Goal: Task Accomplishment & Management: Manage account settings

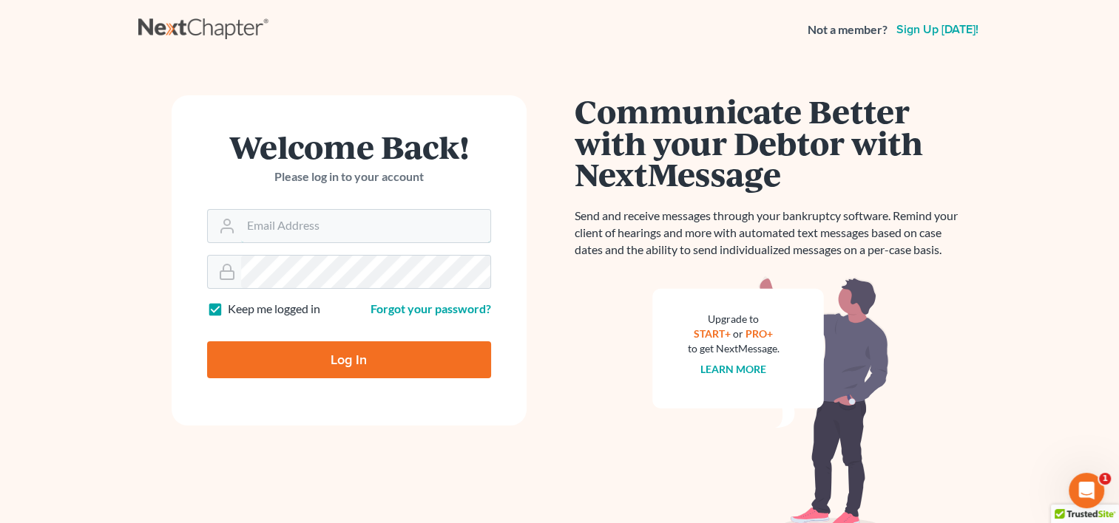
type input "[EMAIL_ADDRESS][DOMAIN_NAME]"
click at [344, 373] on input "Log In" at bounding box center [349, 360] width 284 height 37
type input "Thinking..."
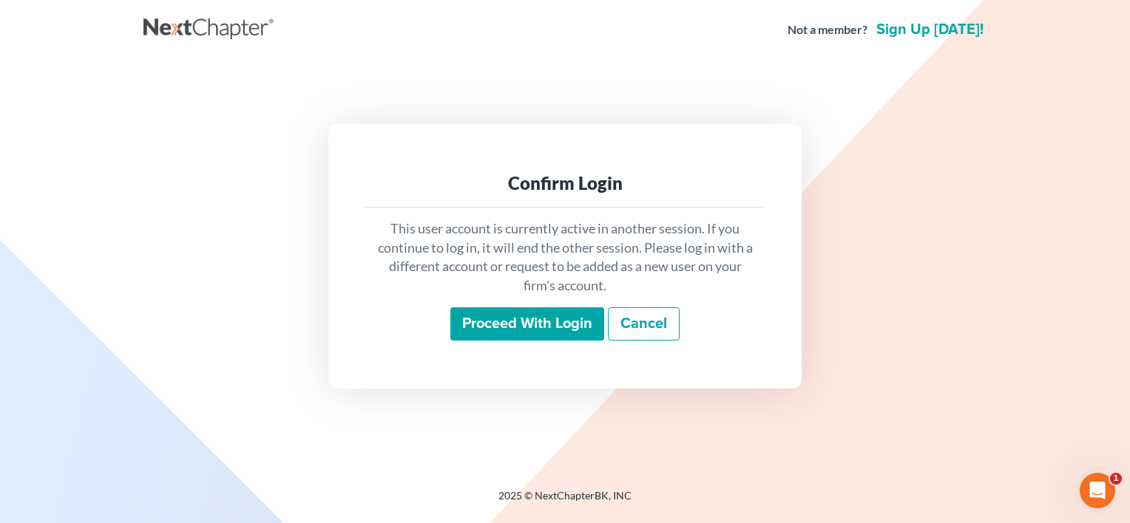
click at [479, 329] on input "Proceed with login" at bounding box center [527, 325] width 154 height 34
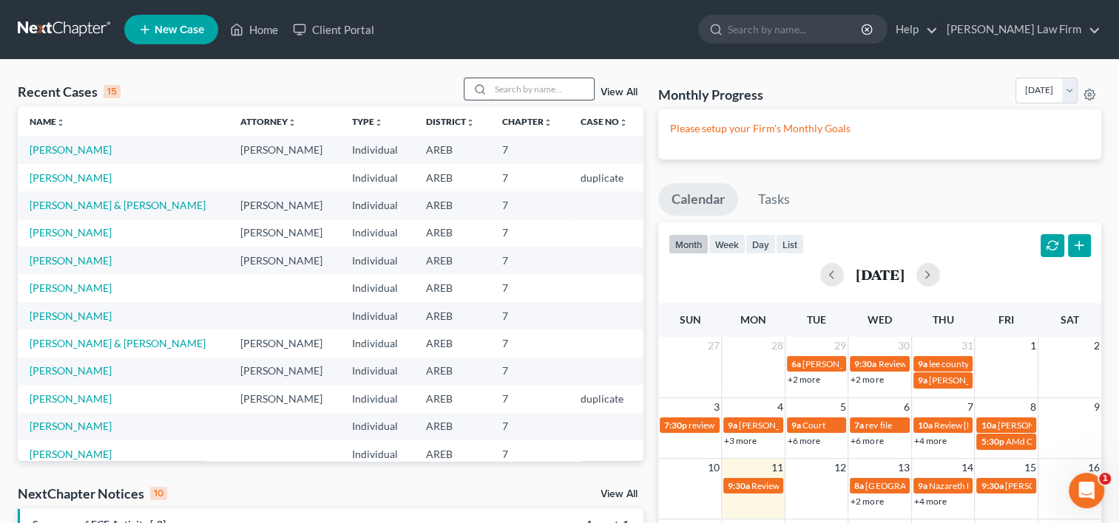
click at [504, 87] on input "search" at bounding box center [542, 88] width 104 height 21
type input "mccombs"
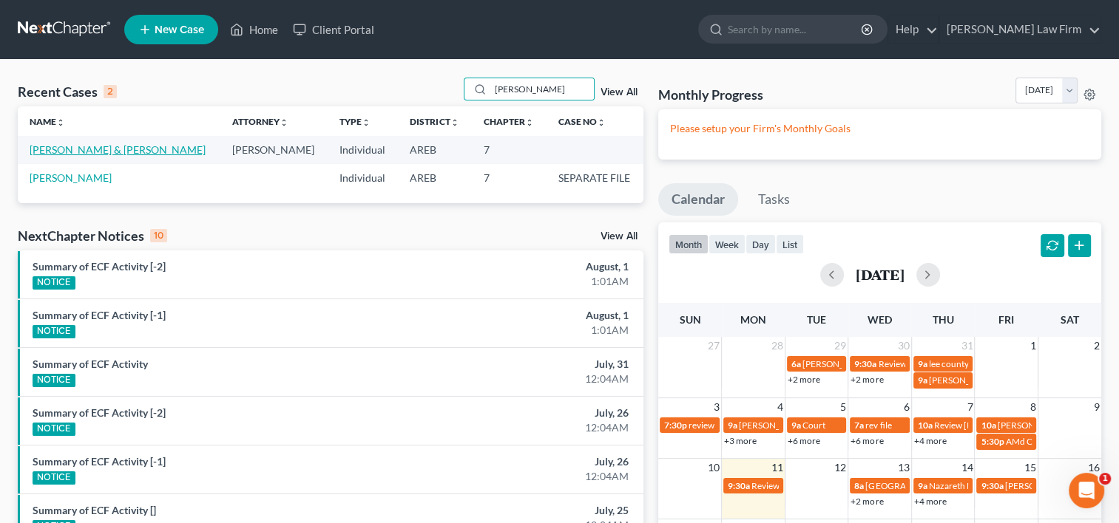
click at [106, 148] on link "McCombs, Walter & McCombs , Carmen" at bounding box center [118, 149] width 176 height 13
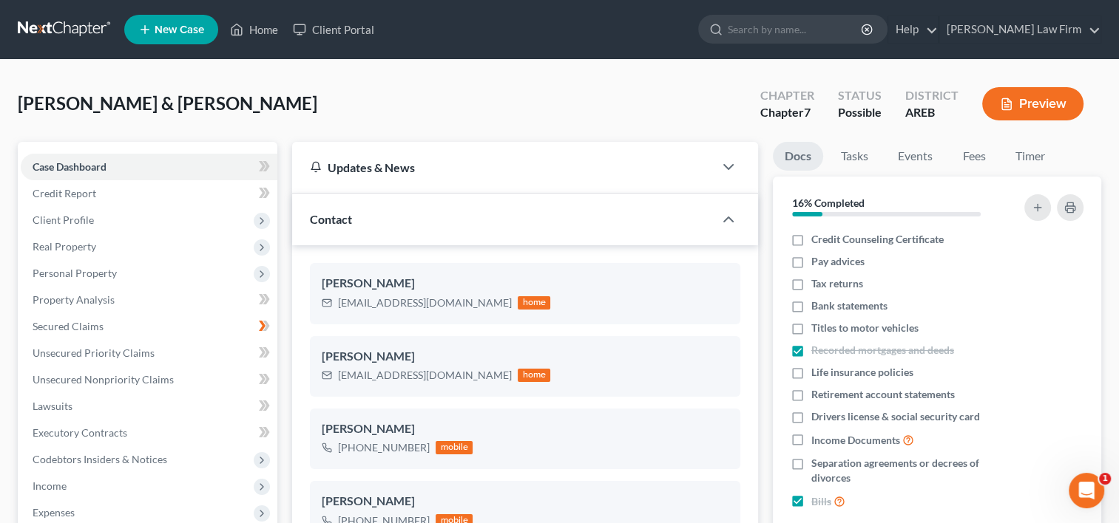
scroll to position [254, 0]
click at [86, 333] on link "Secured Claims" at bounding box center [149, 326] width 257 height 27
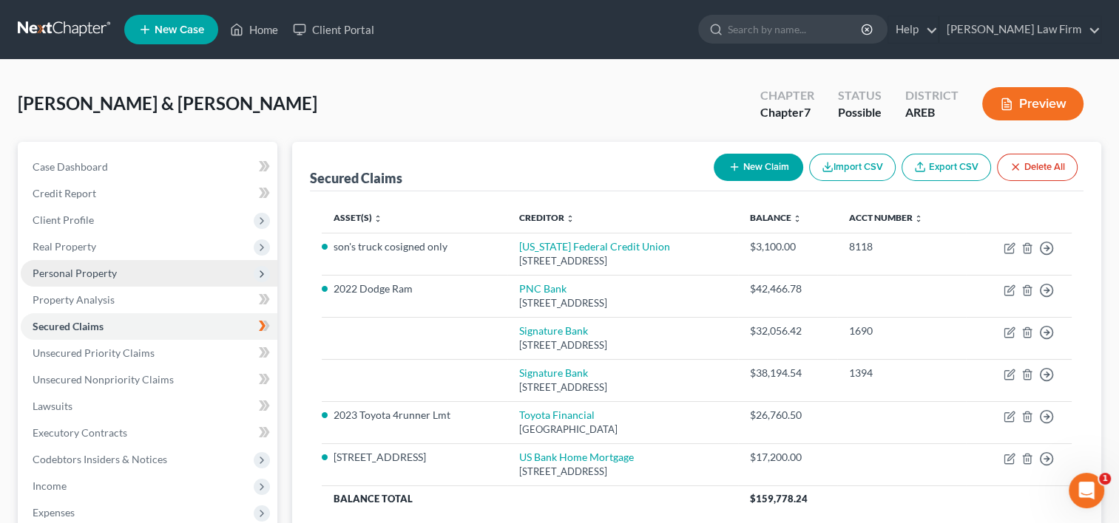
click at [70, 275] on span "Personal Property" at bounding box center [75, 273] width 84 height 13
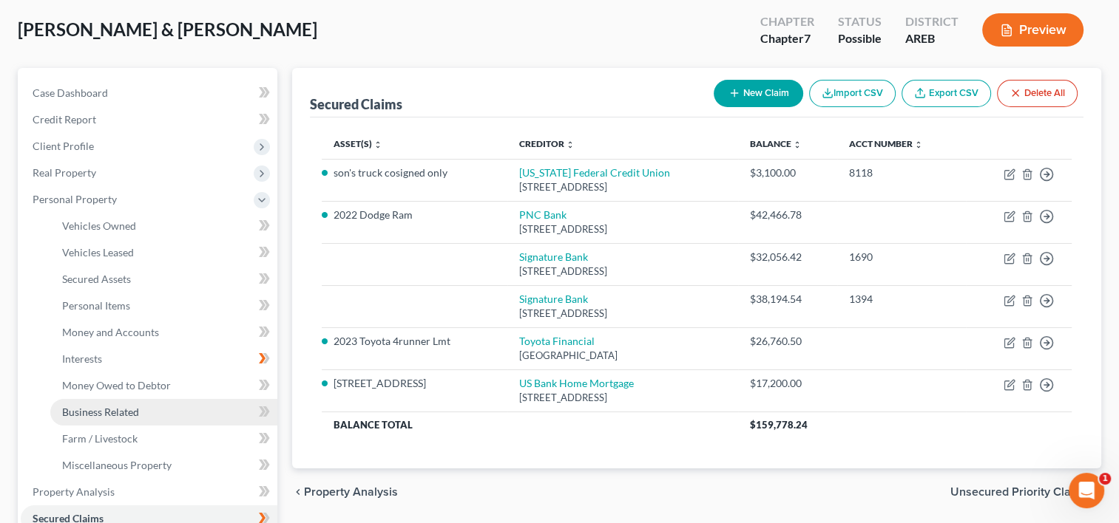
click at [104, 414] on span "Business Related" at bounding box center [100, 412] width 77 height 13
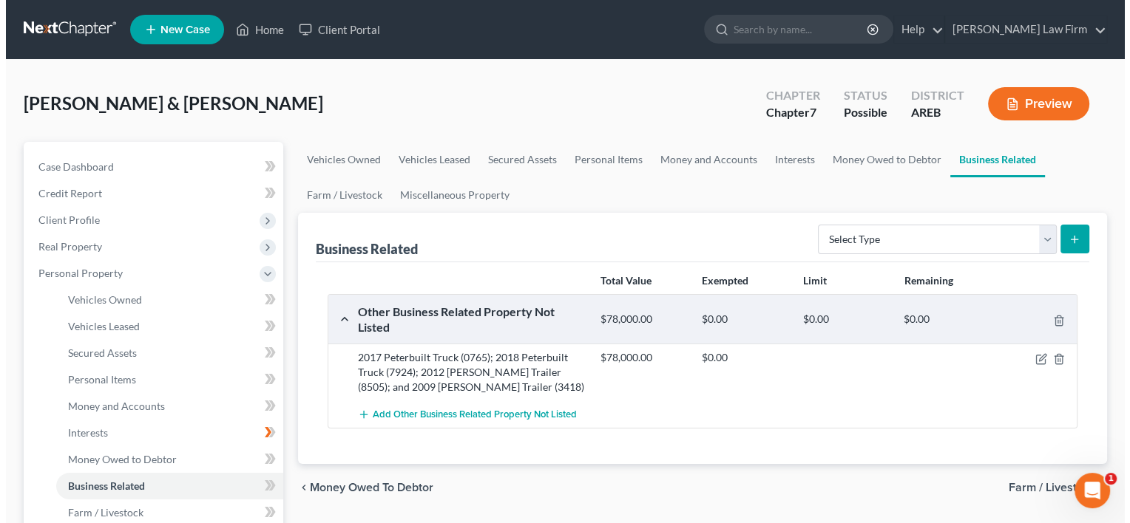
scroll to position [74, 0]
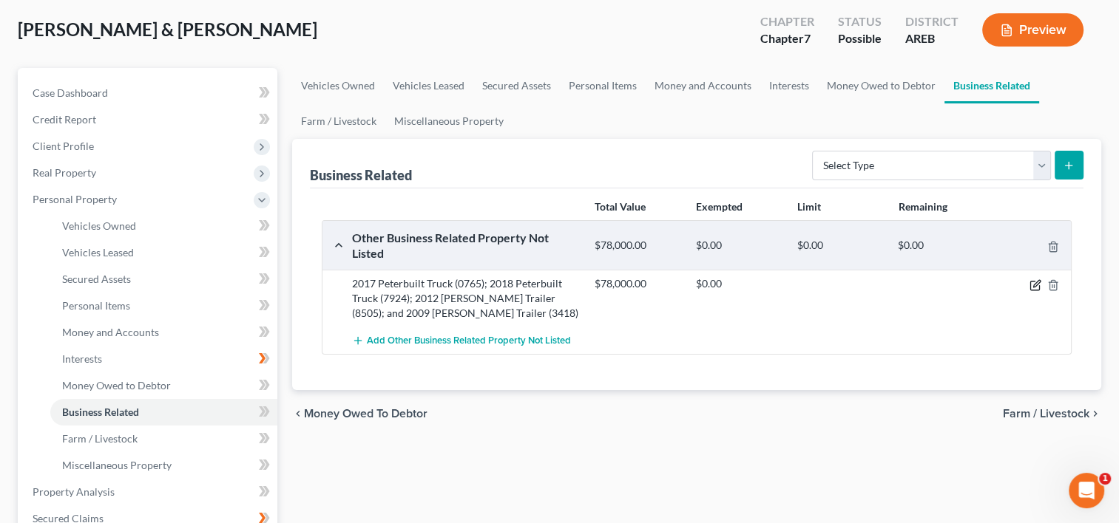
click at [1033, 282] on icon "button" at bounding box center [1035, 285] width 12 height 12
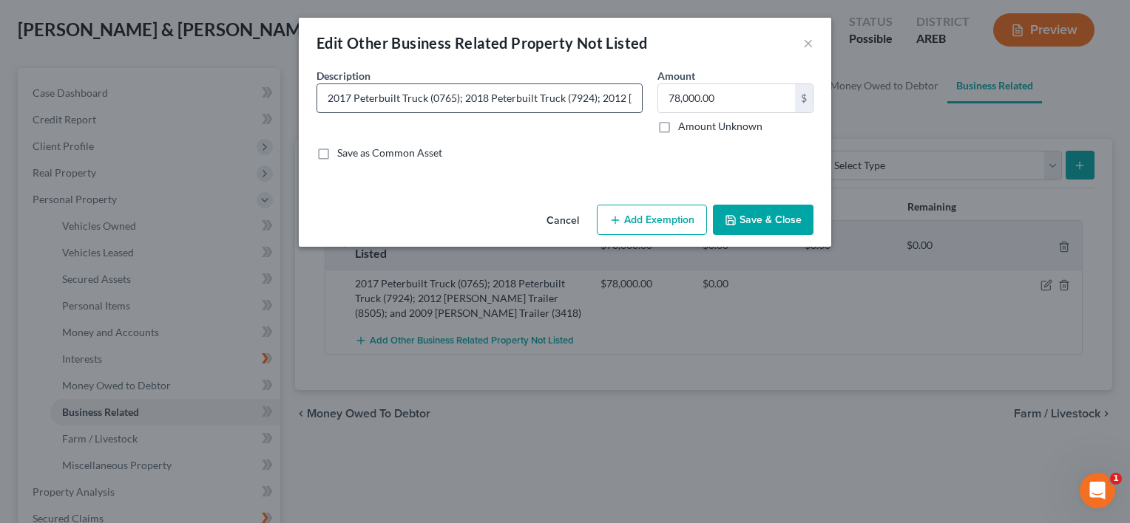
drag, startPoint x: 464, startPoint y: 98, endPoint x: 596, endPoint y: 99, distance: 131.6
click at [596, 99] on input "2017 Peterbuilt Truck (0765); 2018 Peterbuilt Truck (7924); 2012 Wilson Trailer…" at bounding box center [479, 98] width 325 height 28
type input "2017 Peterbuilt Truck (0765); 2012 Wilson Trailer (8505); and 2009 Wilson Trail…"
click at [735, 220] on icon "button" at bounding box center [730, 220] width 9 height 9
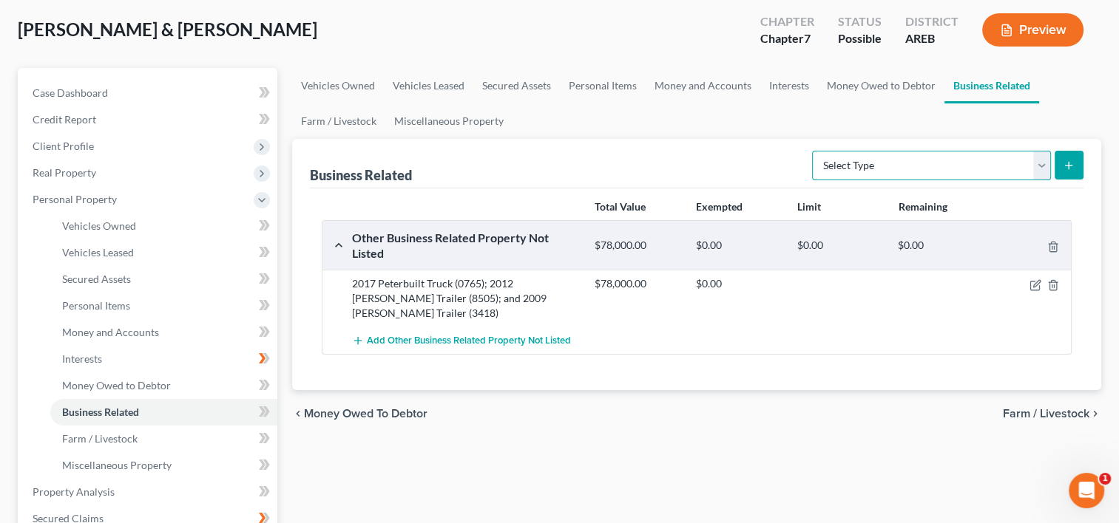
click at [1042, 163] on select "Select Type Customer Lists Franchises Inventory Licenses Machinery Office Equip…" at bounding box center [931, 166] width 239 height 30
select select "machinery"
click at [813, 151] on select "Select Type Customer Lists Franchises Inventory Licenses Machinery Office Equip…" at bounding box center [931, 166] width 239 height 30
click at [1065, 169] on icon "submit" at bounding box center [1068, 166] width 12 height 12
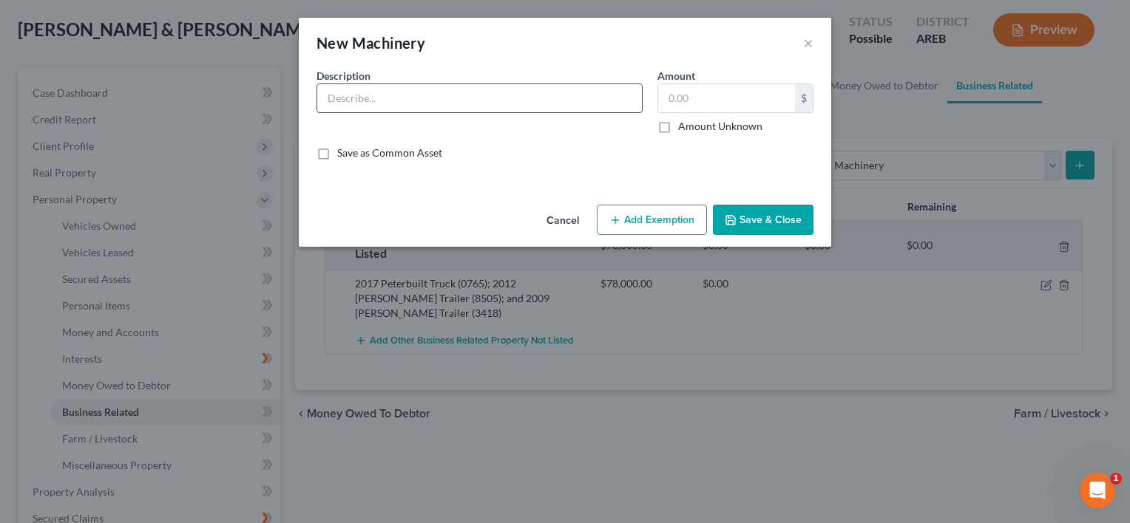
click at [376, 101] on input "text" at bounding box center [479, 98] width 325 height 28
paste input "2018 Peterbuilt Truck (7924);"
type input "2018 Peterbuilt Truck (7924) and"
click at [766, 211] on button "Save & Close" at bounding box center [763, 220] width 101 height 31
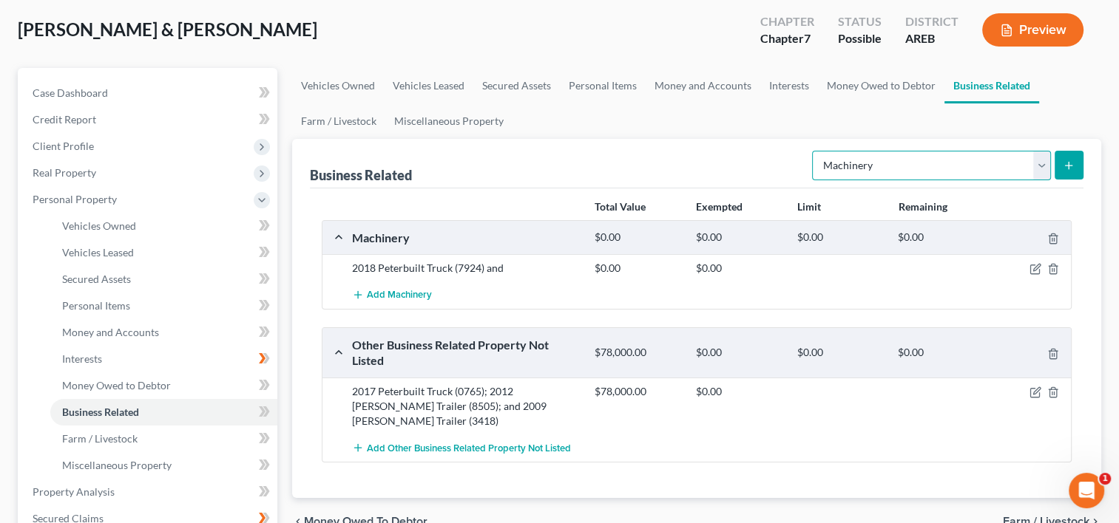
click at [1040, 160] on select "Select Type Customer Lists Franchises Inventory Licenses Machinery Office Equip…" at bounding box center [931, 166] width 239 height 30
select select "other_business_related_property_not_listed"
click at [813, 151] on select "Select Type Customer Lists Franchises Inventory Licenses Machinery Office Equip…" at bounding box center [931, 166] width 239 height 30
click at [1064, 166] on icon "submit" at bounding box center [1068, 166] width 12 height 12
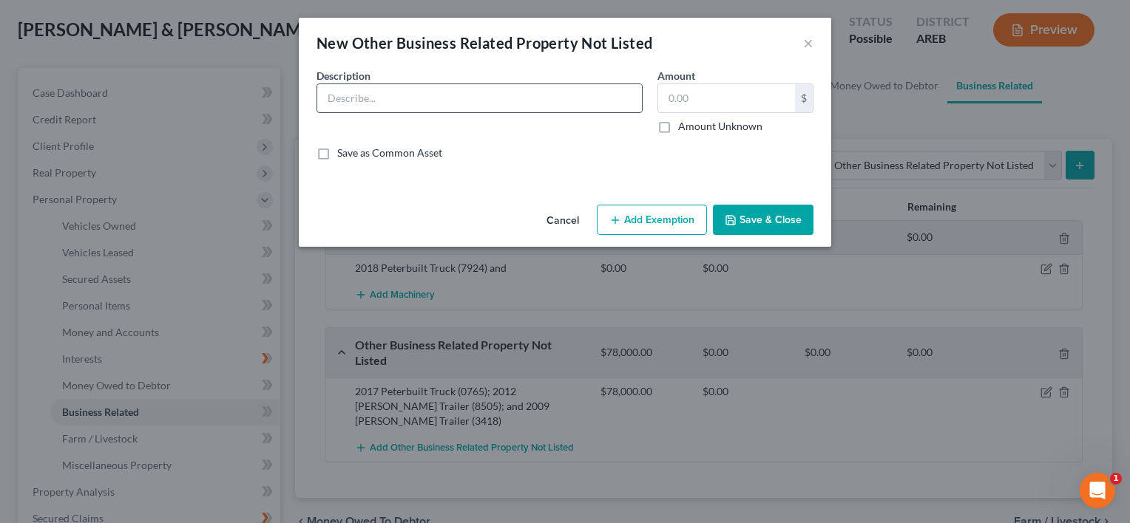
click at [458, 87] on input "text" at bounding box center [479, 98] width 325 height 28
paste input "2018 Peterbuilt Truck (7924);"
type input "2018 Peterbuilt Truck (7924) and"
click at [758, 223] on button "Save & Close" at bounding box center [763, 220] width 101 height 31
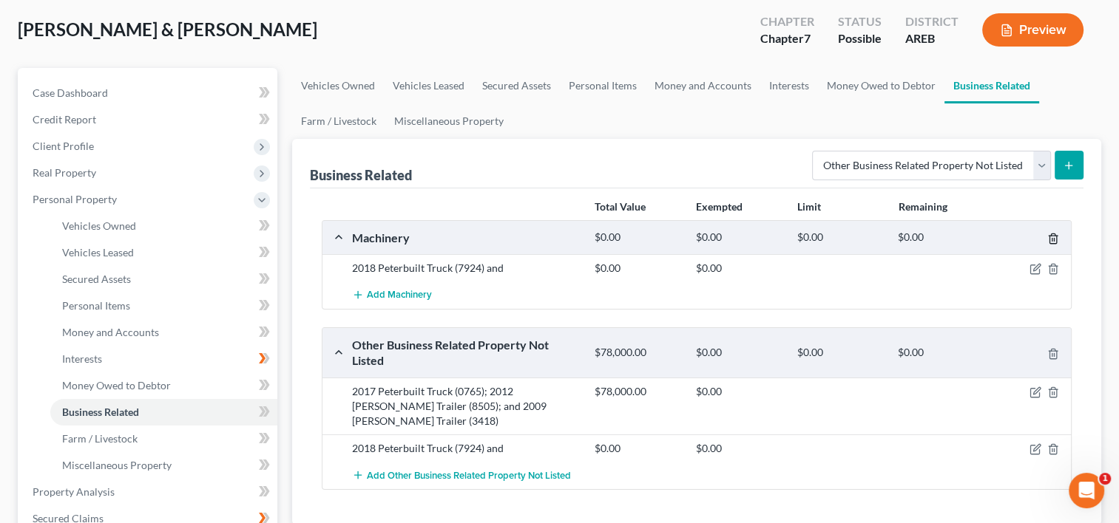
click at [1050, 239] on icon "button" at bounding box center [1053, 239] width 12 height 12
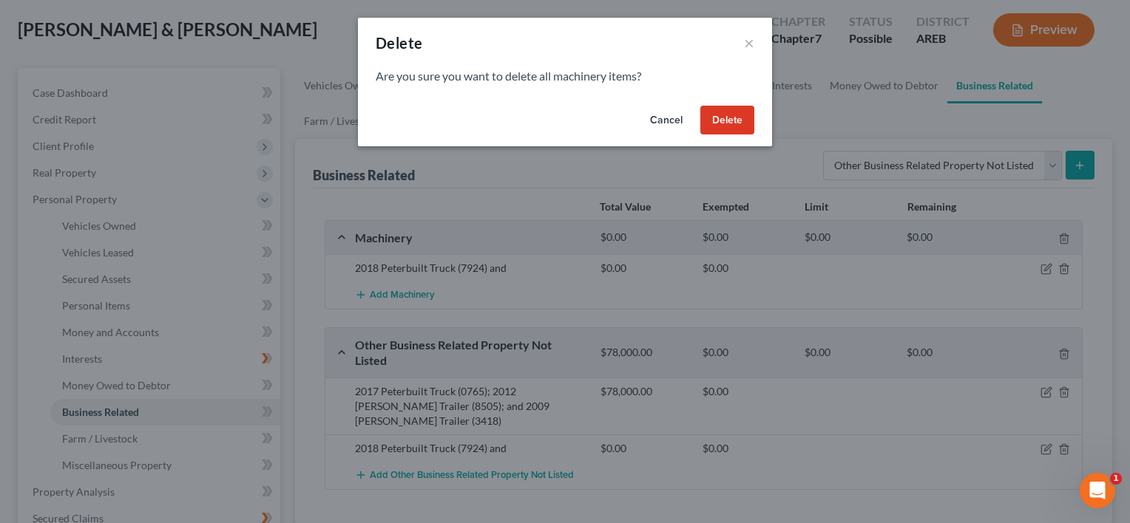
click at [736, 123] on button "Delete" at bounding box center [727, 121] width 54 height 30
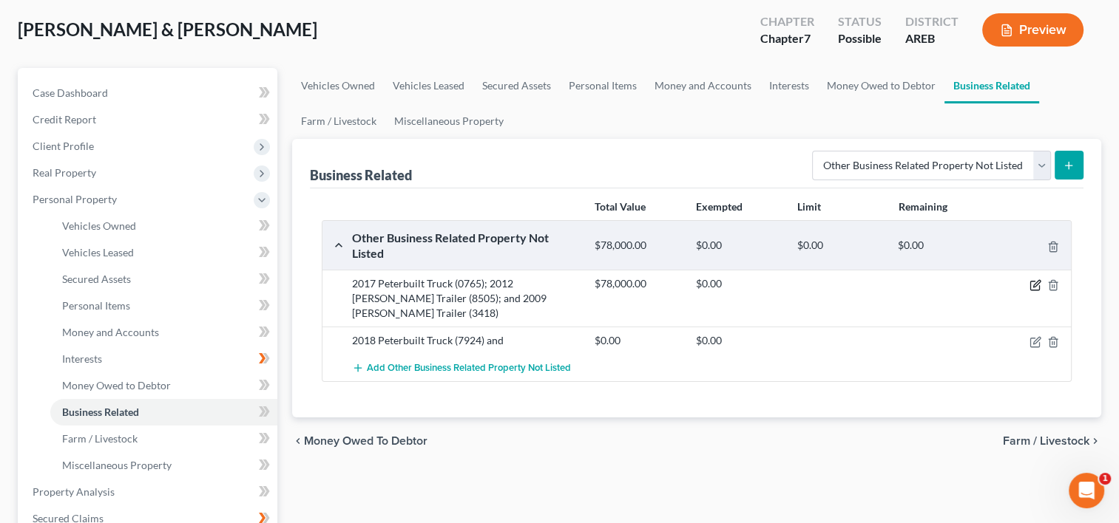
click at [1035, 279] on icon "button" at bounding box center [1035, 285] width 12 height 12
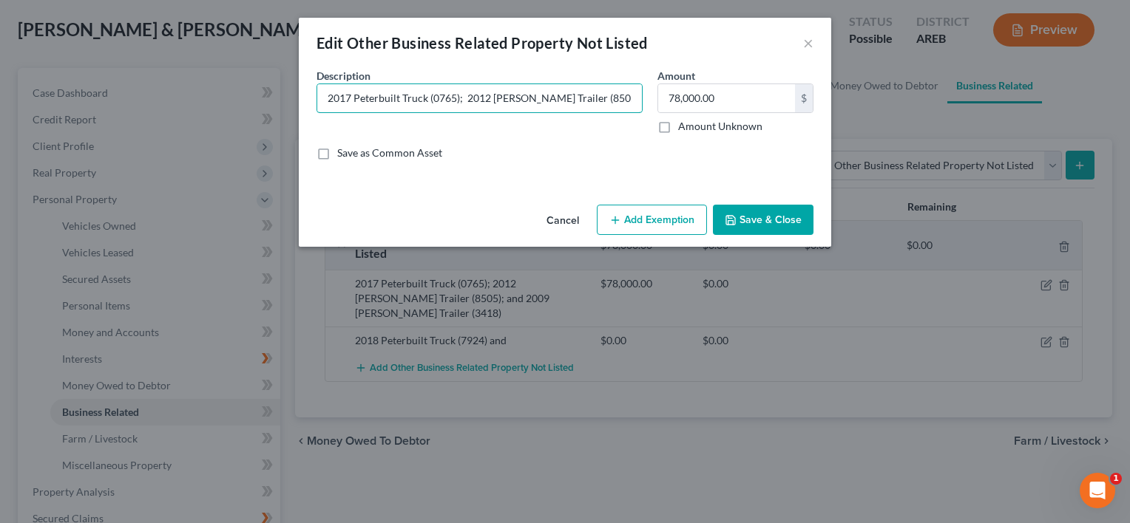
scroll to position [0, 100]
drag, startPoint x: 591, startPoint y: 98, endPoint x: 645, endPoint y: 94, distance: 53.4
click at [645, 94] on div "Description * 2017 Peterbuilt Truck (0765); 2012 Wilson Trailer (8505); and 200…" at bounding box center [479, 101] width 341 height 66
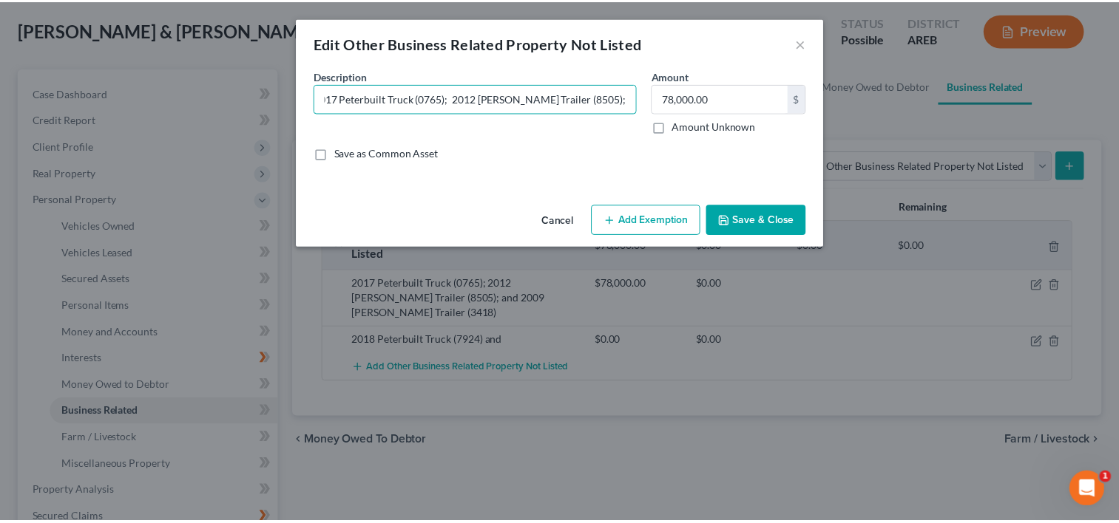
scroll to position [0, 0]
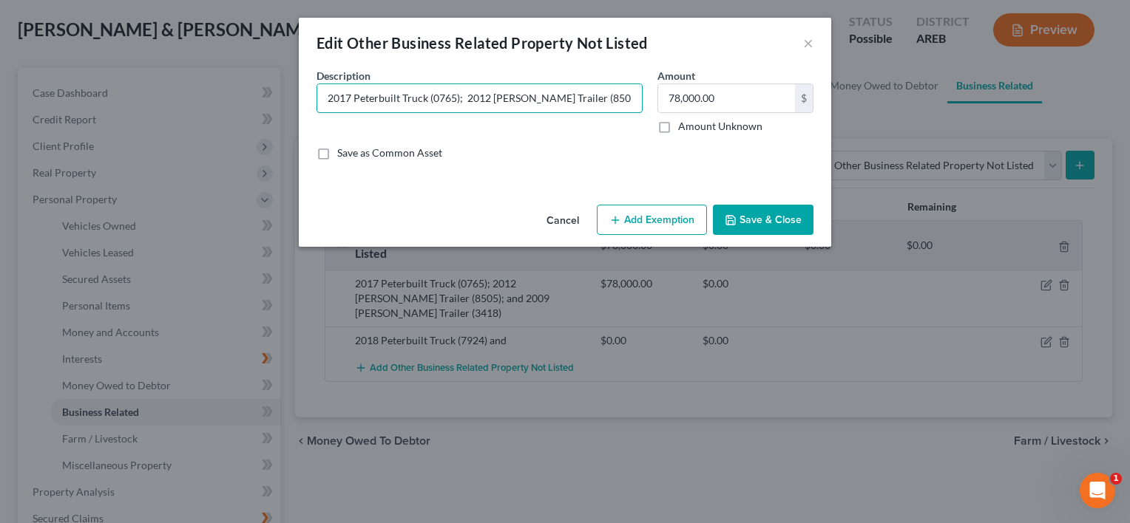
type input "2017 Peterbuilt Truck (0765); 2012 Wilson Trailer (8505);"
click at [749, 218] on button "Save & Close" at bounding box center [763, 220] width 101 height 31
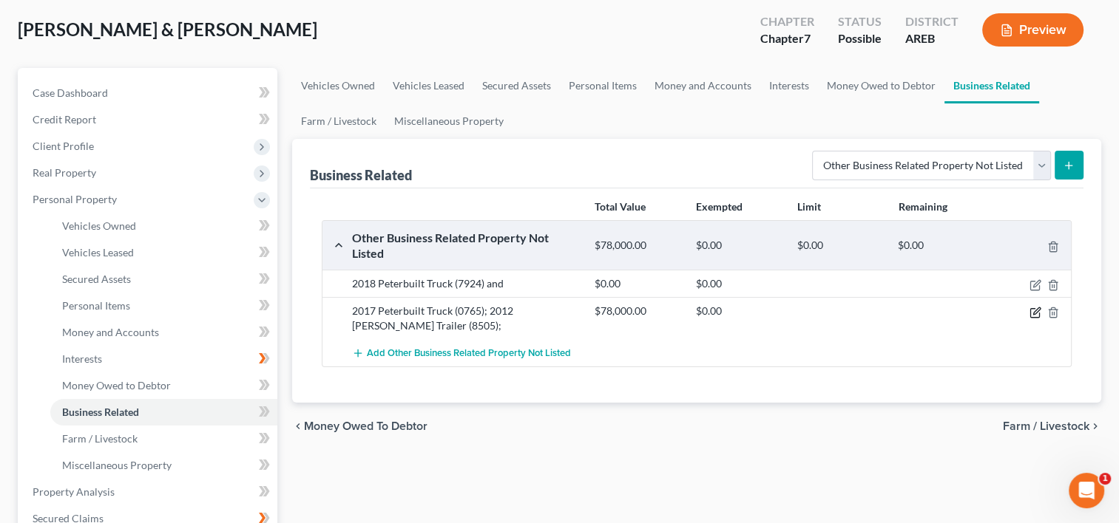
click at [1030, 309] on icon "button" at bounding box center [1034, 312] width 9 height 9
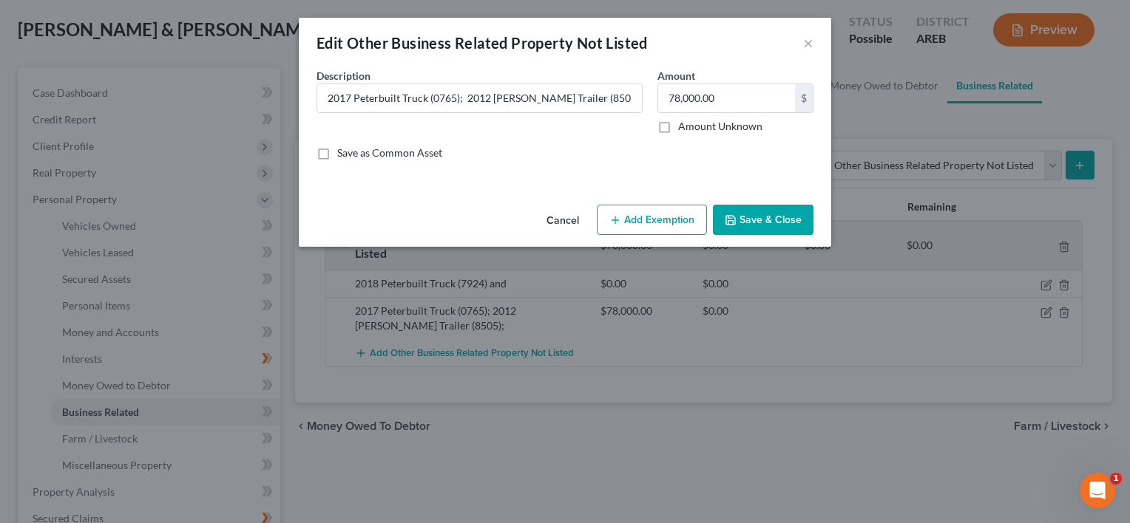
click at [784, 218] on button "Save & Close" at bounding box center [763, 220] width 101 height 31
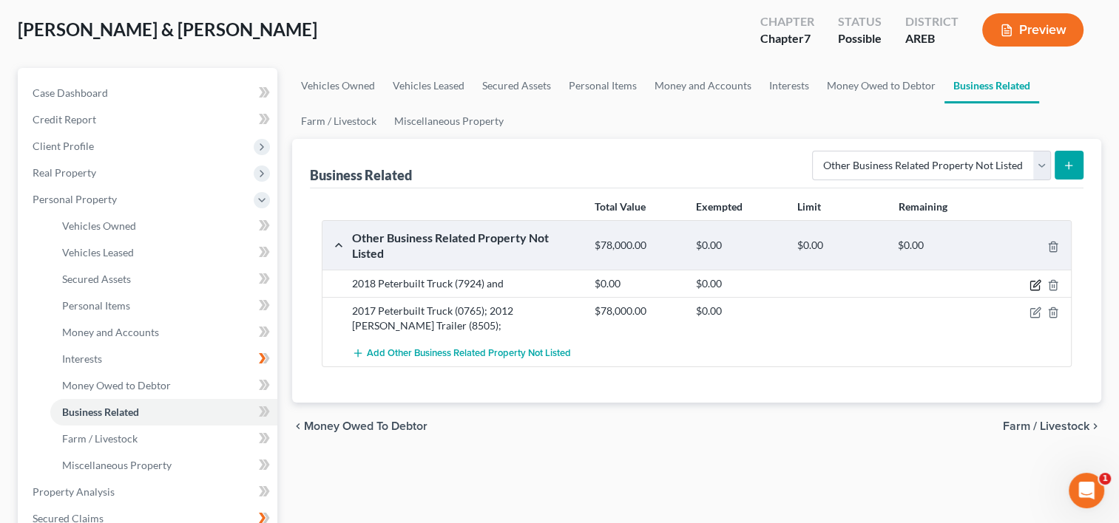
click at [1032, 283] on icon "button" at bounding box center [1035, 285] width 12 height 12
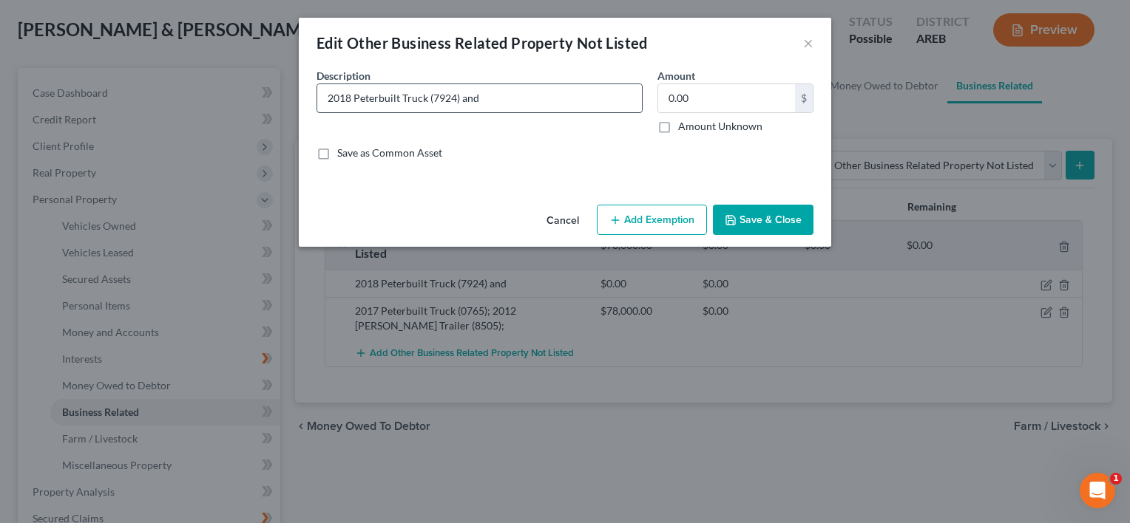
drag, startPoint x: 462, startPoint y: 98, endPoint x: 479, endPoint y: 101, distance: 17.3
click at [479, 101] on input "2018 Peterbuilt Truck (7924) and" at bounding box center [479, 98] width 325 height 28
paste input "2009 Wilson Trailer (3418)"
type input "2018 Peterbuilt Truck (7924) and 2009 Wilson Trailer (3418)"
click at [757, 220] on button "Save & Close" at bounding box center [763, 220] width 101 height 31
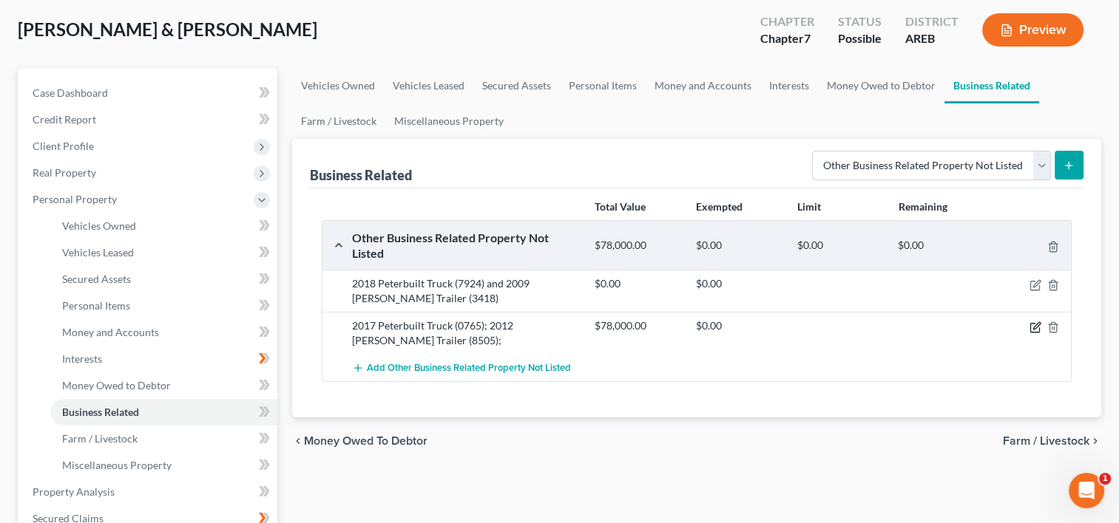
click at [1033, 328] on icon "button" at bounding box center [1036, 325] width 7 height 7
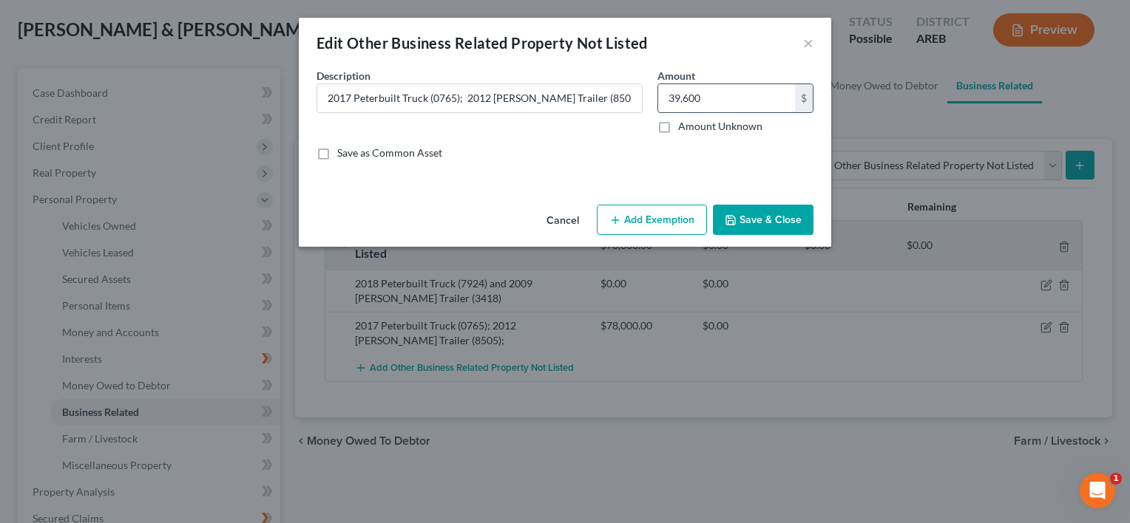
type input "39,600"
click at [781, 223] on button "Save & Close" at bounding box center [763, 220] width 101 height 31
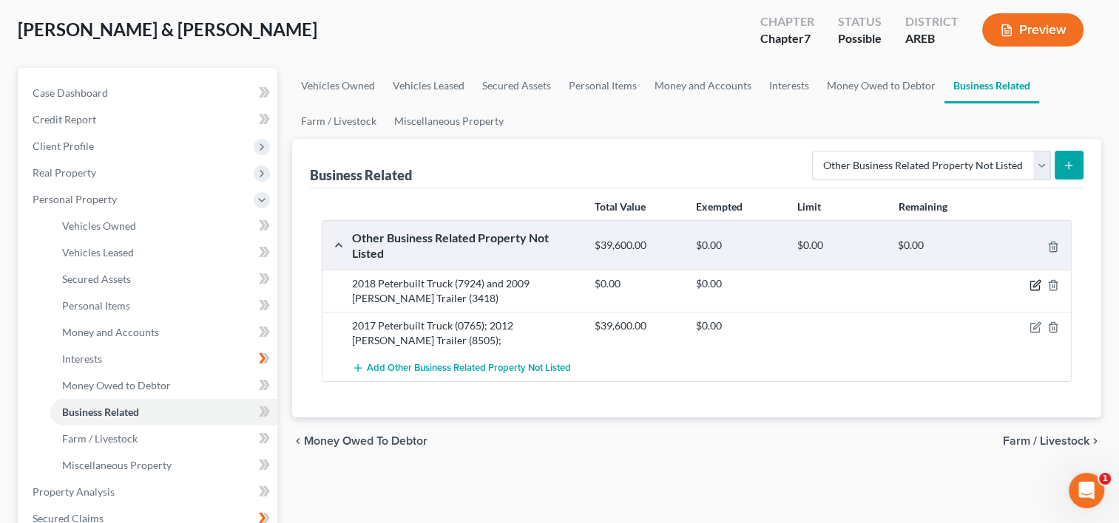
click at [1029, 284] on icon "button" at bounding box center [1035, 285] width 12 height 12
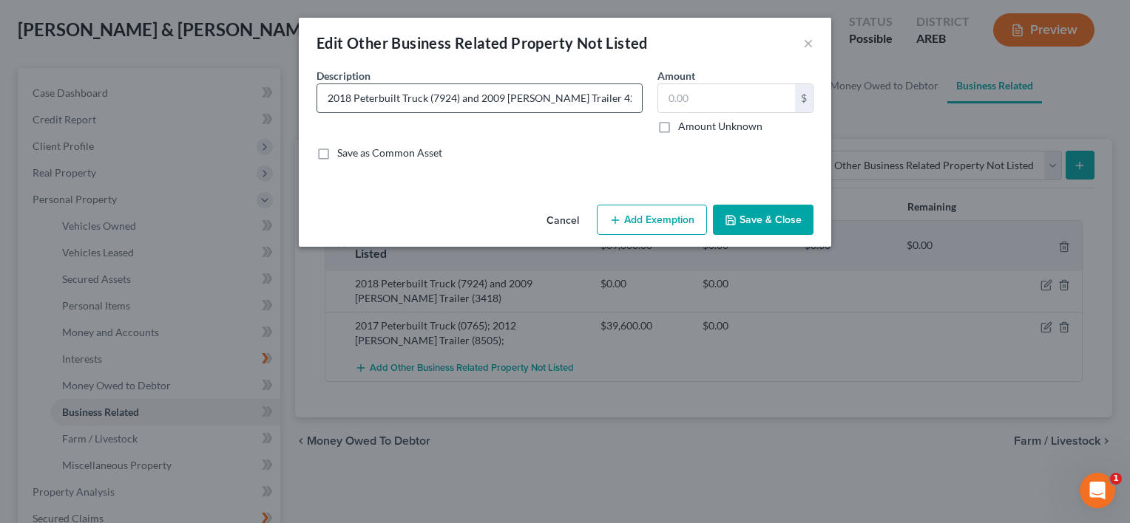
type input "2018 Peterbuilt Truck (7924) and 2009 Wilson Trailer 42,500(3418)"
type input "42,500"
click at [798, 218] on button "Save & Close" at bounding box center [763, 220] width 101 height 31
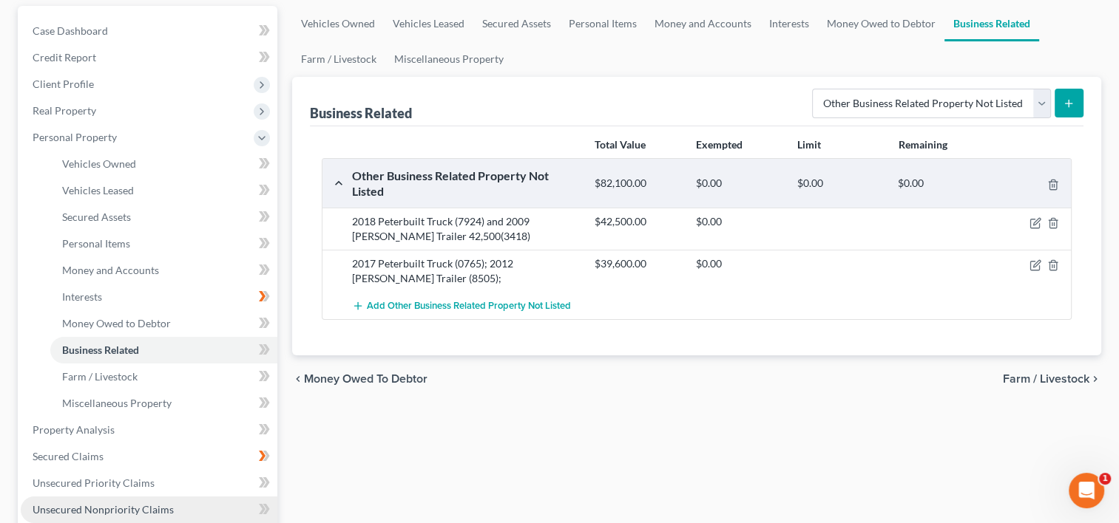
scroll to position [222, 0]
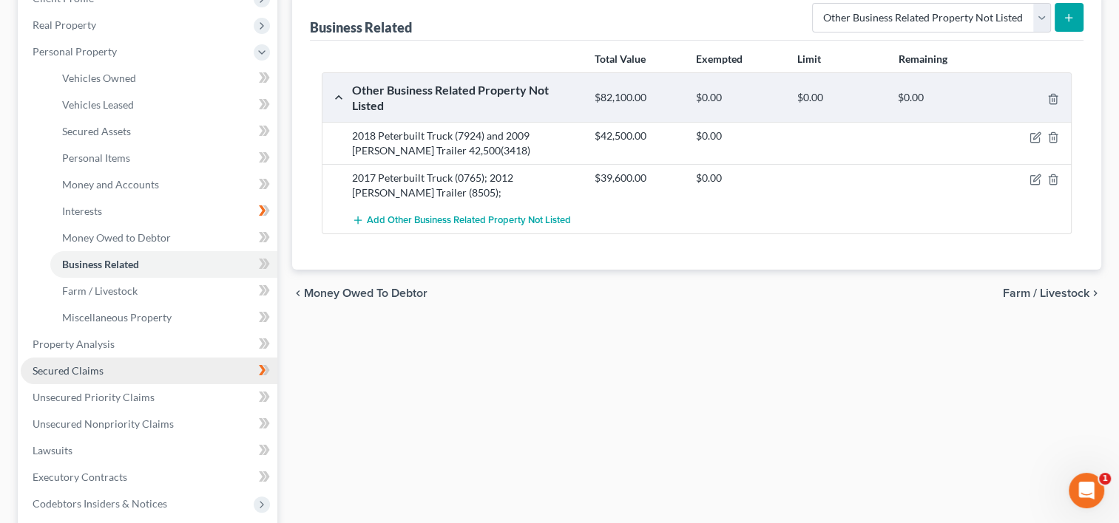
click at [77, 373] on span "Secured Claims" at bounding box center [68, 370] width 71 height 13
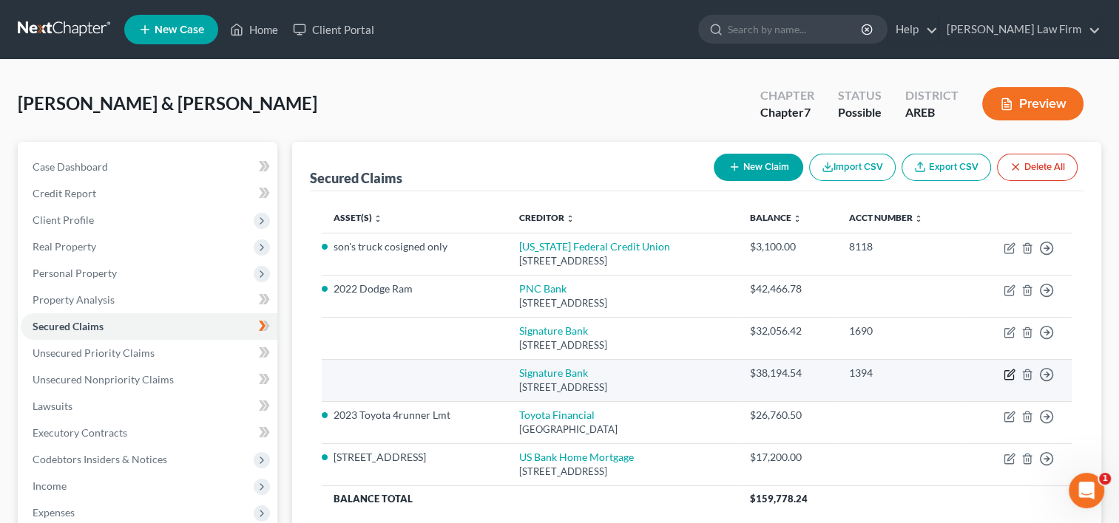
click at [1007, 375] on icon "button" at bounding box center [1010, 373] width 7 height 7
select select "2"
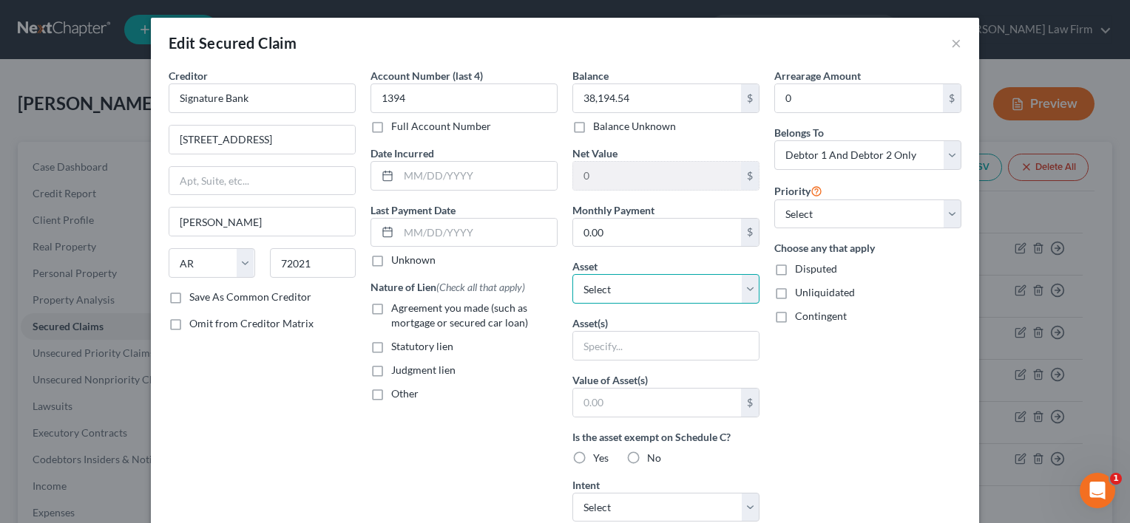
click at [739, 288] on select "Select Other Multiple Assets 2022 Dodge Ram - $45000.0 2018 Peterbuilt Truck (7…" at bounding box center [665, 289] width 187 height 30
select select "3"
click at [572, 274] on select "Select Other Multiple Assets 2022 Dodge Ram - $45000.0 2018 Peterbuilt Truck (7…" at bounding box center [665, 289] width 187 height 30
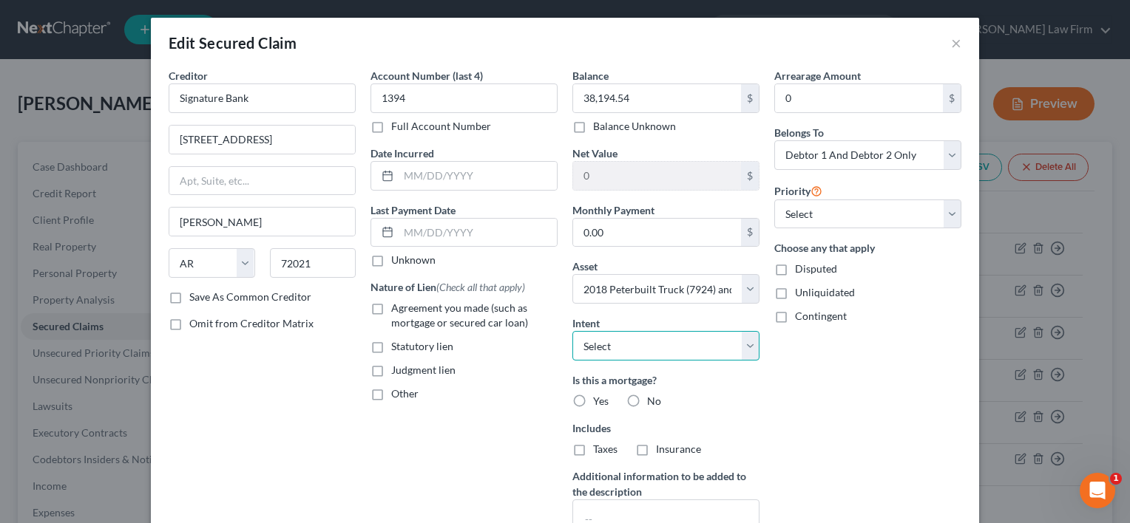
click at [598, 347] on select "Select Surrender Redeem Reaffirm Avoid Other" at bounding box center [665, 346] width 187 height 30
select select "2"
click at [572, 331] on select "Select Surrender Redeem Reaffirm Avoid Other" at bounding box center [665, 346] width 187 height 30
click at [647, 396] on label "No" at bounding box center [654, 401] width 14 height 15
click at [653, 396] on input "No" at bounding box center [658, 399] width 10 height 10
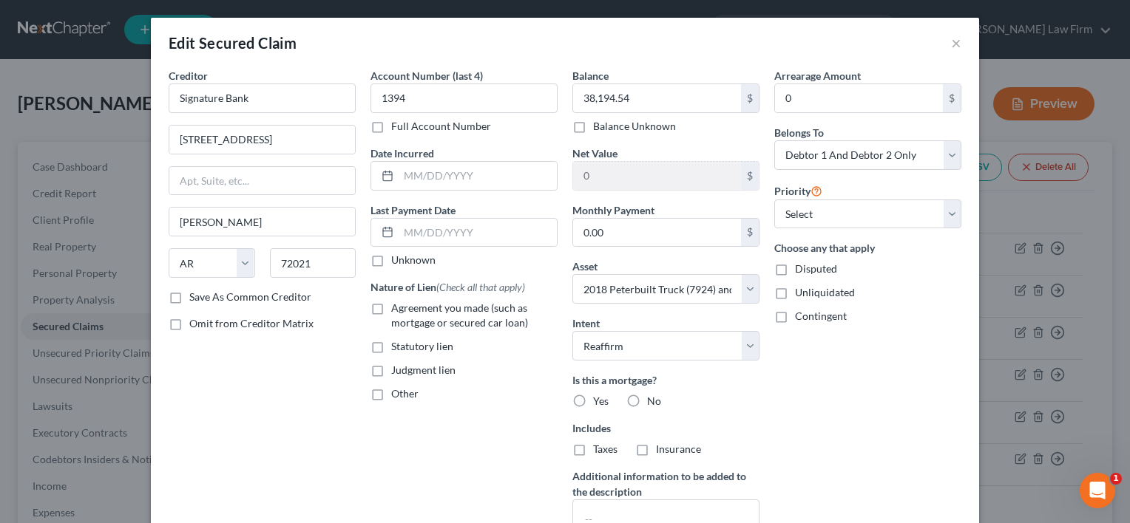
radio input "true"
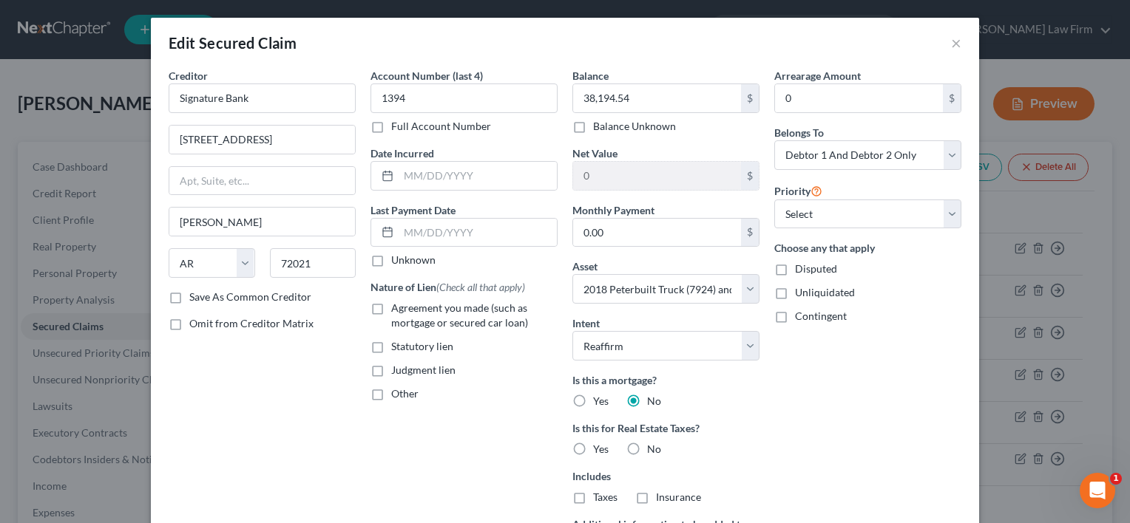
click at [647, 444] on label "No" at bounding box center [654, 449] width 14 height 15
click at [653, 444] on input "No" at bounding box center [658, 447] width 10 height 10
radio input "true"
click at [797, 208] on select "Select 1st 2nd 3rd 4th 5th 6th 7th 8th 9th 10th 11th 12th 13th 14th 15th 16th 1…" at bounding box center [867, 215] width 187 height 30
select select "0"
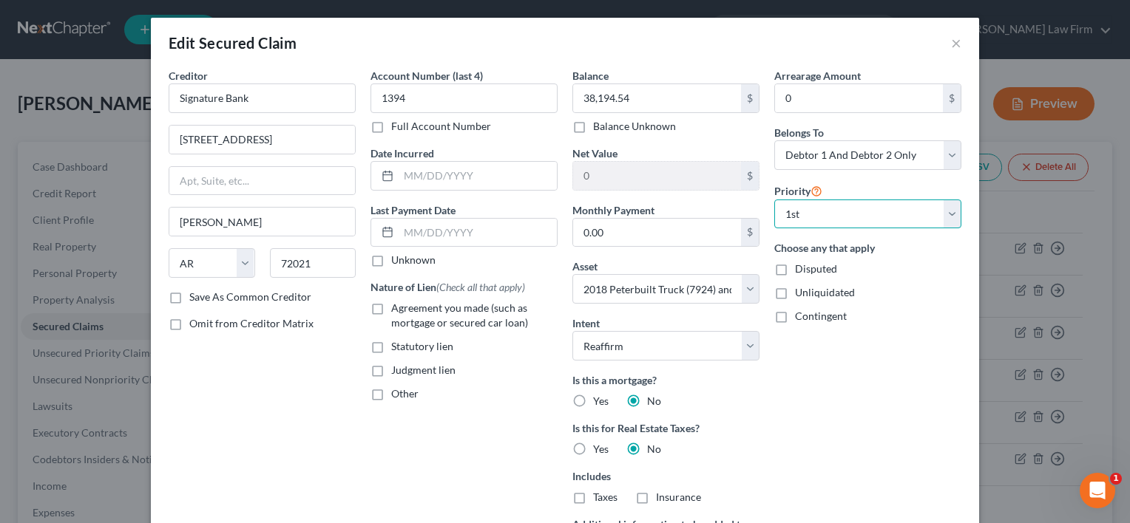
click at [774, 200] on select "Select 1st 2nd 3rd 4th 5th 6th 7th 8th 9th 10th 11th 12th 13th 14th 15th 16th 1…" at bounding box center [867, 215] width 187 height 30
click at [774, 353] on div "Arrearage Amount 0 $ Belongs To * Select Debtor 1 Only Debtor 2 Only Debtor 1 A…" at bounding box center [868, 341] width 202 height 546
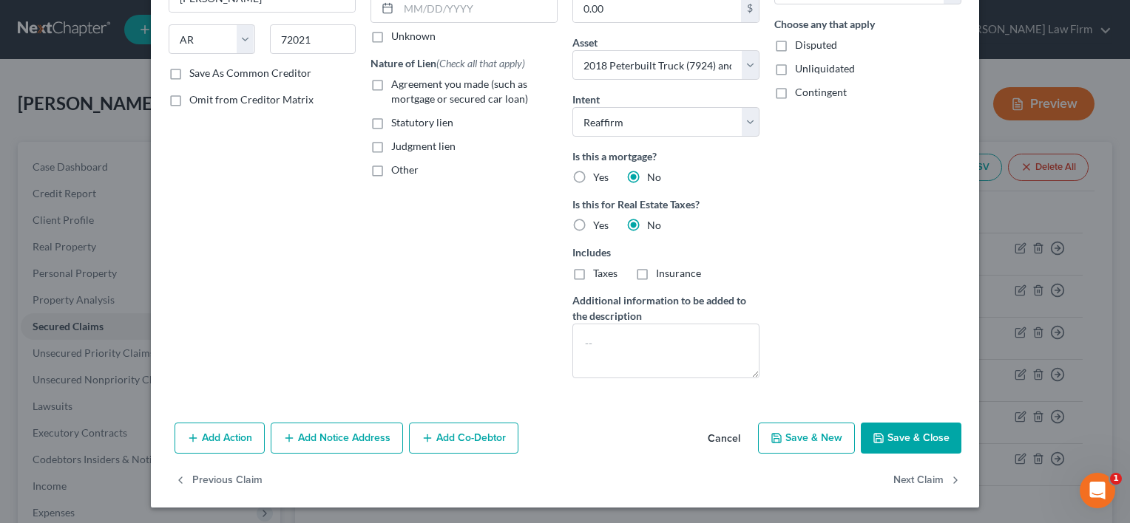
scroll to position [225, 0]
click at [884, 434] on button "Save & Close" at bounding box center [911, 437] width 101 height 31
select select
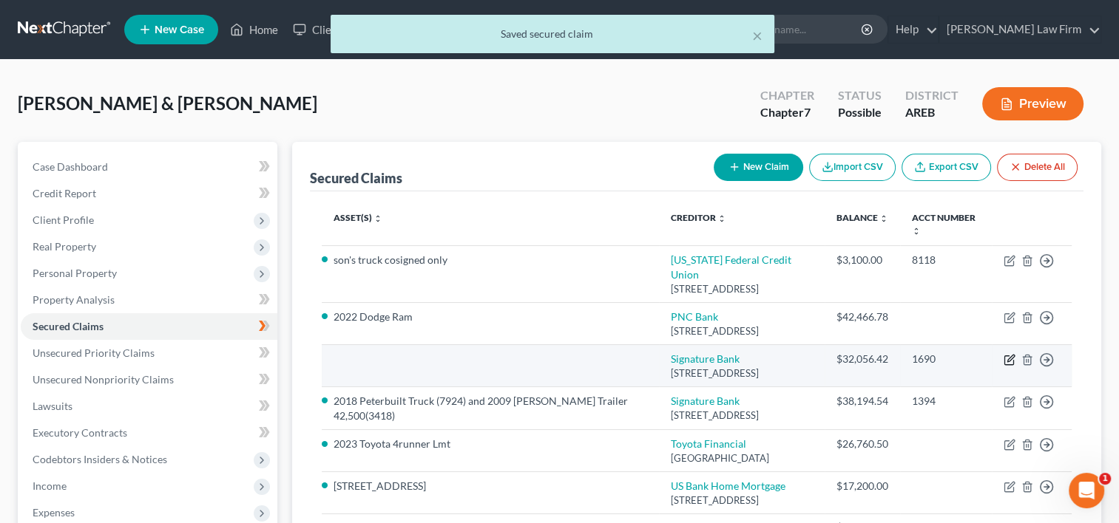
click at [1008, 355] on icon "button" at bounding box center [1009, 360] width 12 height 12
select select "2"
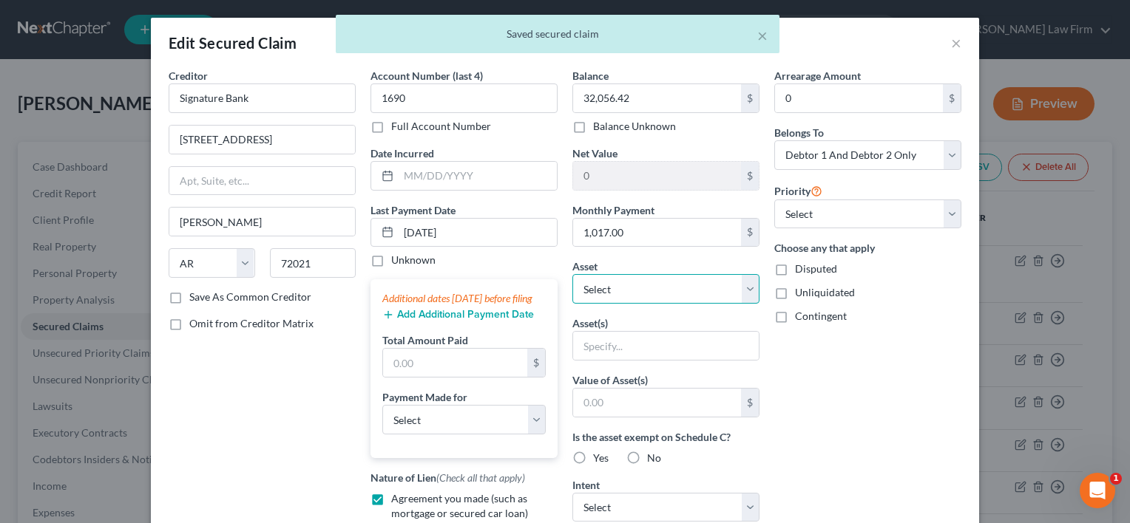
click at [743, 283] on select "Select Other Multiple Assets 2022 Dodge Ram - $45000.0 2018 Peterbuilt Truck (7…" at bounding box center [665, 289] width 187 height 30
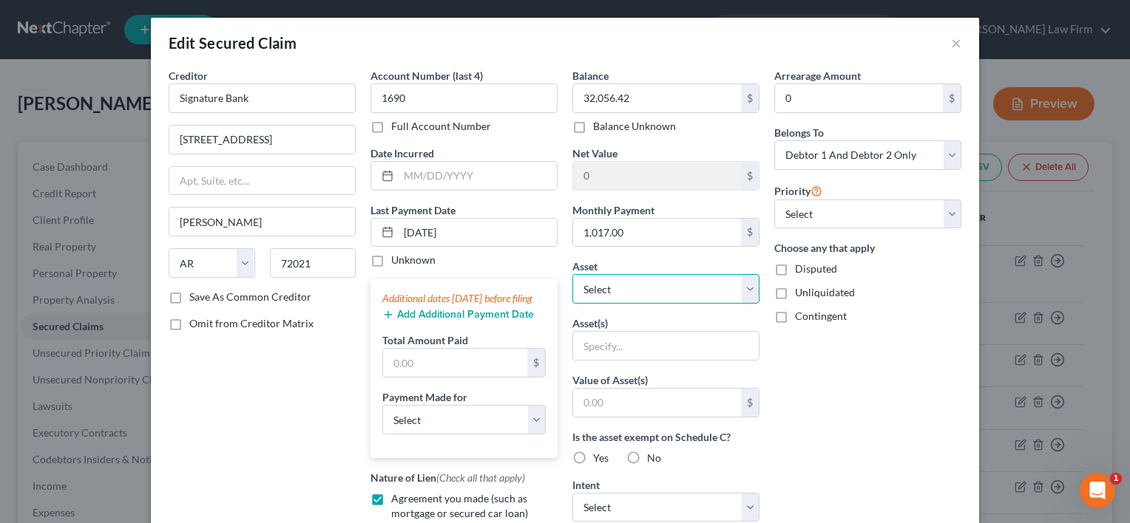
select select "4"
click at [572, 274] on select "Select Other Multiple Assets 2022 Dodge Ram - $45000.0 2018 Peterbuilt Truck (7…" at bounding box center [665, 289] width 187 height 30
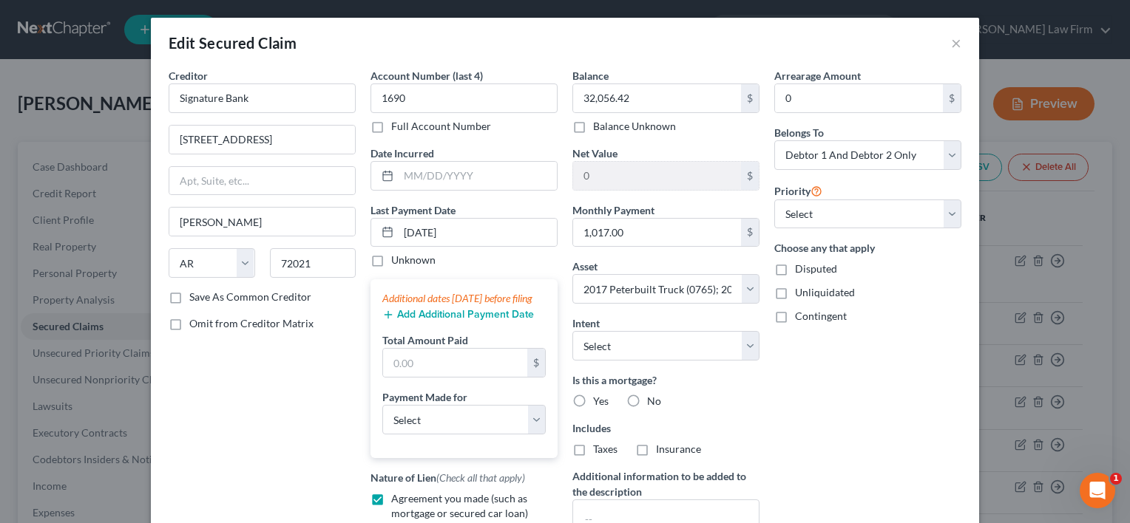
click at [839, 387] on div "Arrearage Amount 0 $ Belongs To * Select Debtor 1 Only Debtor 2 Only Debtor 1 A…" at bounding box center [868, 336] width 202 height 536
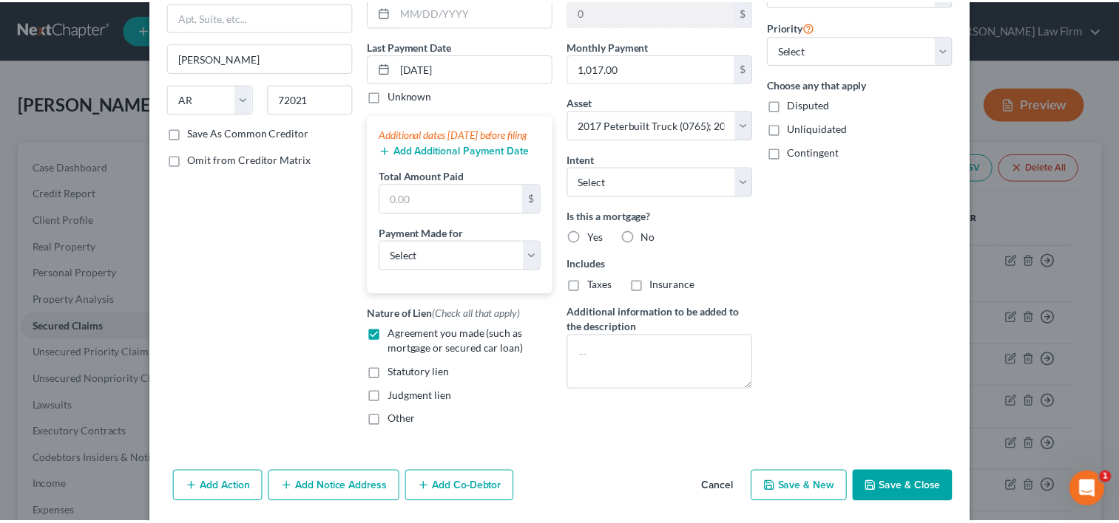
scroll to position [229, 0]
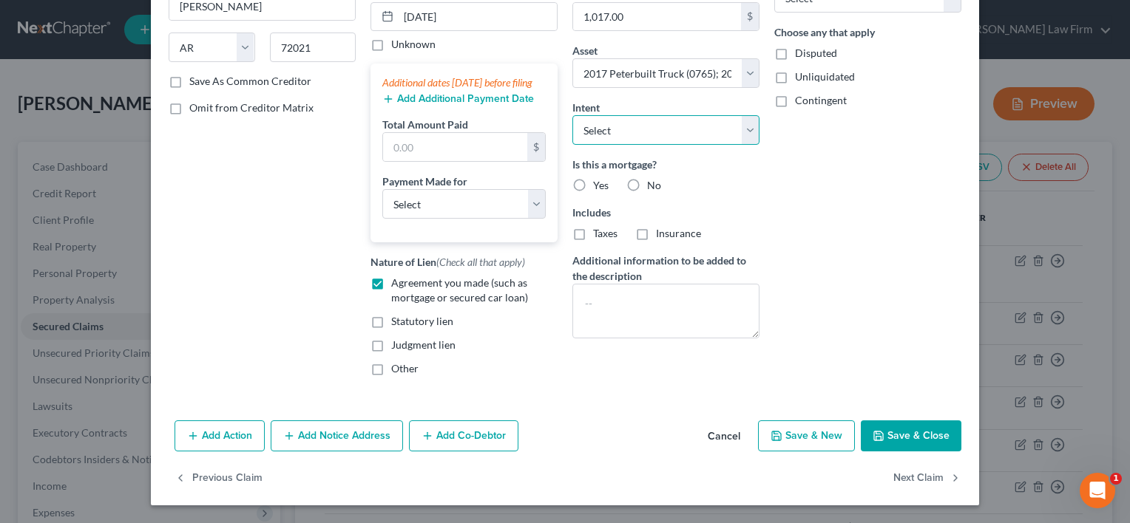
click at [745, 115] on select "Select Surrender Redeem Reaffirm Avoid Other" at bounding box center [665, 130] width 187 height 30
select select "2"
click at [572, 115] on select "Select Surrender Redeem Reaffirm Avoid Other" at bounding box center [665, 130] width 187 height 30
click at [647, 178] on label "No" at bounding box center [654, 185] width 14 height 15
click at [653, 178] on input "No" at bounding box center [658, 183] width 10 height 10
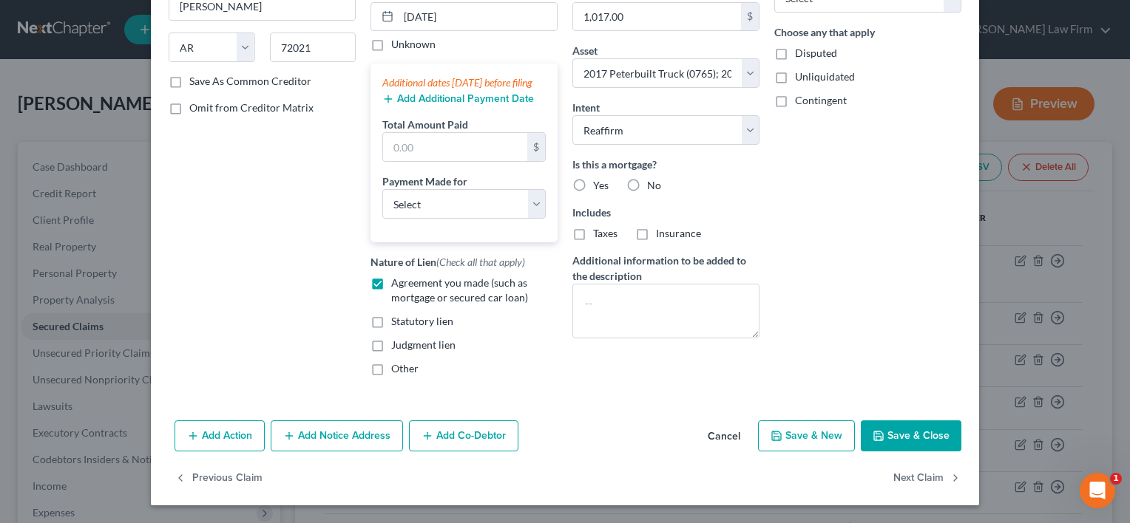
radio input "true"
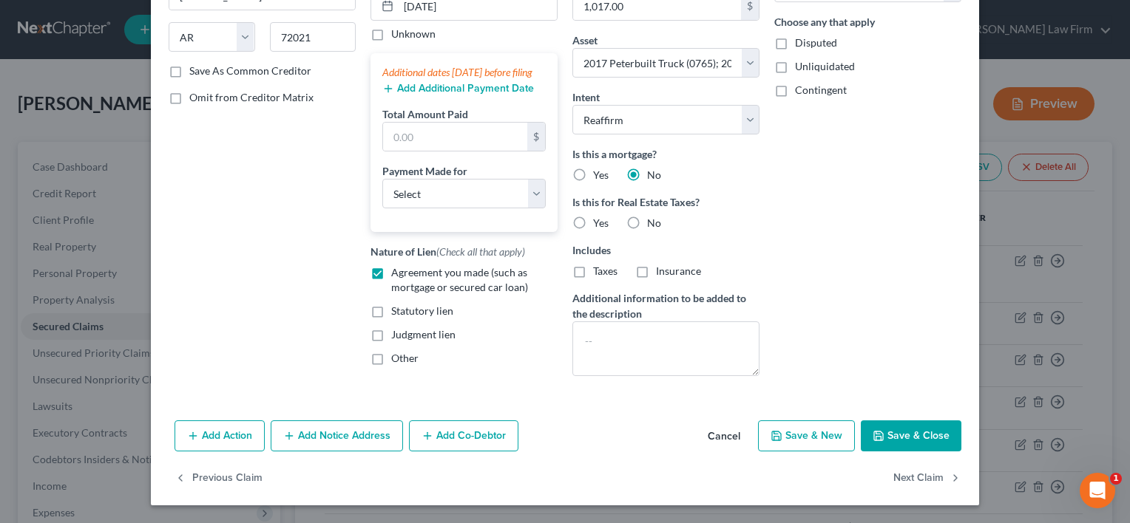
click at [647, 217] on label "No" at bounding box center [654, 223] width 14 height 15
click at [653, 217] on input "No" at bounding box center [658, 221] width 10 height 10
radio input "true"
click at [908, 433] on button "Save & Close" at bounding box center [911, 436] width 101 height 31
select select
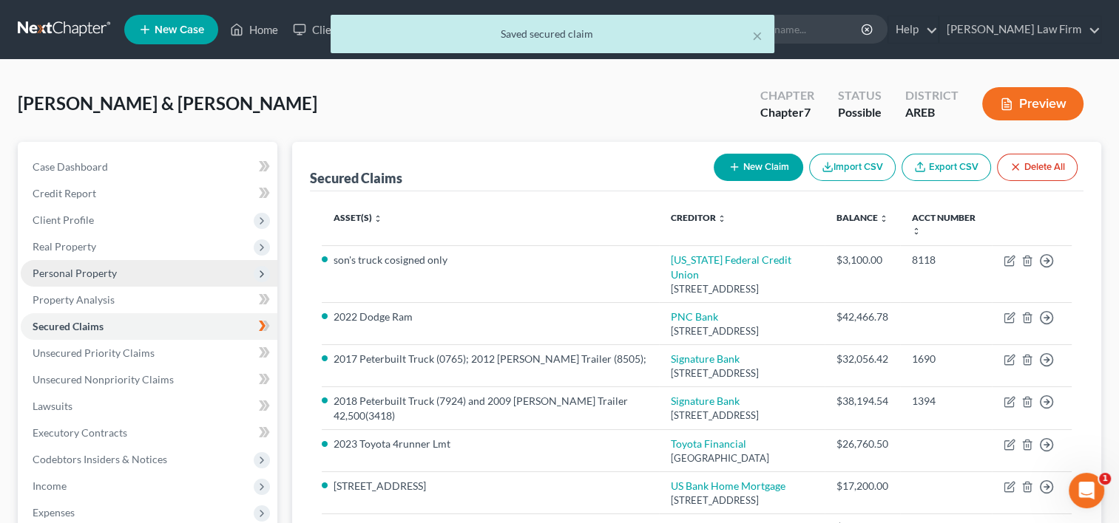
click at [91, 278] on span "Personal Property" at bounding box center [75, 273] width 84 height 13
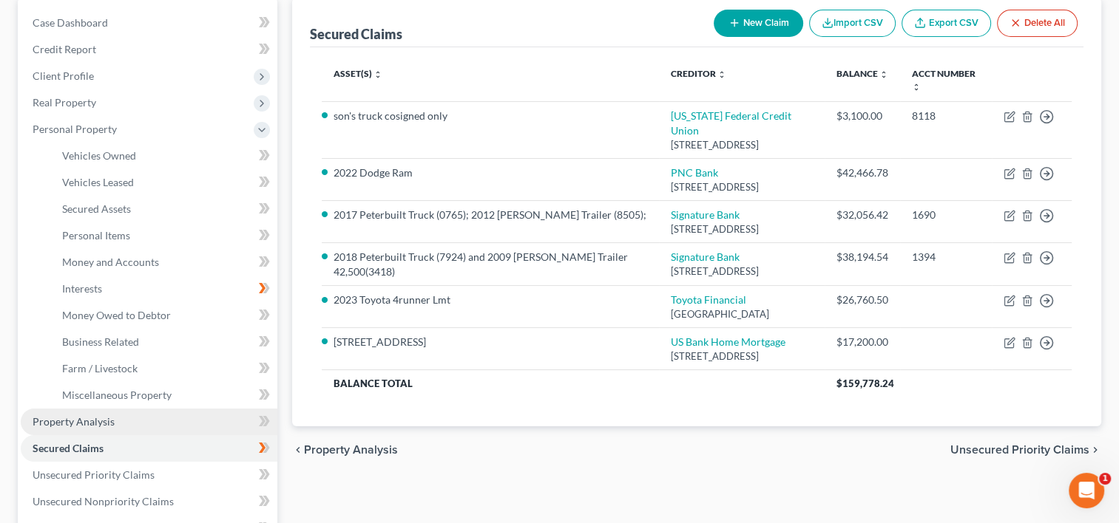
scroll to position [148, 0]
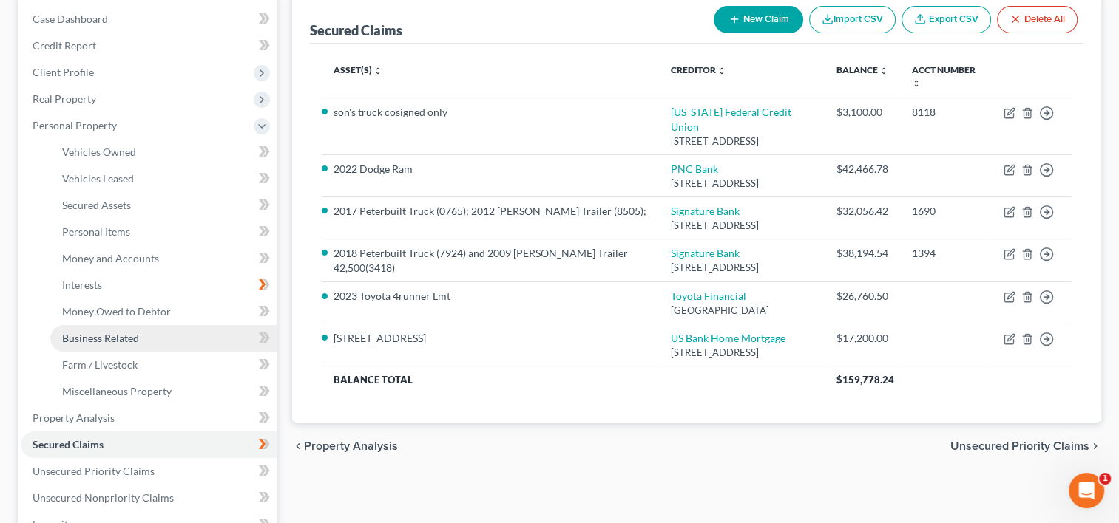
click at [114, 339] on span "Business Related" at bounding box center [100, 338] width 77 height 13
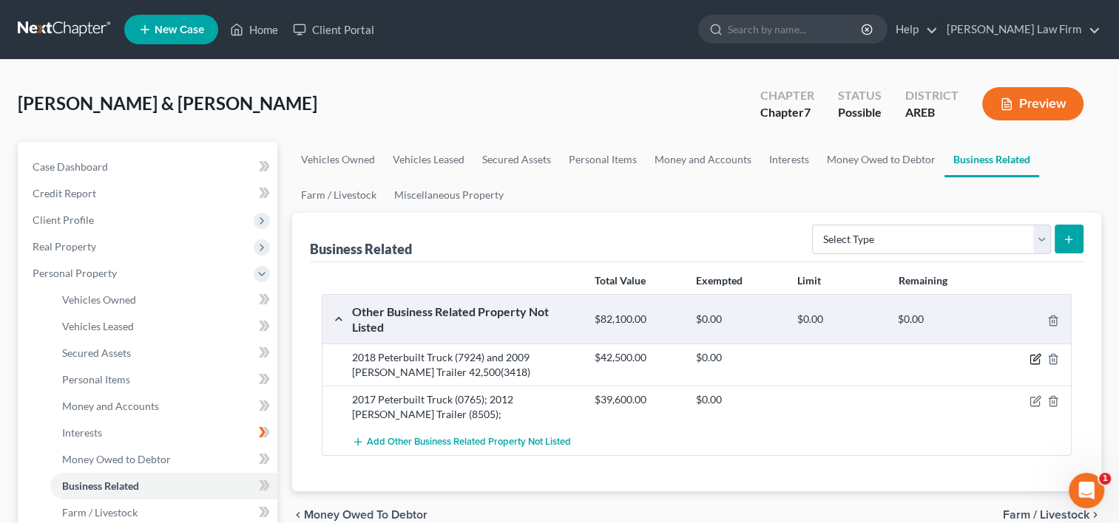
click at [1032, 358] on icon "button" at bounding box center [1035, 359] width 12 height 12
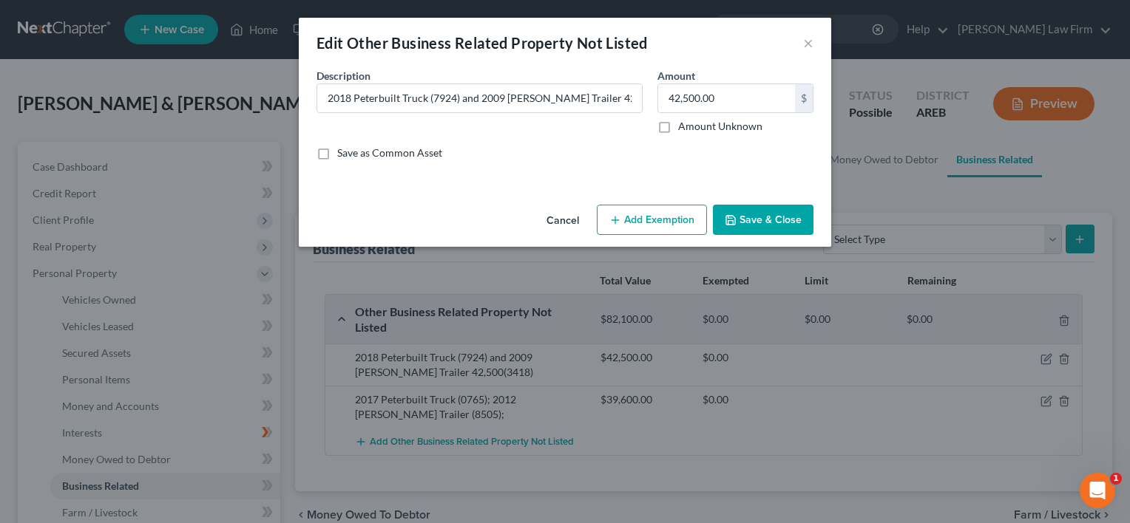
drag, startPoint x: 568, startPoint y: 217, endPoint x: 511, endPoint y: 240, distance: 61.4
click at [568, 217] on button "Cancel" at bounding box center [563, 221] width 56 height 30
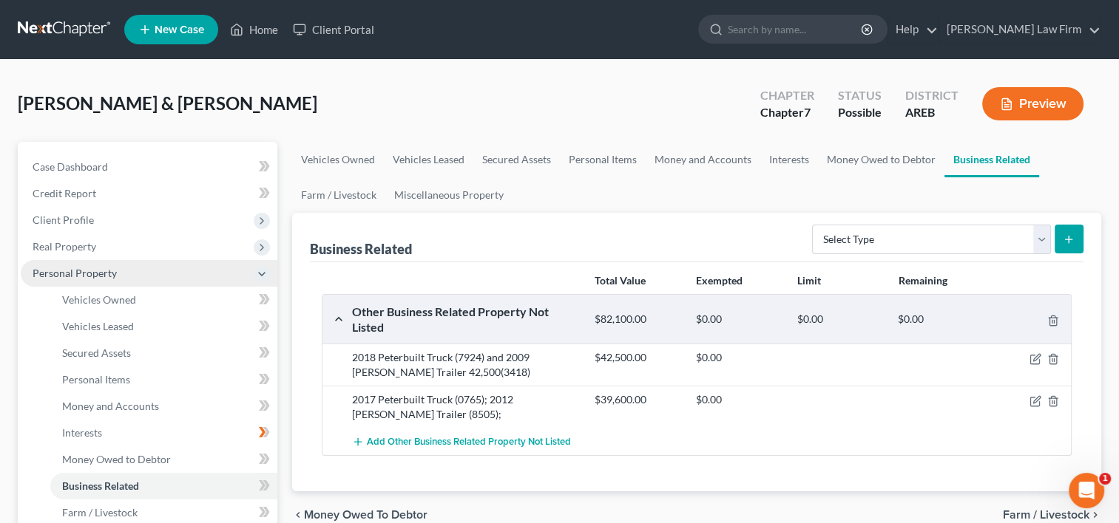
click at [258, 277] on icon at bounding box center [262, 274] width 12 height 12
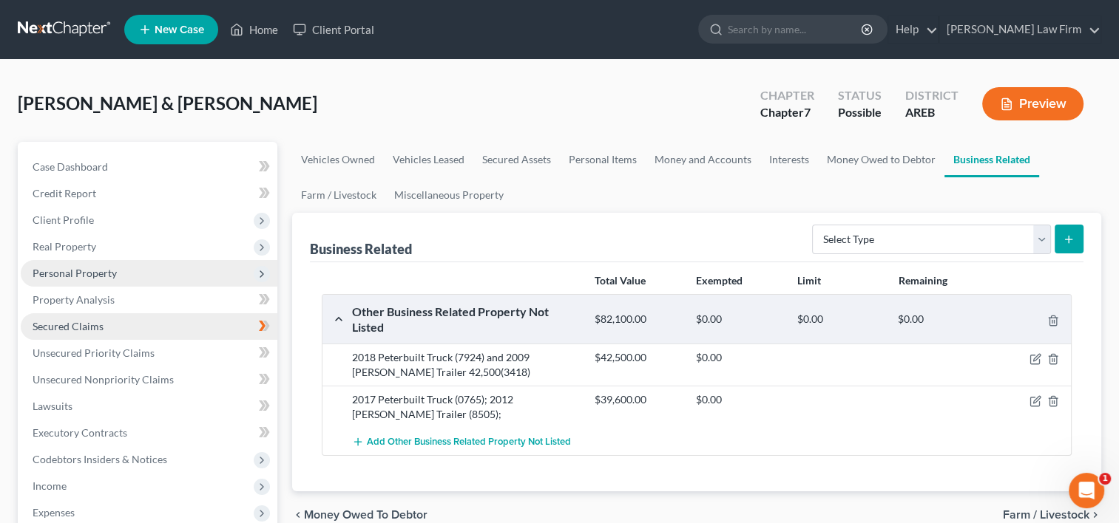
click at [163, 319] on link "Secured Claims" at bounding box center [149, 326] width 257 height 27
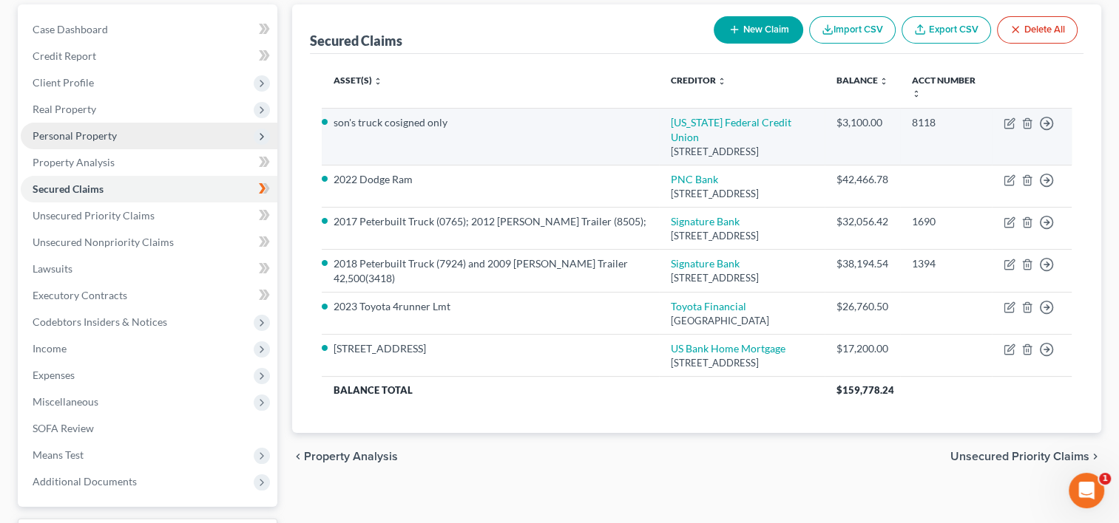
scroll to position [148, 0]
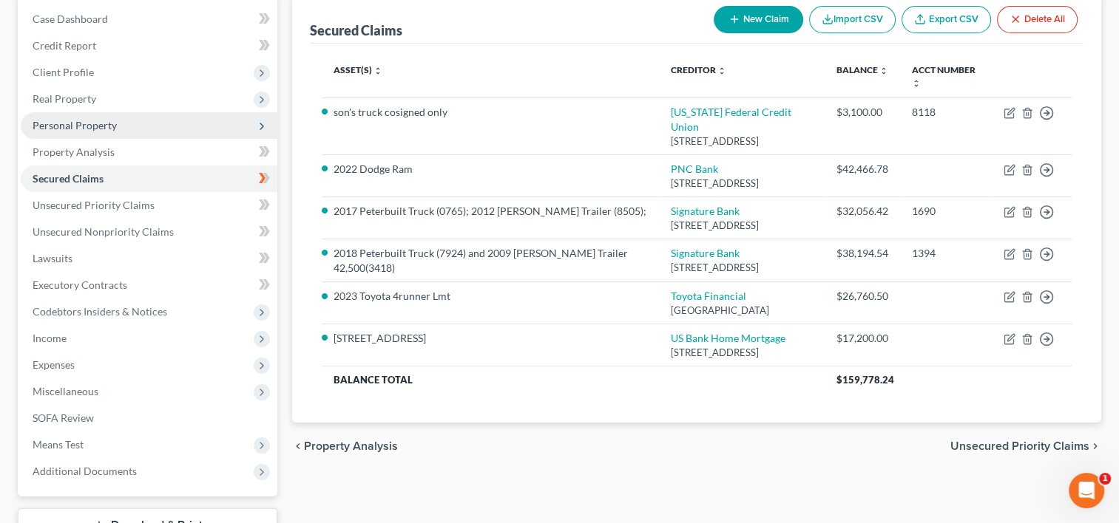
click at [91, 123] on span "Personal Property" at bounding box center [75, 125] width 84 height 13
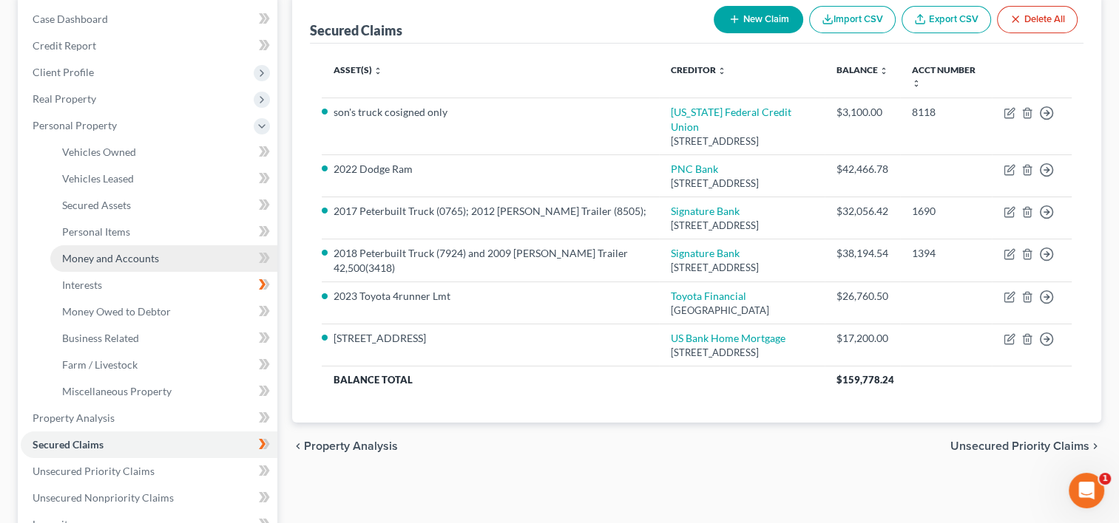
click at [93, 267] on link "Money and Accounts" at bounding box center [163, 258] width 227 height 27
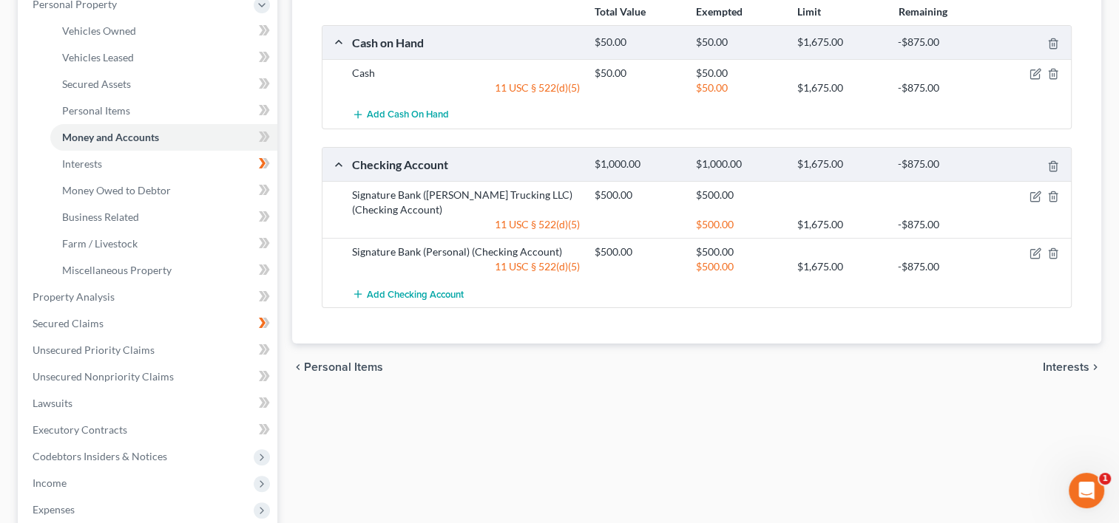
scroll to position [296, 0]
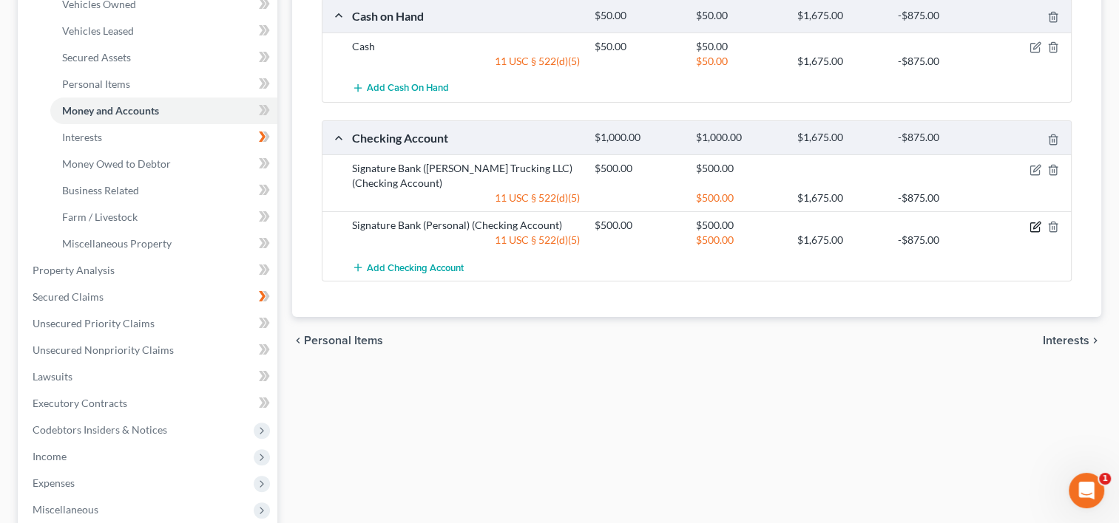
click at [1031, 225] on icon "button" at bounding box center [1035, 227] width 12 height 12
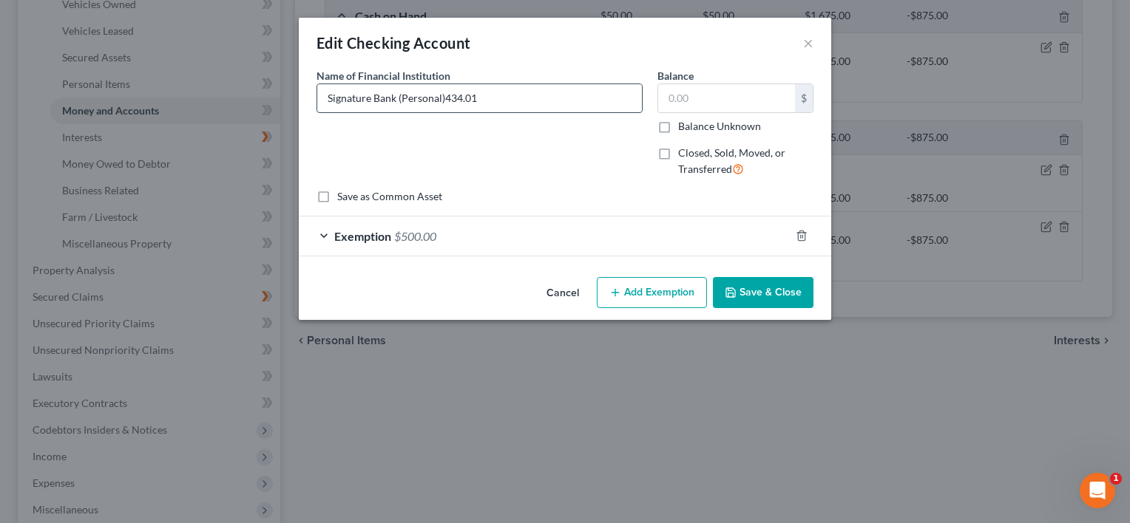
drag, startPoint x: 446, startPoint y: 95, endPoint x: 492, endPoint y: 95, distance: 45.8
click at [492, 95] on input "Signature Bank (Personal)434.01" at bounding box center [479, 98] width 325 height 28
type input "Signature Bank (Personal)"
click at [708, 98] on input "text" at bounding box center [726, 98] width 137 height 28
type input "434.01"
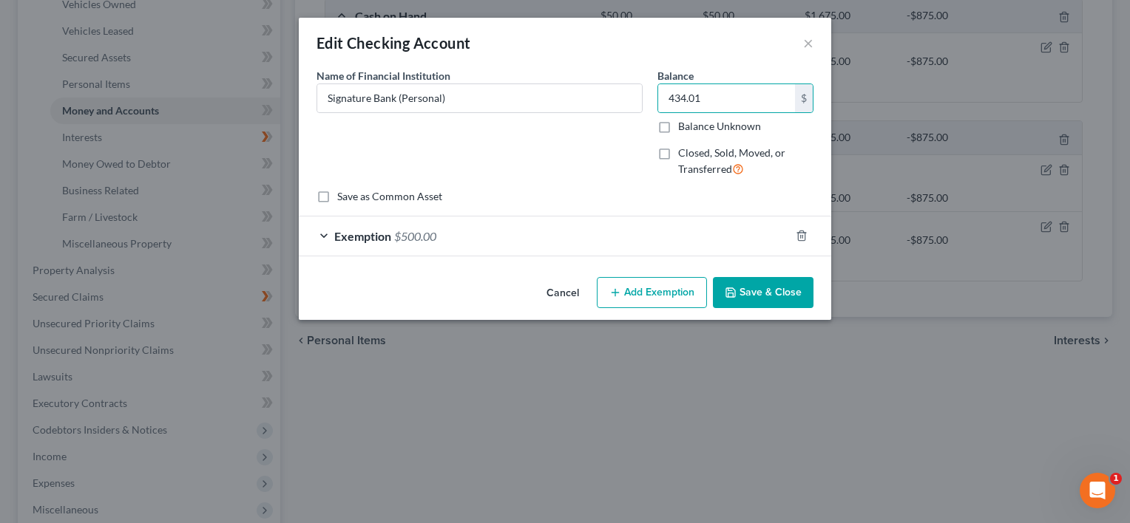
click at [758, 298] on button "Save & Close" at bounding box center [763, 292] width 101 height 31
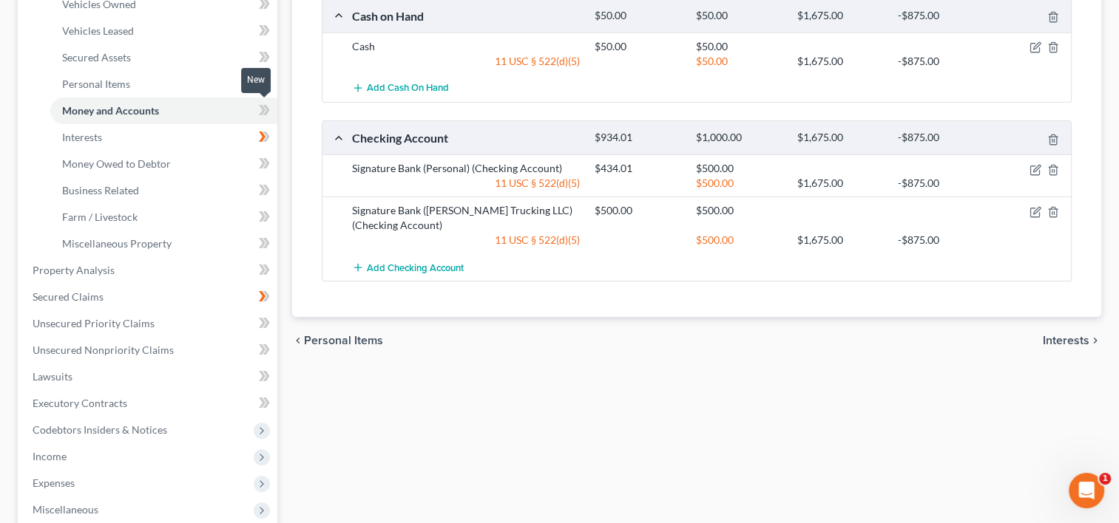
scroll to position [0, 0]
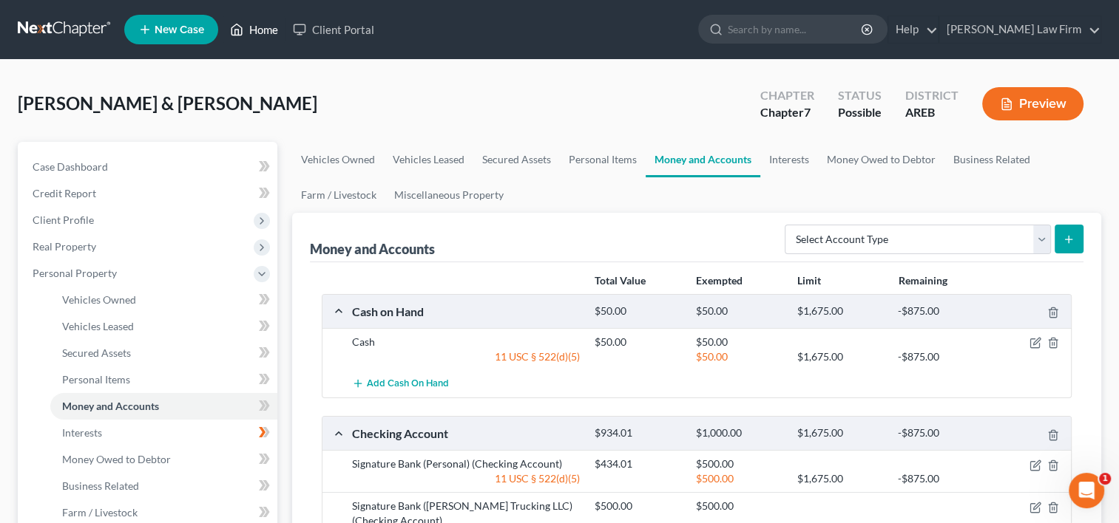
click at [260, 31] on link "Home" at bounding box center [254, 29] width 63 height 27
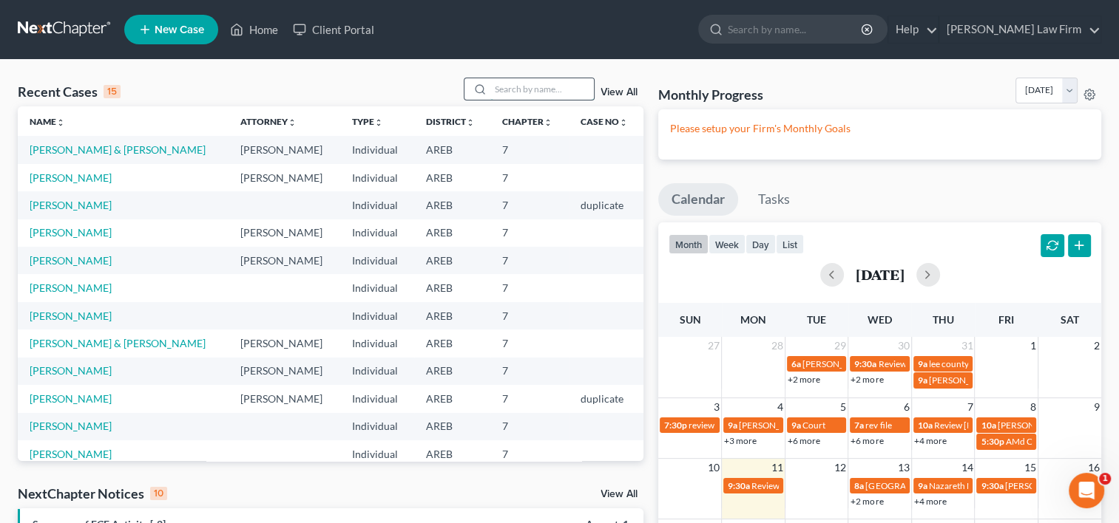
click at [512, 88] on input "search" at bounding box center [542, 88] width 104 height 21
type input "anderson"
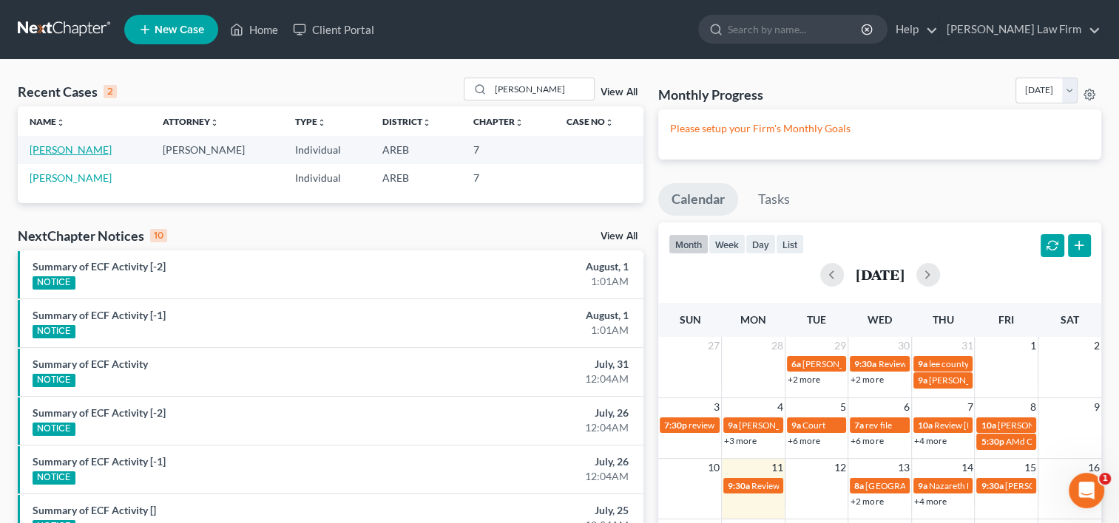
click at [112, 152] on link "Anderson, Christopher" at bounding box center [71, 149] width 82 height 13
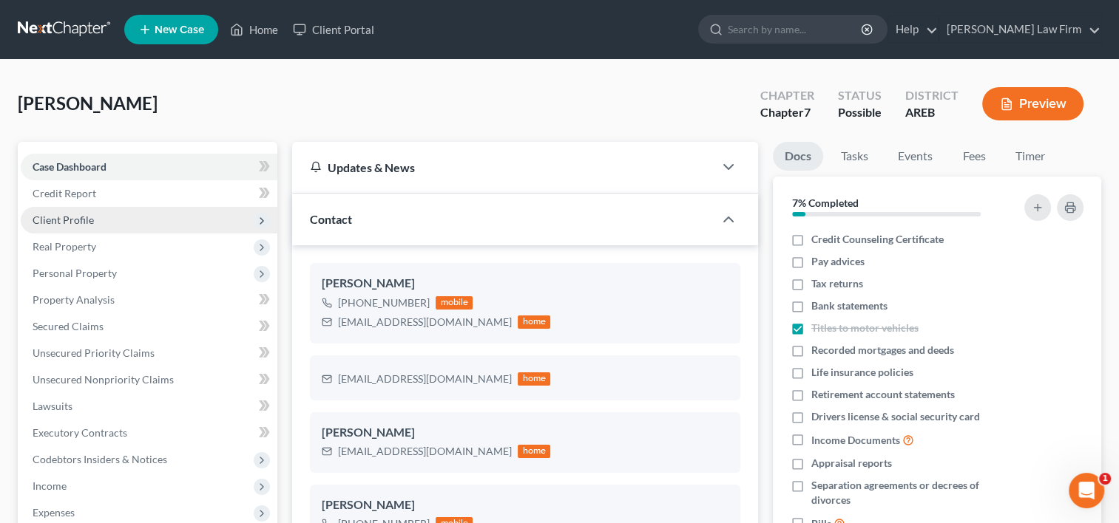
click at [74, 216] on span "Client Profile" at bounding box center [63, 220] width 61 height 13
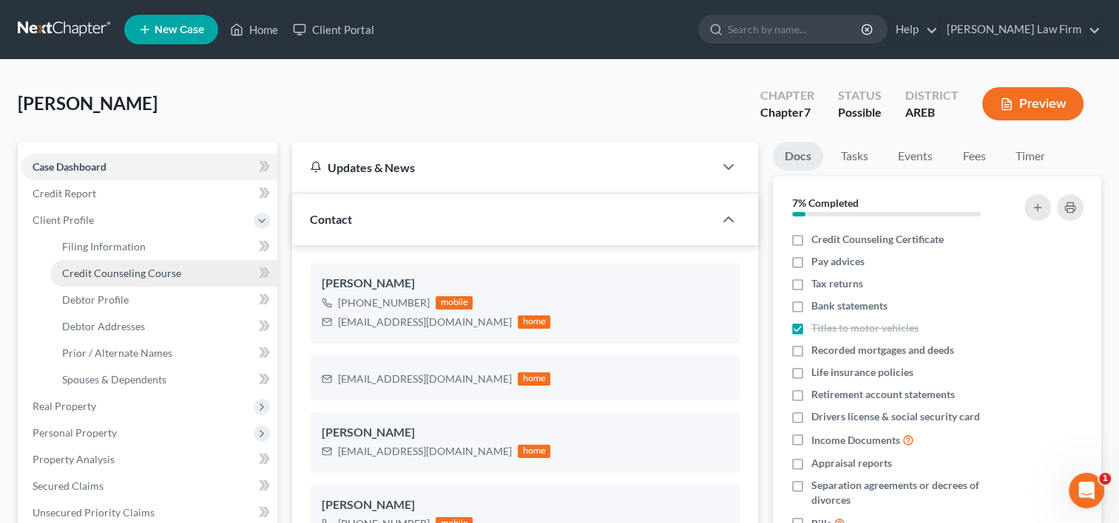
click at [134, 271] on span "Credit Counseling Course" at bounding box center [121, 273] width 119 height 13
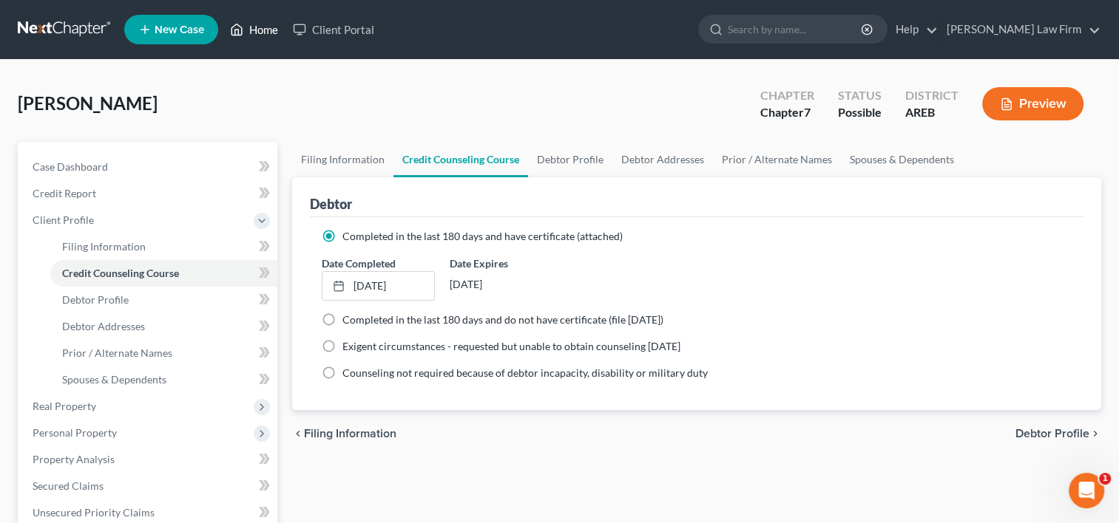
click at [272, 24] on link "Home" at bounding box center [254, 29] width 63 height 27
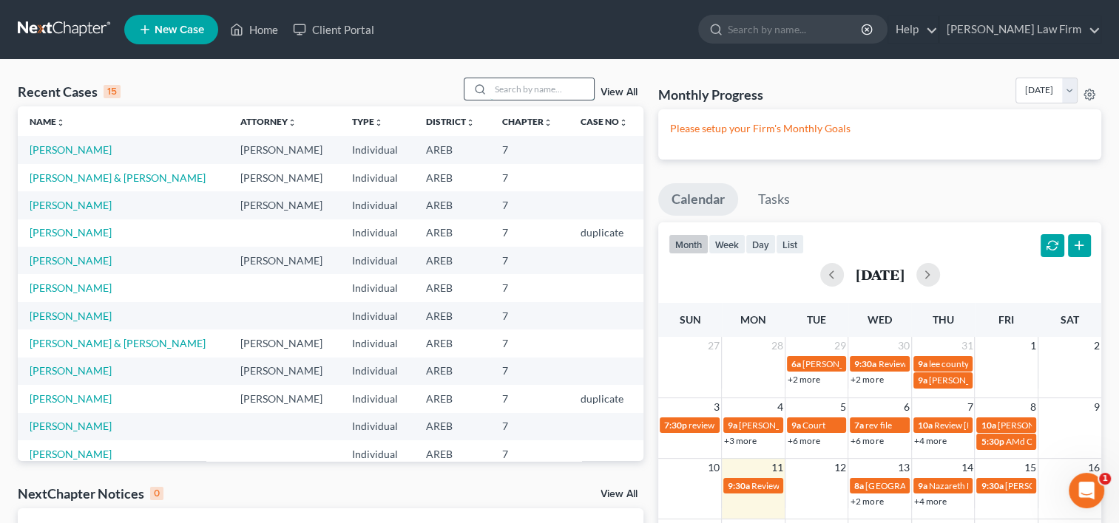
click at [510, 92] on input "search" at bounding box center [542, 88] width 104 height 21
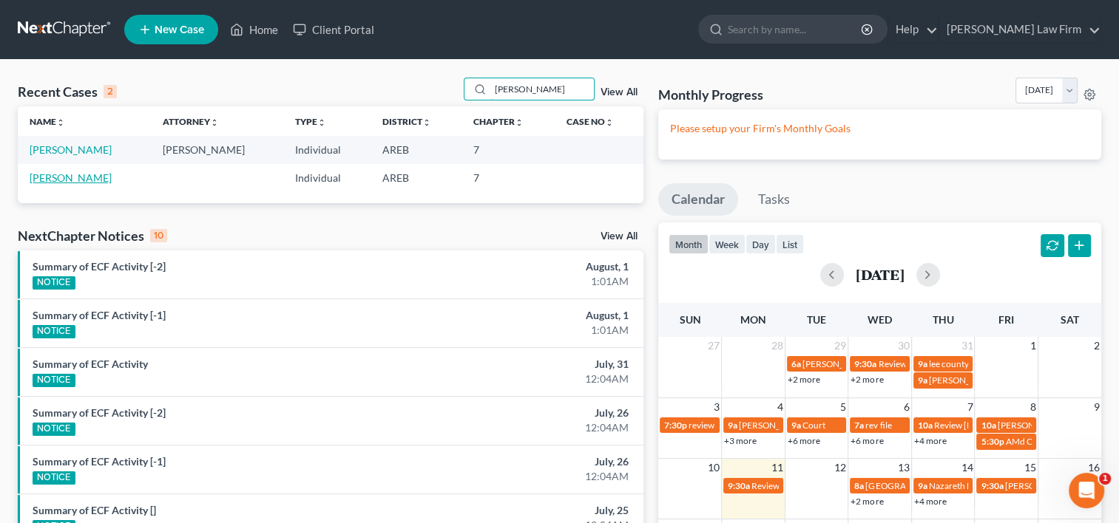
type input "anderson"
click at [104, 182] on link "Anderson, Christopher" at bounding box center [71, 178] width 82 height 13
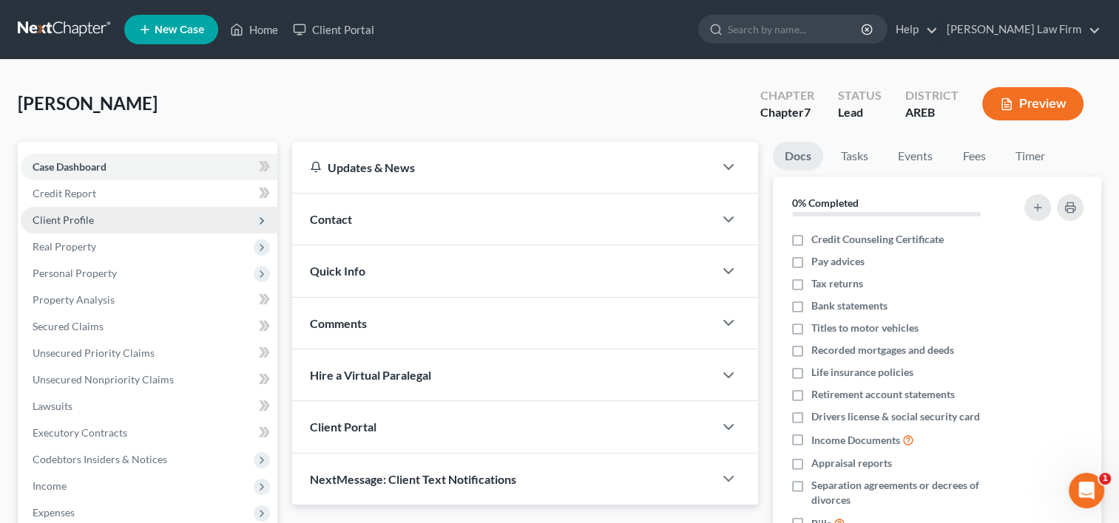
click at [84, 217] on span "Client Profile" at bounding box center [63, 220] width 61 height 13
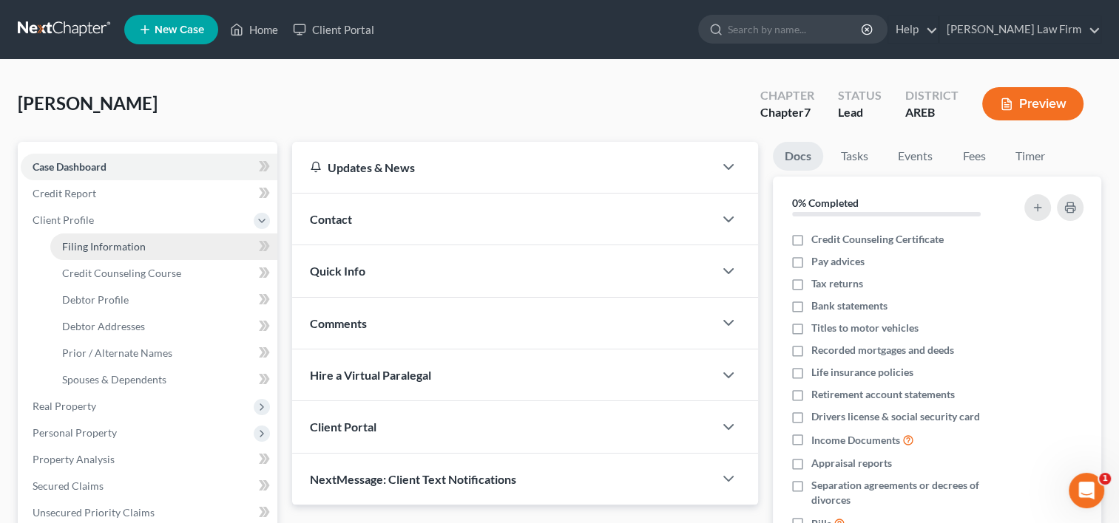
click at [97, 245] on span "Filing Information" at bounding box center [104, 246] width 84 height 13
select select "1"
select select "0"
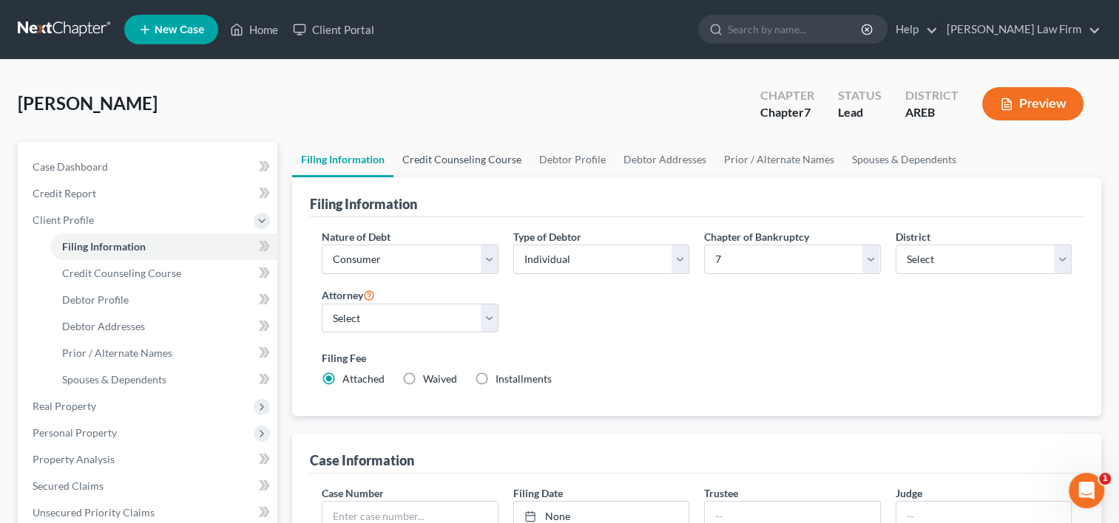
click at [458, 167] on link "Credit Counseling Course" at bounding box center [461, 159] width 137 height 35
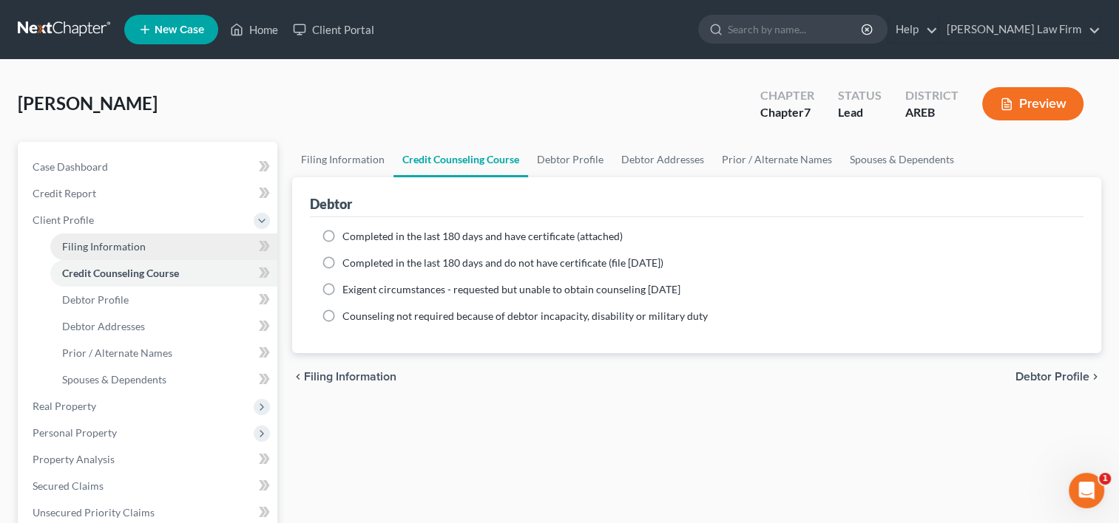
click at [84, 243] on span "Filing Information" at bounding box center [104, 246] width 84 height 13
select select "1"
select select "0"
select select "5"
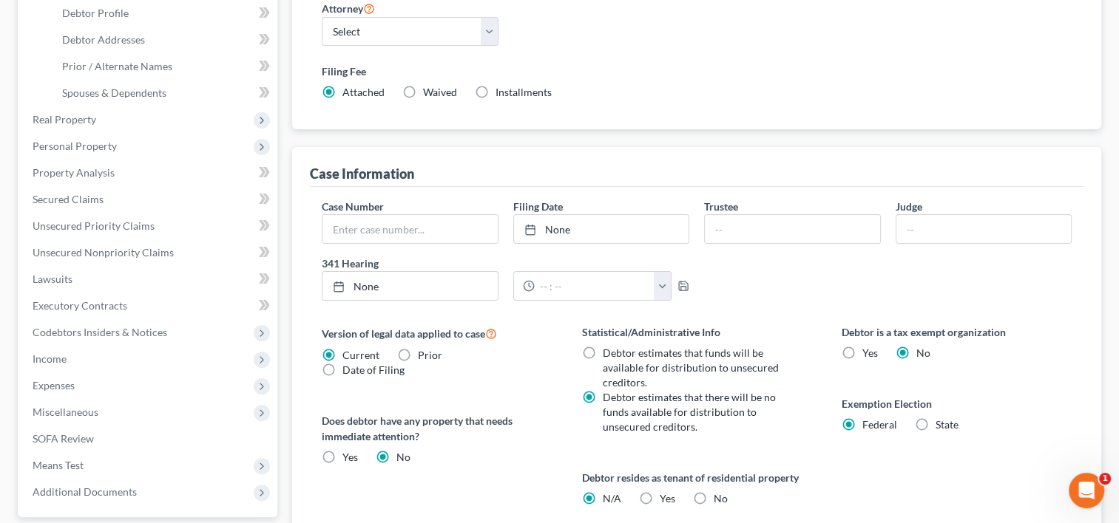
scroll to position [296, 0]
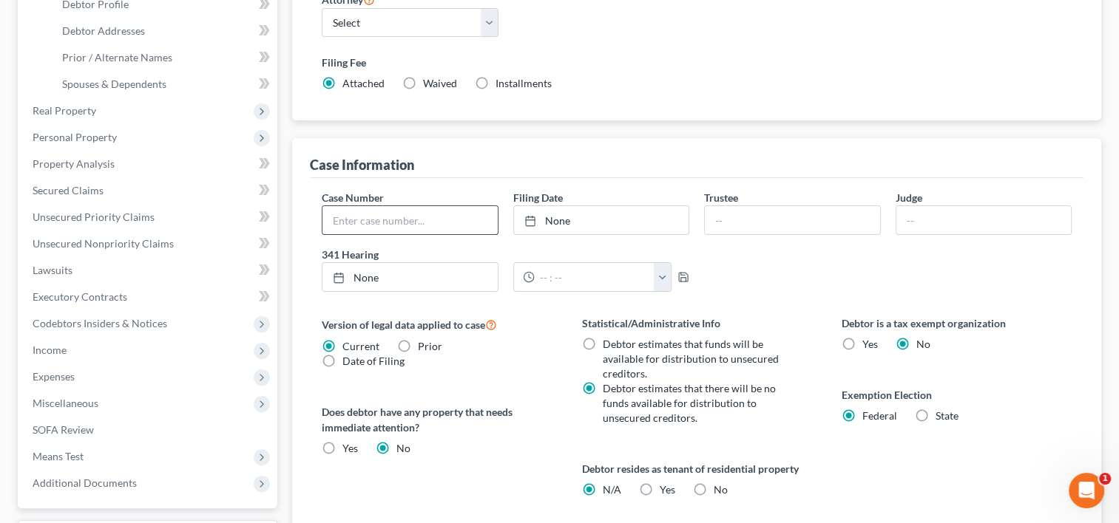
click at [405, 224] on input "text" at bounding box center [409, 220] width 174 height 28
type input "duplicate"
click at [679, 274] on icon "button" at bounding box center [683, 277] width 12 height 12
click at [687, 276] on icon "button" at bounding box center [683, 277] width 9 height 9
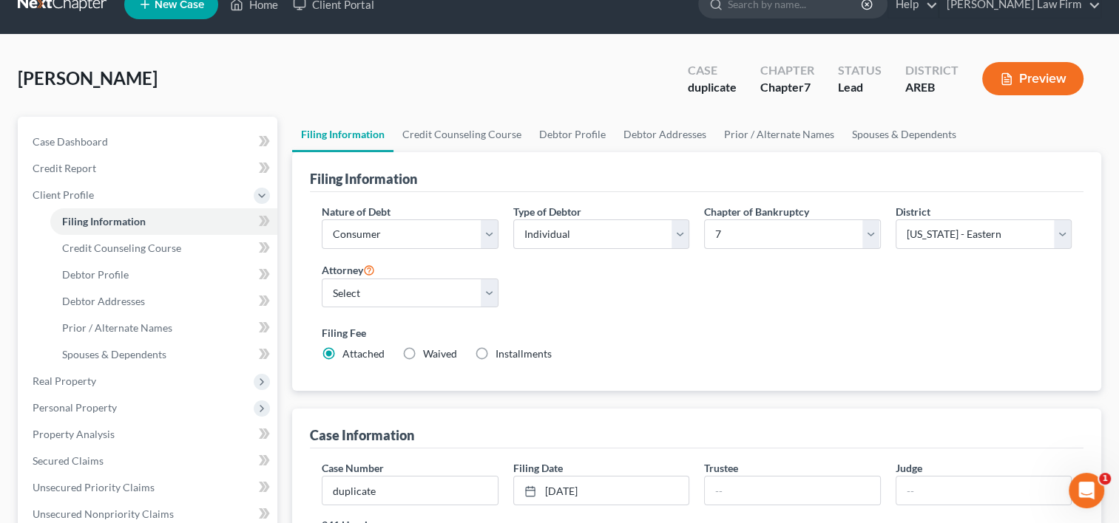
scroll to position [0, 0]
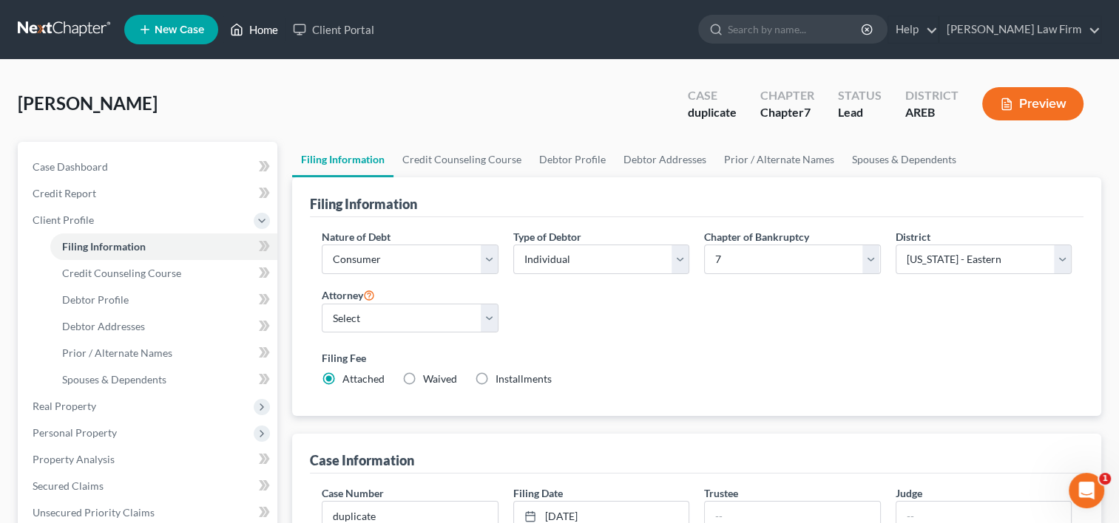
click at [262, 30] on link "Home" at bounding box center [254, 29] width 63 height 27
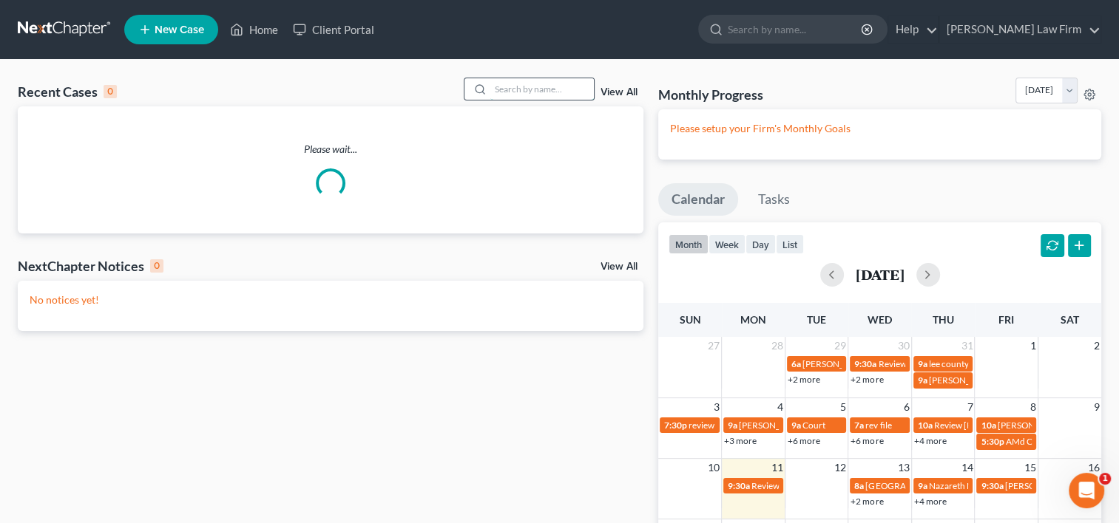
click at [505, 87] on input "search" at bounding box center [542, 88] width 104 height 21
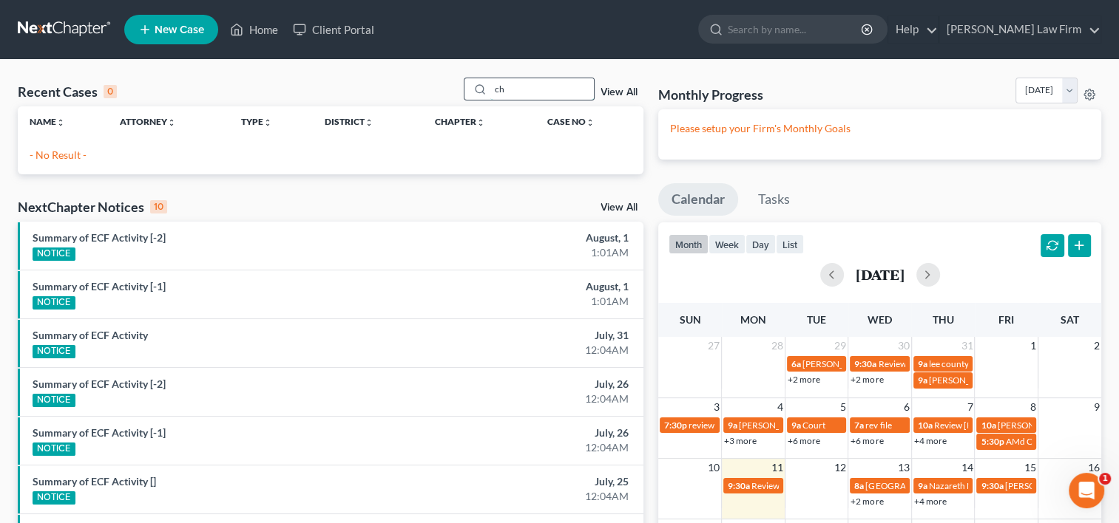
type input "c"
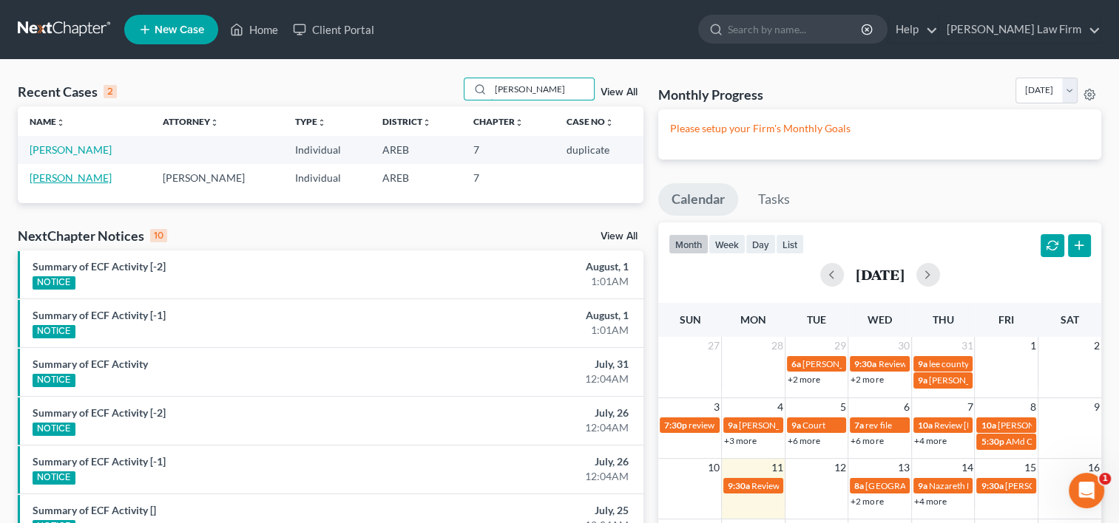
type input "anderson"
click at [75, 176] on link "Anderson, Christopher" at bounding box center [71, 178] width 82 height 13
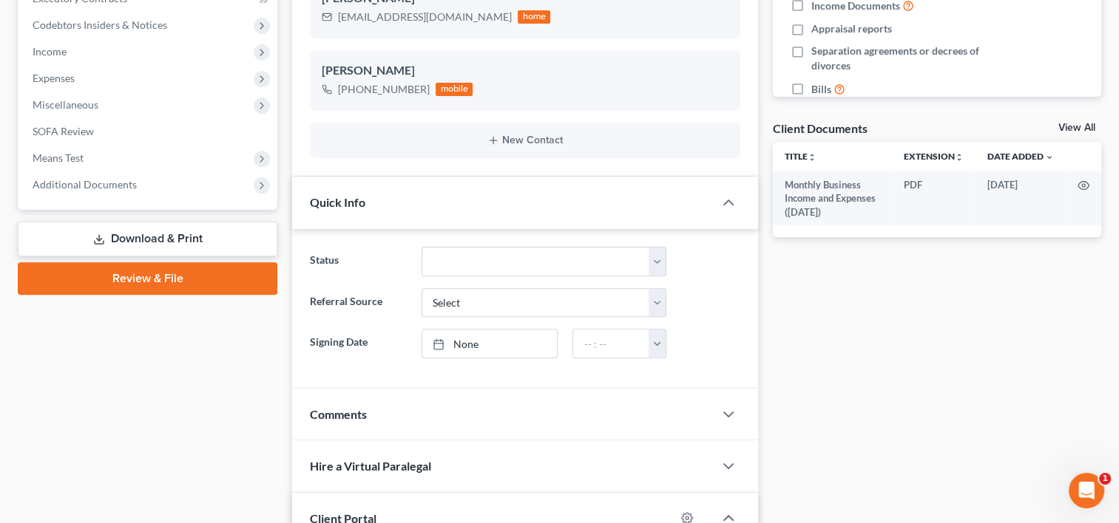
scroll to position [444, 0]
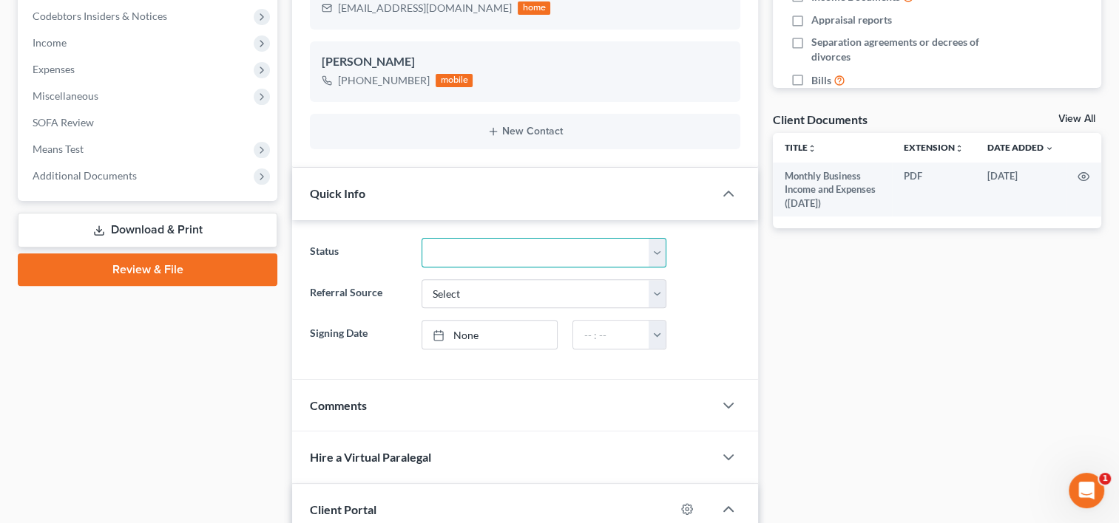
click at [464, 248] on select "Discharged Dismissed Filed Filed / Pre 341 Inactive Initial In Progress Plan Co…" at bounding box center [543, 253] width 245 height 30
select select "6"
click at [421, 238] on select "Discharged Dismissed Filed Filed / Pre 341 Inactive Initial In Progress Plan Co…" at bounding box center [543, 253] width 245 height 30
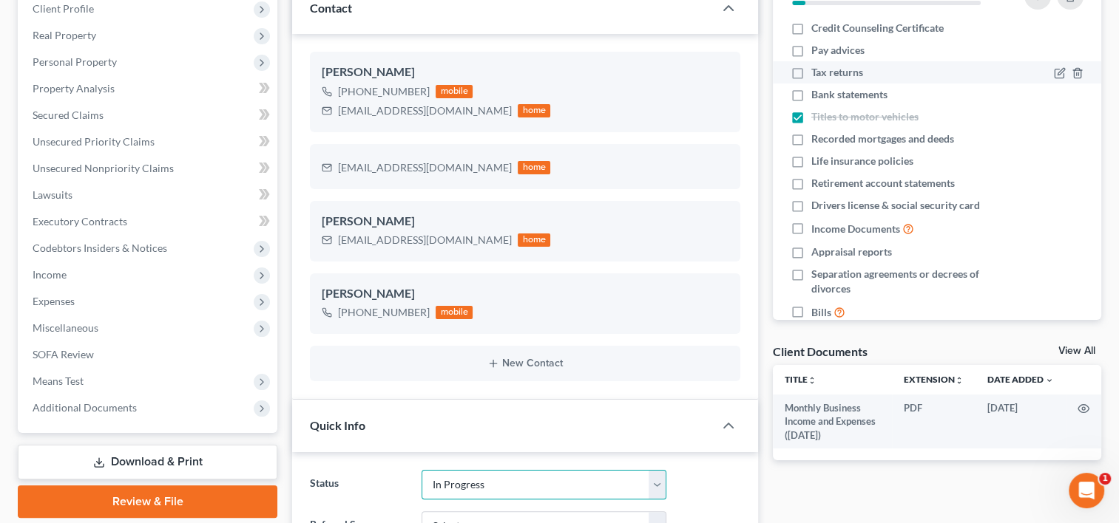
scroll to position [148, 0]
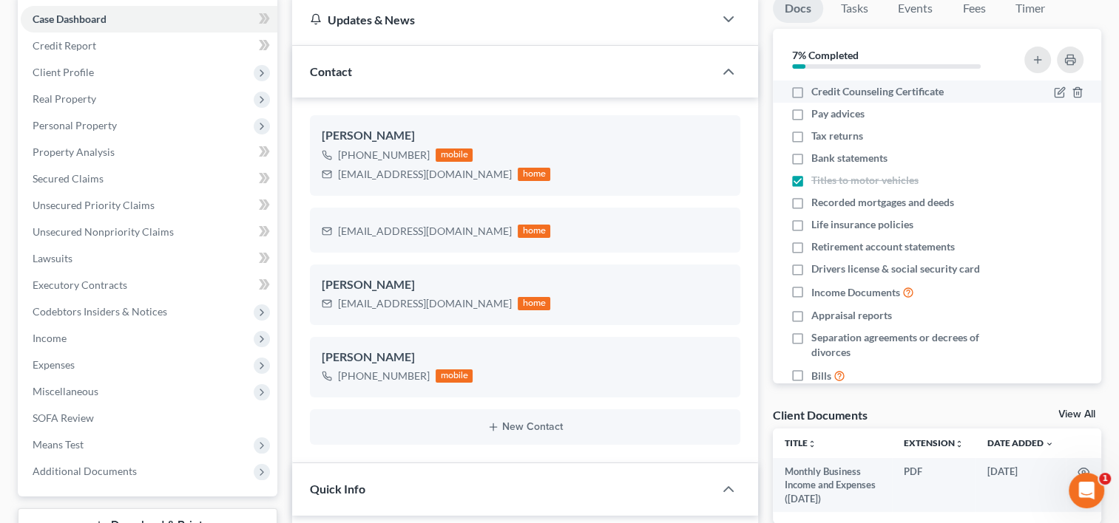
click at [811, 93] on label "Credit Counseling Certificate" at bounding box center [877, 91] width 132 height 15
click at [817, 93] on input "Credit Counseling Certificate" at bounding box center [822, 89] width 10 height 10
checkbox input "true"
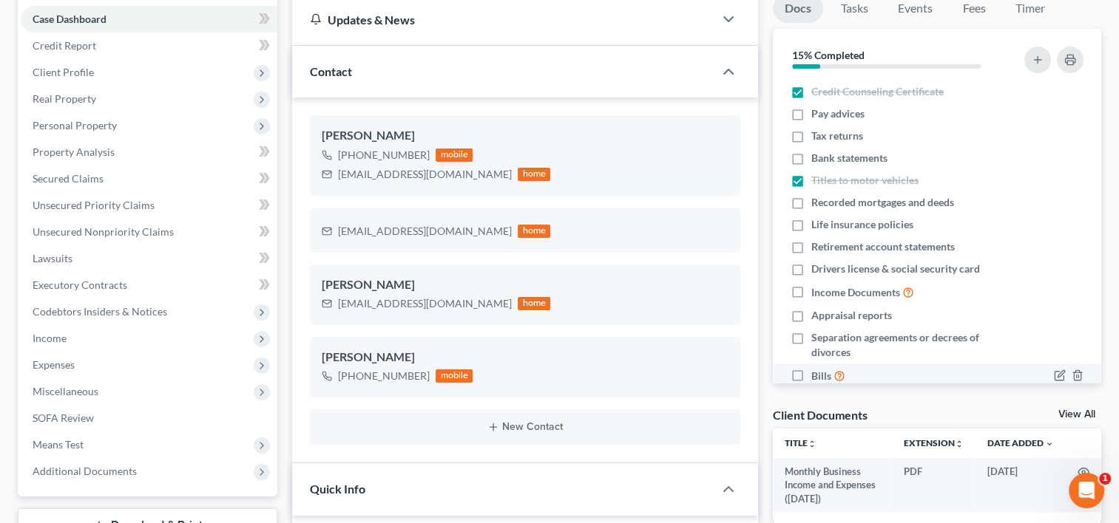
click at [811, 376] on label "Bills" at bounding box center [828, 375] width 34 height 17
click at [817, 376] on input "Bills" at bounding box center [822, 372] width 10 height 10
checkbox input "true"
click at [811, 291] on label "Income Documents" at bounding box center [862, 292] width 103 height 17
click at [817, 291] on input "Income Documents" at bounding box center [822, 289] width 10 height 10
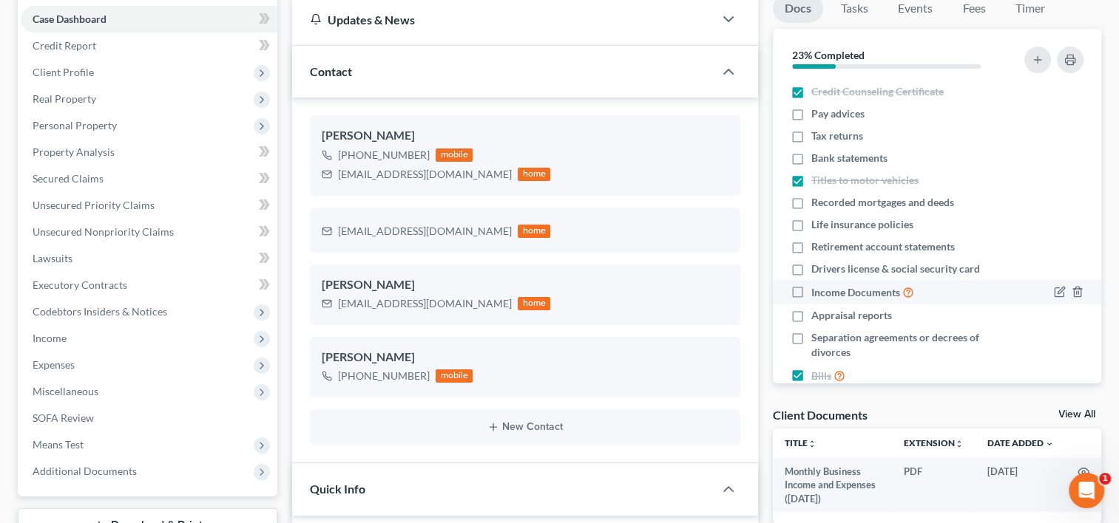
checkbox input "true"
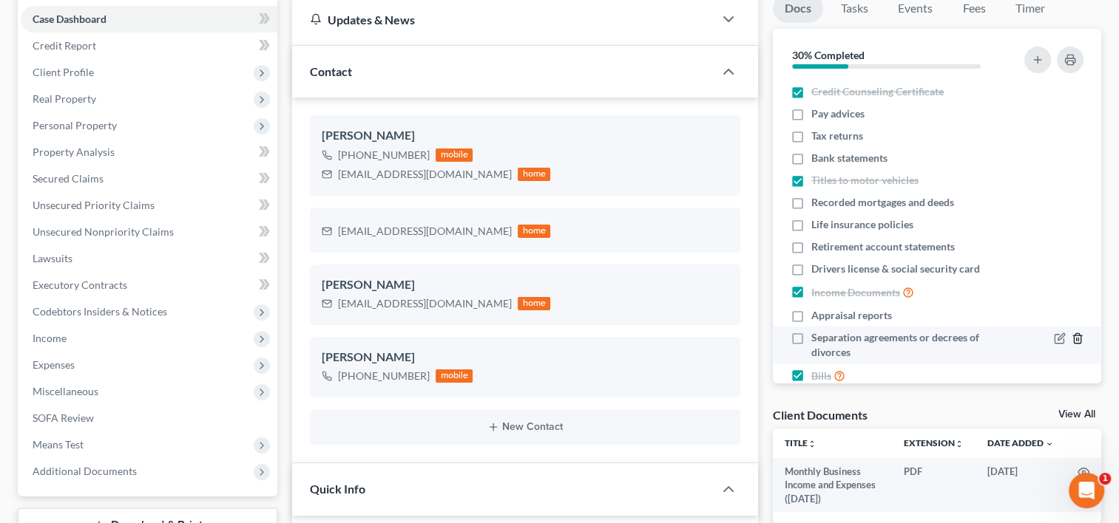
click at [1071, 339] on icon "button" at bounding box center [1077, 339] width 12 height 12
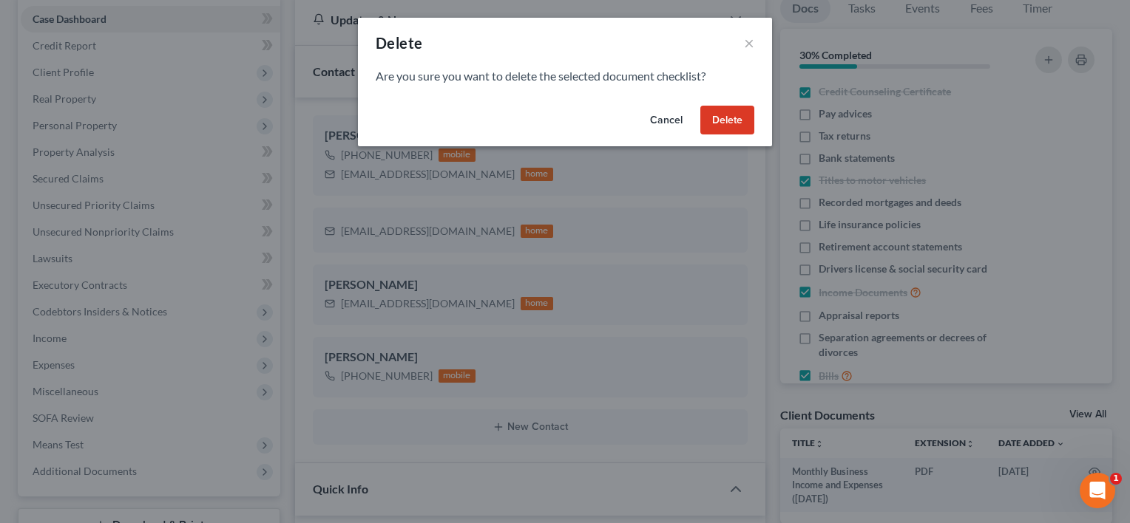
click at [738, 126] on button "Delete" at bounding box center [727, 121] width 54 height 30
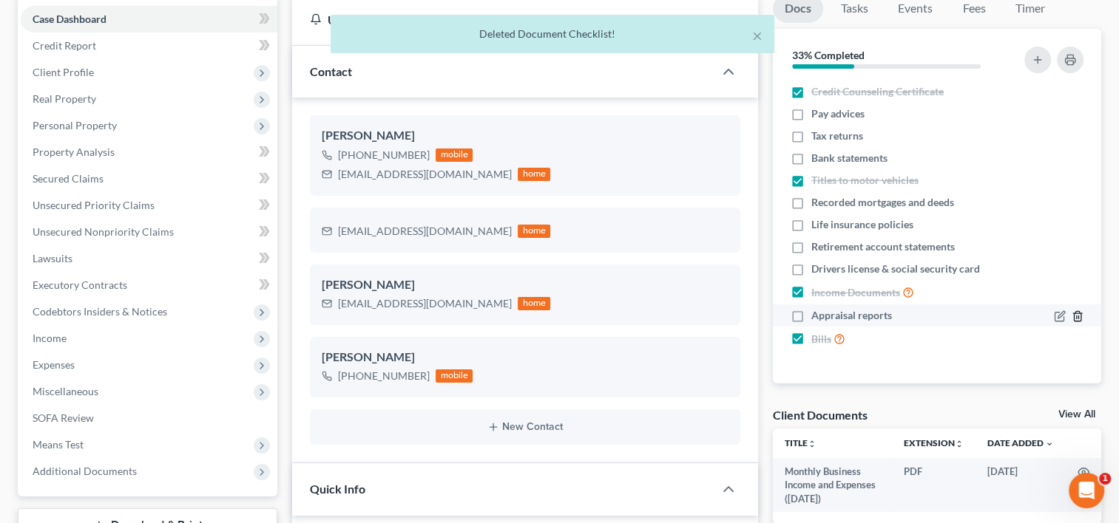
click at [1076, 314] on icon "button" at bounding box center [1077, 317] width 12 height 12
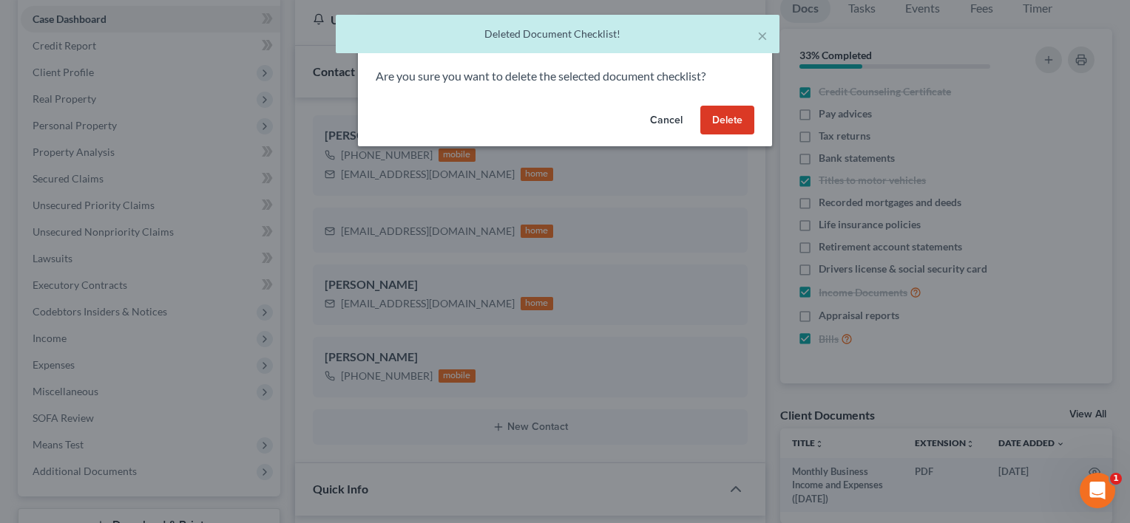
click at [718, 122] on button "Delete" at bounding box center [727, 121] width 54 height 30
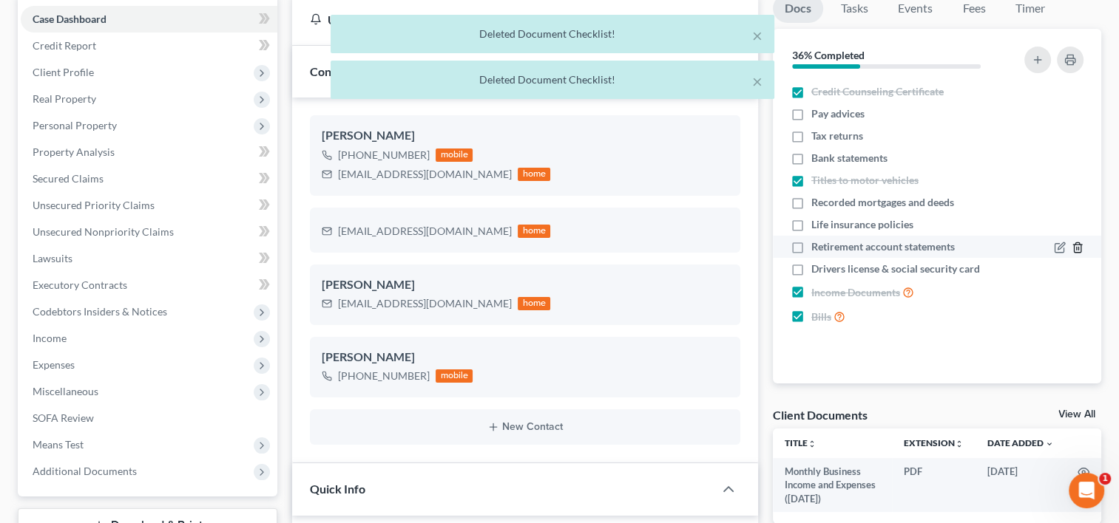
click at [1078, 245] on icon "button" at bounding box center [1077, 248] width 12 height 12
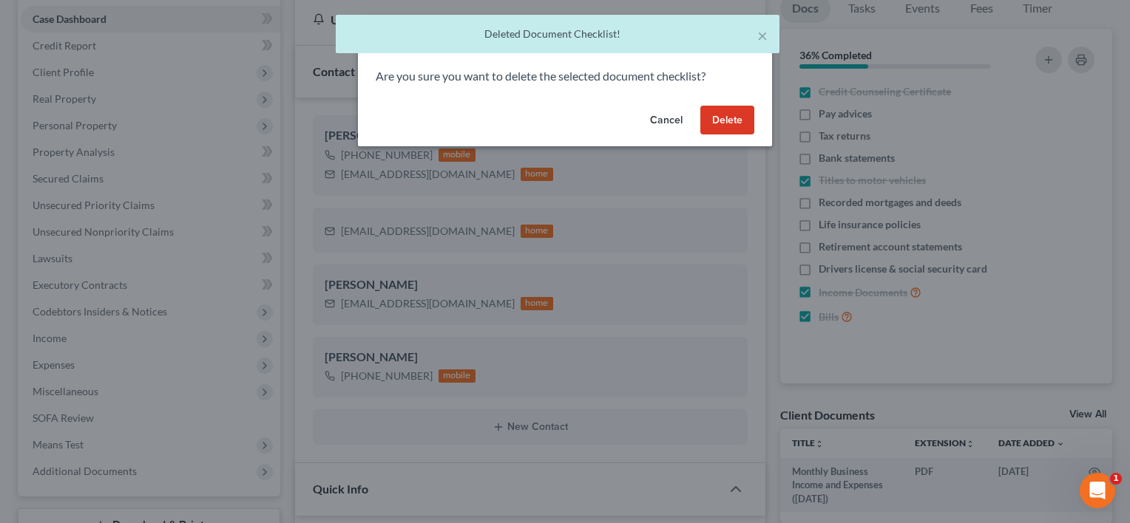
click at [738, 121] on button "Delete" at bounding box center [727, 121] width 54 height 30
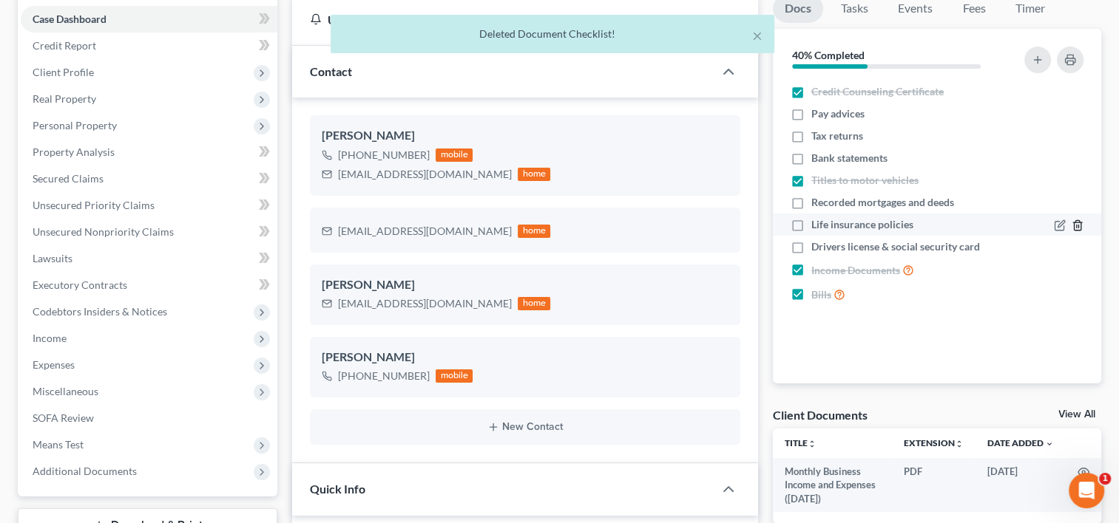
click at [1076, 223] on icon "button" at bounding box center [1077, 226] width 12 height 12
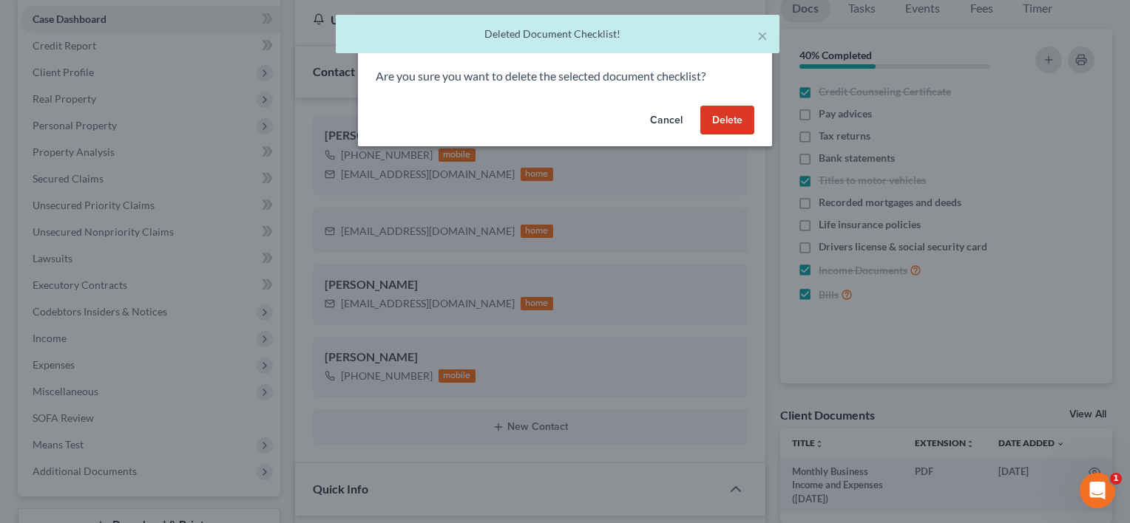
click at [736, 115] on button "Delete" at bounding box center [727, 121] width 54 height 30
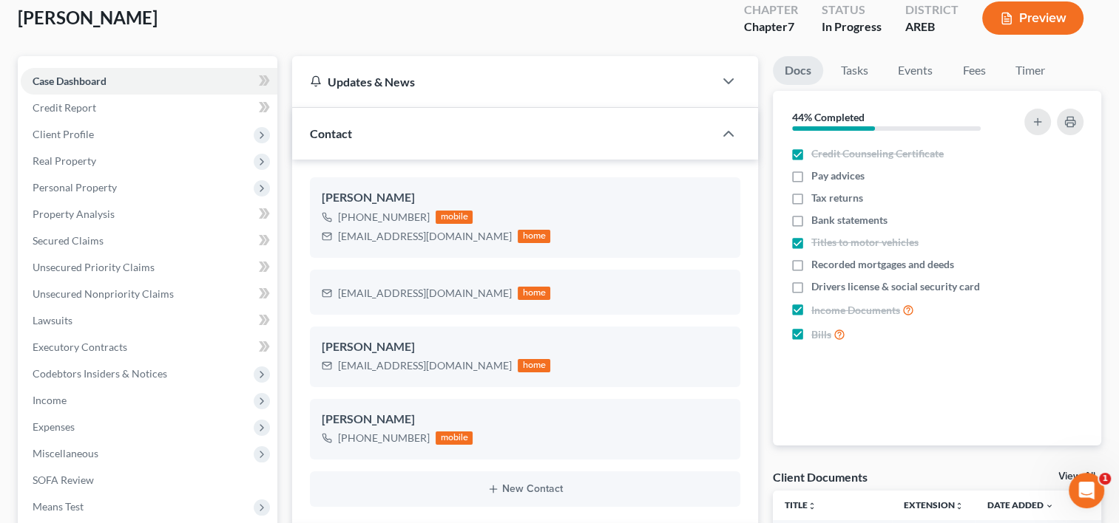
scroll to position [0, 0]
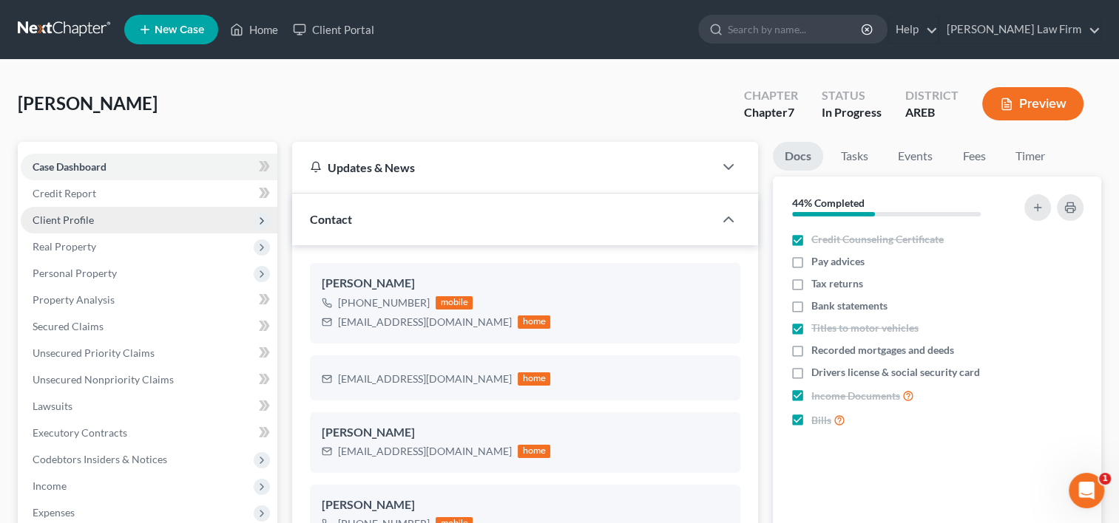
click at [55, 225] on span "Client Profile" at bounding box center [63, 220] width 61 height 13
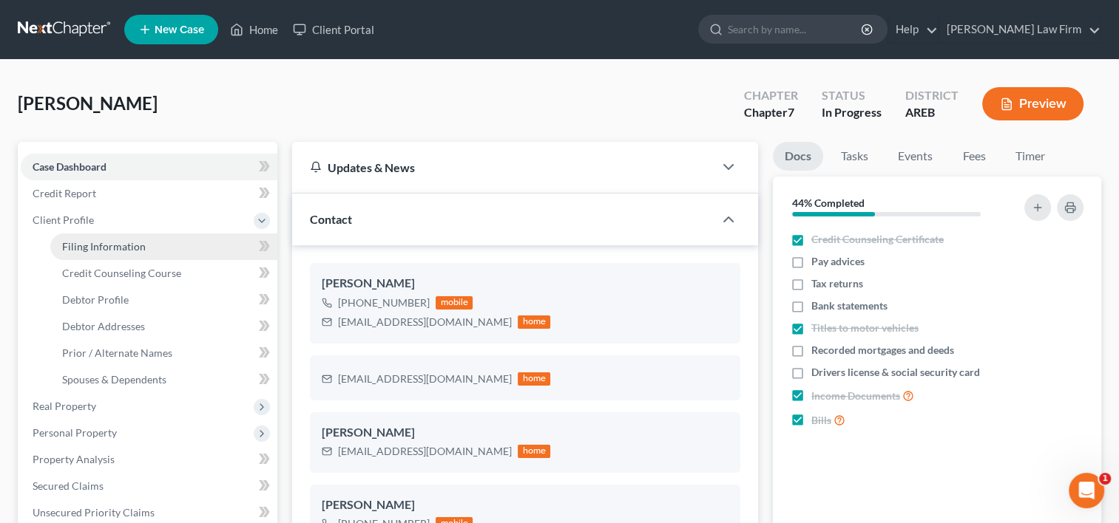
click at [84, 251] on span "Filing Information" at bounding box center [104, 246] width 84 height 13
select select "1"
select select "0"
select select "5"
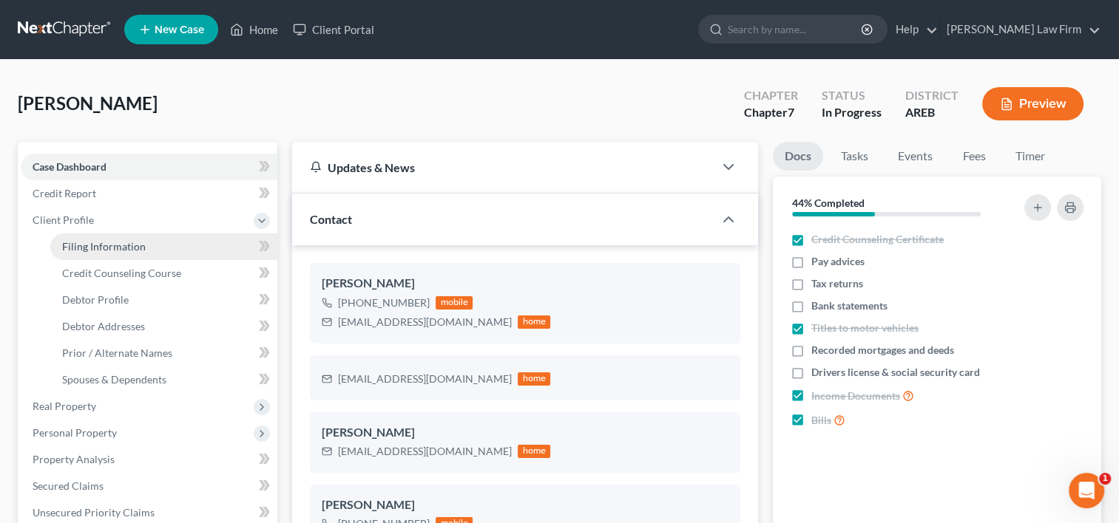
select select "0"
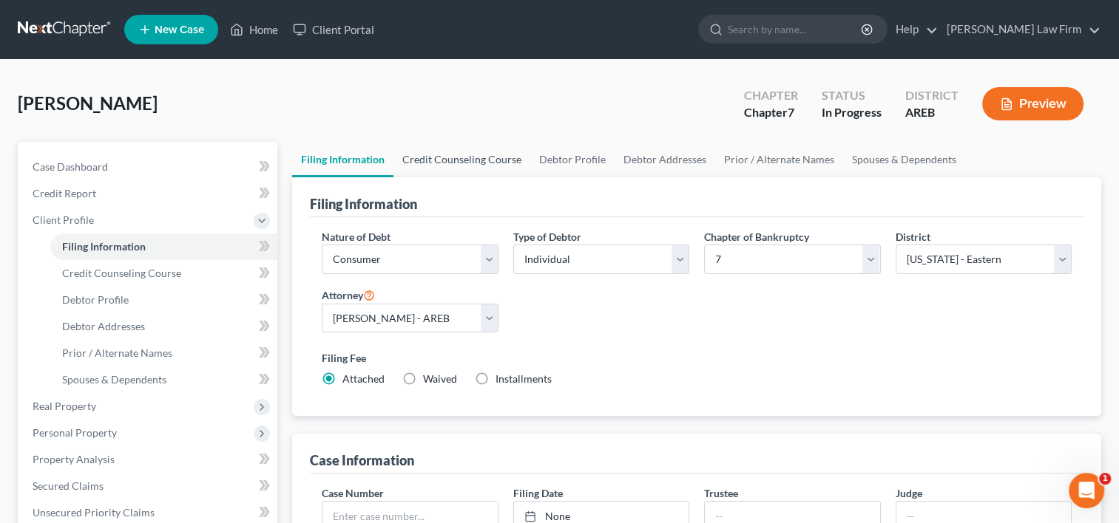
click at [447, 156] on link "Credit Counseling Course" at bounding box center [461, 159] width 137 height 35
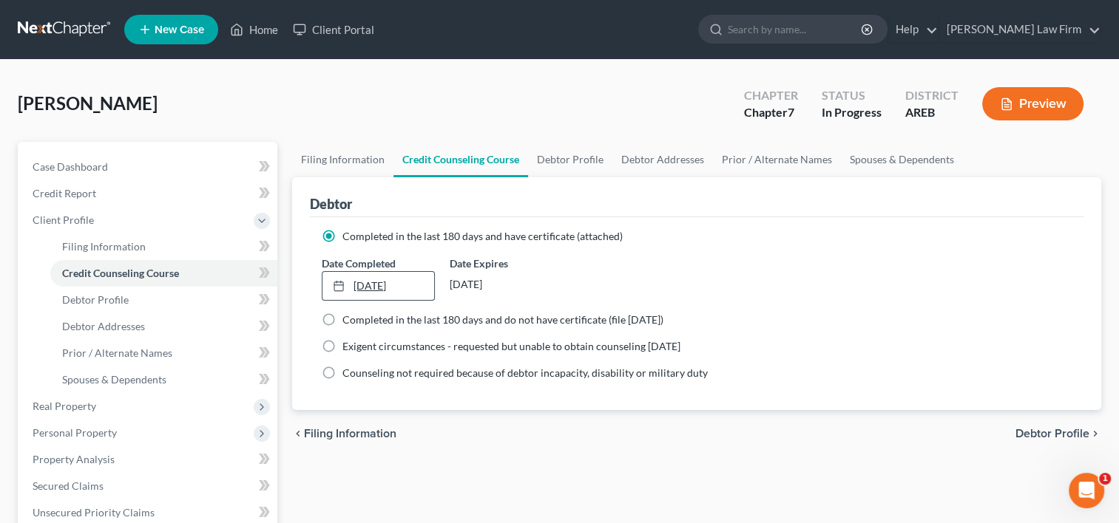
click at [408, 283] on link "8/13/2024" at bounding box center [377, 286] width 111 height 28
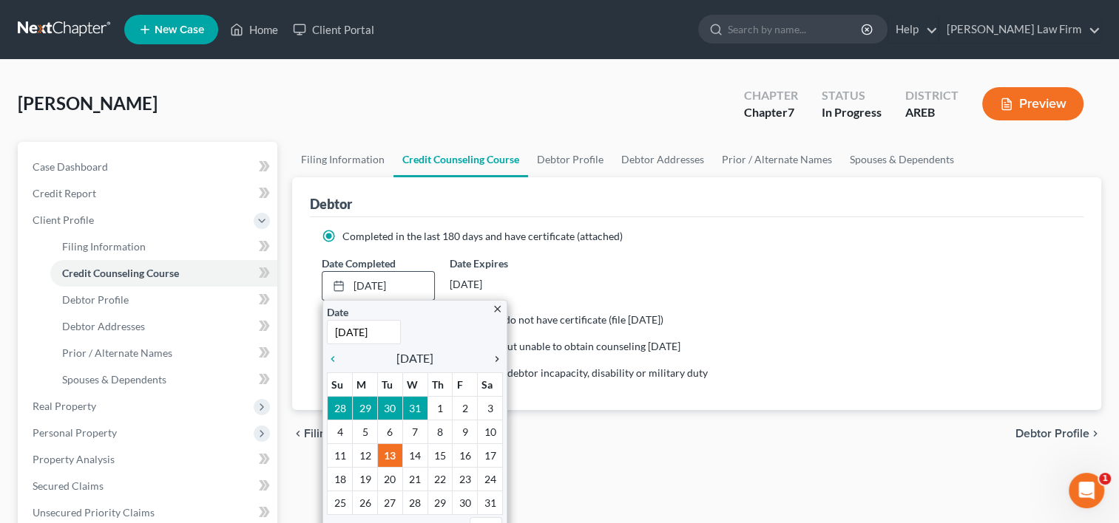
click at [496, 355] on icon "chevron_right" at bounding box center [493, 359] width 19 height 12
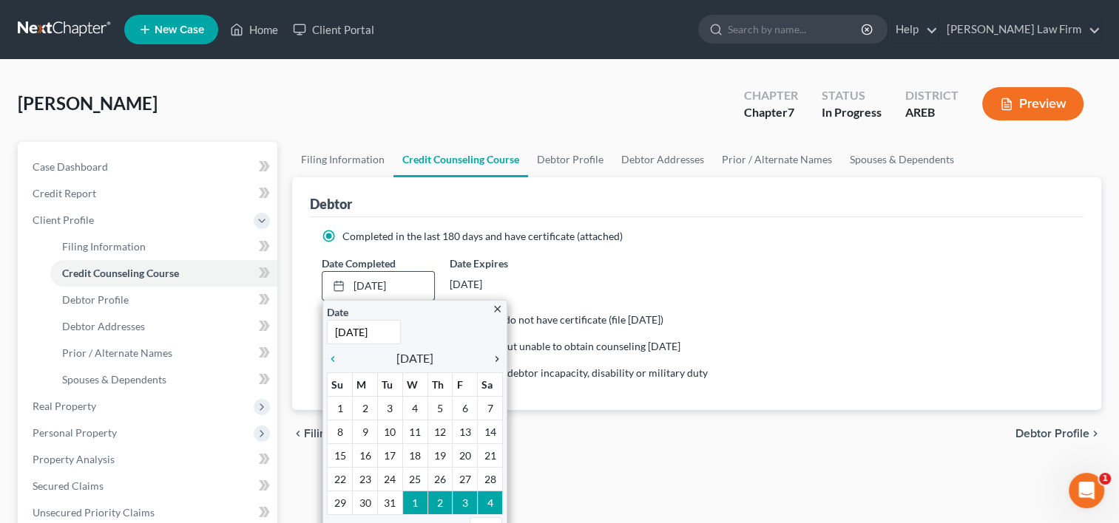
click at [496, 355] on icon "chevron_right" at bounding box center [493, 359] width 19 height 12
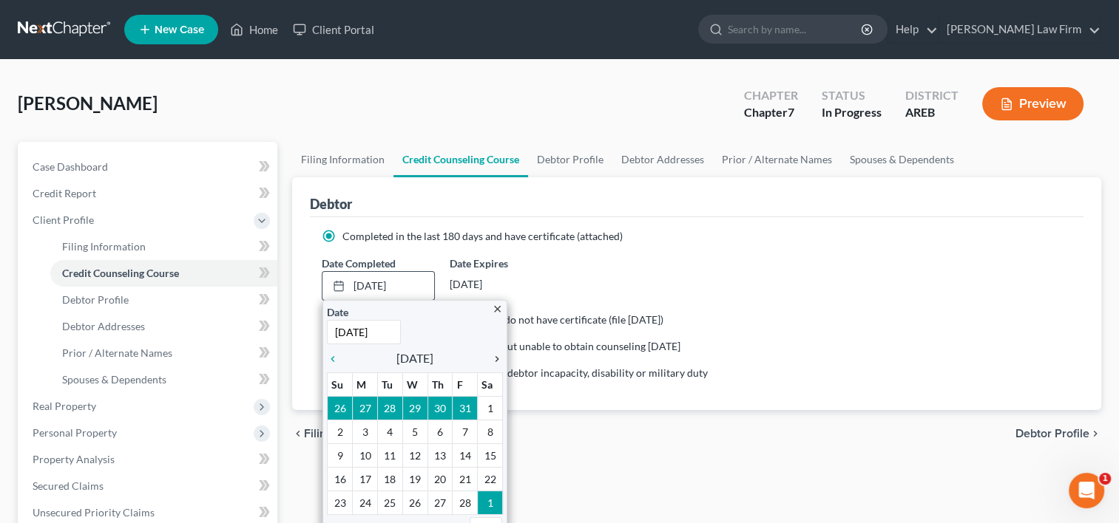
click at [496, 355] on icon "chevron_right" at bounding box center [493, 359] width 19 height 12
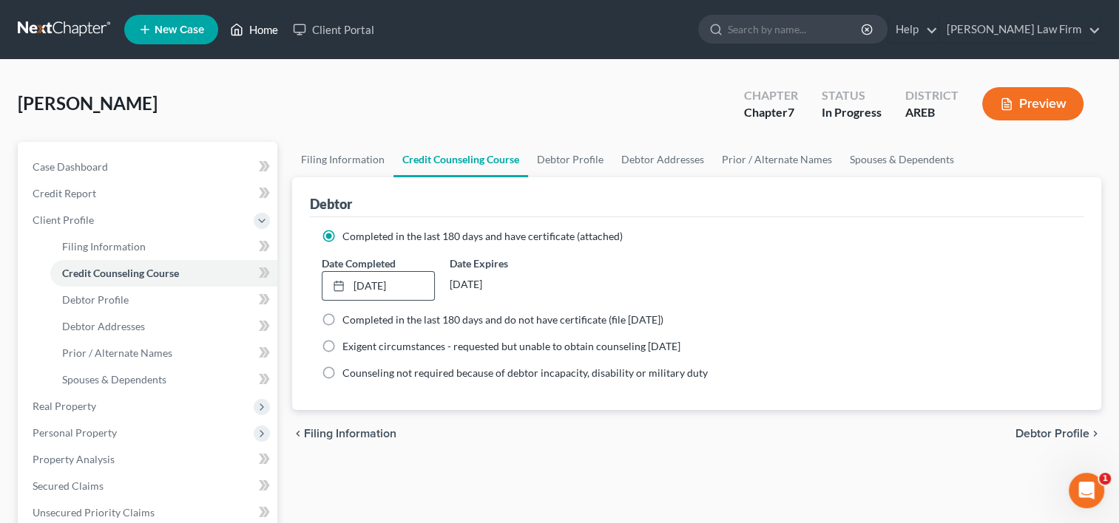
click at [252, 27] on link "Home" at bounding box center [254, 29] width 63 height 27
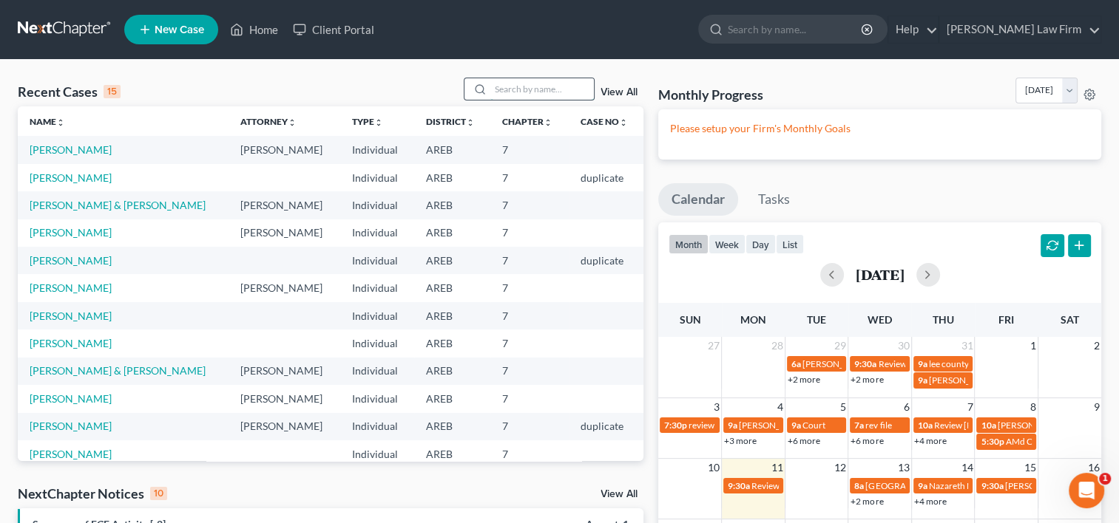
click at [515, 83] on input "search" at bounding box center [542, 88] width 104 height 21
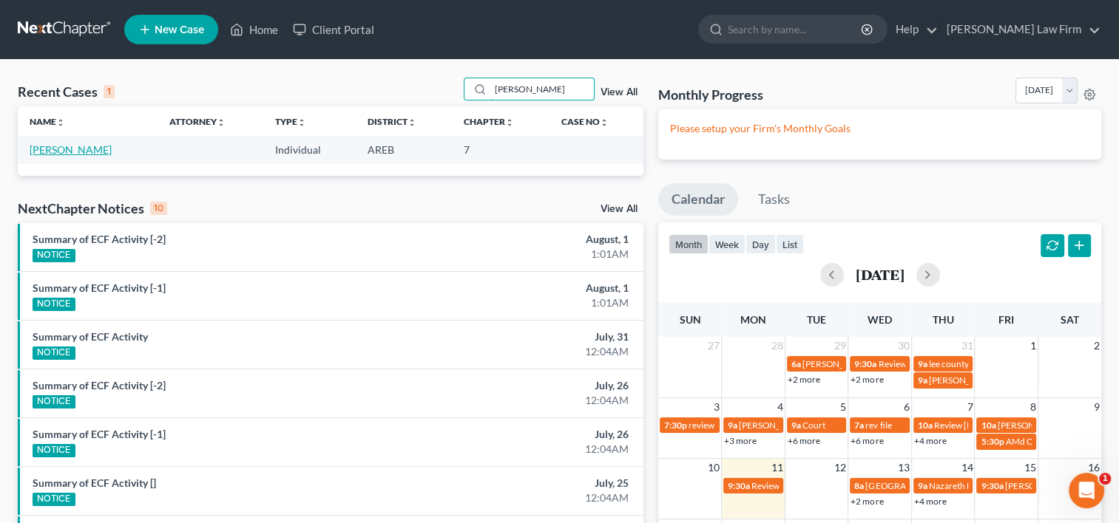
type input "Hinz"
click at [61, 146] on link "Hinze, Victor" at bounding box center [71, 149] width 82 height 13
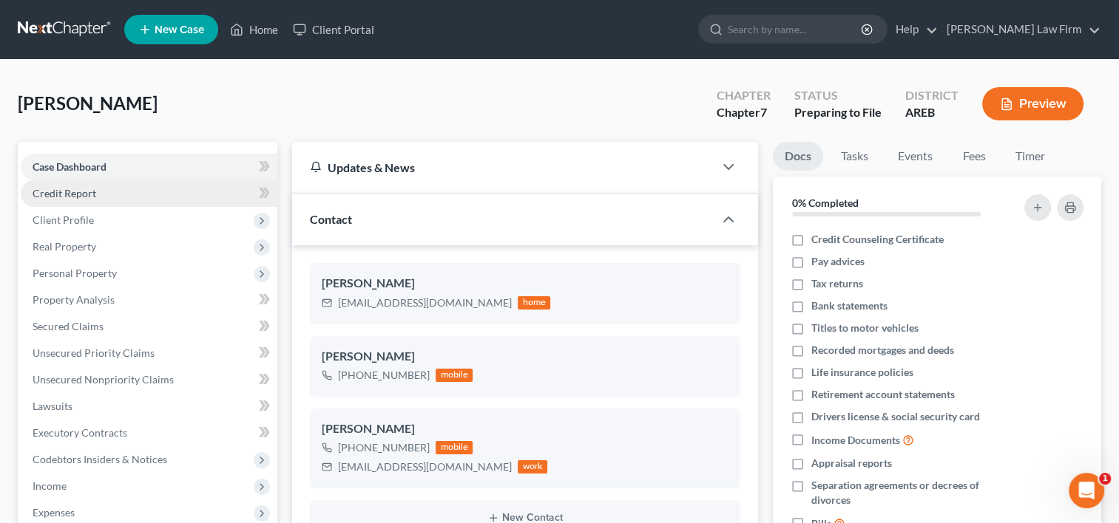
click at [76, 193] on span "Credit Report" at bounding box center [65, 193] width 64 height 13
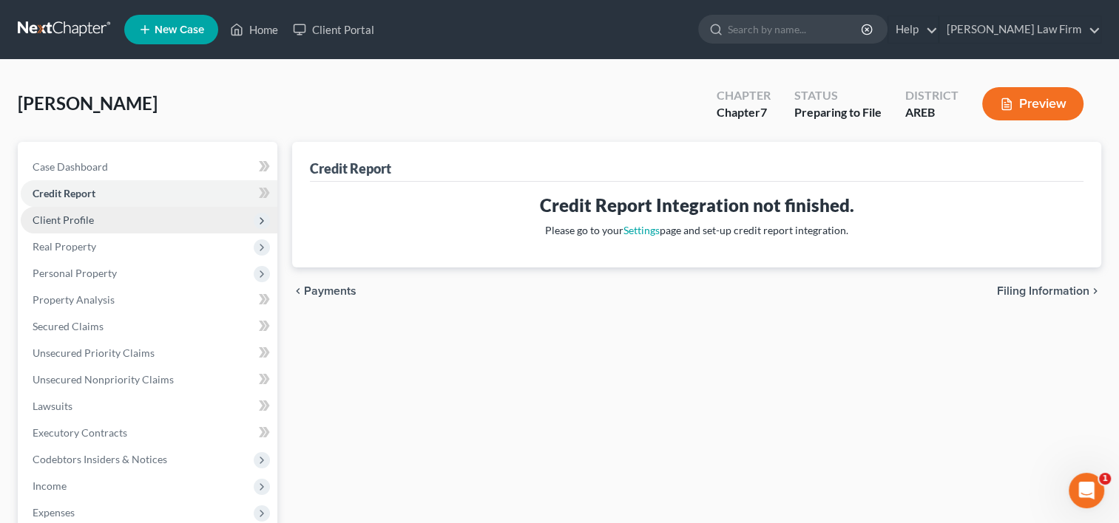
click at [151, 217] on span "Client Profile" at bounding box center [149, 220] width 257 height 27
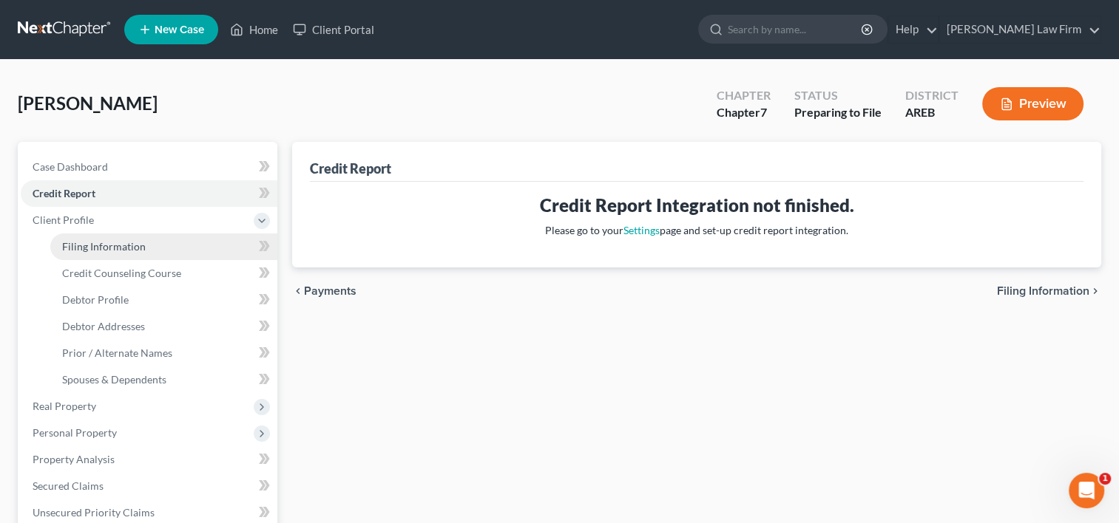
click at [142, 251] on span "Filing Information" at bounding box center [104, 246] width 84 height 13
select select "1"
select select "0"
select select "5"
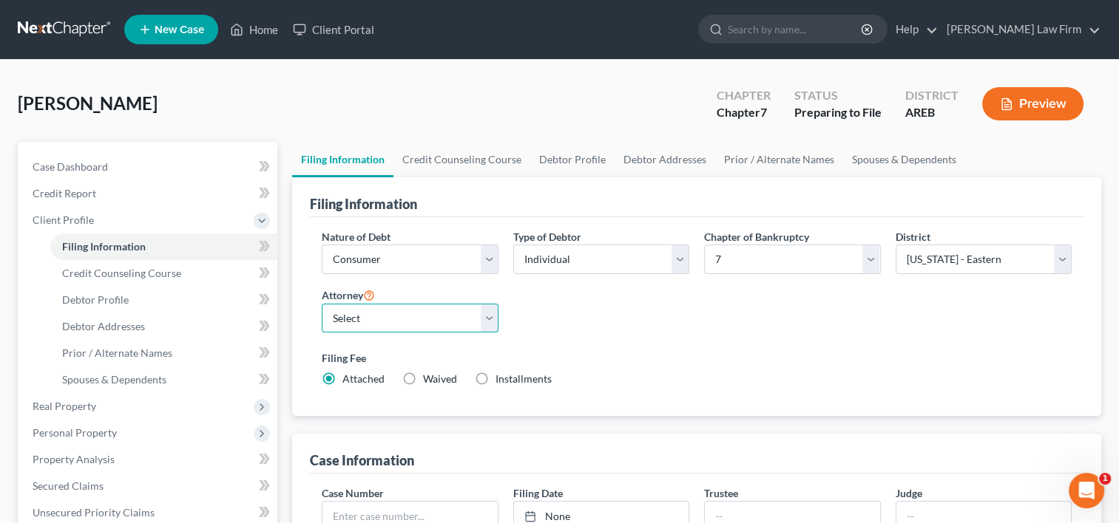
click at [486, 317] on select "Select Edward Schieffler - AREB Edward Schieffler - AREB Edward Schieffler - AR…" at bounding box center [410, 319] width 176 height 30
select select "0"
click at [322, 304] on select "Select Edward Schieffler - AREB Edward Schieffler - AREB Edward Schieffler - AR…" at bounding box center [410, 319] width 176 height 30
click at [526, 316] on div "Nature of Debt Select Business Consumer Other Nature of Business Select Clearin…" at bounding box center [696, 314] width 764 height 170
click at [469, 157] on link "Credit Counseling Course" at bounding box center [461, 159] width 137 height 35
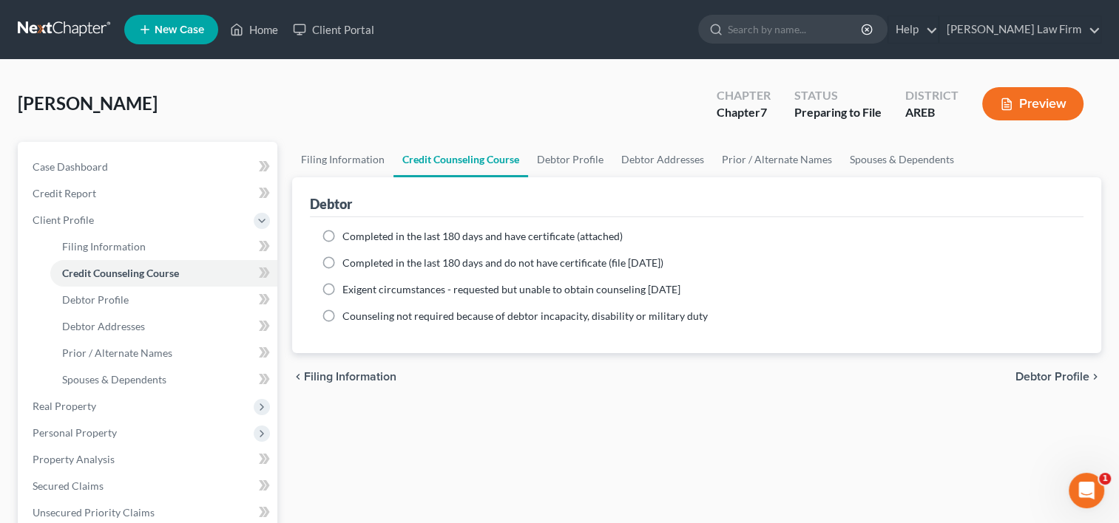
click at [441, 234] on span "Completed in the last 180 days and have certificate (attached)" at bounding box center [482, 236] width 280 height 13
click at [358, 234] on input "Completed in the last 180 days and have certificate (attached)" at bounding box center [353, 234] width 10 height 10
radio input "true"
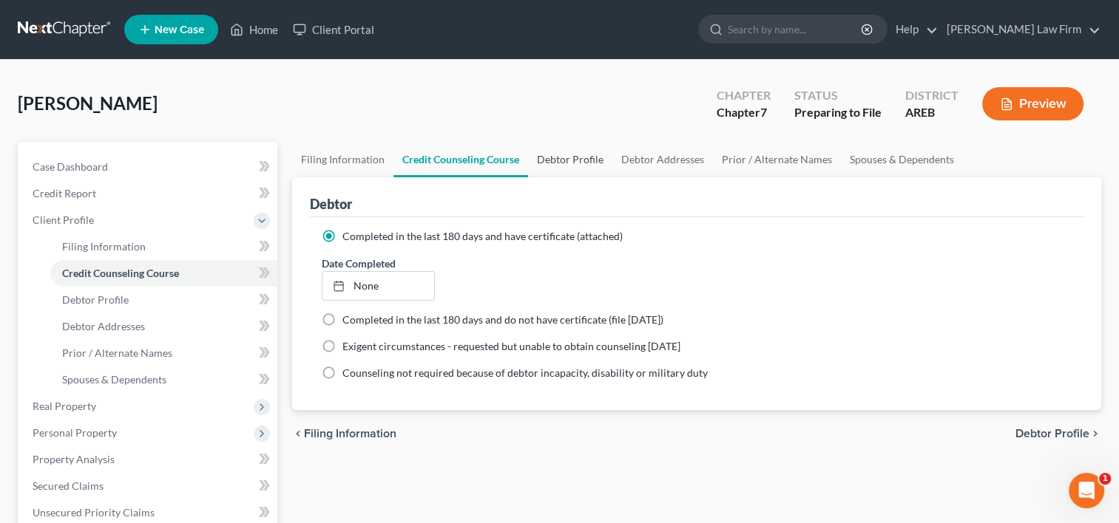
click at [564, 149] on link "Debtor Profile" at bounding box center [570, 159] width 84 height 35
select select "0"
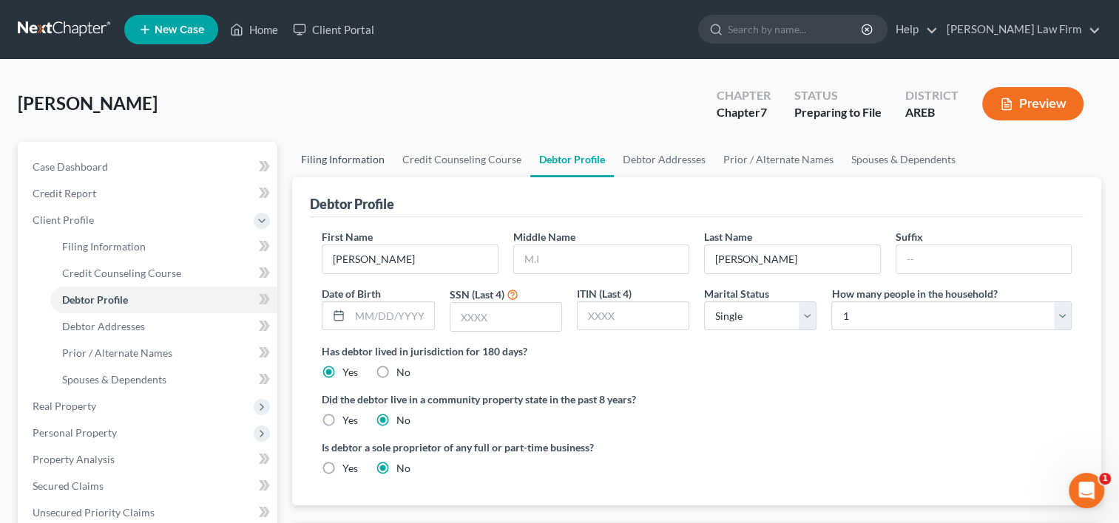
click at [332, 163] on link "Filing Information" at bounding box center [342, 159] width 101 height 35
select select "1"
select select "0"
select select "5"
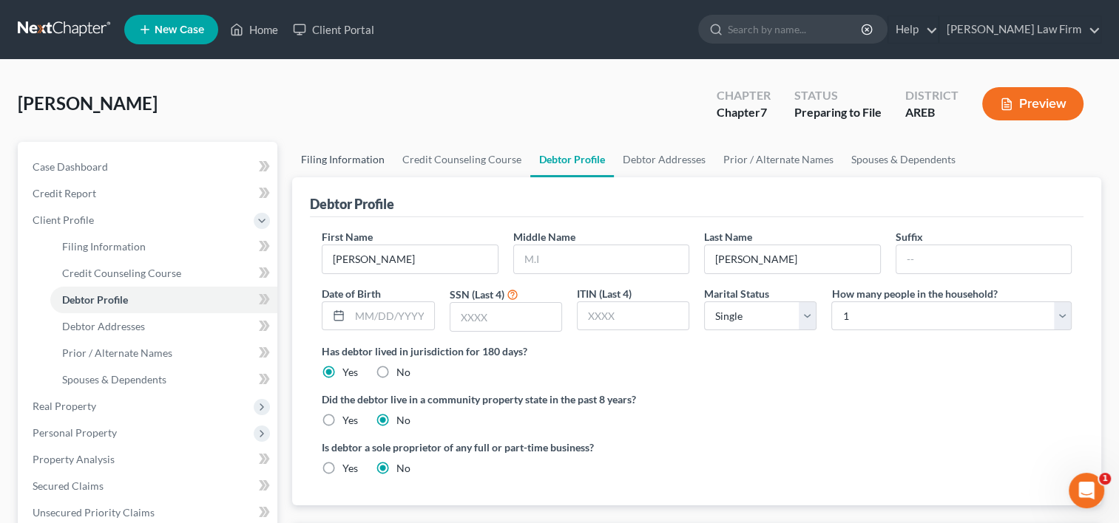
select select "0"
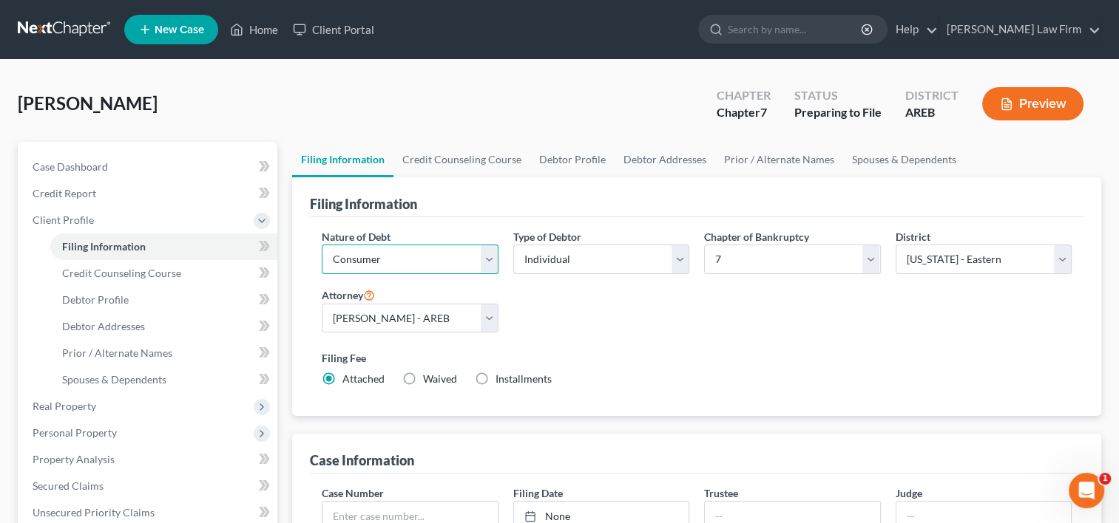
click at [485, 260] on select "Select Business Consumer Other" at bounding box center [410, 260] width 176 height 30
select select "0"
click at [322, 245] on select "Select Business Consumer Other" at bounding box center [410, 260] width 176 height 30
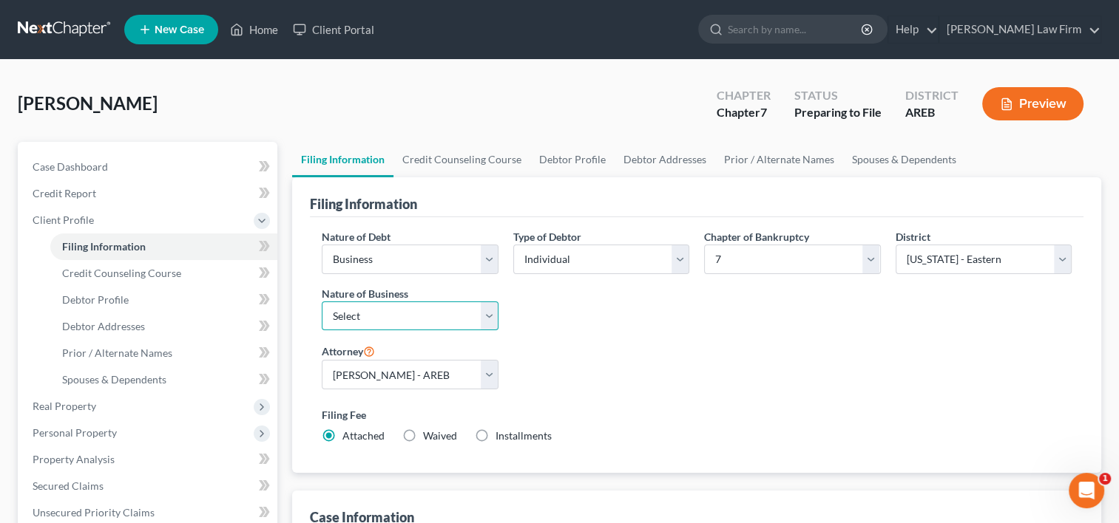
click at [485, 317] on select "Select Clearing Bank Commodity Broker Health Care Business Other Railroad Singl…" at bounding box center [410, 317] width 176 height 30
select select "3"
click at [322, 302] on select "Select Clearing Bank Commodity Broker Health Care Business Other Railroad Singl…" at bounding box center [410, 317] width 176 height 30
click at [559, 162] on link "Debtor Profile" at bounding box center [572, 159] width 84 height 35
select select "0"
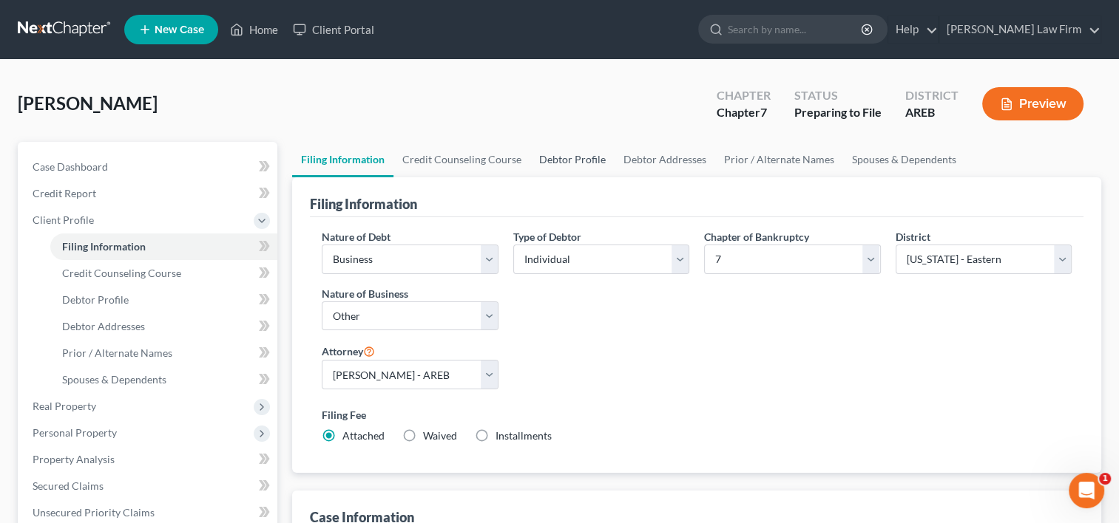
select select "0"
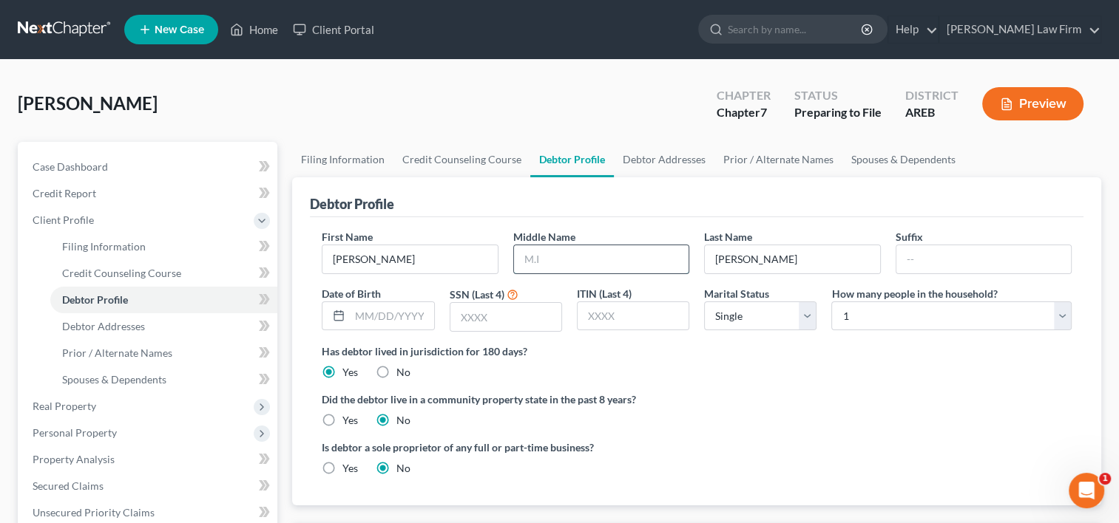
click at [566, 262] on input "text" at bounding box center [601, 259] width 174 height 28
type input "S."
click at [508, 324] on input "text" at bounding box center [505, 317] width 111 height 28
type input "8971"
click at [722, 395] on label "Did the debtor live in a community property state in the past 8 years?" at bounding box center [697, 400] width 750 height 16
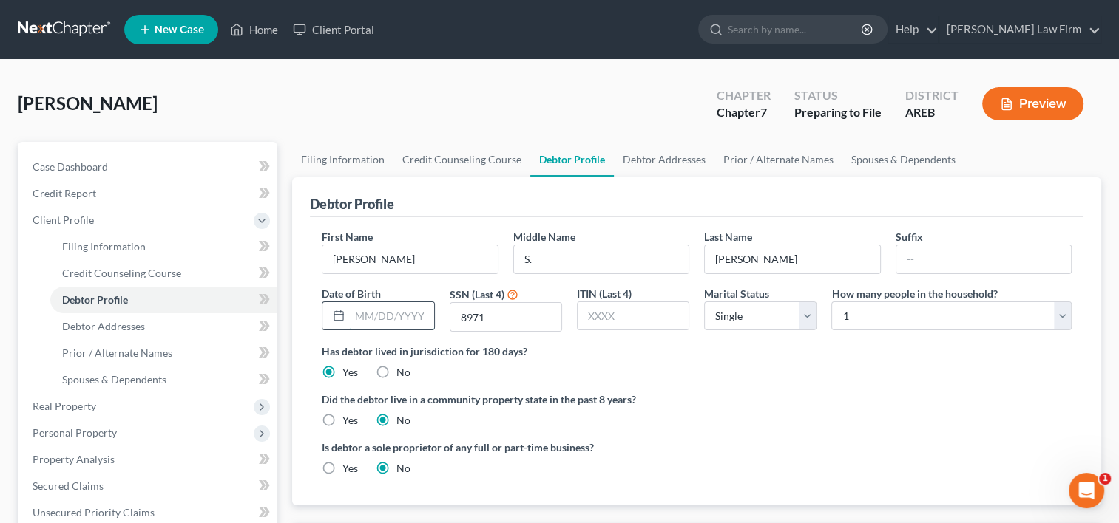
click at [399, 311] on input "text" at bounding box center [392, 316] width 84 height 28
type input "09/16/1976"
click at [350, 35] on link "Client Portal" at bounding box center [333, 29] width 96 height 27
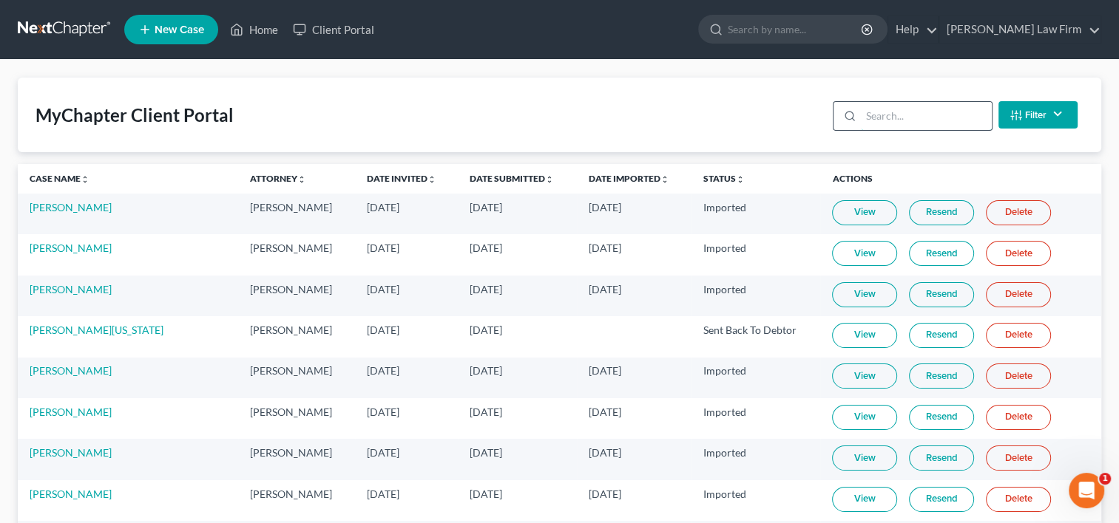
click at [896, 116] on input "search" at bounding box center [926, 116] width 131 height 28
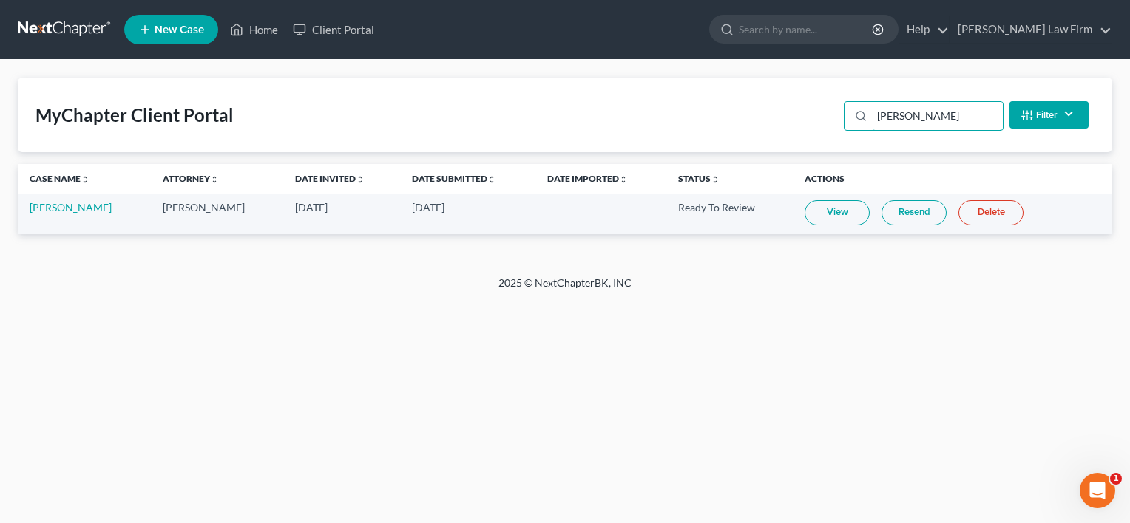
type input "hinz"
click at [829, 216] on link "View" at bounding box center [836, 212] width 65 height 25
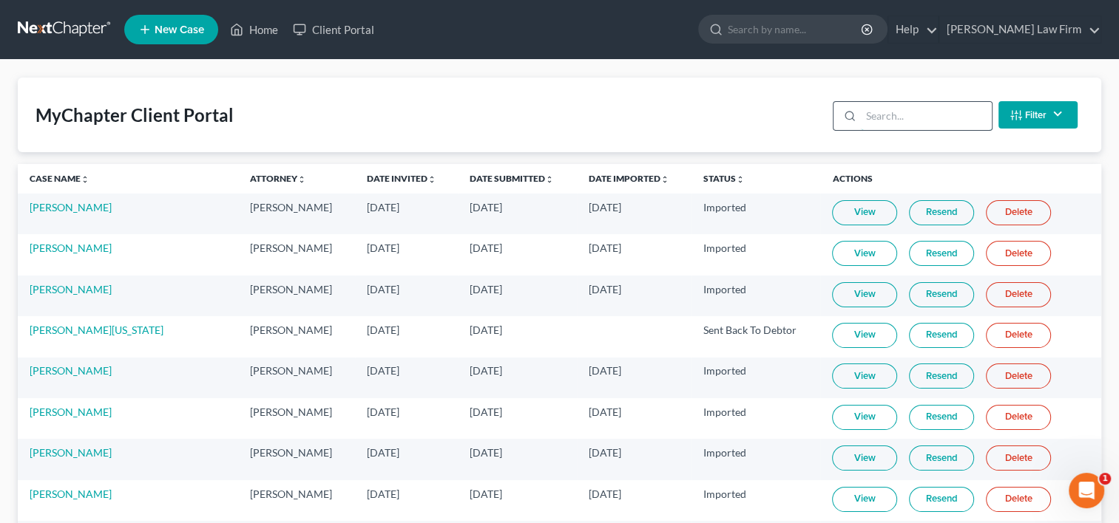
click at [868, 112] on input "search" at bounding box center [926, 116] width 131 height 28
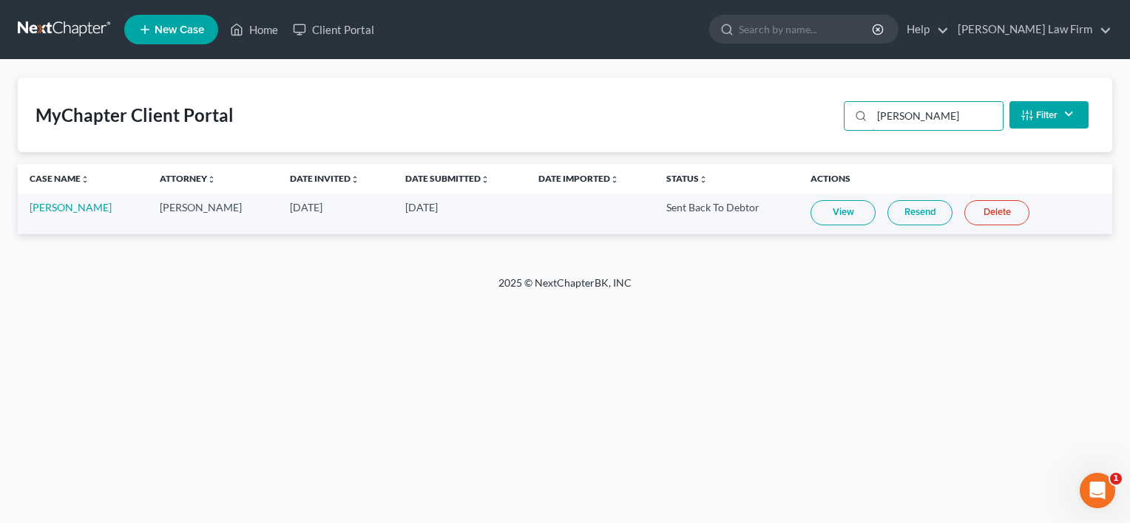
type input "[PERSON_NAME]"
click at [839, 214] on link "View" at bounding box center [842, 212] width 65 height 25
click at [277, 30] on link "Home" at bounding box center [254, 29] width 63 height 27
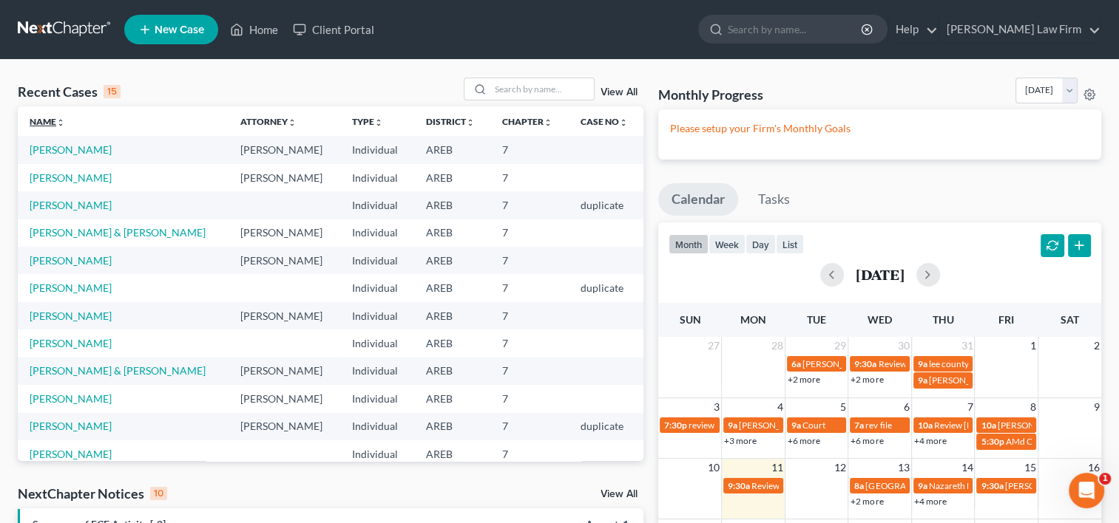
click at [50, 120] on link "Name unfold_more expand_more expand_less" at bounding box center [47, 121] width 35 height 11
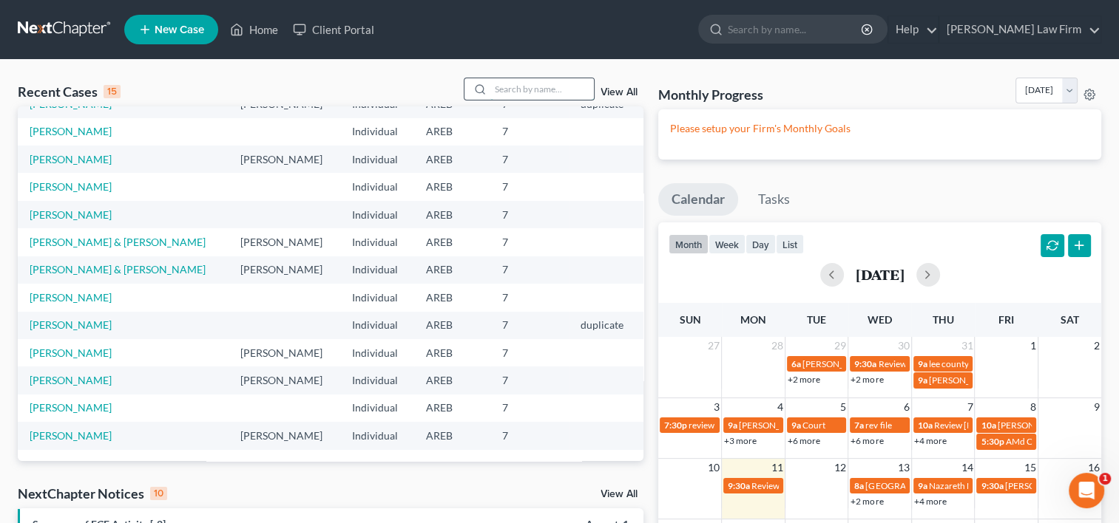
click at [498, 89] on input "search" at bounding box center [542, 88] width 104 height 21
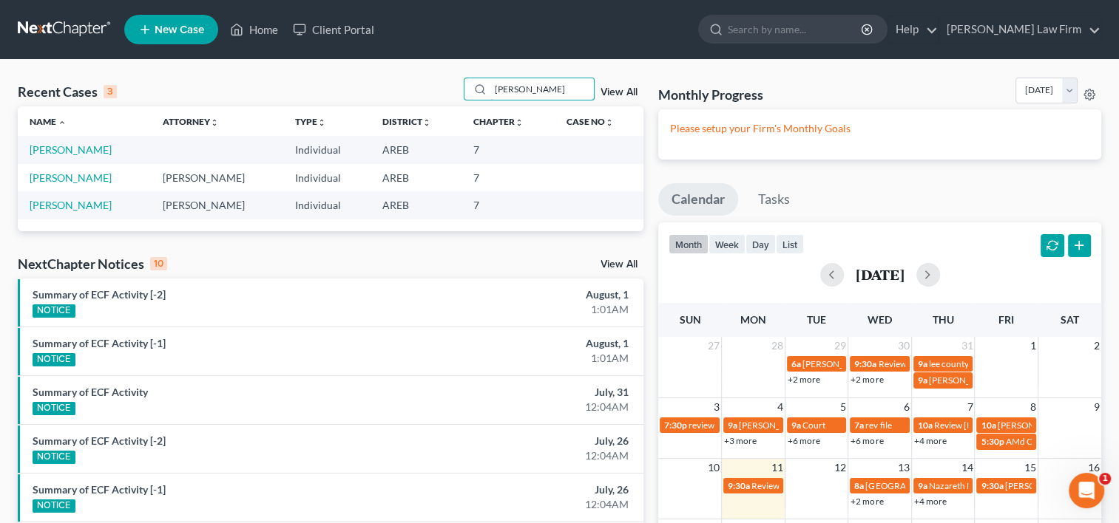
drag, startPoint x: 526, startPoint y: 89, endPoint x: 445, endPoint y: 86, distance: 81.4
click at [445, 86] on div "Recent Cases 3 watts View All" at bounding box center [330, 92] width 625 height 29
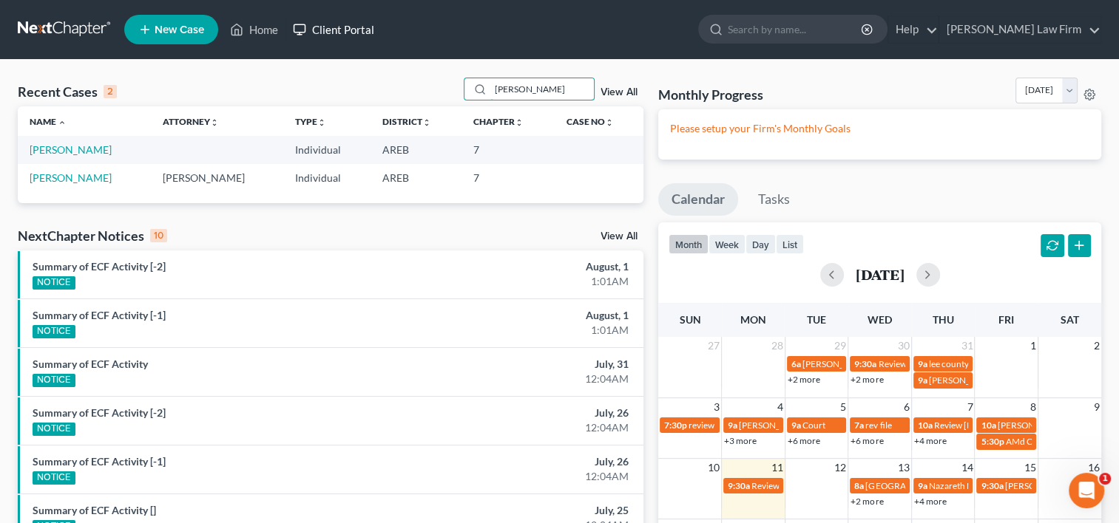
type input "brian watts"
click at [80, 151] on link "Watts, Brian" at bounding box center [71, 149] width 82 height 13
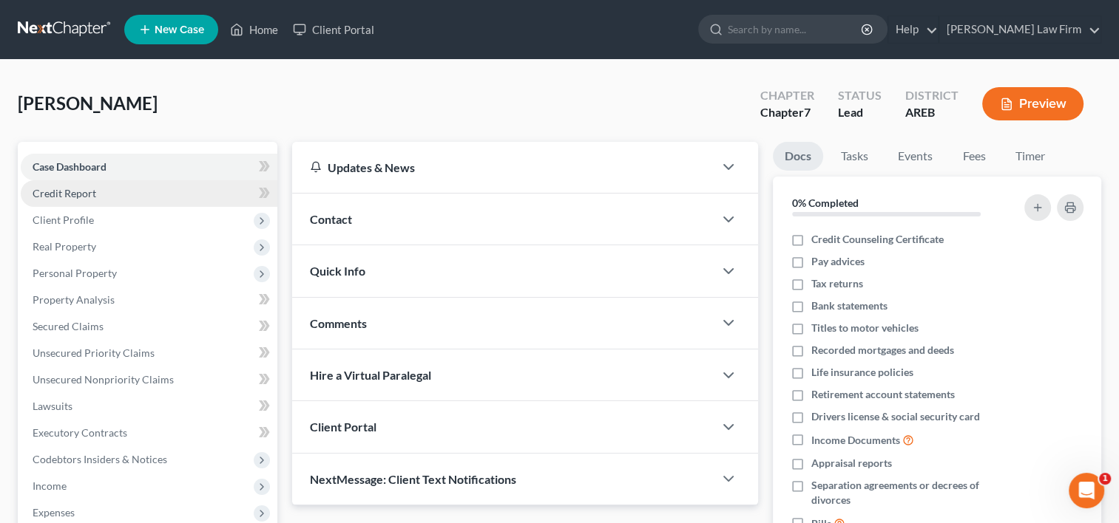
click at [81, 195] on span "Credit Report" at bounding box center [65, 193] width 64 height 13
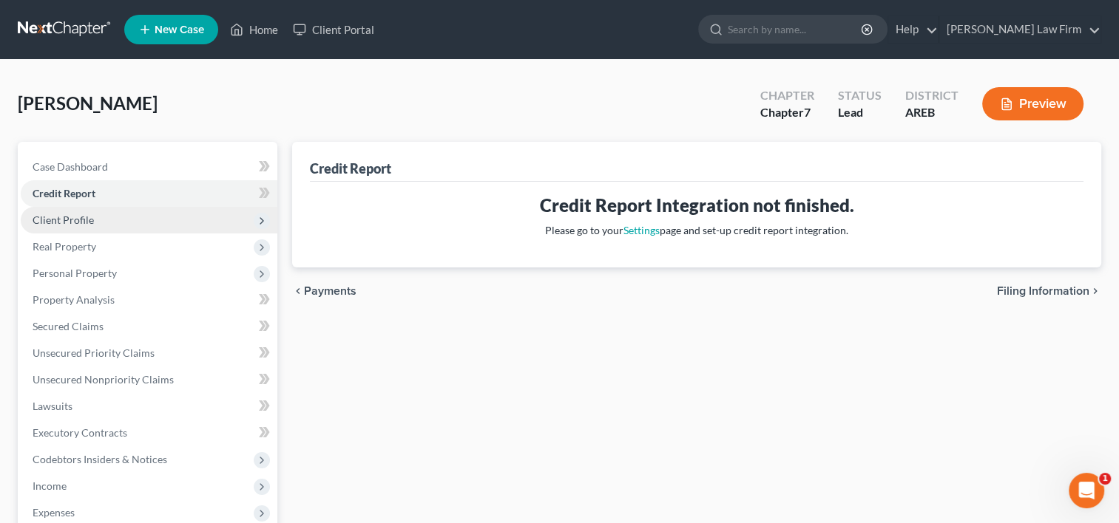
click at [78, 223] on span "Client Profile" at bounding box center [63, 220] width 61 height 13
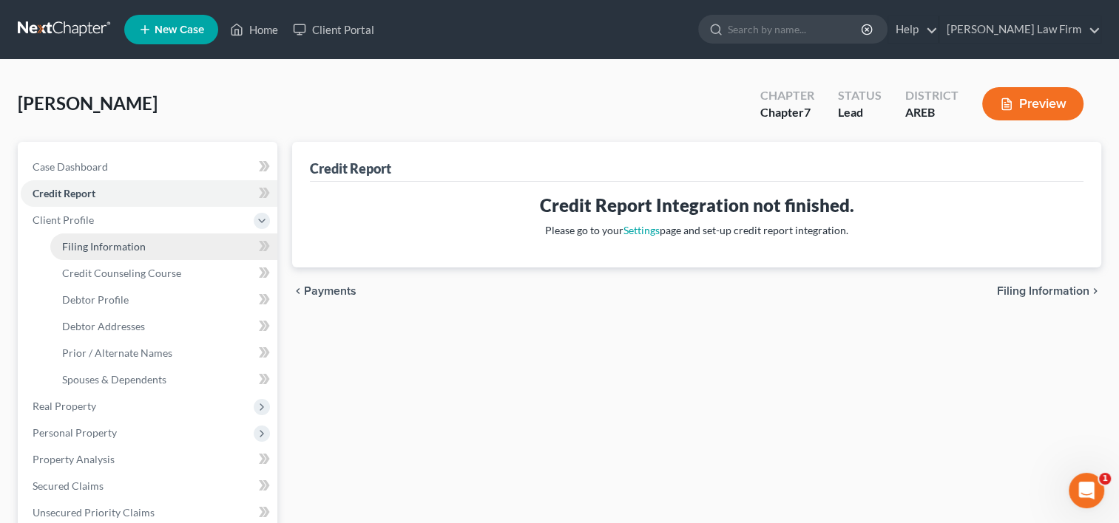
click at [131, 251] on span "Filing Information" at bounding box center [104, 246] width 84 height 13
select select "1"
select select "0"
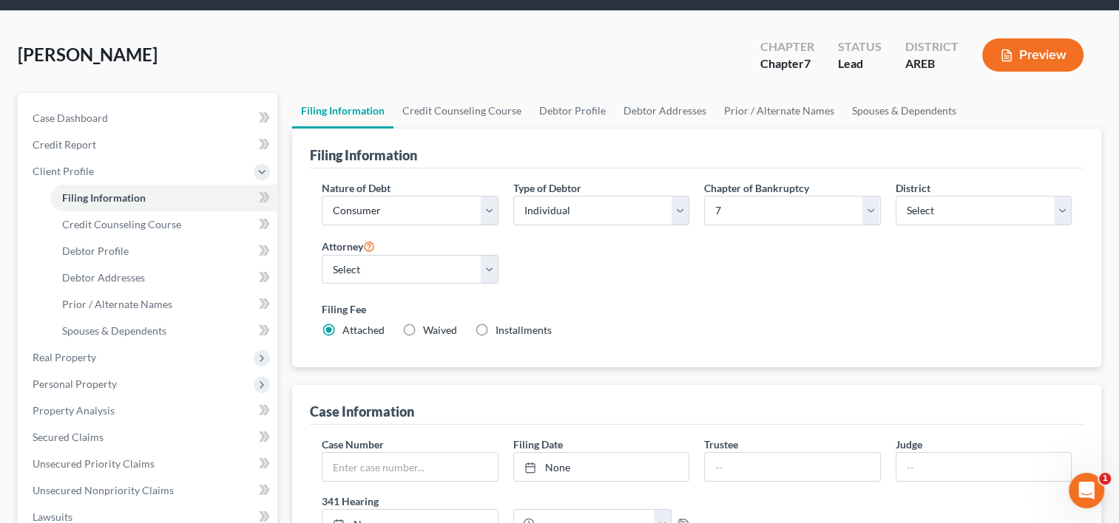
scroll to position [148, 0]
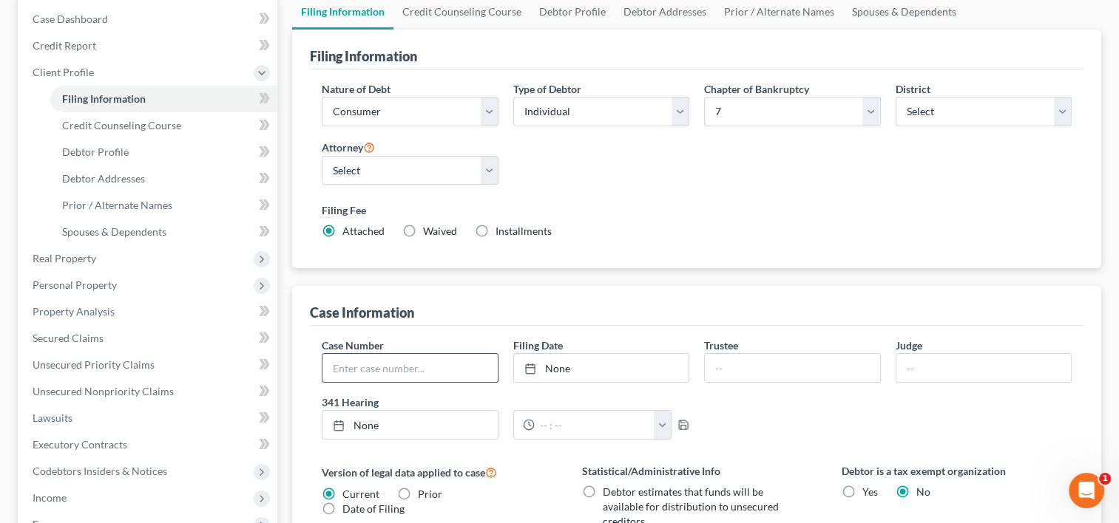
click at [374, 372] on input "text" at bounding box center [409, 368] width 174 height 28
type input "duplicate"
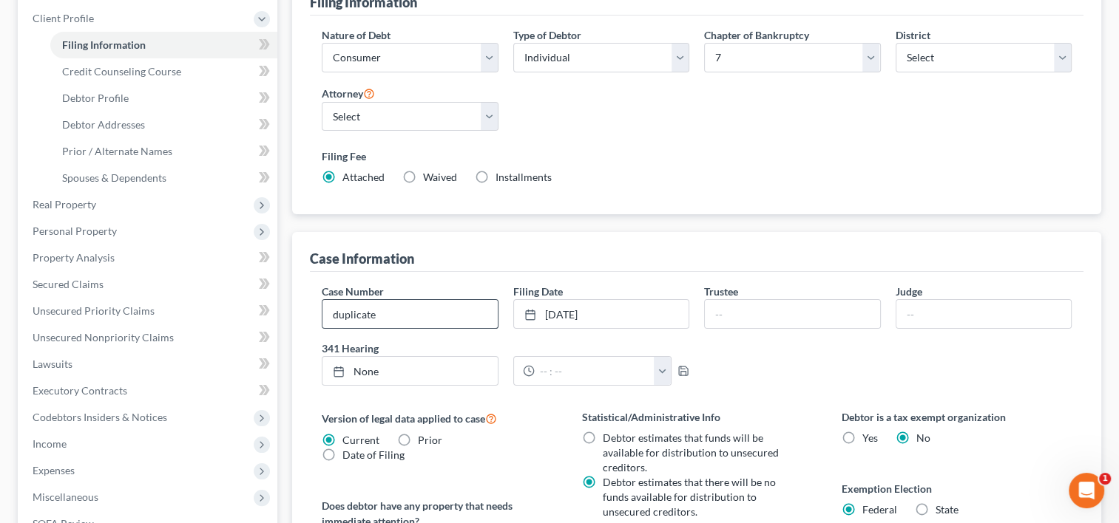
scroll to position [370, 0]
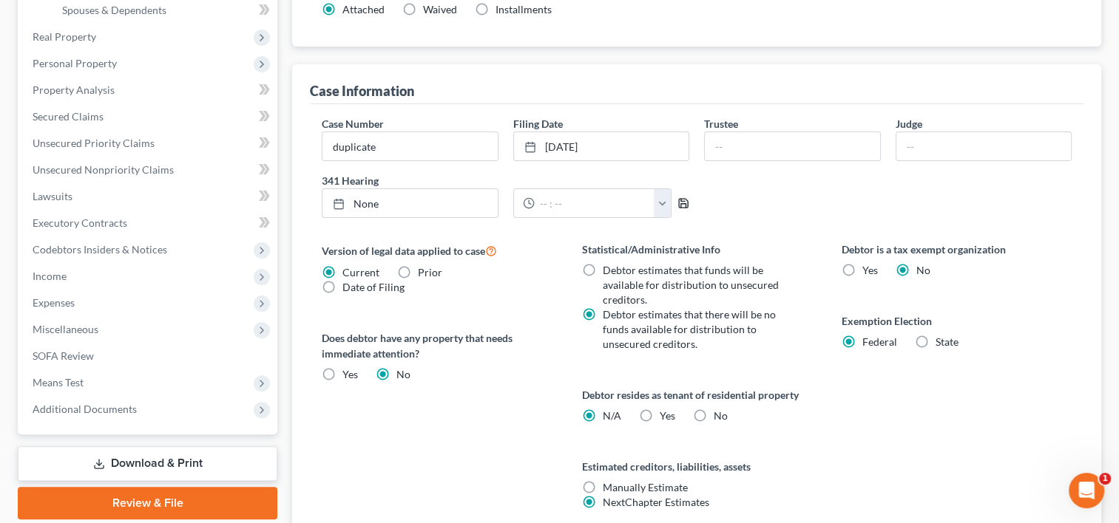
click at [685, 200] on icon "button" at bounding box center [683, 203] width 12 height 12
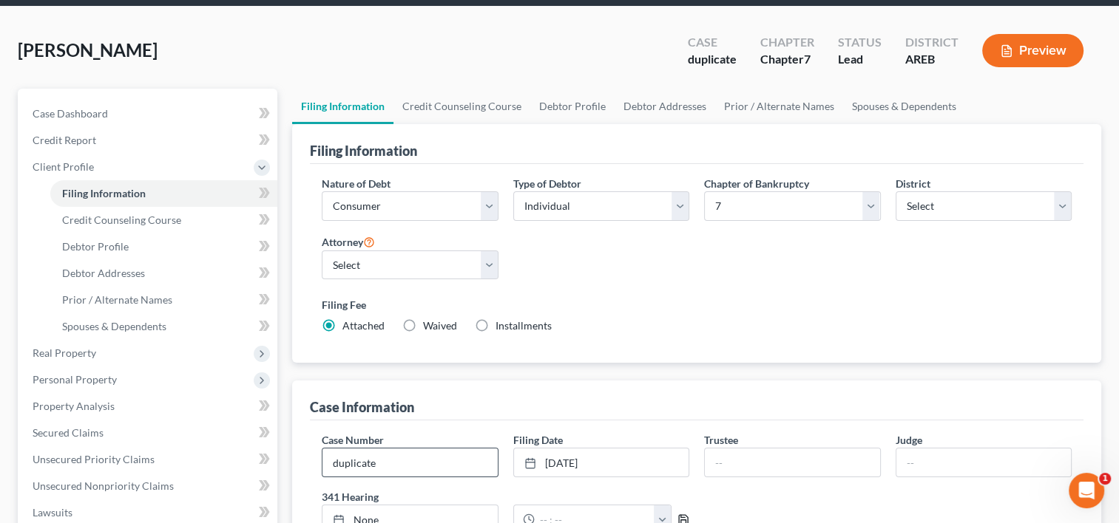
scroll to position [0, 0]
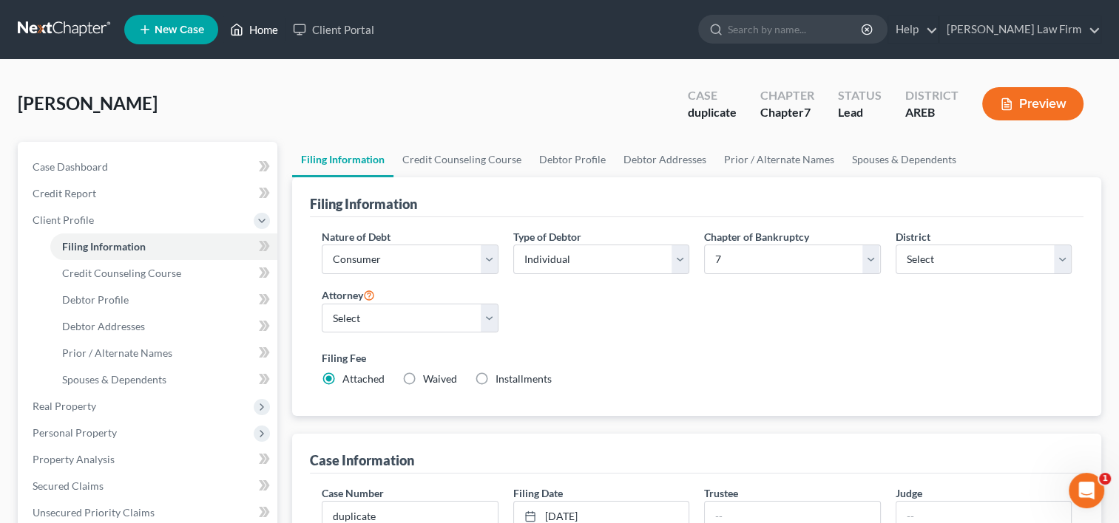
click at [257, 24] on link "Home" at bounding box center [254, 29] width 63 height 27
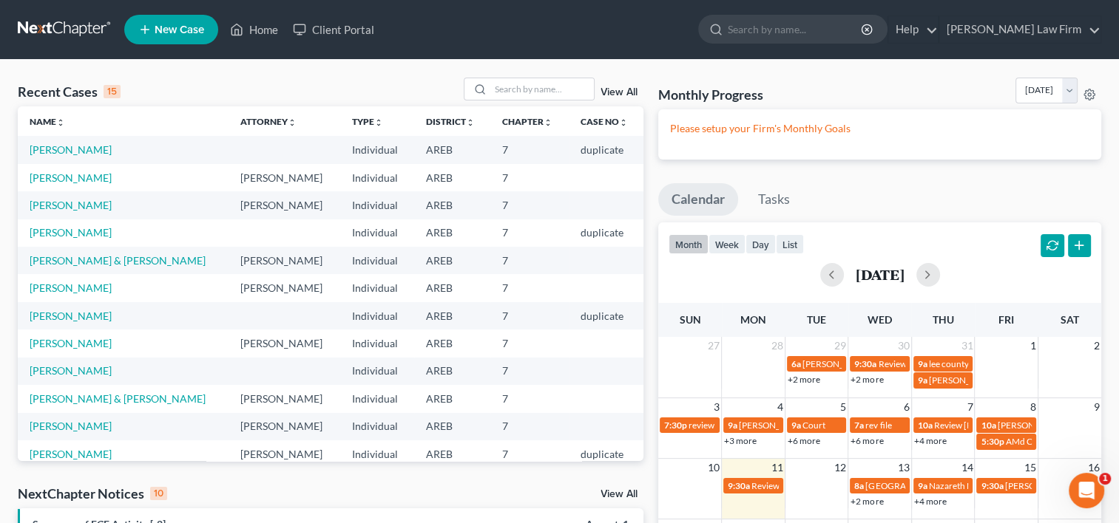
click at [618, 91] on link "View All" at bounding box center [618, 92] width 37 height 10
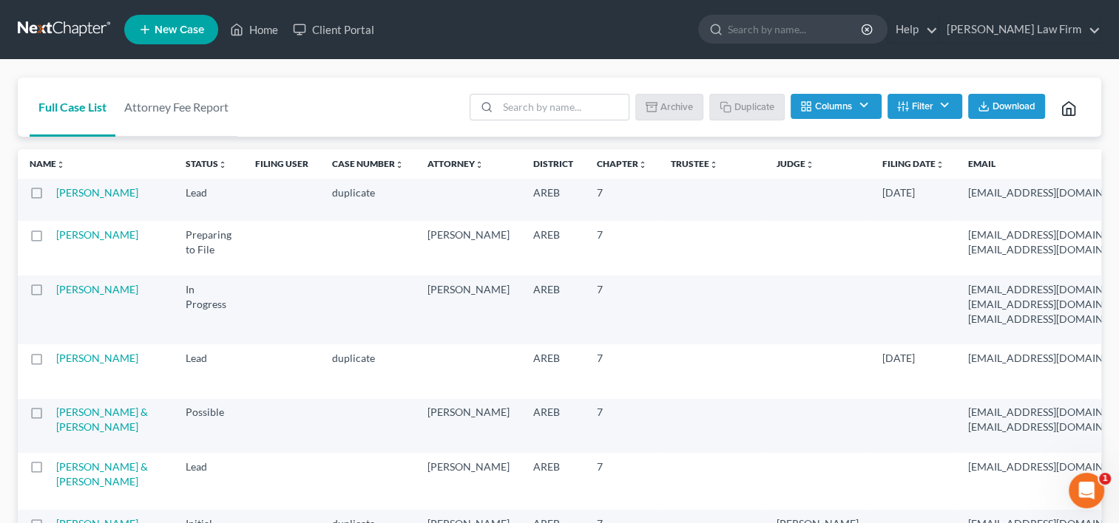
click at [61, 172] on th "Name unfold_more expand_more expand_less" at bounding box center [96, 164] width 156 height 30
click at [47, 166] on link "Name unfold_more expand_more expand_less" at bounding box center [47, 163] width 35 height 11
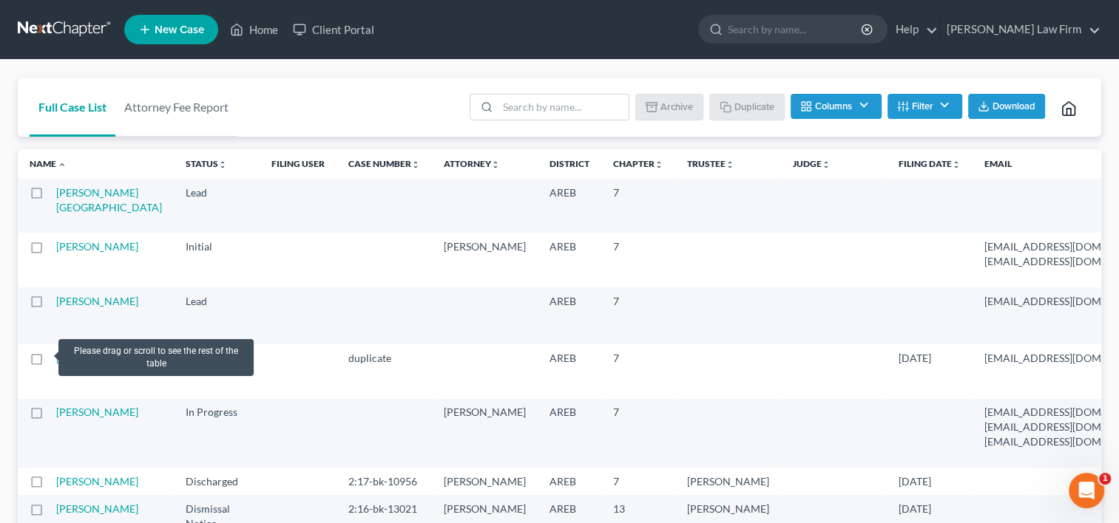
click at [50, 362] on label at bounding box center [50, 362] width 0 height 0
click at [56, 352] on input "checkbox" at bounding box center [61, 356] width 10 height 10
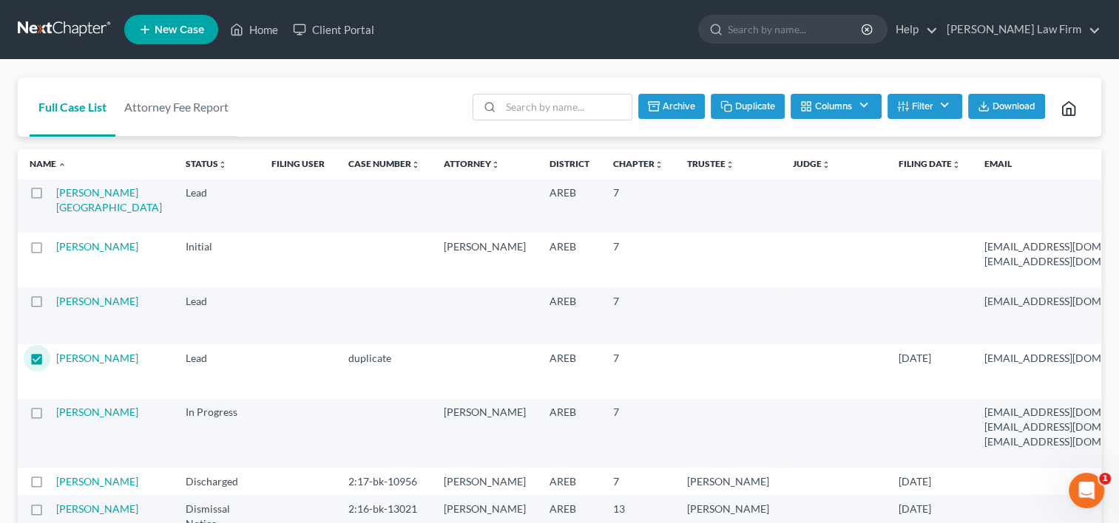
click at [679, 111] on button "Archive" at bounding box center [671, 106] width 67 height 25
checkbox input "false"
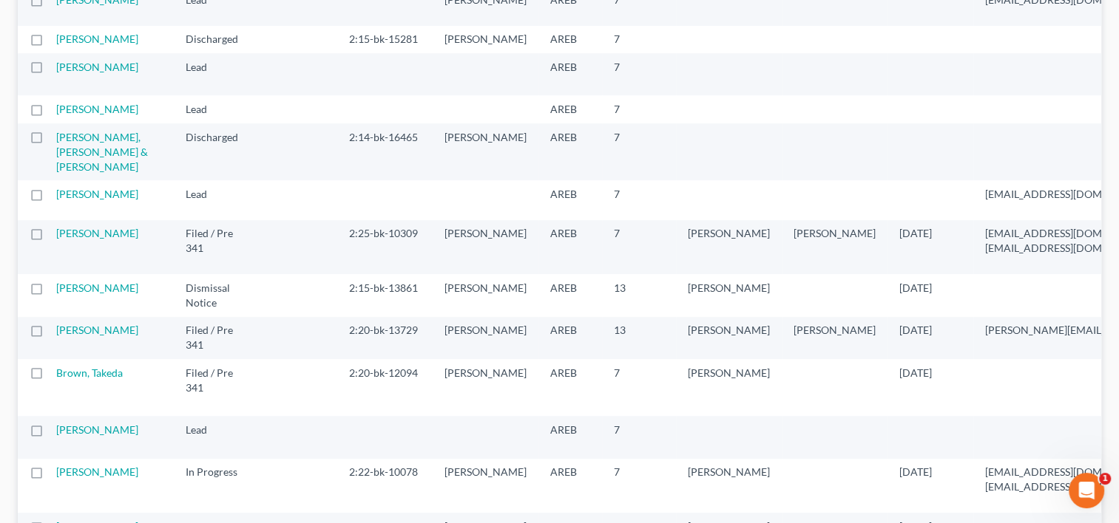
scroll to position [665, 0]
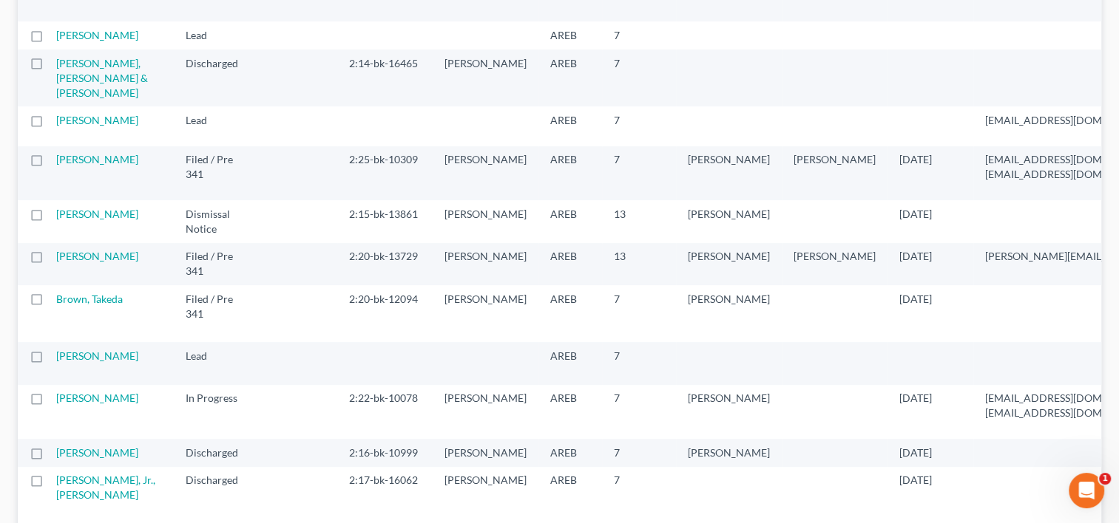
click at [50, 124] on label at bounding box center [50, 124] width 0 height 0
click at [56, 123] on input "checkbox" at bounding box center [61, 118] width 10 height 10
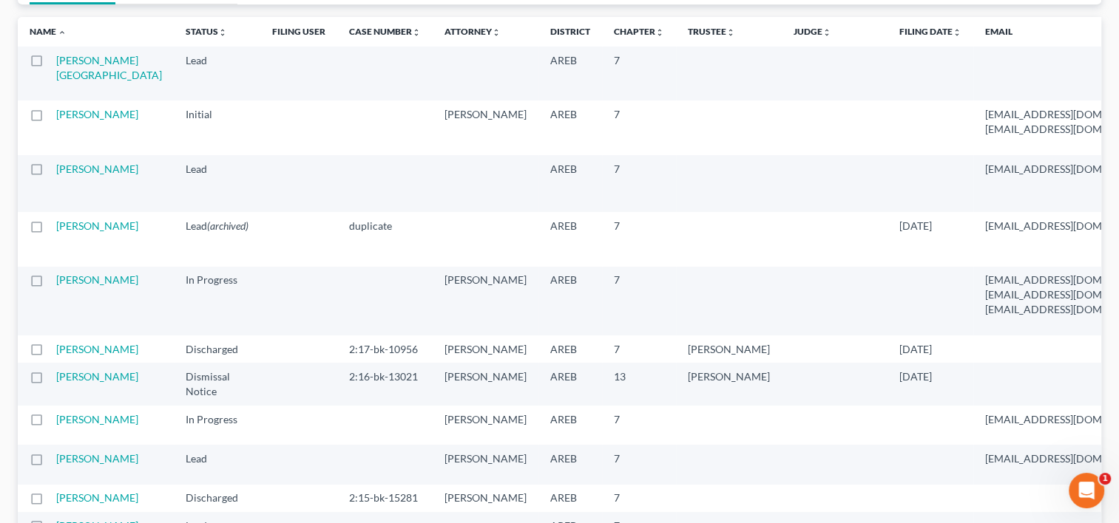
scroll to position [0, 0]
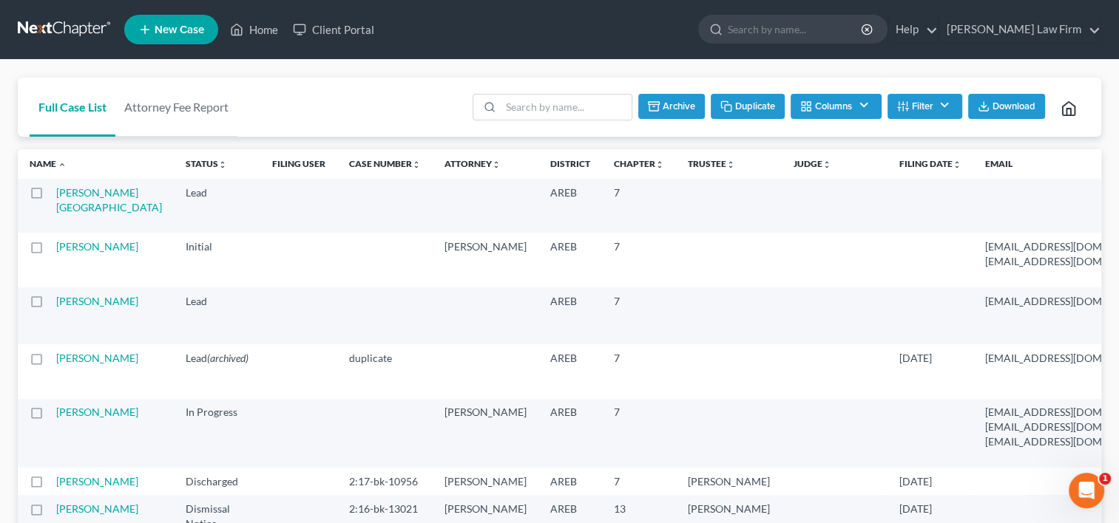
click at [668, 106] on button "Archive" at bounding box center [671, 106] width 67 height 25
checkbox input "false"
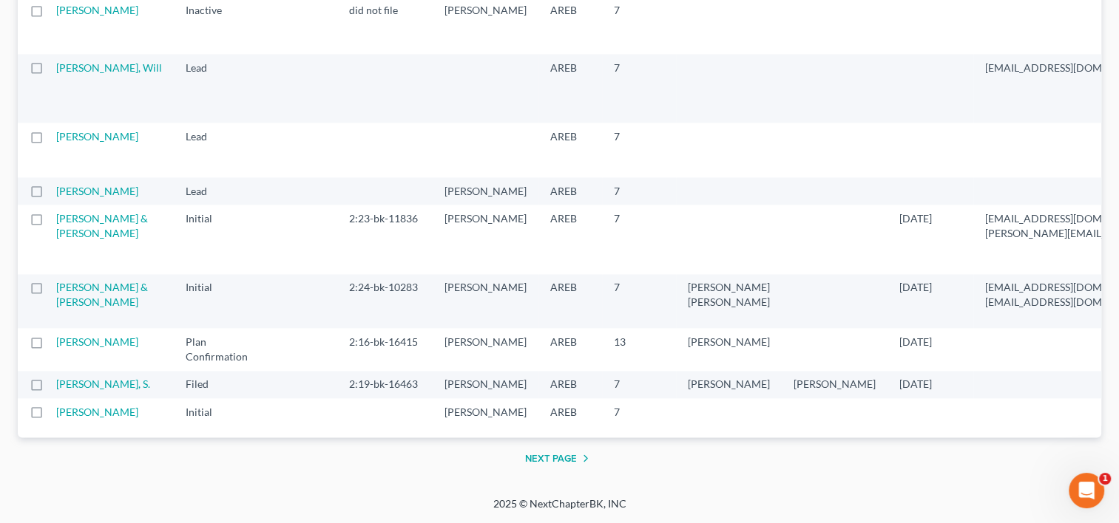
scroll to position [2827, 0]
click at [565, 458] on button "Next Page" at bounding box center [559, 459] width 69 height 18
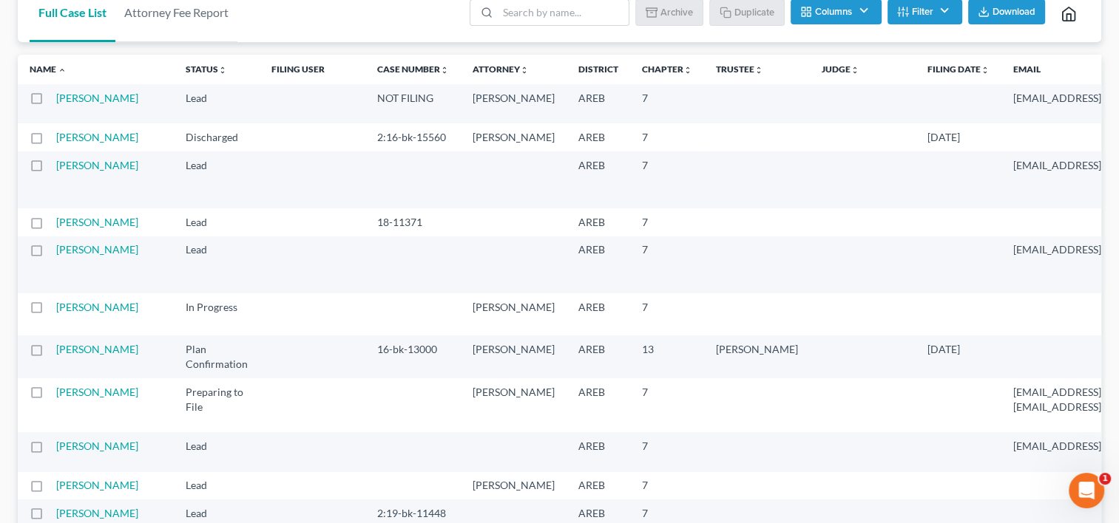
scroll to position [0, 0]
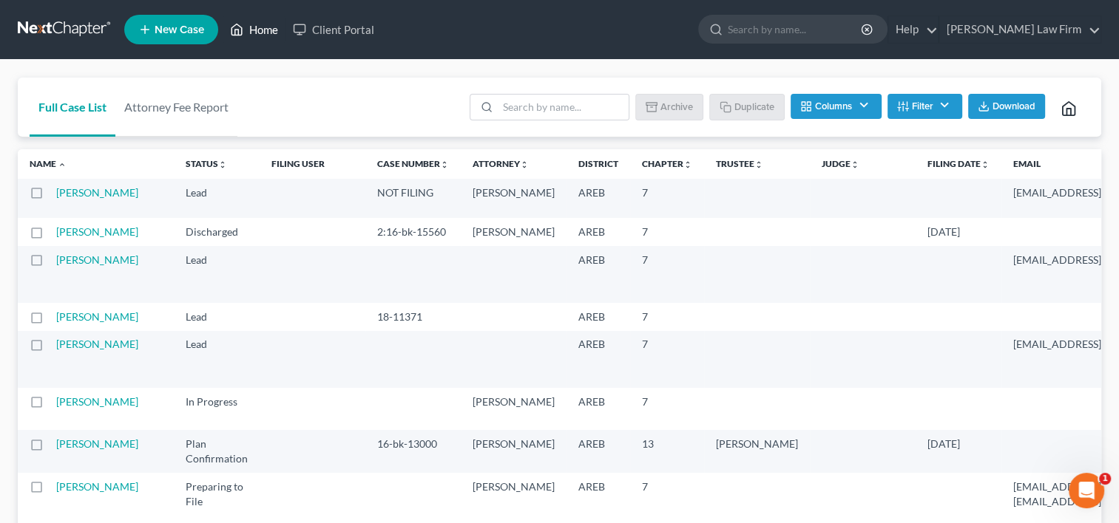
click at [272, 31] on link "Home" at bounding box center [254, 29] width 63 height 27
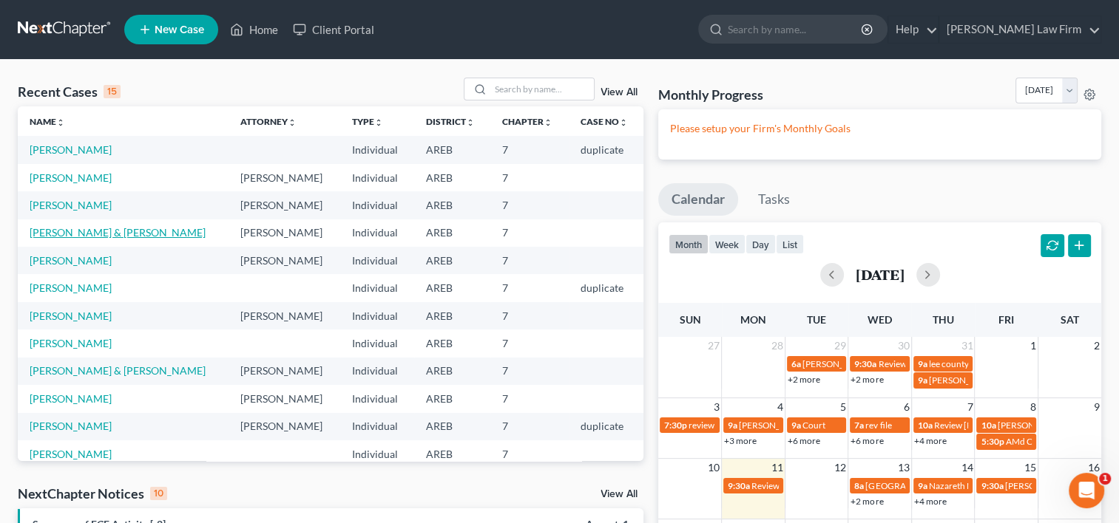
click at [106, 234] on link "McCombs, Walter & McCombs , Carmen" at bounding box center [118, 232] width 176 height 13
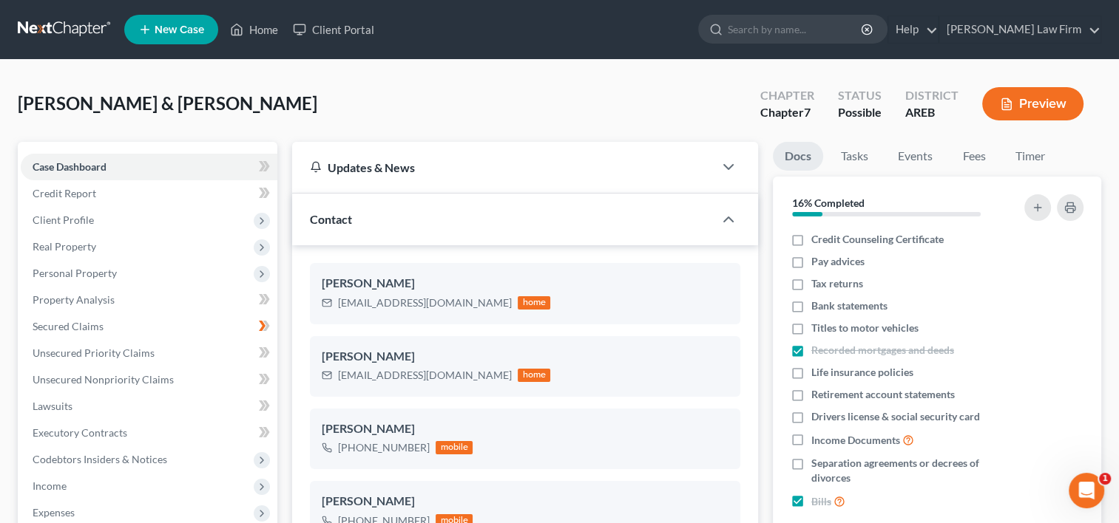
scroll to position [254, 0]
click at [79, 275] on span "Personal Property" at bounding box center [75, 273] width 84 height 13
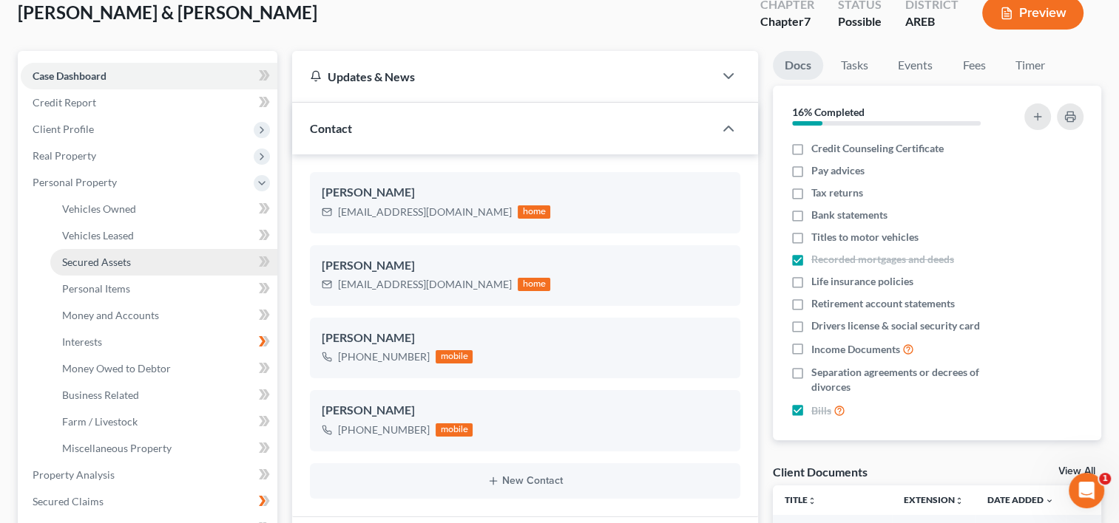
scroll to position [148, 0]
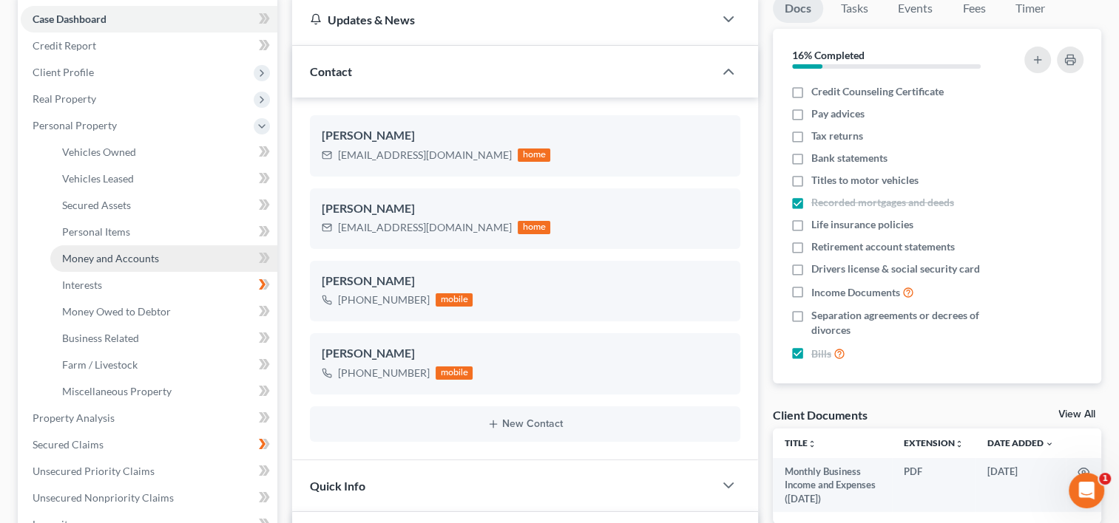
click at [98, 260] on span "Money and Accounts" at bounding box center [110, 258] width 97 height 13
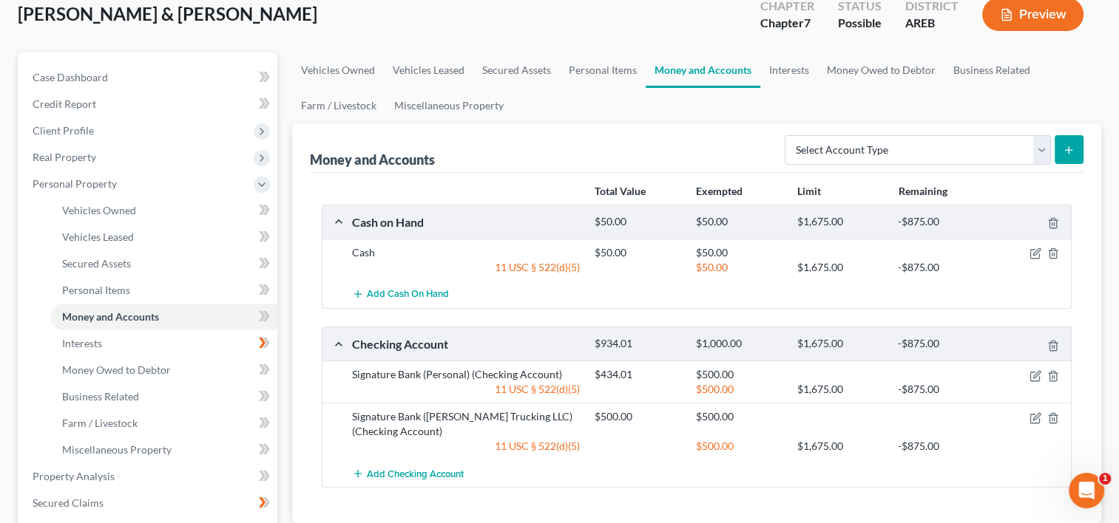
scroll to position [222, 0]
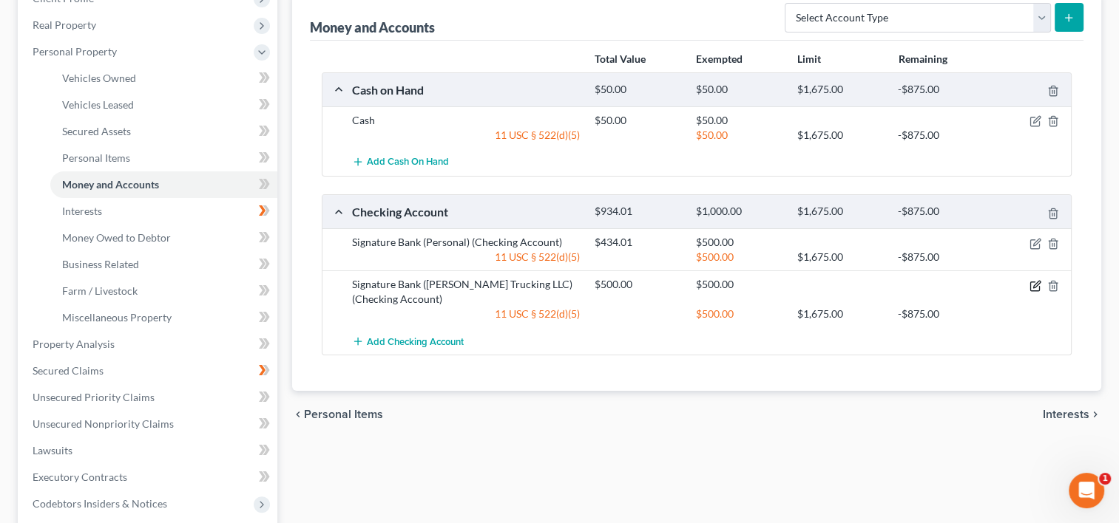
click at [1030, 285] on icon "button" at bounding box center [1034, 286] width 9 height 9
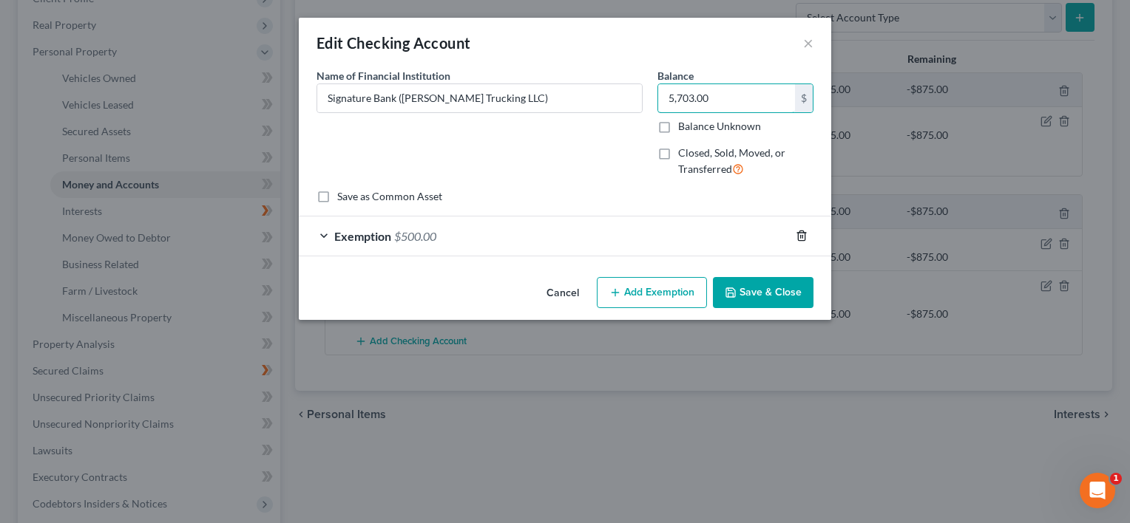
type input "5,703.00"
click at [801, 234] on icon "button" at bounding box center [802, 236] width 12 height 12
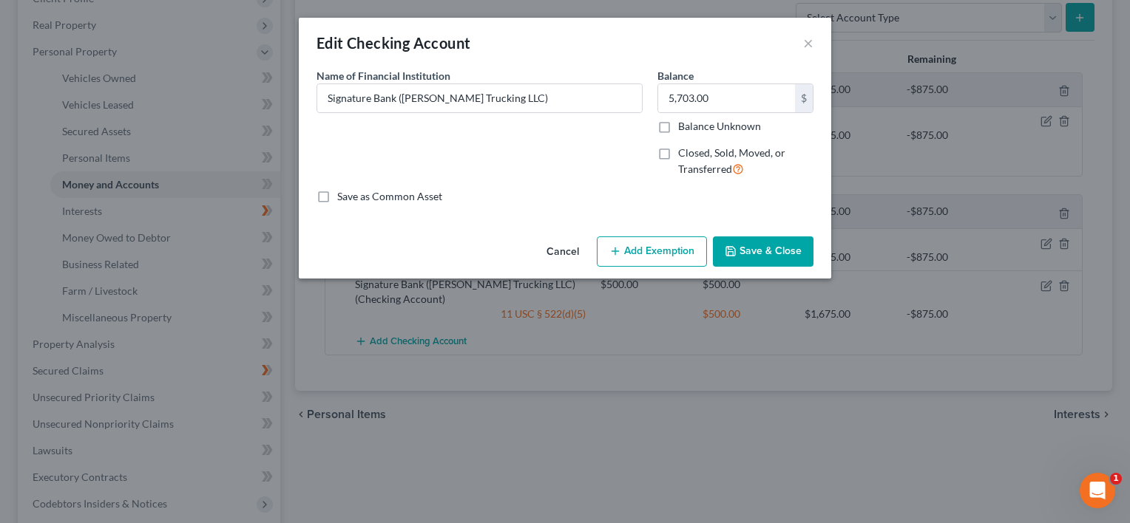
click at [784, 254] on button "Save & Close" at bounding box center [763, 252] width 101 height 31
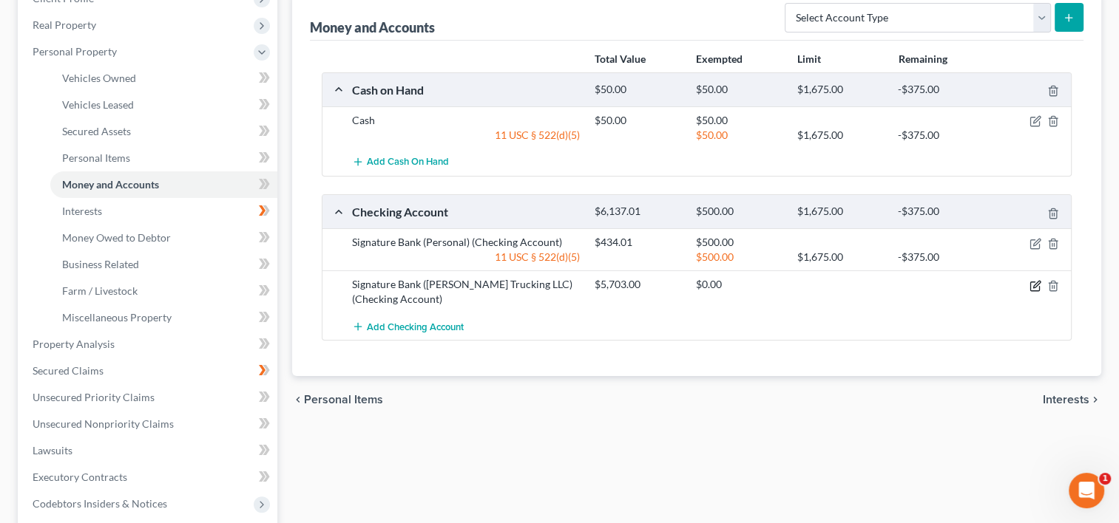
click at [1035, 283] on icon "button" at bounding box center [1036, 284] width 7 height 7
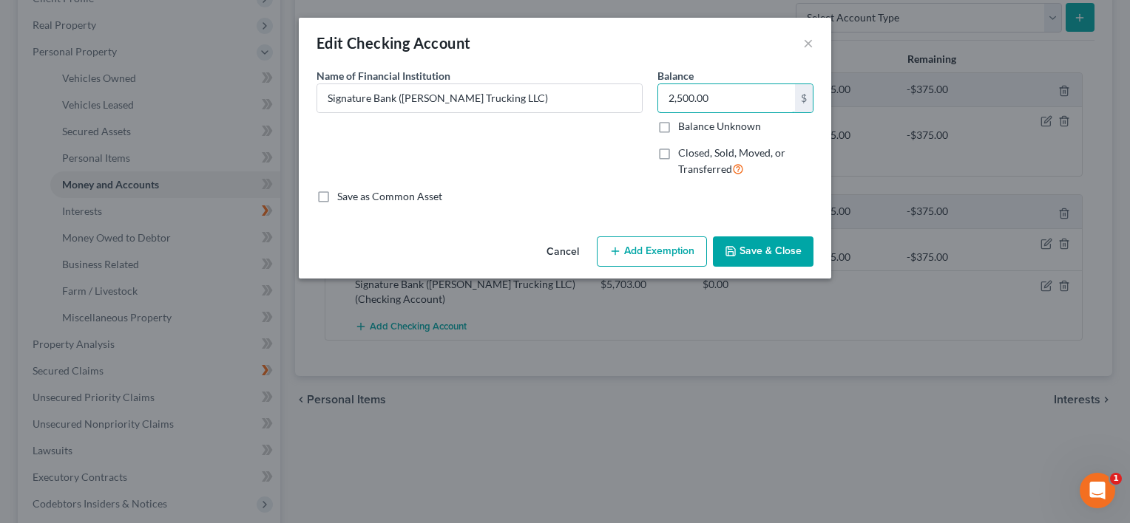
type input "2,500.00"
click at [763, 240] on button "Save & Close" at bounding box center [763, 252] width 101 height 31
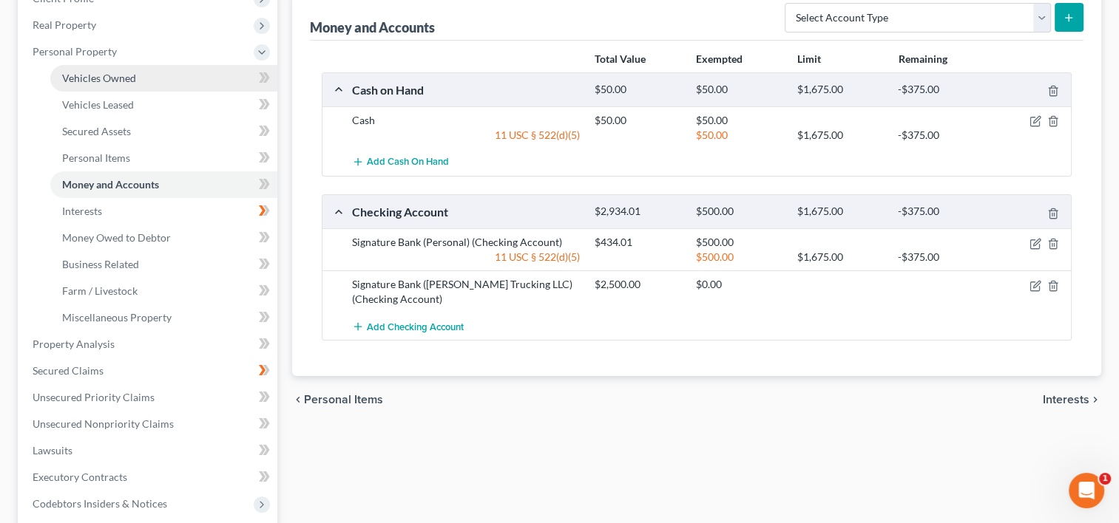
click at [161, 79] on link "Vehicles Owned" at bounding box center [163, 78] width 227 height 27
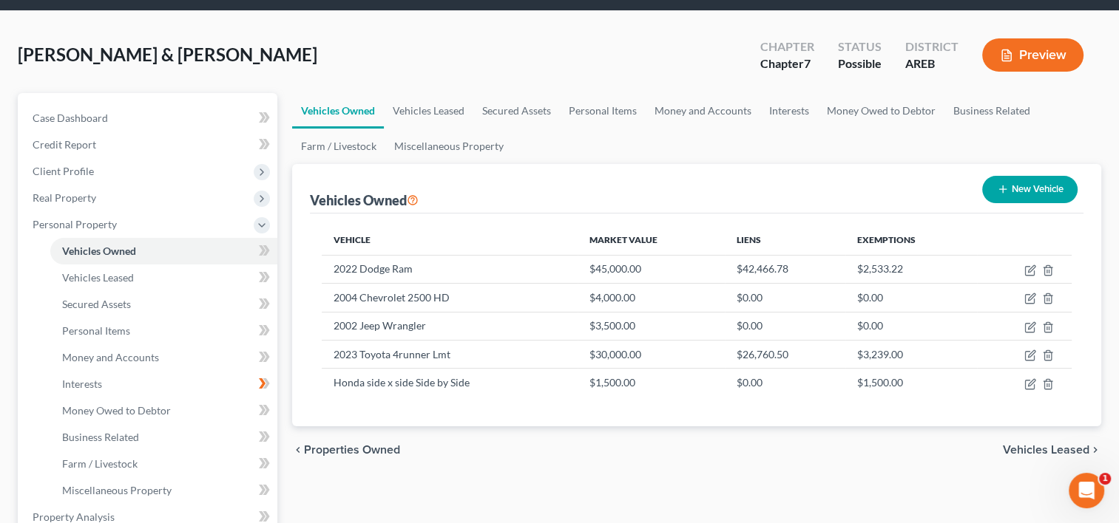
scroll to position [74, 0]
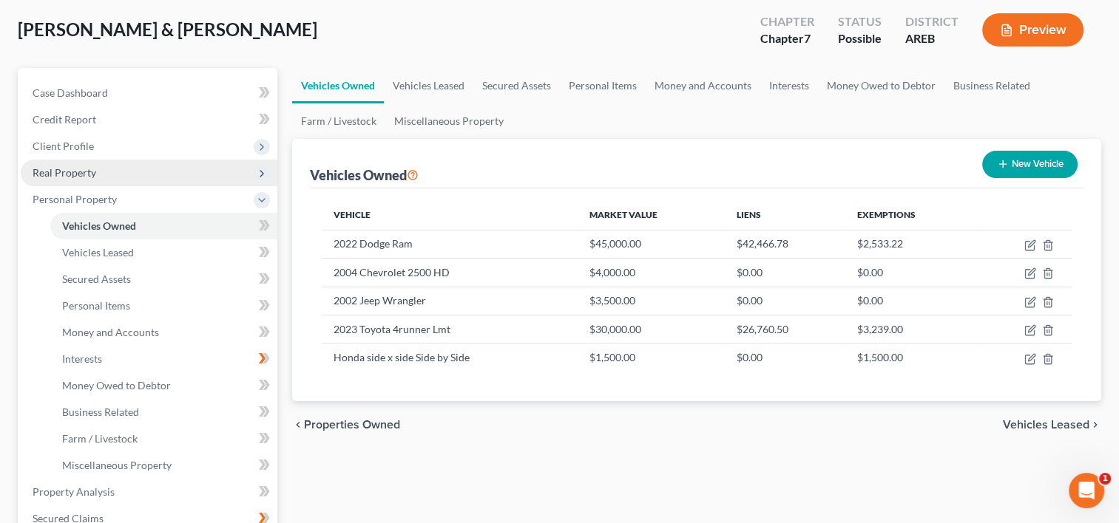
click at [121, 174] on span "Real Property" at bounding box center [149, 173] width 257 height 27
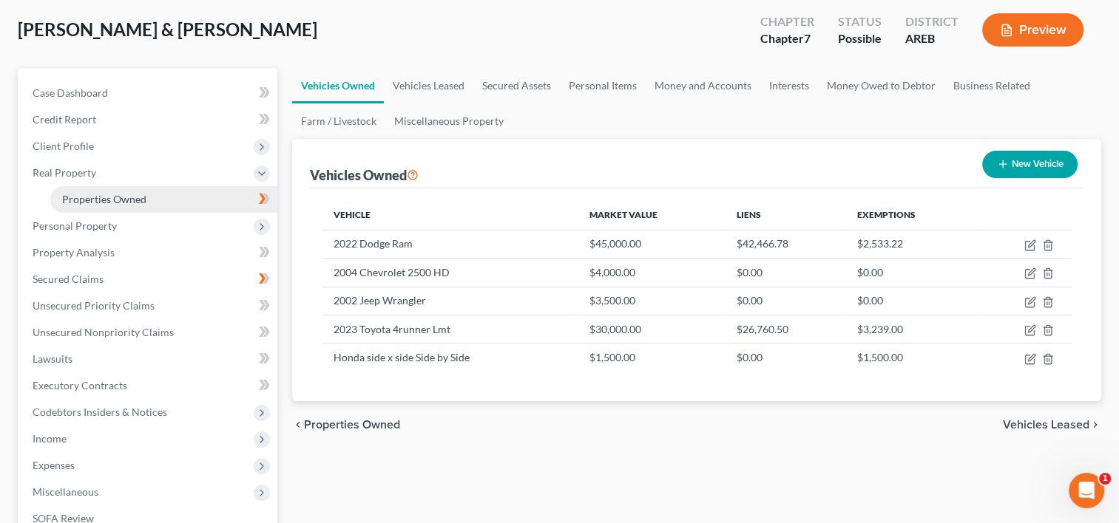
click at [113, 206] on link "Properties Owned" at bounding box center [163, 199] width 227 height 27
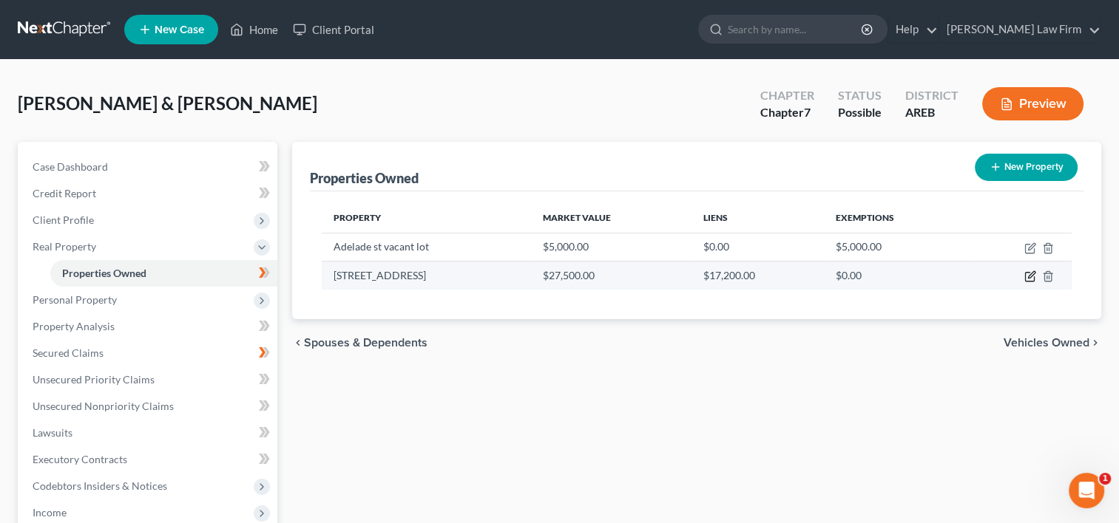
click at [1029, 274] on icon "button" at bounding box center [1031, 275] width 7 height 7
select select "2"
select select "0"
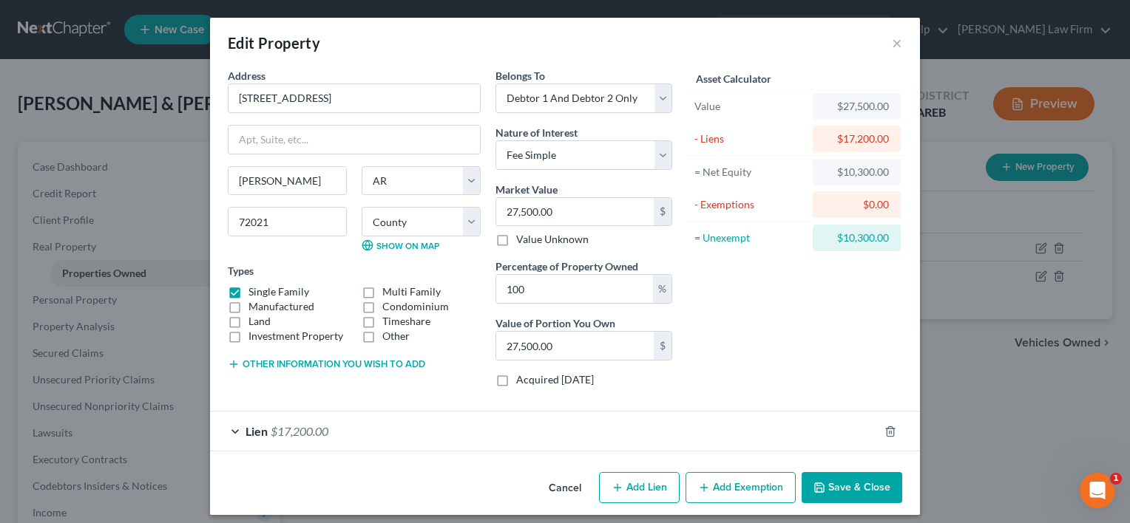
click at [728, 320] on div "Asset Calculator Value $27,500.00 - Liens $17,200.00 = Net Equity $10,300.00 - …" at bounding box center [794, 233] width 230 height 331
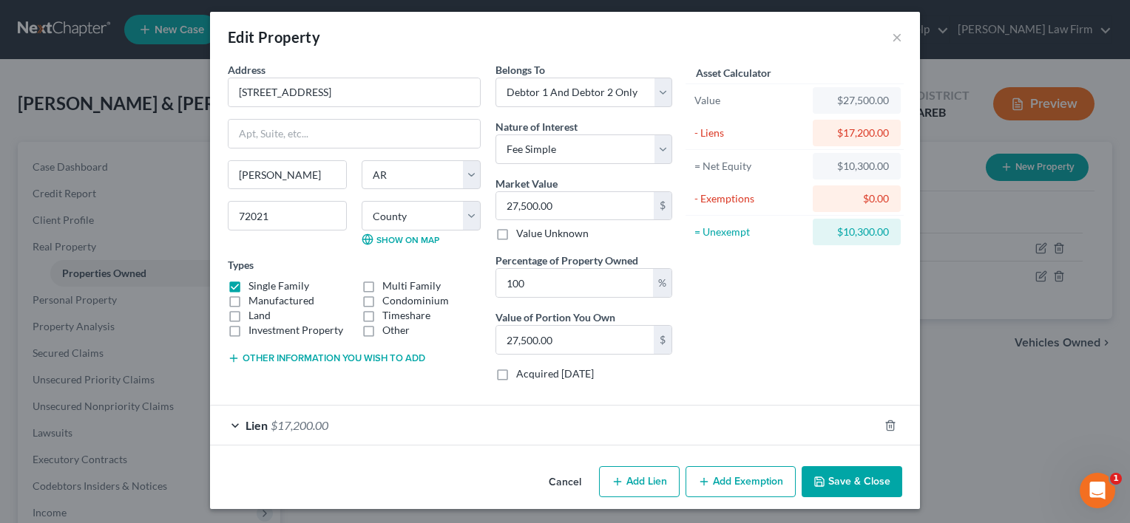
scroll to position [7, 0]
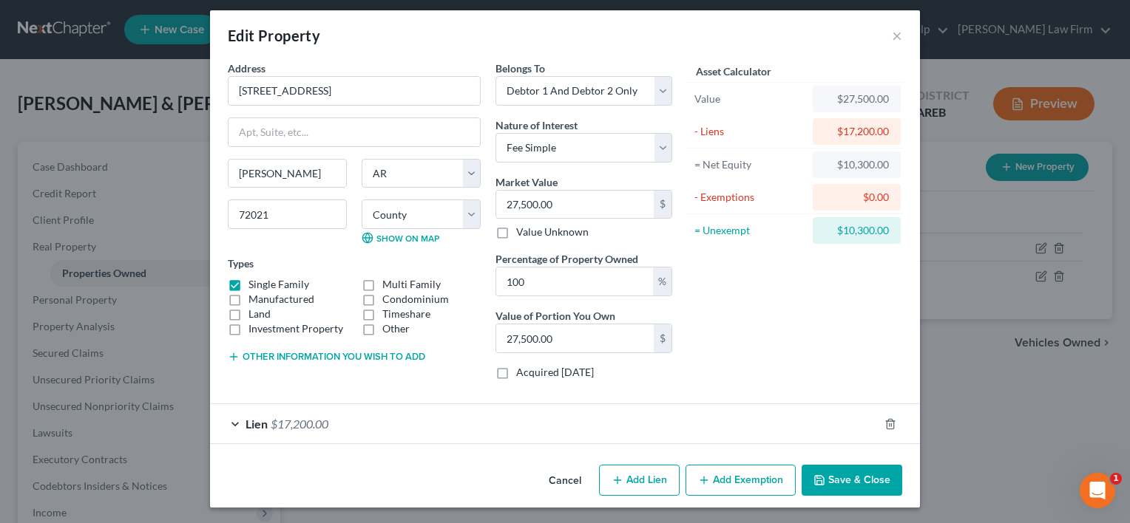
click at [759, 481] on button "Add Exemption" at bounding box center [740, 480] width 110 height 31
select select "2"
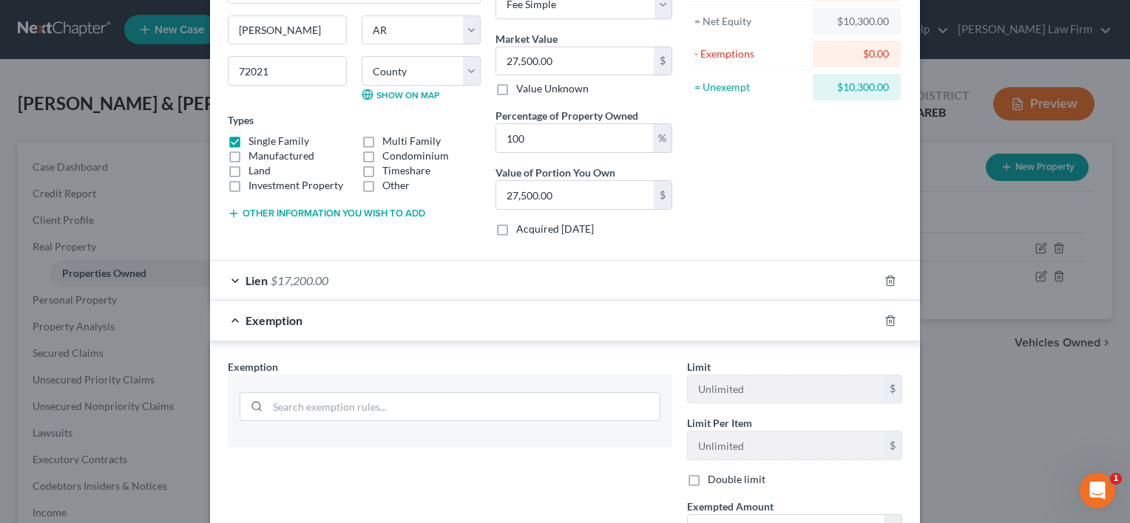
scroll to position [229, 0]
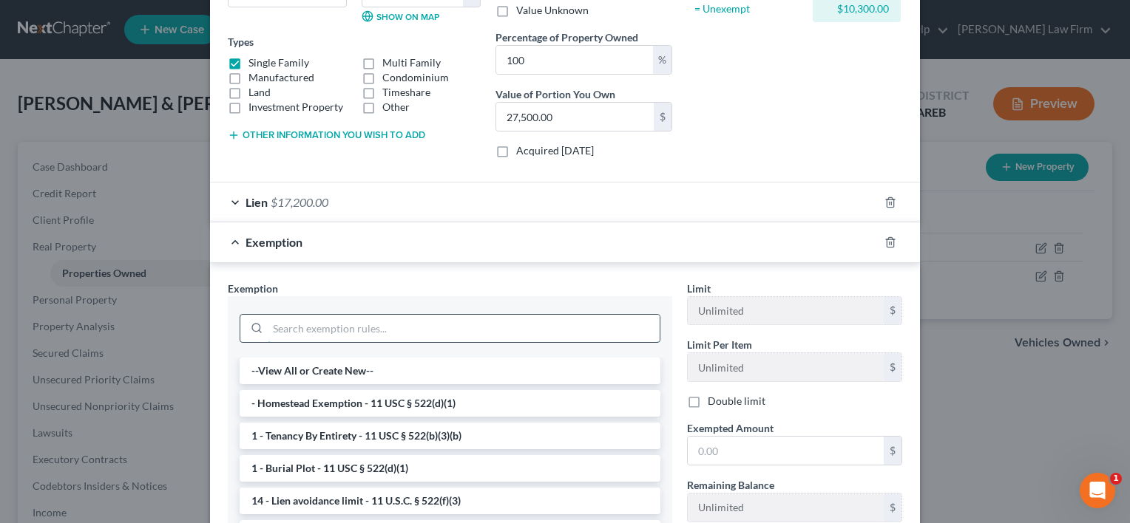
click at [268, 325] on input "search" at bounding box center [464, 329] width 392 height 28
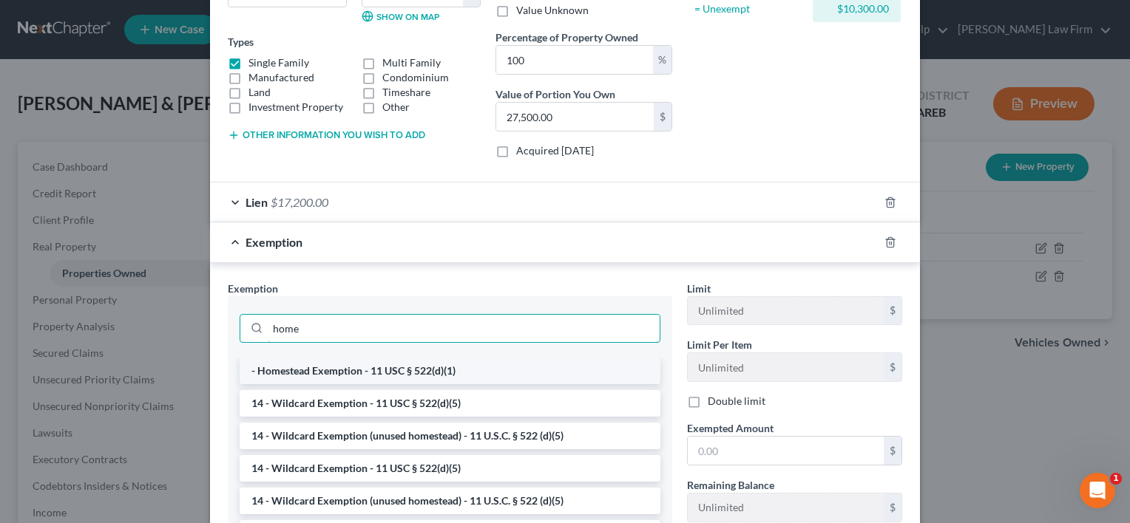
type input "home"
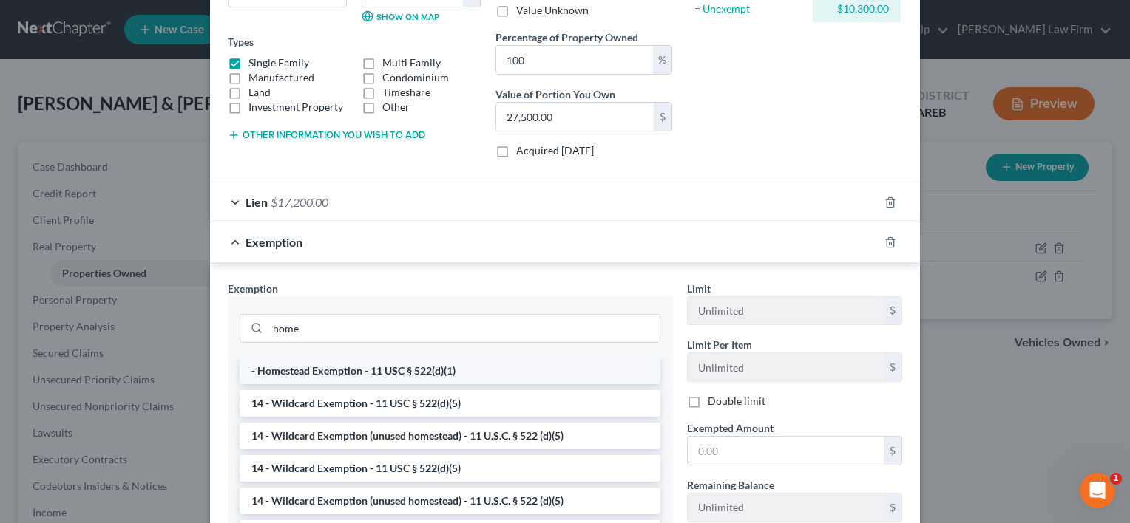
click at [308, 370] on li "- Homestead Exemption - 11 USC § 522(d)(1)" at bounding box center [450, 371] width 421 height 27
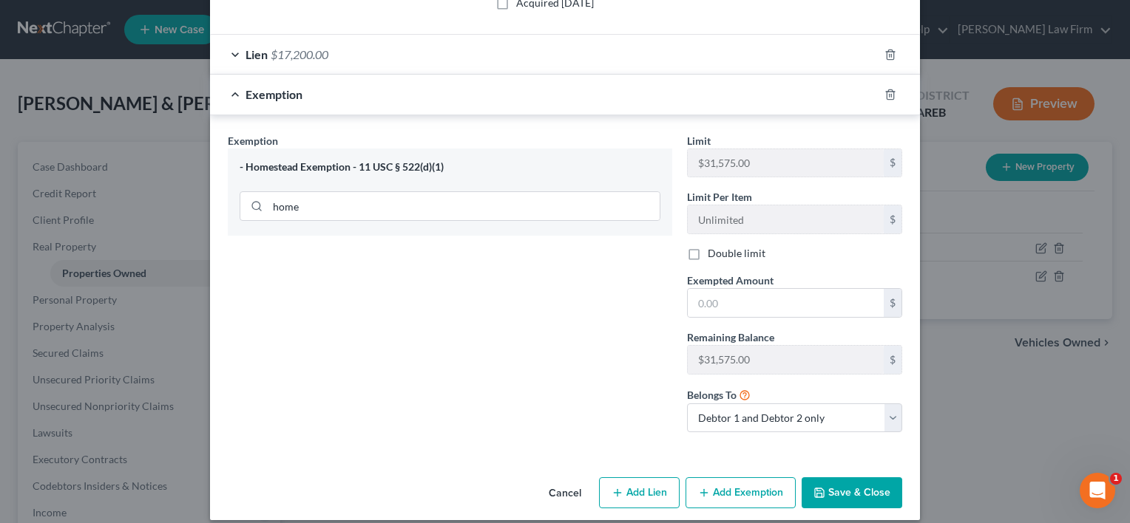
scroll to position [303, 0]
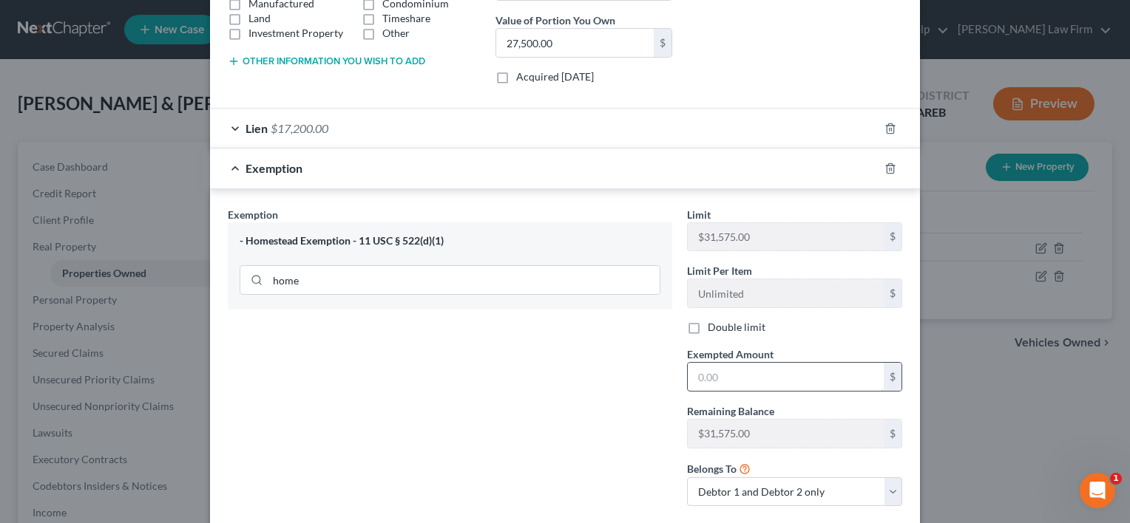
click at [699, 370] on input "text" at bounding box center [786, 377] width 196 height 28
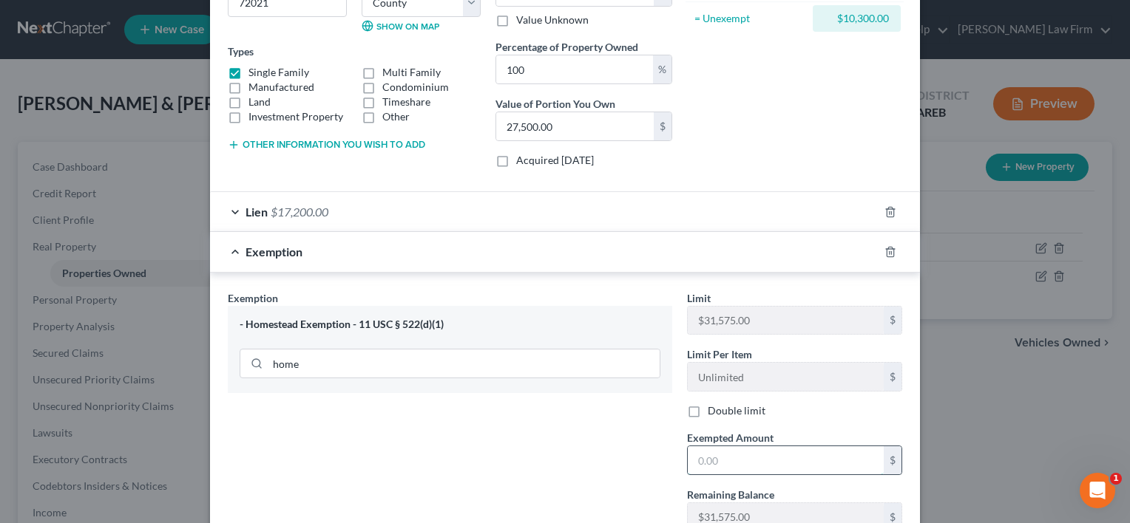
scroll to position [229, 0]
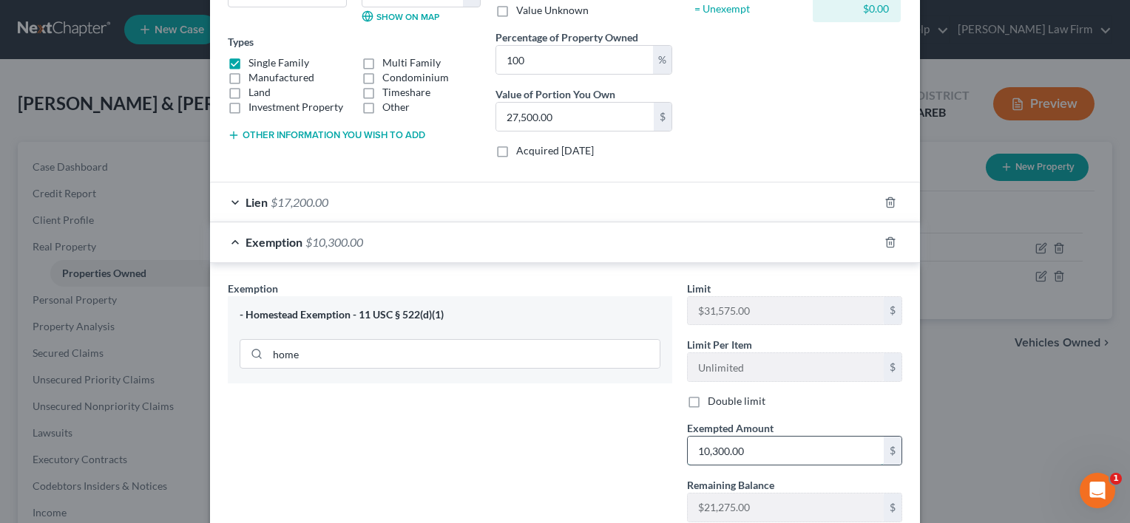
type input "10,300.00"
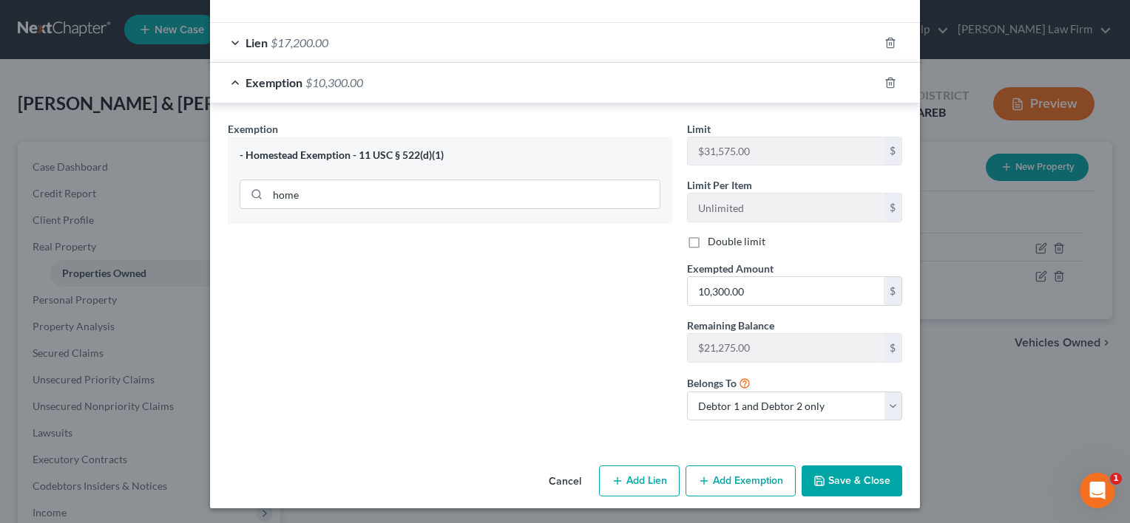
click at [847, 474] on button "Save & Close" at bounding box center [851, 481] width 101 height 31
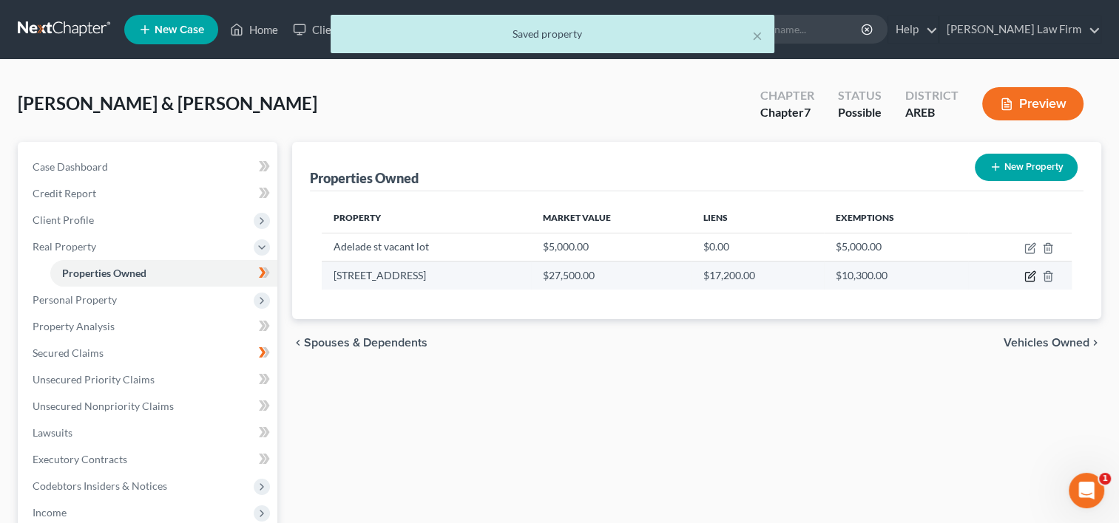
click at [1028, 275] on icon "button" at bounding box center [1031, 275] width 7 height 7
select select "2"
select select "47"
select select "2"
select select "0"
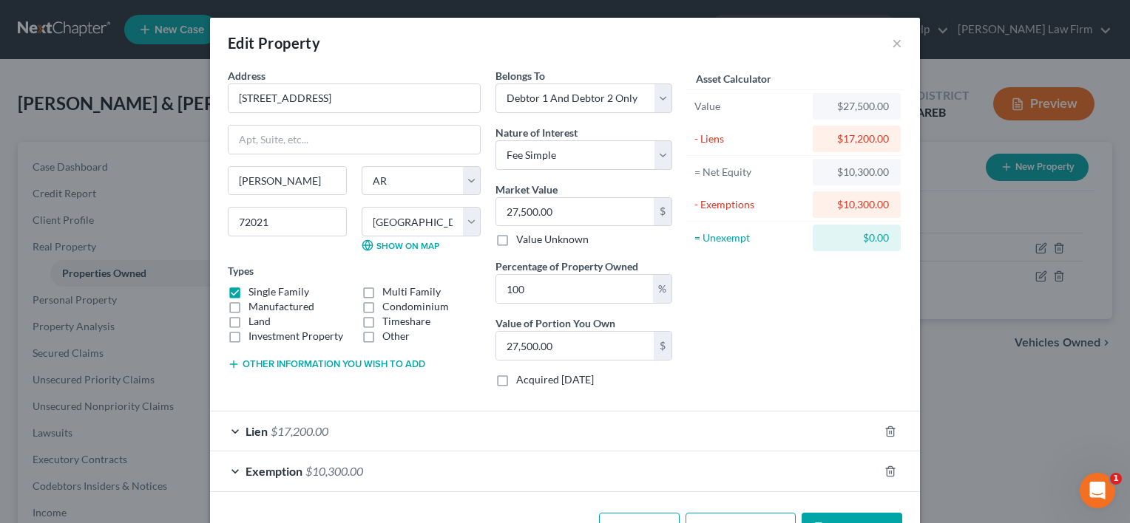
scroll to position [47, 0]
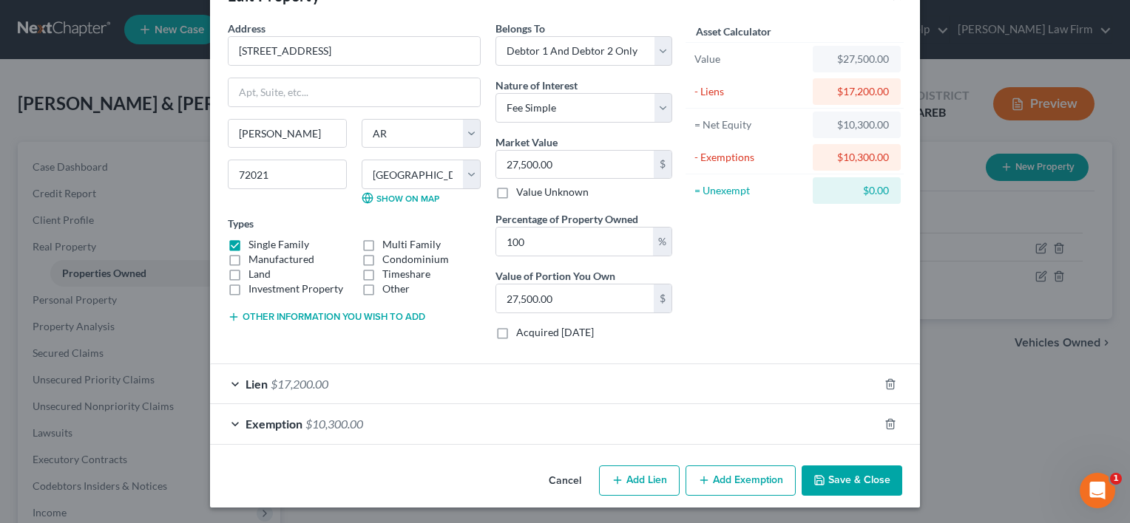
click at [245, 417] on span "Exemption" at bounding box center [273, 424] width 57 height 14
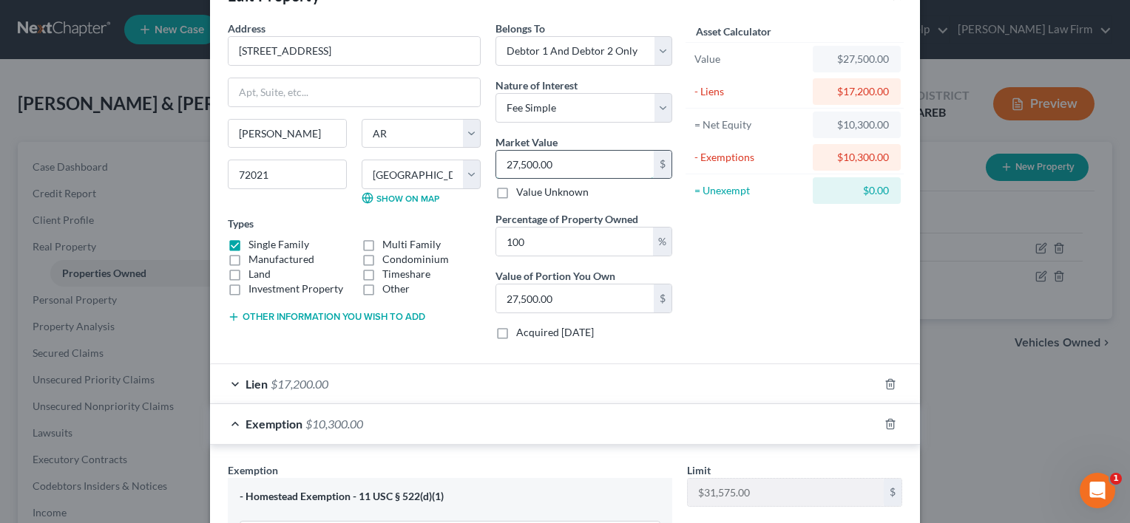
type input "4"
type input "4.00"
type input "40"
type input "40.00"
type input "400"
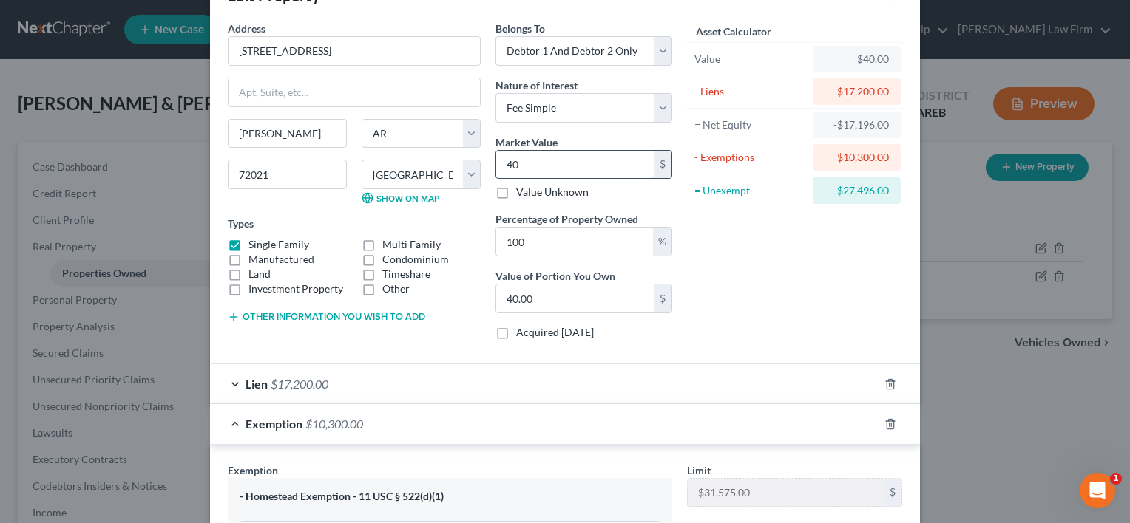
type input "400.00"
type input "4000"
type input "4,000.00"
type input "4,0000"
type input "40,000.00"
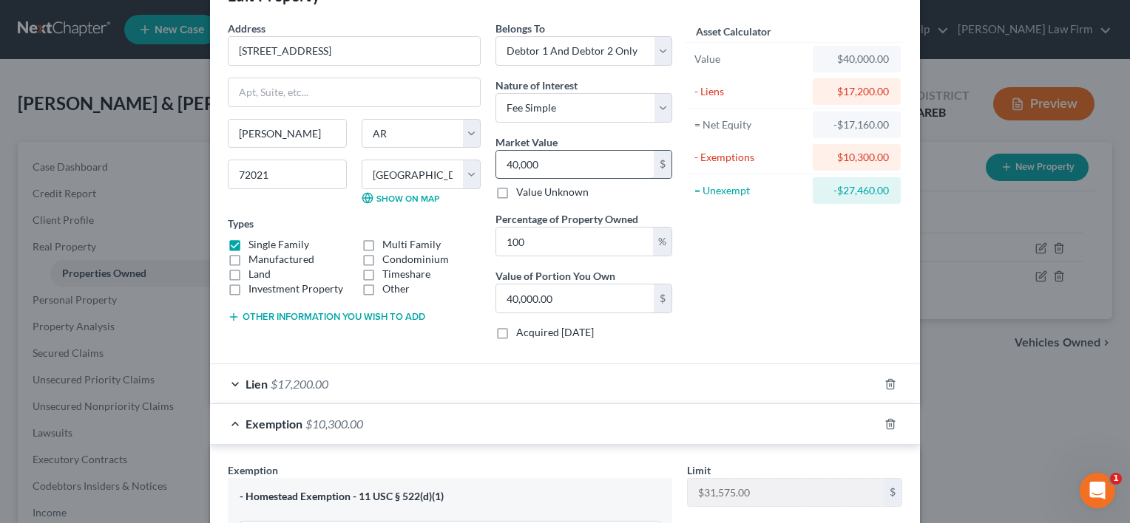
type input "40,000"
click at [778, 280] on div "Asset Calculator Value $40,000.00 - Liens $17,200.00 = Net Equity -$17,160.00 -…" at bounding box center [794, 186] width 230 height 331
type input "27"
click at [698, 311] on div "Asset Calculator Value $40,000.00 - Liens $17,200.00 = Net Equity $22,800.00 - …" at bounding box center [794, 186] width 230 height 331
click at [536, 237] on input "100" at bounding box center [574, 242] width 157 height 28
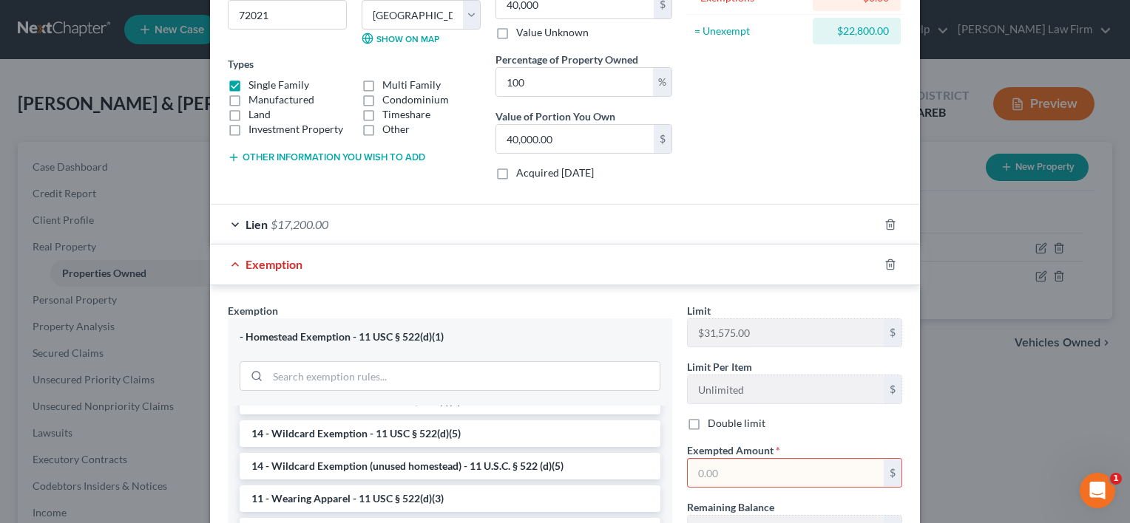
scroll to position [281, 0]
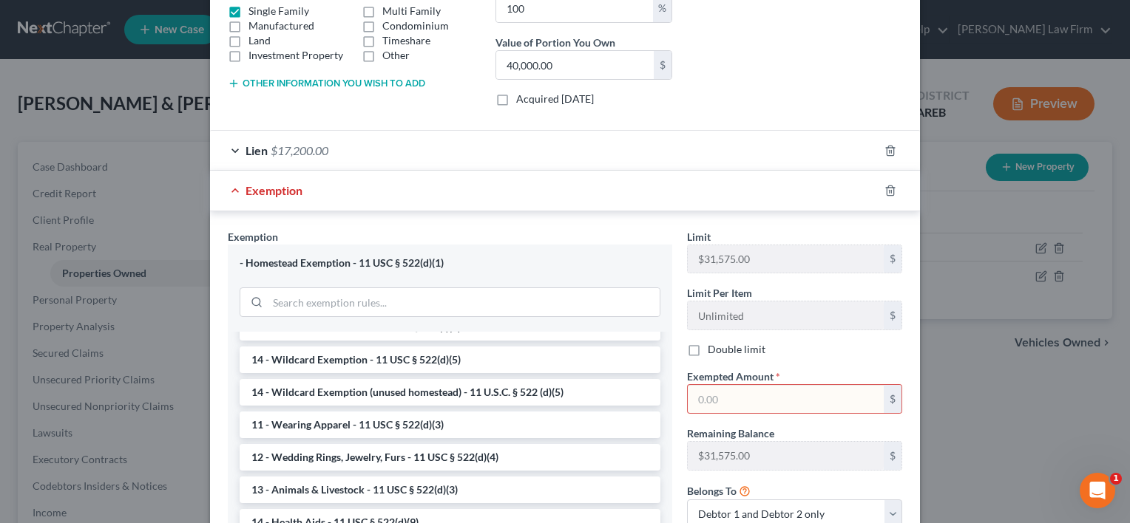
click at [733, 400] on input "text" at bounding box center [786, 399] width 196 height 28
type input "22,800.00"
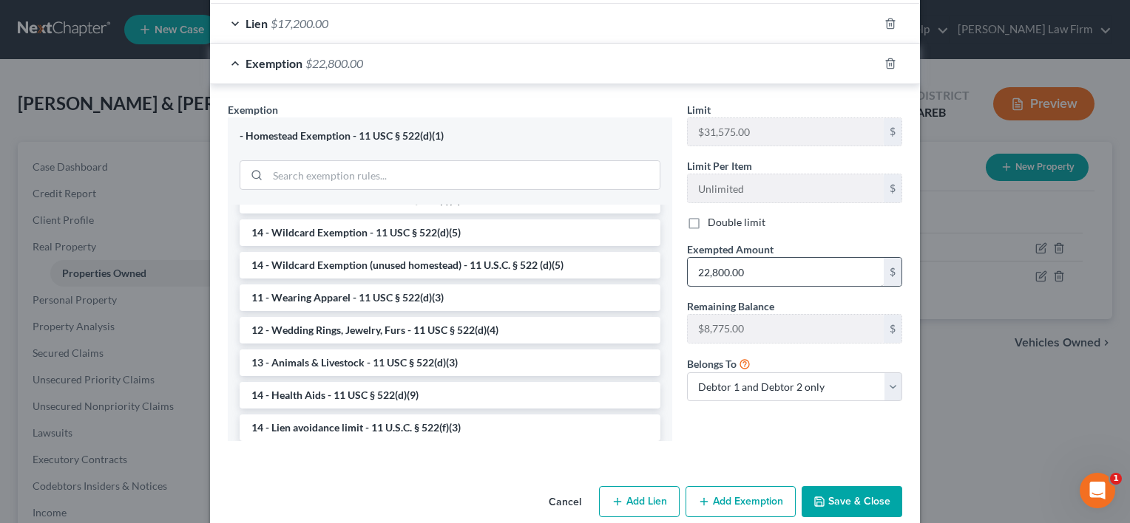
scroll to position [429, 0]
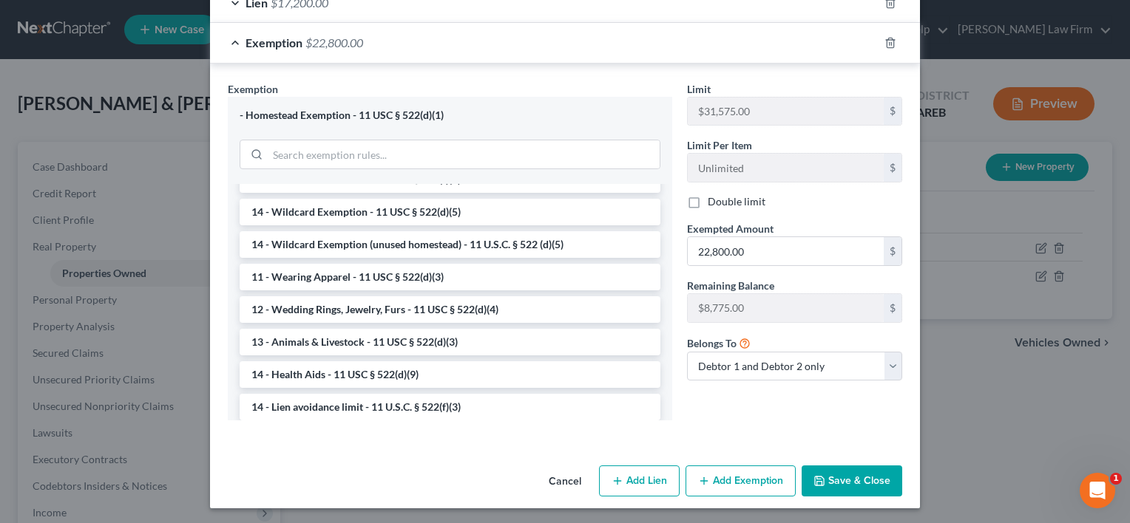
click at [837, 472] on button "Save & Close" at bounding box center [851, 481] width 101 height 31
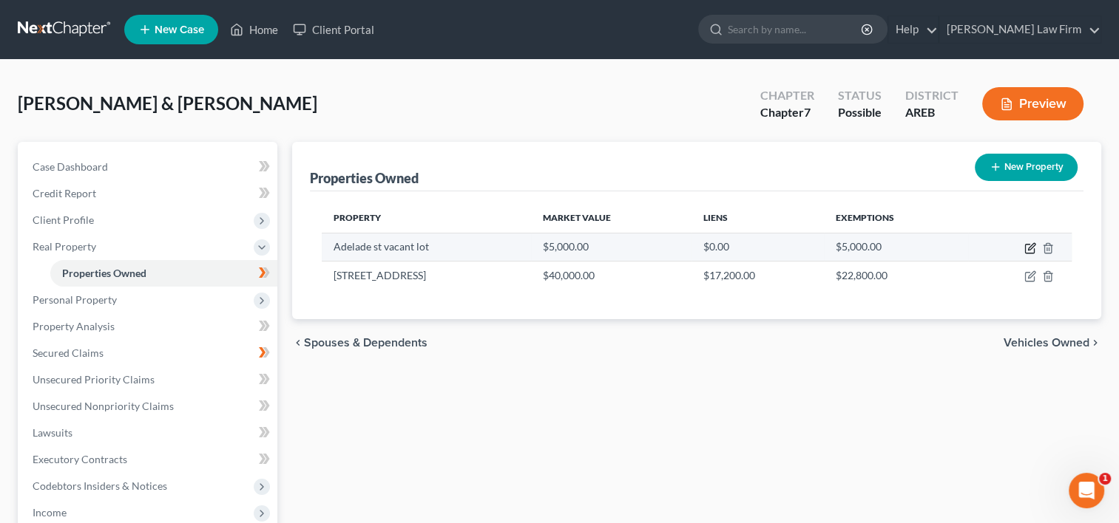
click at [1028, 245] on icon "button" at bounding box center [1029, 249] width 9 height 9
select select "2"
select select "47"
select select "2"
select select "0"
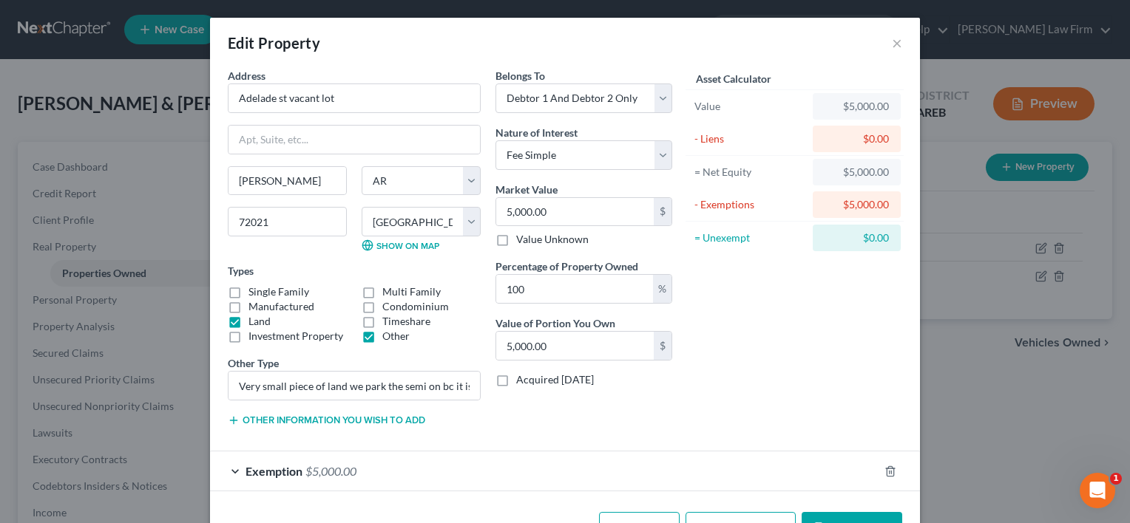
click at [251, 469] on span "Exemption" at bounding box center [273, 471] width 57 height 14
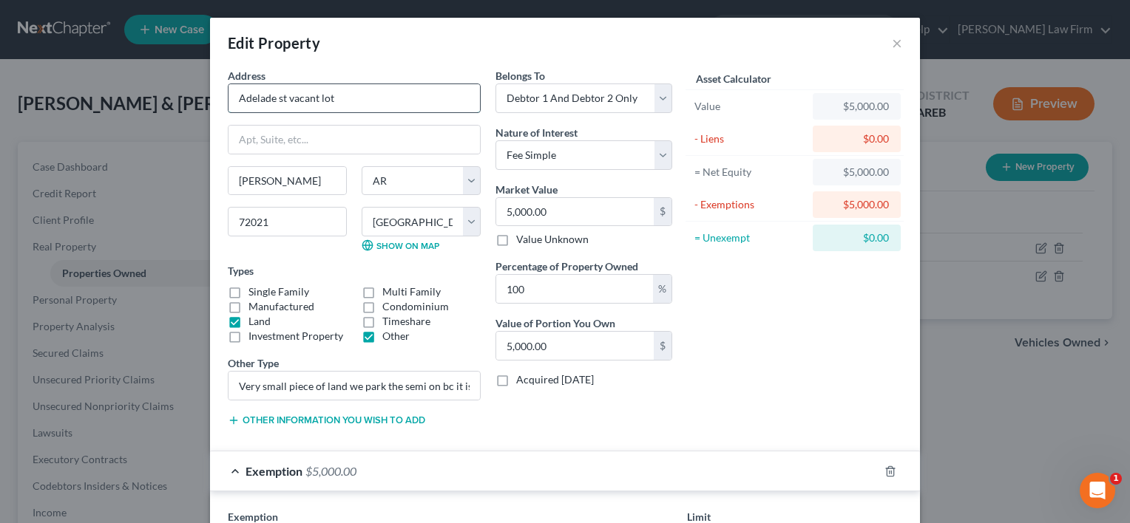
drag, startPoint x: 342, startPoint y: 98, endPoint x: 228, endPoint y: 109, distance: 114.4
click at [228, 109] on input "Adelade st vacant lot" at bounding box center [353, 98] width 251 height 28
type input "208 Adelade Street"
click at [307, 386] on input "Very small piece of land we park the semi on bc it is close to our hpuse" at bounding box center [353, 386] width 251 height 28
click at [382, 334] on label "Other" at bounding box center [395, 336] width 27 height 15
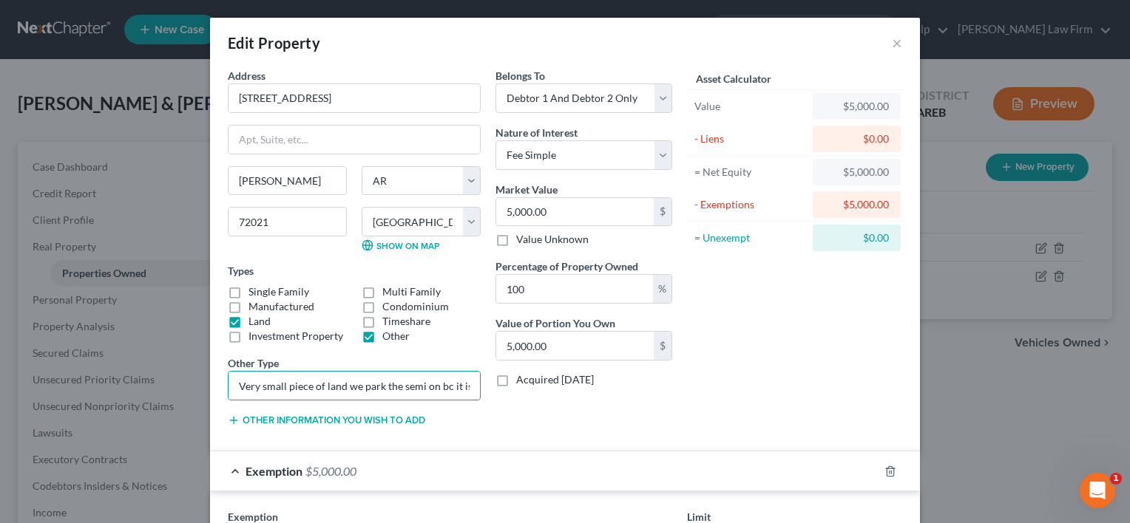
click at [388, 334] on input "Other" at bounding box center [393, 334] width 10 height 10
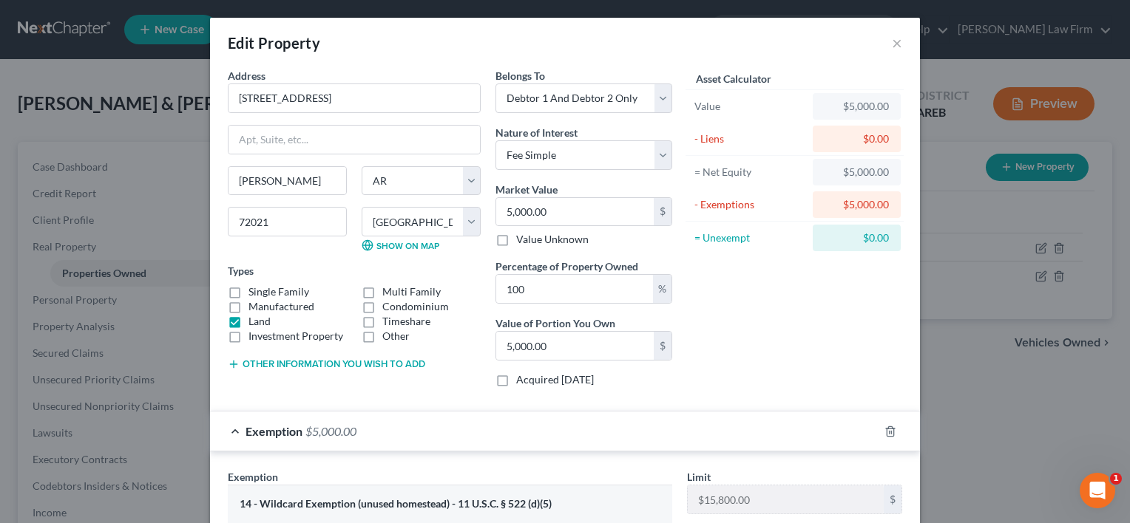
click at [382, 334] on label "Other" at bounding box center [395, 336] width 27 height 15
click at [388, 334] on input "Other" at bounding box center [393, 334] width 10 height 10
checkbox input "true"
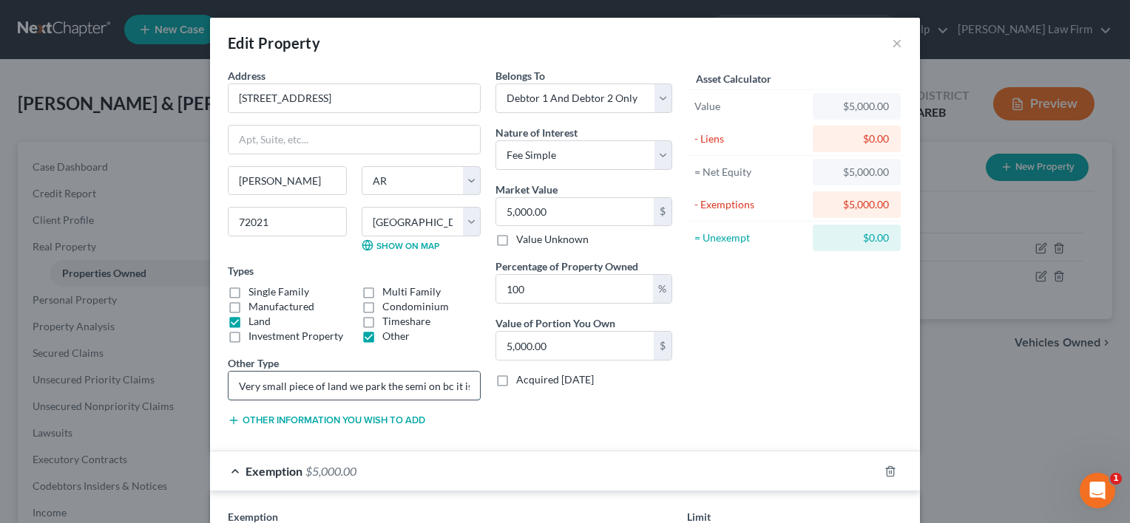
click at [370, 382] on input "Very small piece of land we park the semi on bc it is close to our hpuse" at bounding box center [353, 386] width 251 height 28
type input "Very small piece of land we park the semi on bc it is close to our house"
drag, startPoint x: 469, startPoint y: 384, endPoint x: 204, endPoint y: 405, distance: 265.5
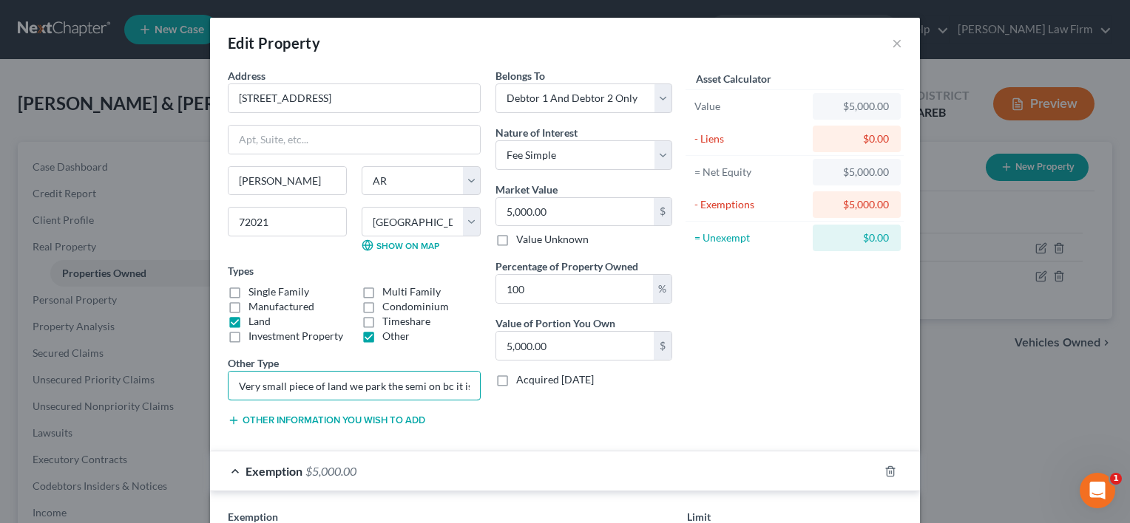
click at [210, 405] on div "Address * 208 Adelade Street Brinkley State AL AK AR AZ CA CO CT DE DC FL GA GU…" at bounding box center [565, 478] width 710 height 821
click at [382, 338] on label "Other" at bounding box center [395, 336] width 27 height 15
click at [388, 338] on input "Other" at bounding box center [393, 334] width 10 height 10
checkbox input "false"
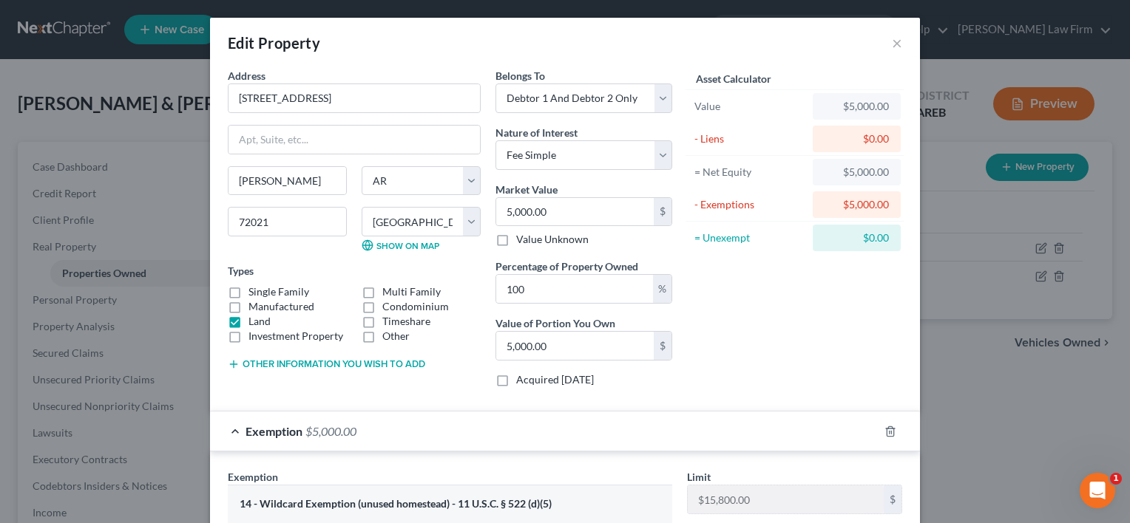
click at [340, 364] on button "Other information you wish to add" at bounding box center [326, 365] width 197 height 12
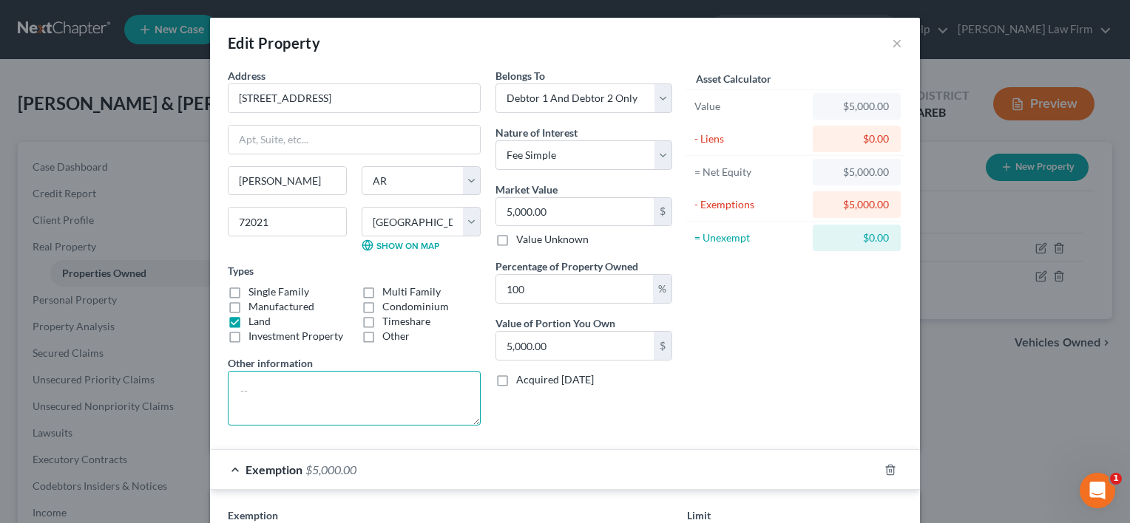
click at [273, 392] on textarea at bounding box center [354, 398] width 253 height 55
paste textarea "Very small piece of land we park the semi on bc it is close to our house"
drag, startPoint x: 443, startPoint y: 390, endPoint x: 435, endPoint y: 386, distance: 9.3
click at [435, 386] on textarea "Very small piece of land we park the semi on bc it is close to our house" at bounding box center [354, 398] width 253 height 55
click at [429, 405] on textarea "Very small piece of land we park the semi on bc it is close to our house" at bounding box center [354, 398] width 253 height 55
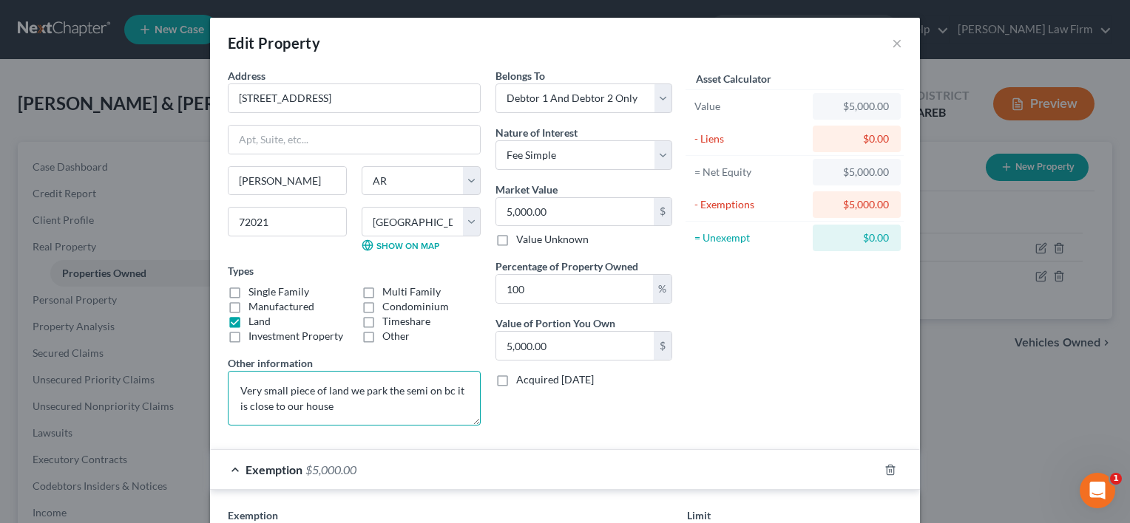
drag, startPoint x: 433, startPoint y: 387, endPoint x: 434, endPoint y: 402, distance: 15.6
click at [434, 402] on textarea "Very small piece of land we park the semi on bc it is close to our house" at bounding box center [354, 398] width 253 height 55
drag, startPoint x: 344, startPoint y: 393, endPoint x: 381, endPoint y: 390, distance: 37.2
click at [381, 390] on textarea "Very small piece of land we park the semi on" at bounding box center [354, 398] width 253 height 55
click at [384, 391] on textarea "Very small piece of land the semi on" at bounding box center [354, 398] width 253 height 55
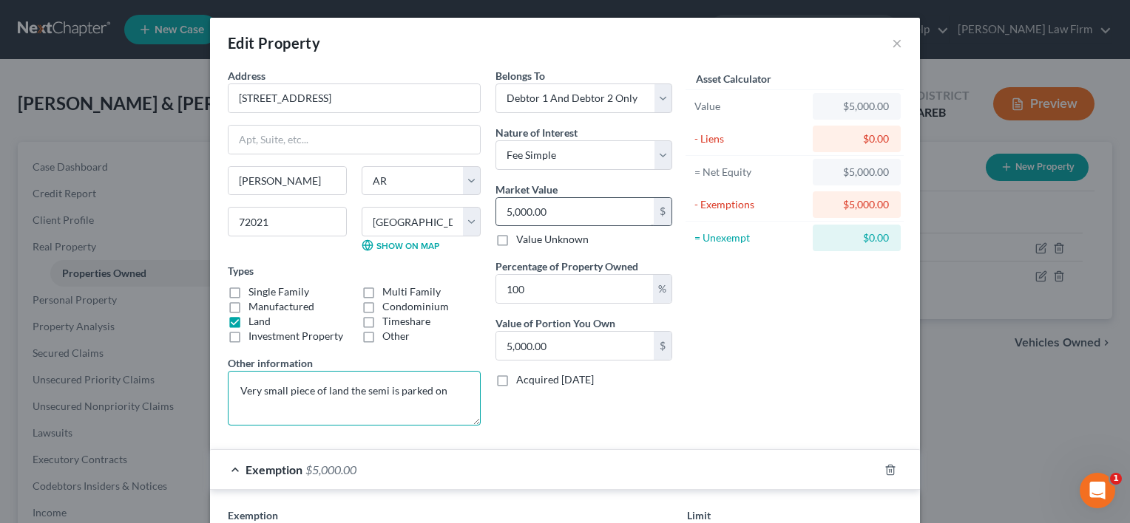
type textarea "Very small piece of land the semi is parked on"
type input "4"
type input "4.00"
type input "40"
type input "40.00"
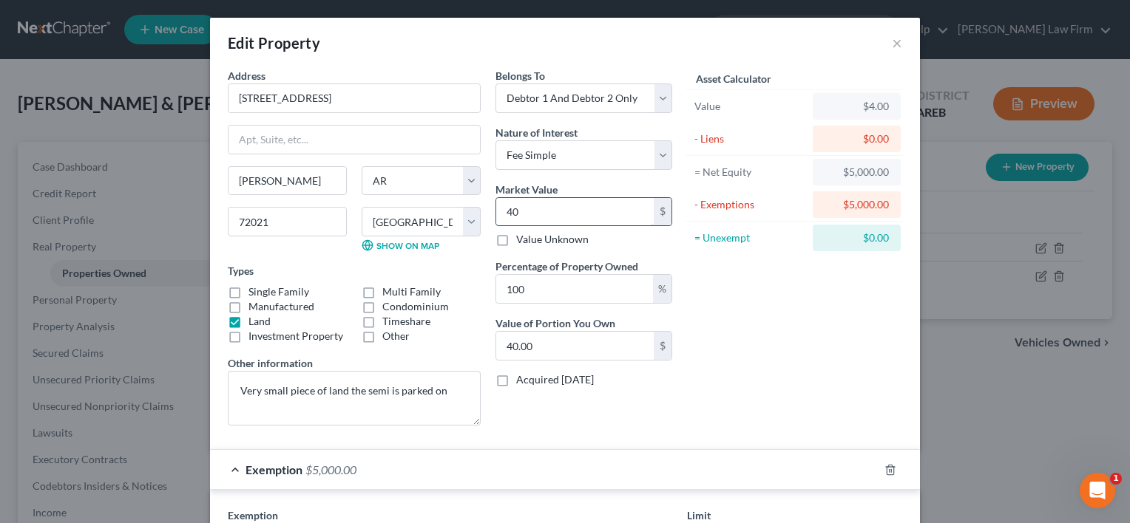
type input "400"
type input "400.00"
type input "4000"
type input "4,000.00"
type input "4,000"
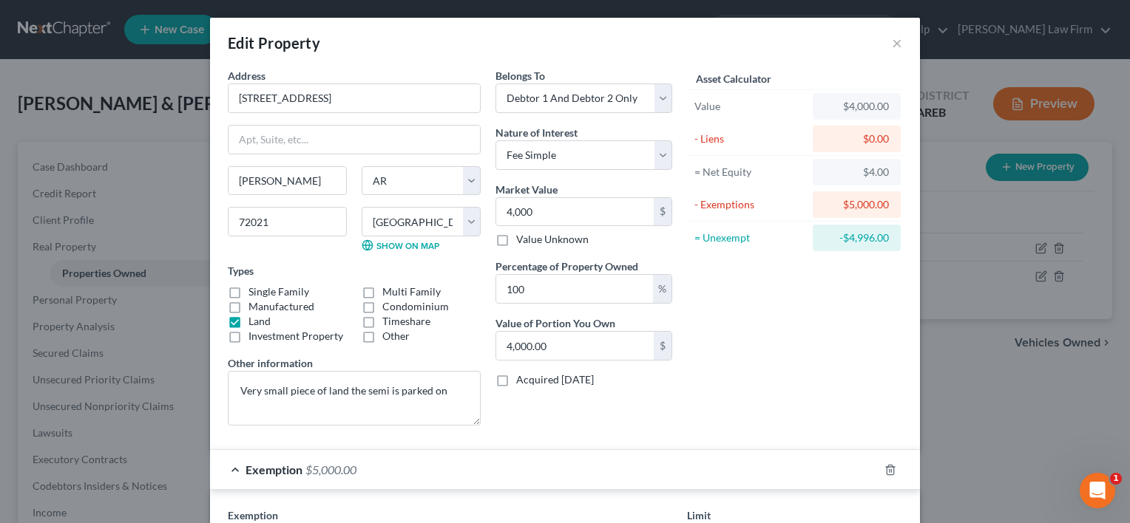
click at [710, 335] on div "Asset Calculator Value $4,000.00 - Liens $0.00 = Net Equity $4.00 - Exemptions …" at bounding box center [794, 253] width 230 height 370
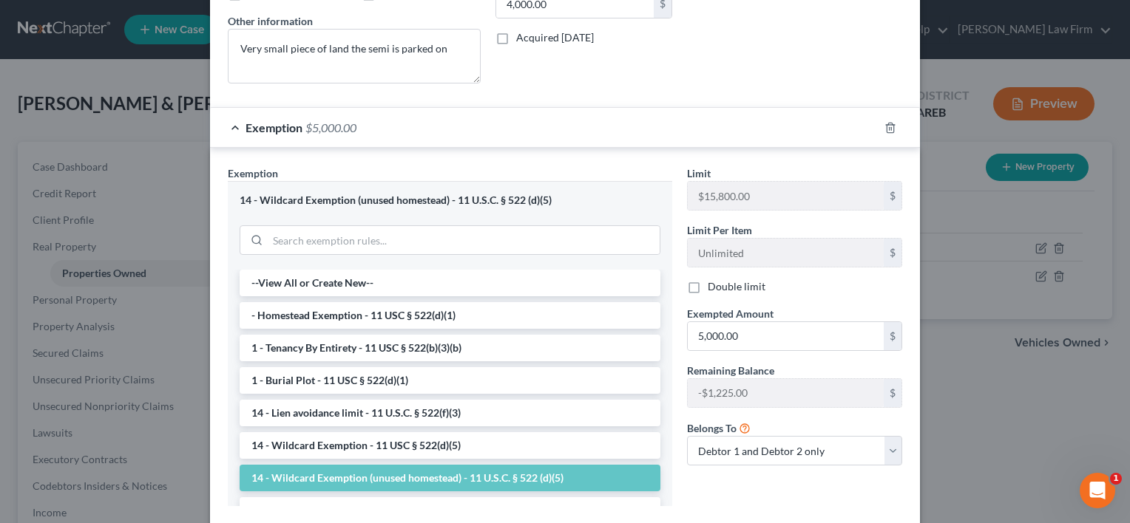
scroll to position [296, 0]
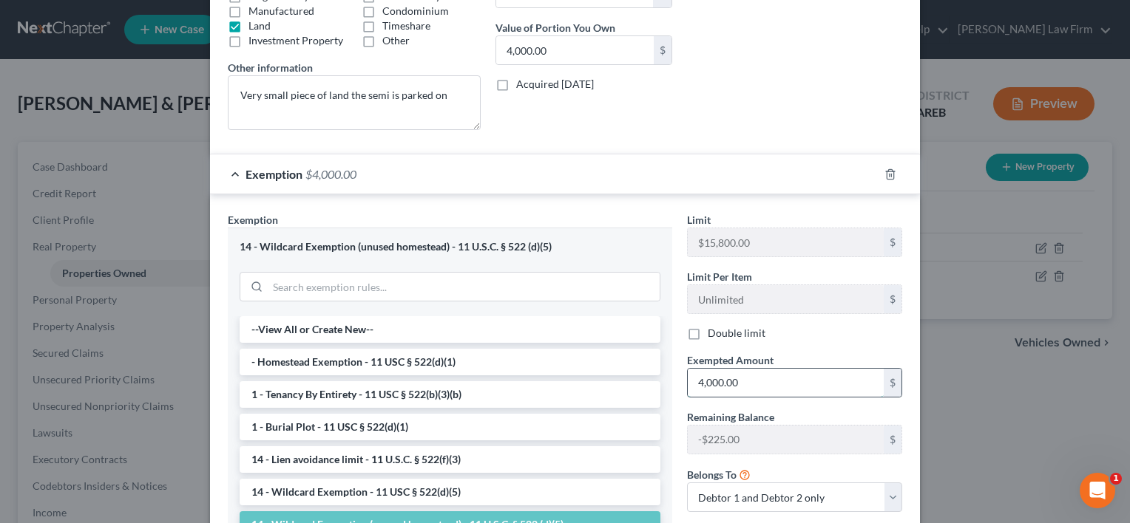
type input "4,000.00"
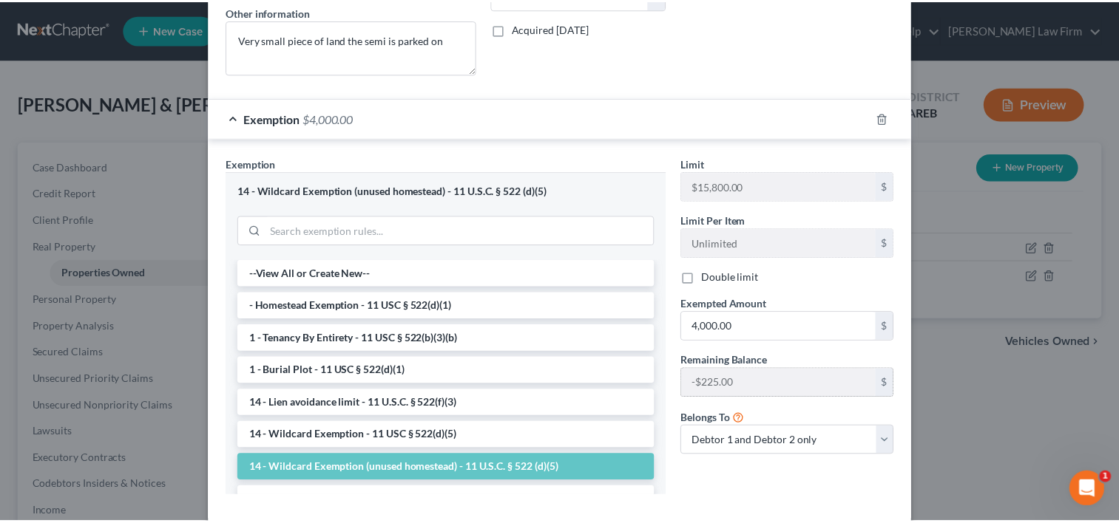
scroll to position [428, 0]
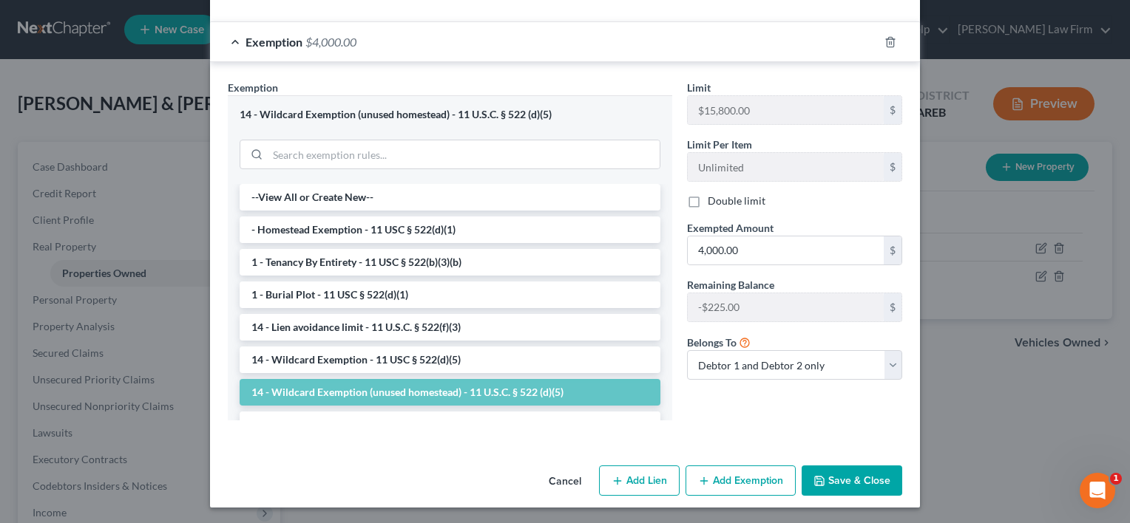
click at [863, 480] on button "Save & Close" at bounding box center [851, 481] width 101 height 31
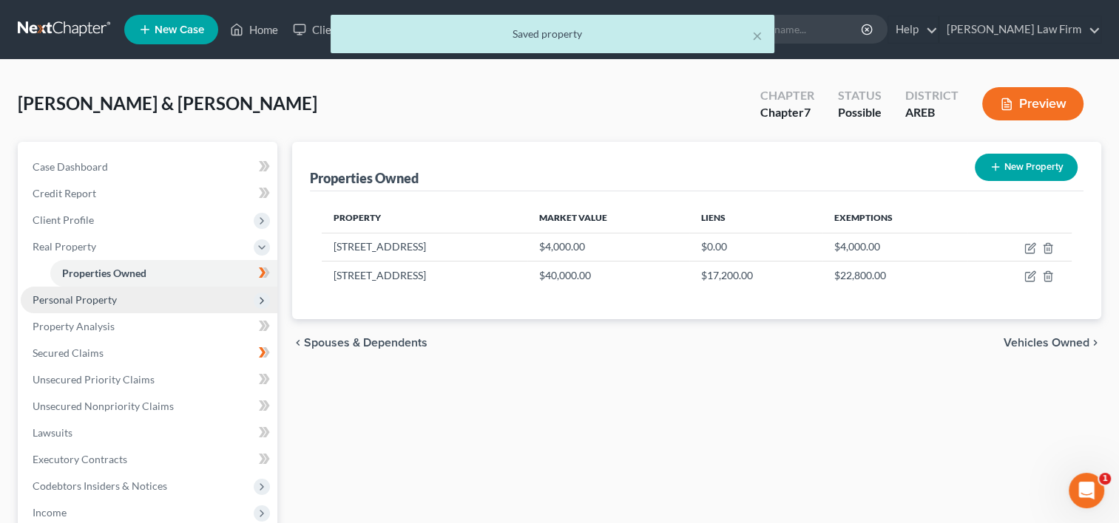
click at [122, 307] on span "Personal Property" at bounding box center [149, 300] width 257 height 27
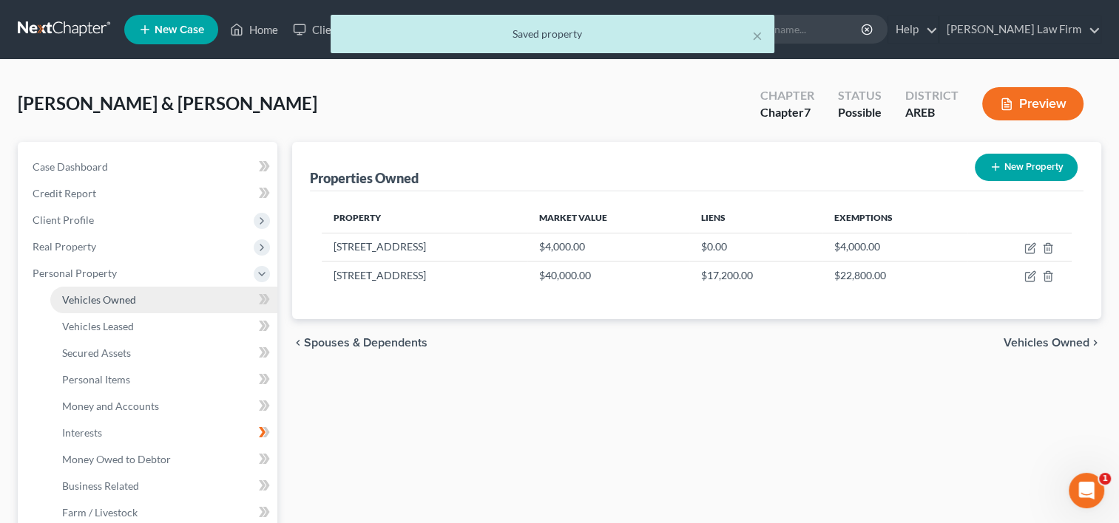
click at [120, 300] on span "Vehicles Owned" at bounding box center [99, 300] width 74 height 13
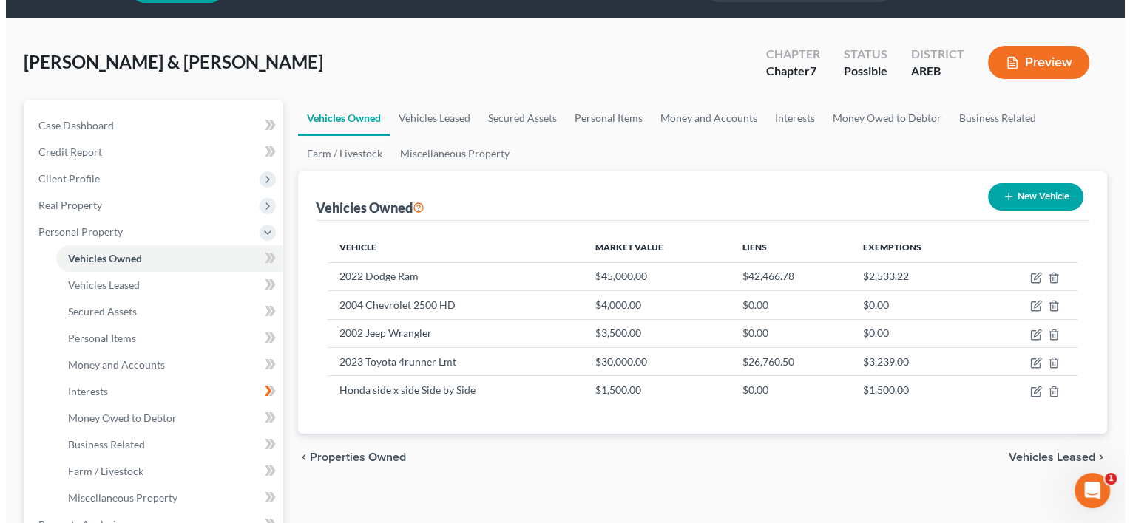
scroll to position [74, 0]
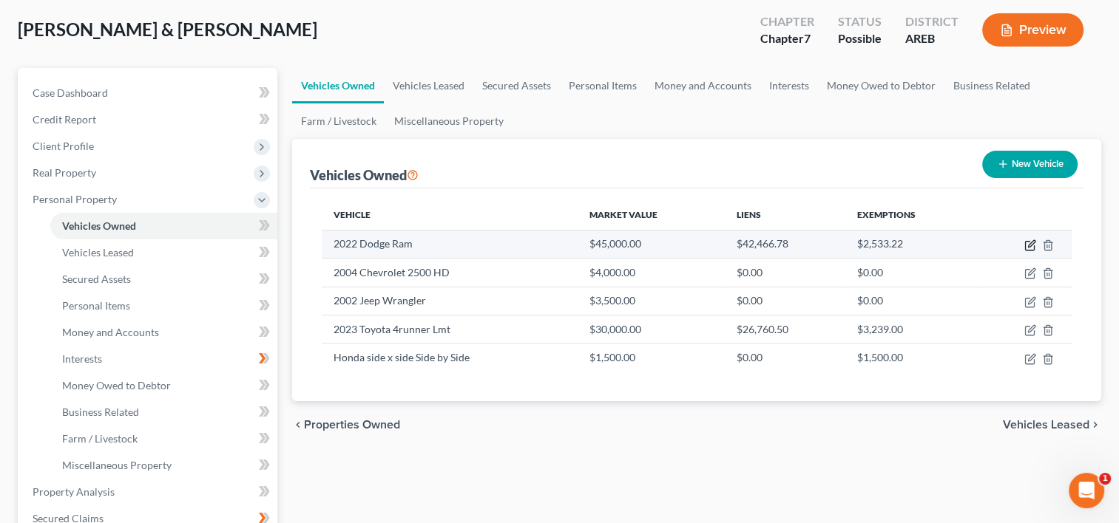
click at [1028, 243] on icon "button" at bounding box center [1030, 246] width 12 height 12
select select "0"
select select "4"
select select "2"
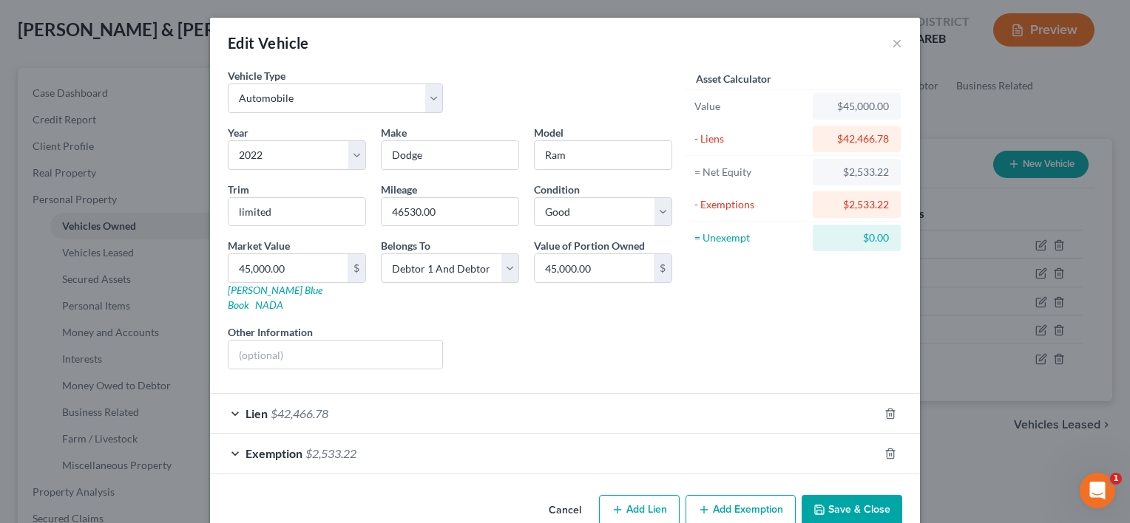
click at [255, 407] on span "Lien" at bounding box center [256, 414] width 22 height 14
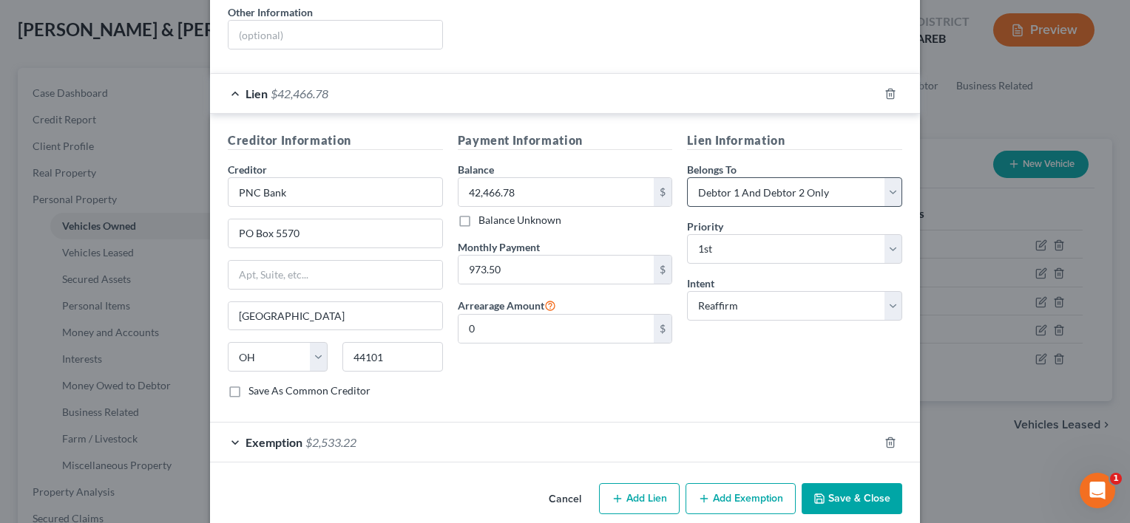
scroll to position [322, 0]
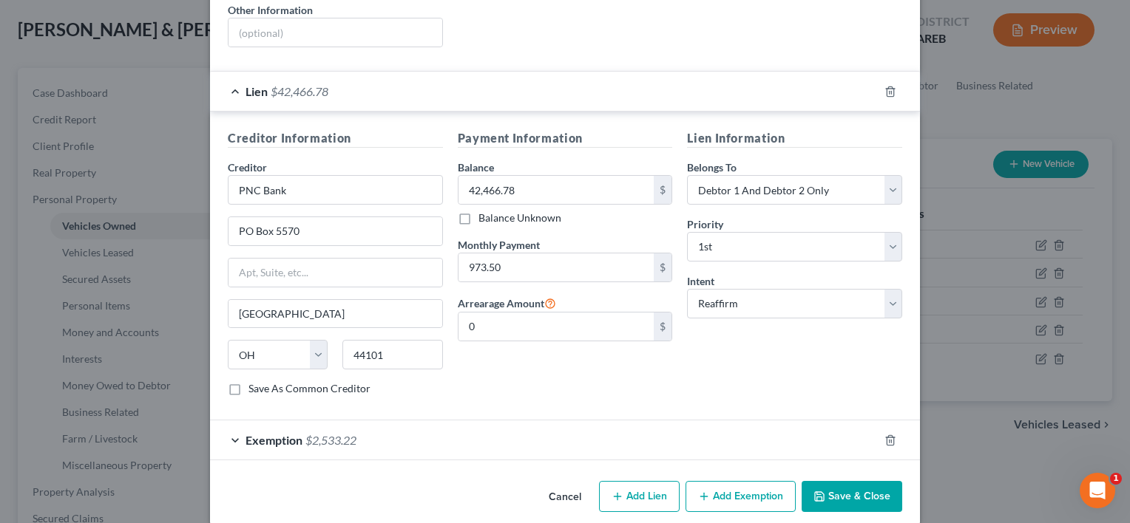
click at [265, 433] on span "Exemption" at bounding box center [273, 440] width 57 height 14
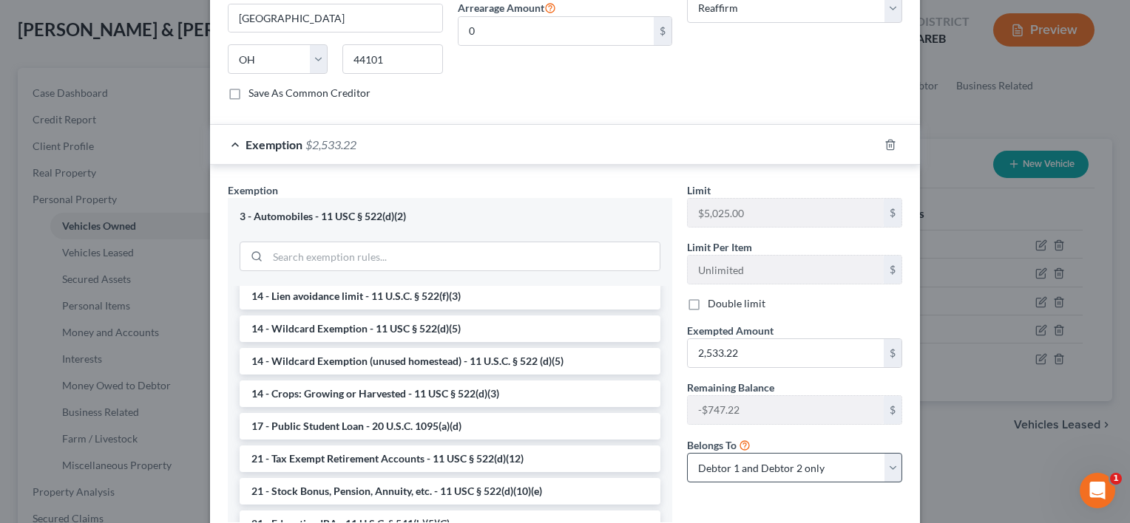
scroll to position [704, 0]
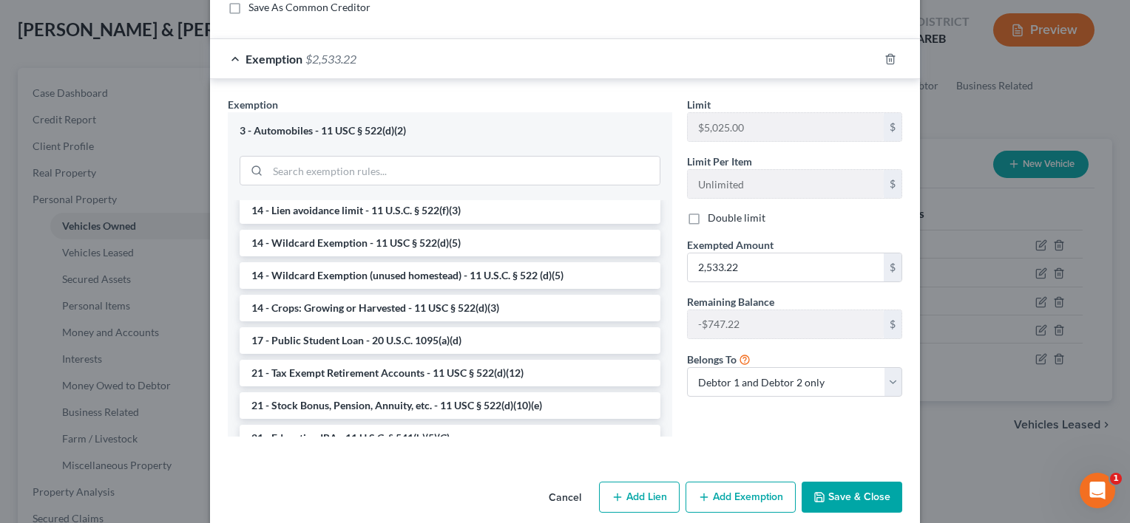
click at [824, 482] on button "Save & Close" at bounding box center [851, 497] width 101 height 31
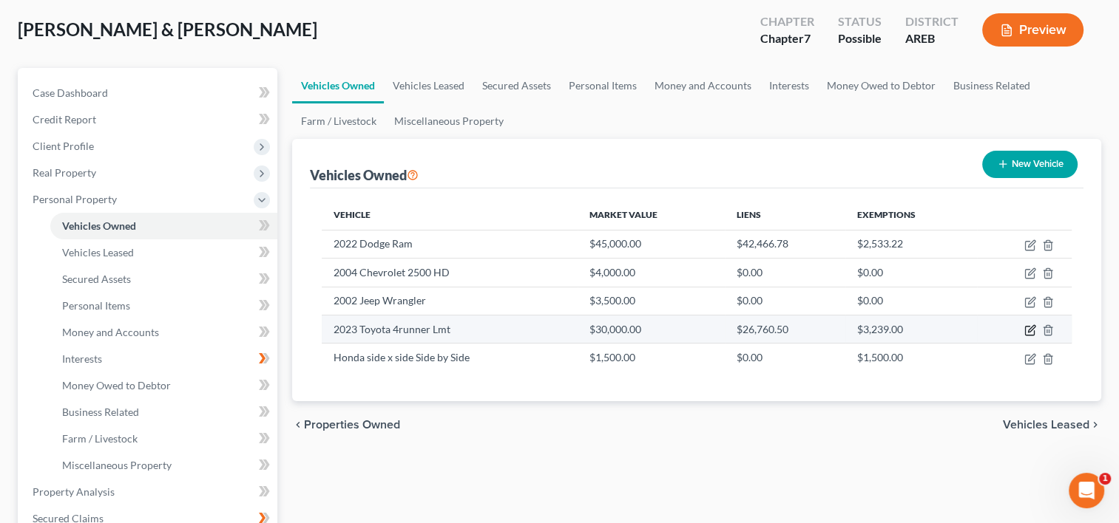
click at [1030, 328] on icon "button" at bounding box center [1030, 331] width 12 height 12
select select "0"
select select "3"
select select "2"
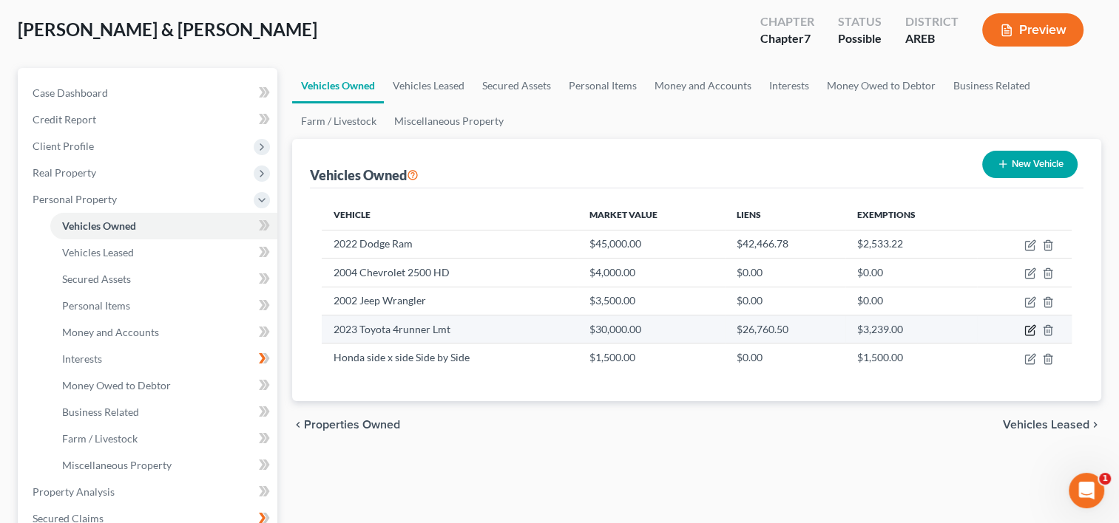
select select "2"
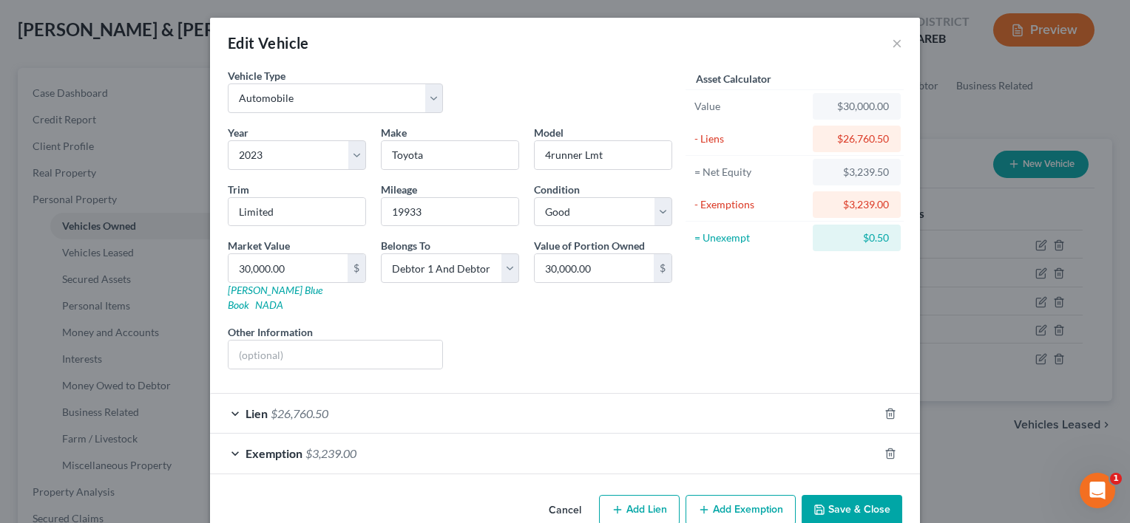
click at [275, 447] on span "Exemption" at bounding box center [273, 454] width 57 height 14
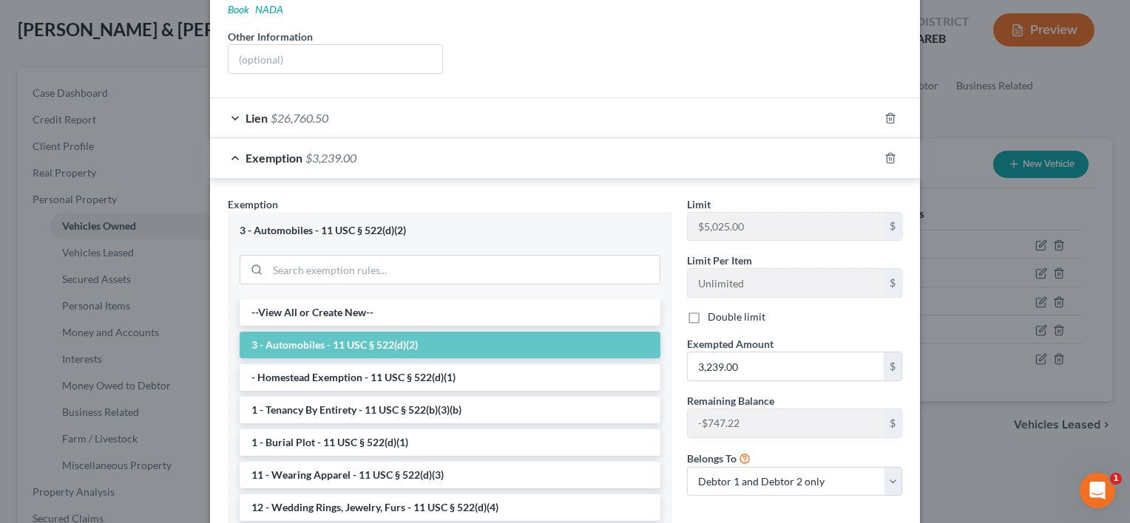
scroll to position [396, 0]
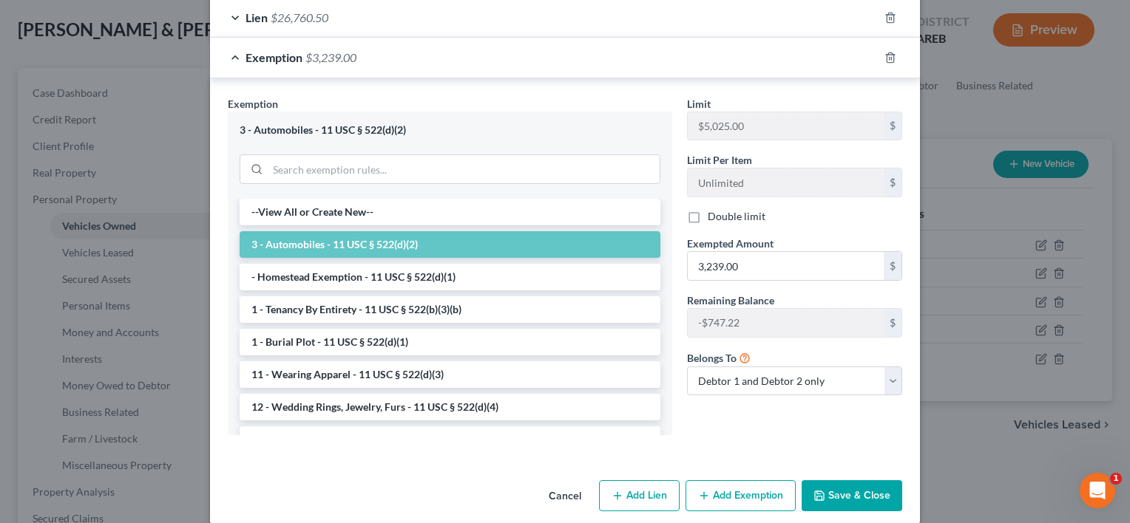
click at [847, 481] on button "Save & Close" at bounding box center [851, 496] width 101 height 31
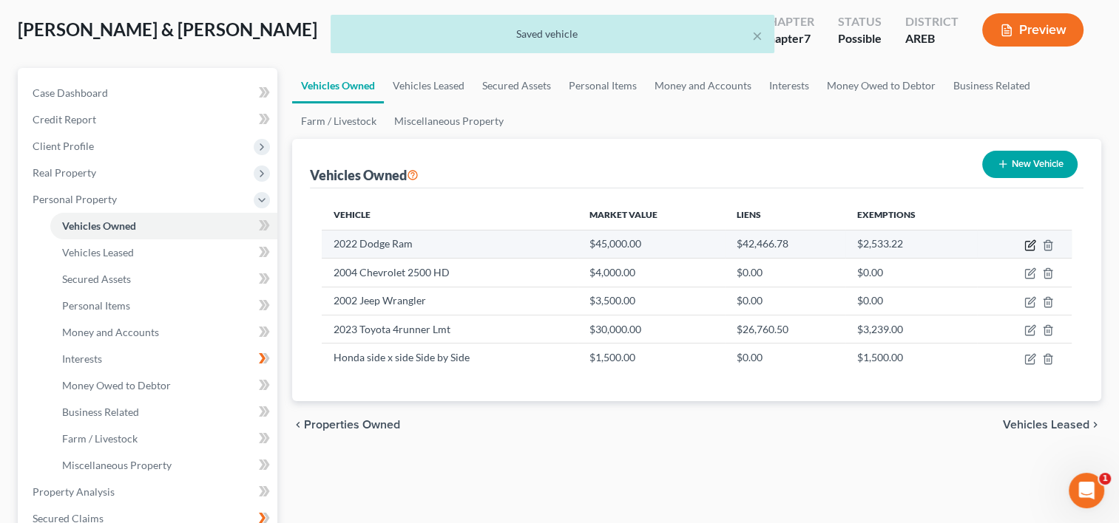
click at [1029, 247] on icon "button" at bounding box center [1030, 246] width 12 height 12
select select "0"
select select "4"
select select "2"
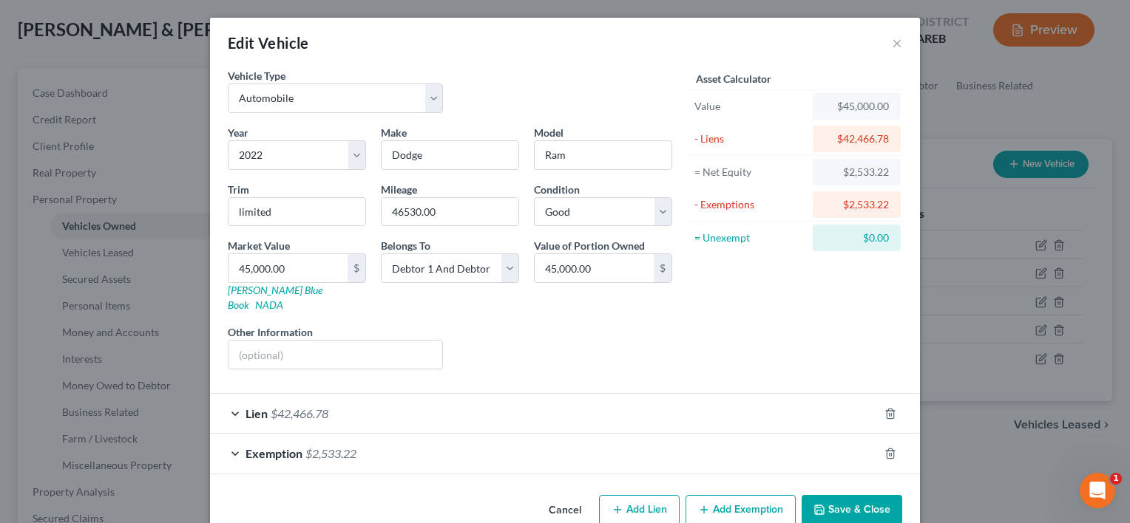
click at [846, 495] on button "Save & Close" at bounding box center [851, 510] width 101 height 31
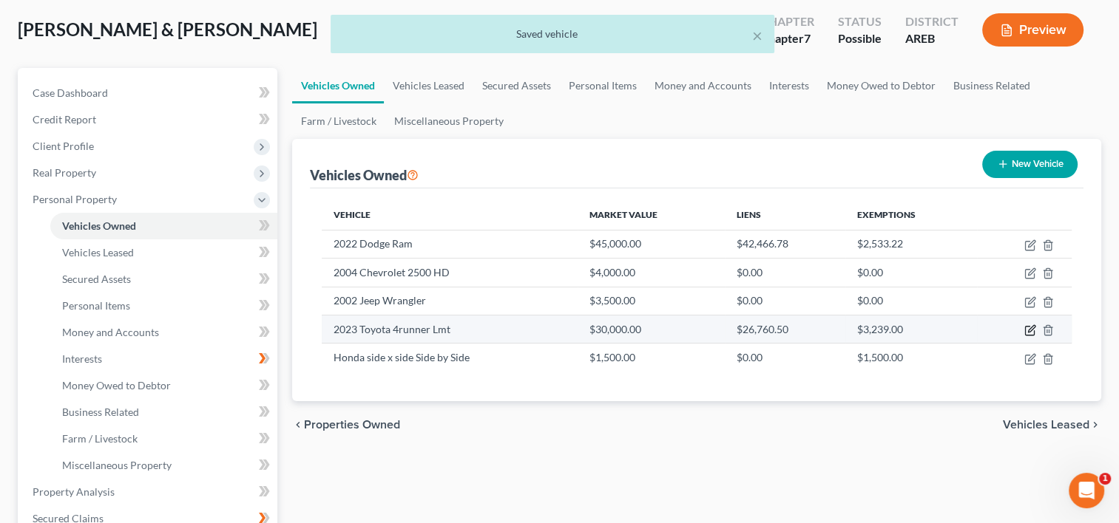
click at [1028, 330] on icon "button" at bounding box center [1031, 328] width 7 height 7
select select "0"
select select "3"
select select "2"
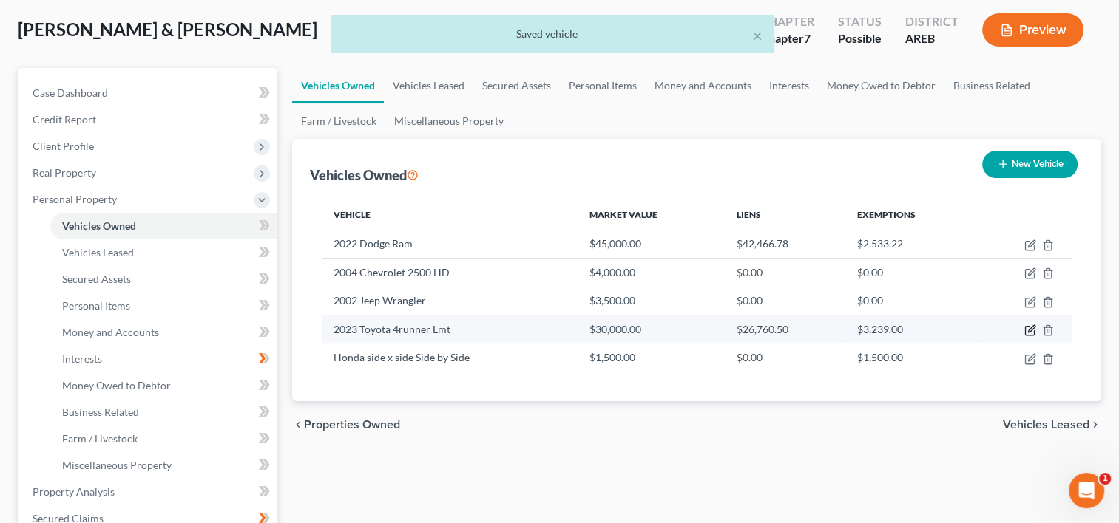
select select "2"
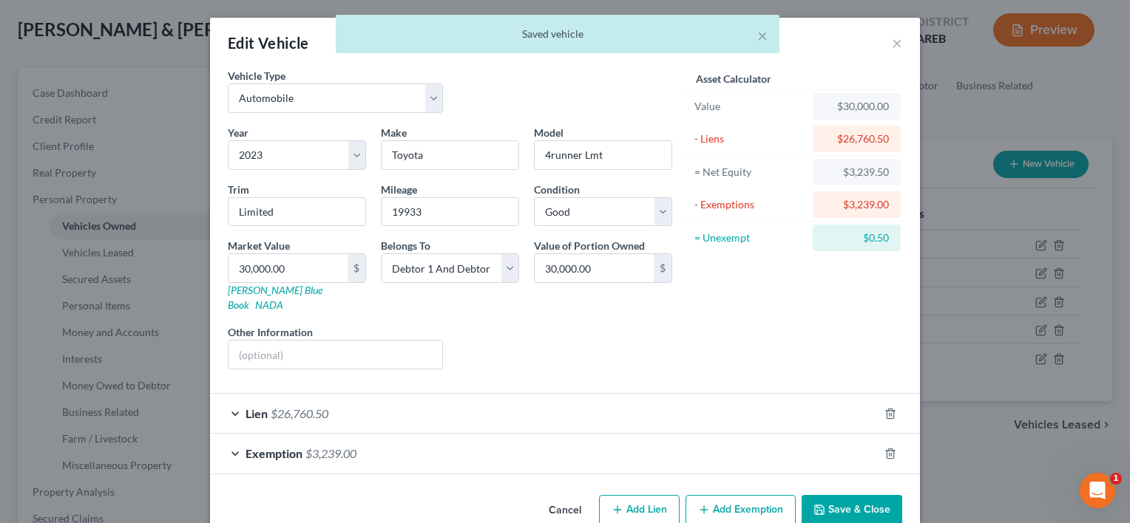
click at [251, 447] on span "Exemption" at bounding box center [273, 454] width 57 height 14
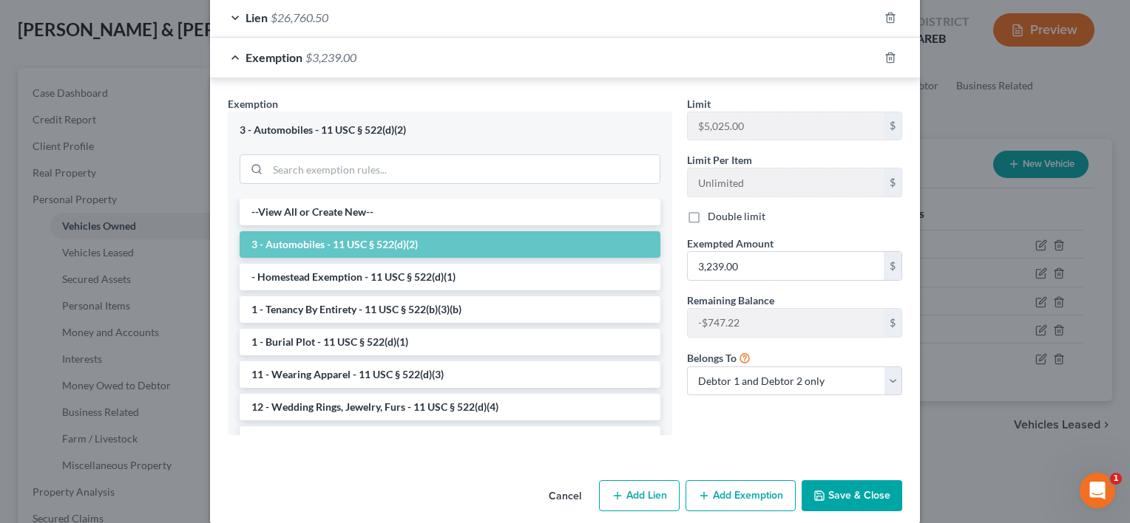
drag, startPoint x: 839, startPoint y: 479, endPoint x: 843, endPoint y: 464, distance: 15.2
click at [840, 481] on button "Save & Close" at bounding box center [851, 496] width 101 height 31
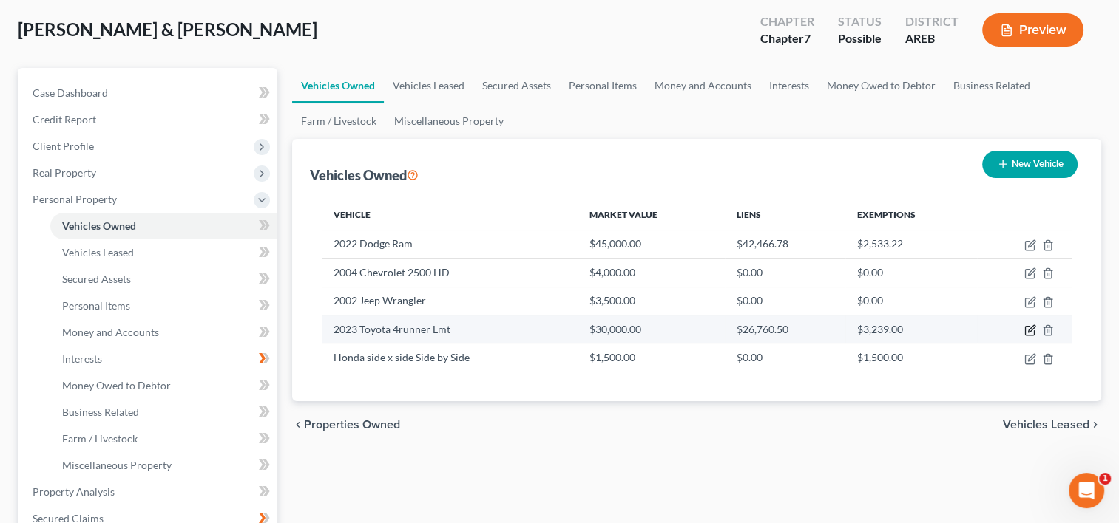
click at [1028, 329] on icon "button" at bounding box center [1031, 328] width 7 height 7
select select "0"
select select "3"
select select "2"
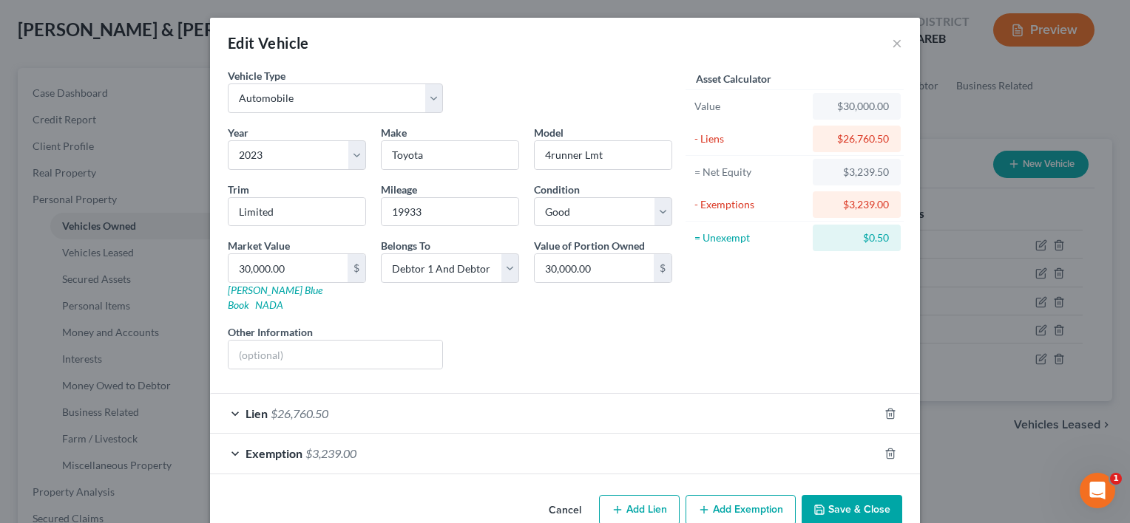
click at [245, 447] on span "Exemption" at bounding box center [273, 454] width 57 height 14
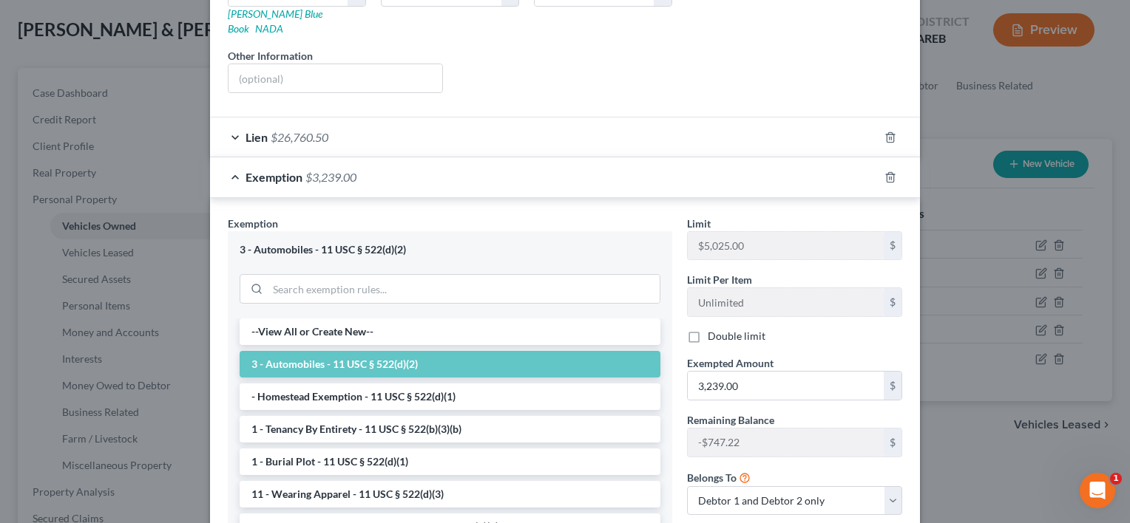
scroll to position [296, 0]
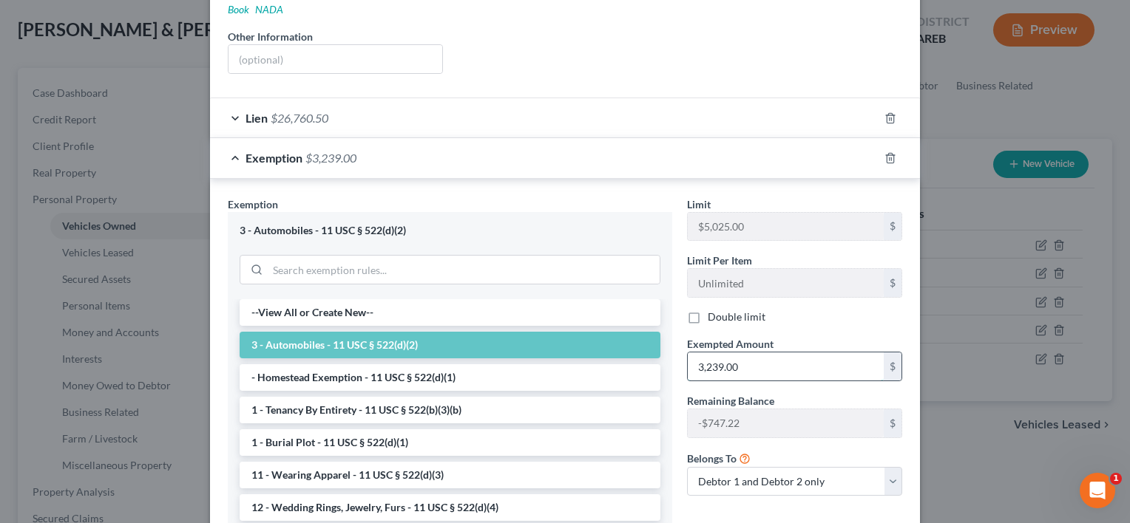
click at [723, 353] on input "3,239.00" at bounding box center [786, 367] width 196 height 28
type input "3,239.50"
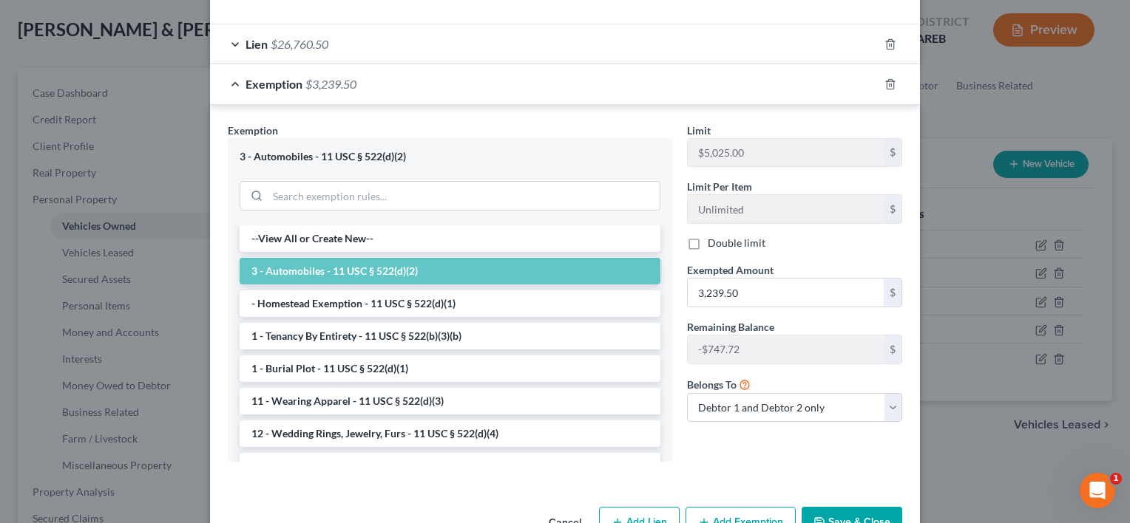
click at [708, 236] on label "Double limit" at bounding box center [737, 243] width 58 height 15
click at [713, 236] on input "Double limit" at bounding box center [718, 241] width 10 height 10
click at [708, 236] on label "Double limit" at bounding box center [737, 243] width 58 height 15
click at [713, 236] on input "Double limit" at bounding box center [718, 241] width 10 height 10
click at [708, 236] on label "Double limit" at bounding box center [737, 243] width 58 height 15
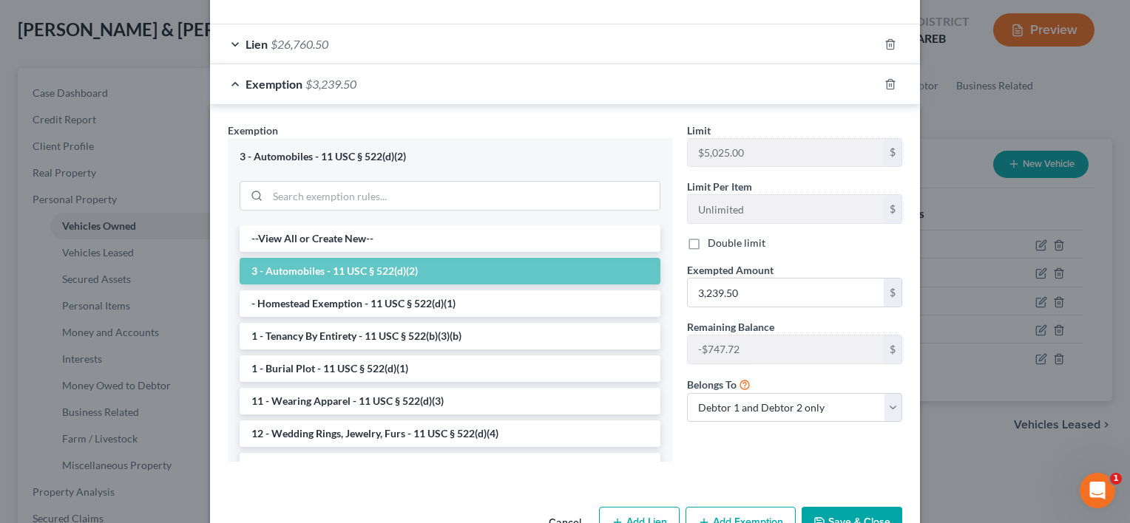
click at [713, 236] on input "Double limit" at bounding box center [718, 241] width 10 height 10
checkbox input "true"
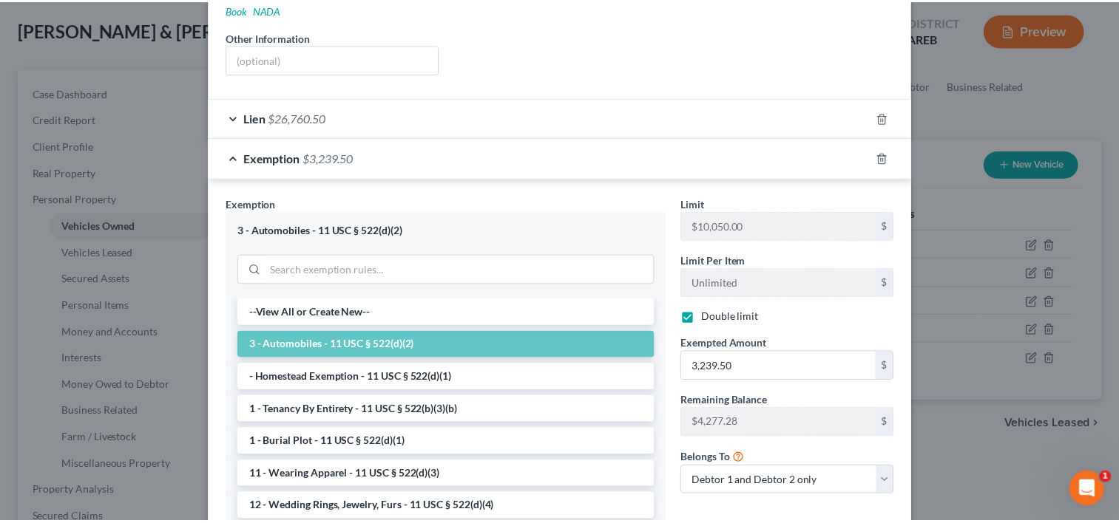
scroll to position [396, 0]
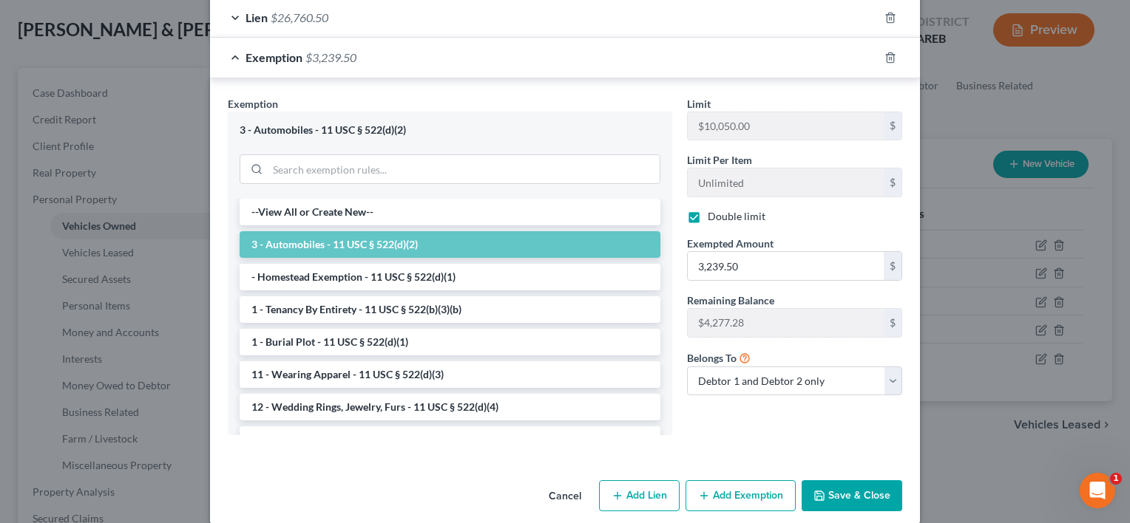
click at [840, 481] on button "Save & Close" at bounding box center [851, 496] width 101 height 31
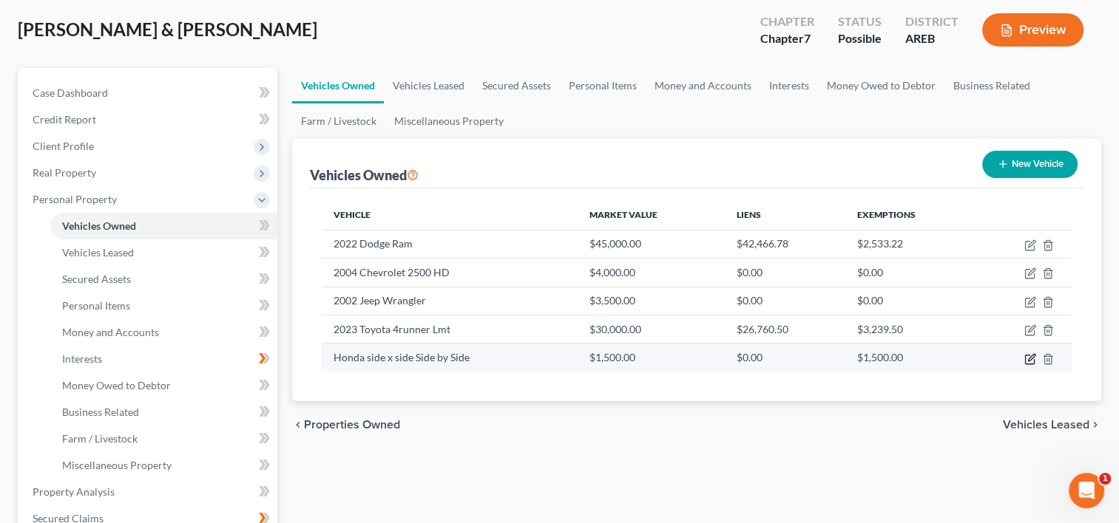
click at [1032, 354] on icon "button" at bounding box center [1031, 357] width 7 height 7
select select "6"
select select "1"
select select "2"
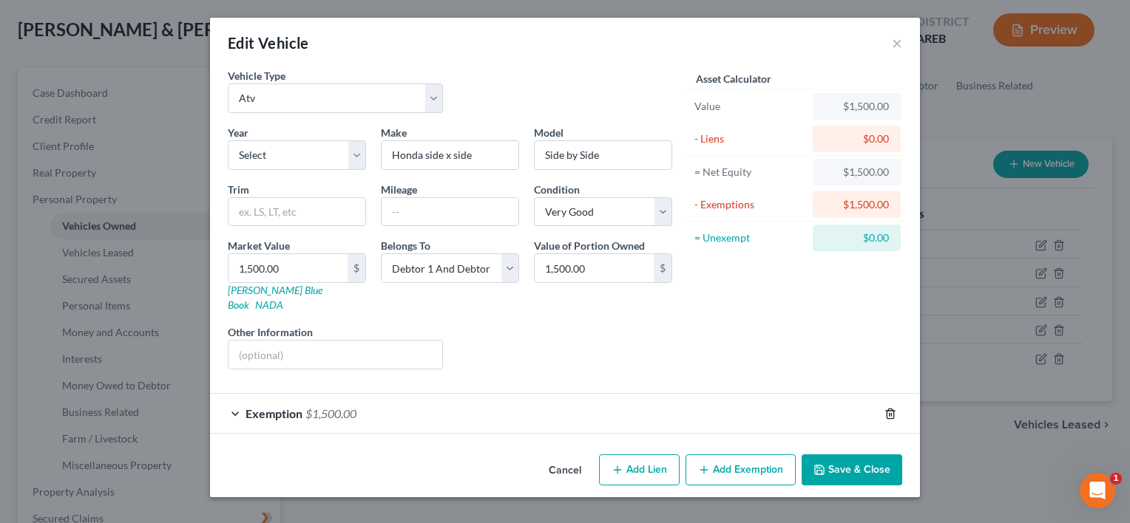
click at [892, 408] on icon "button" at bounding box center [890, 414] width 12 height 12
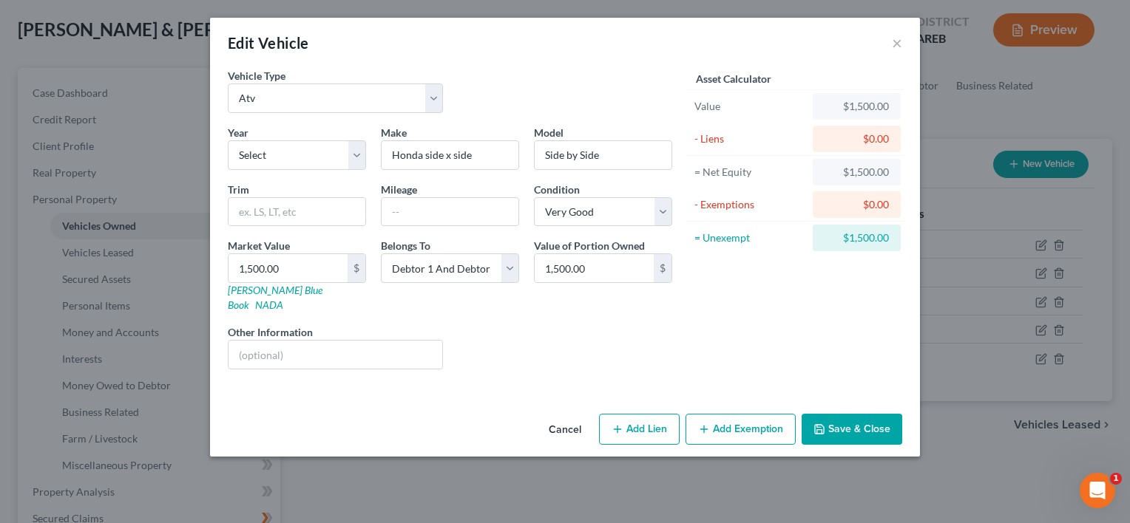
click at [857, 414] on button "Save & Close" at bounding box center [851, 429] width 101 height 31
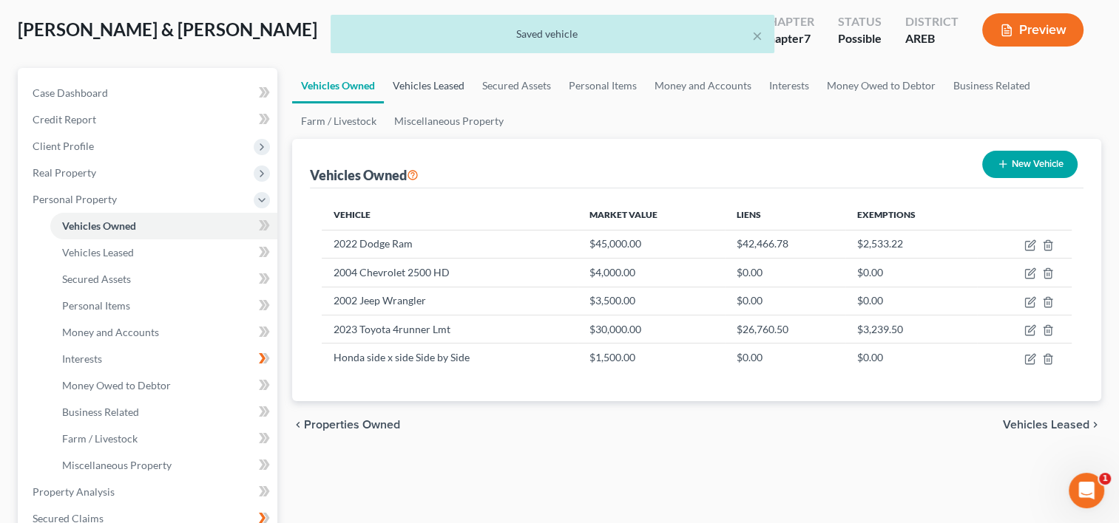
click at [441, 89] on link "Vehicles Leased" at bounding box center [428, 85] width 89 height 35
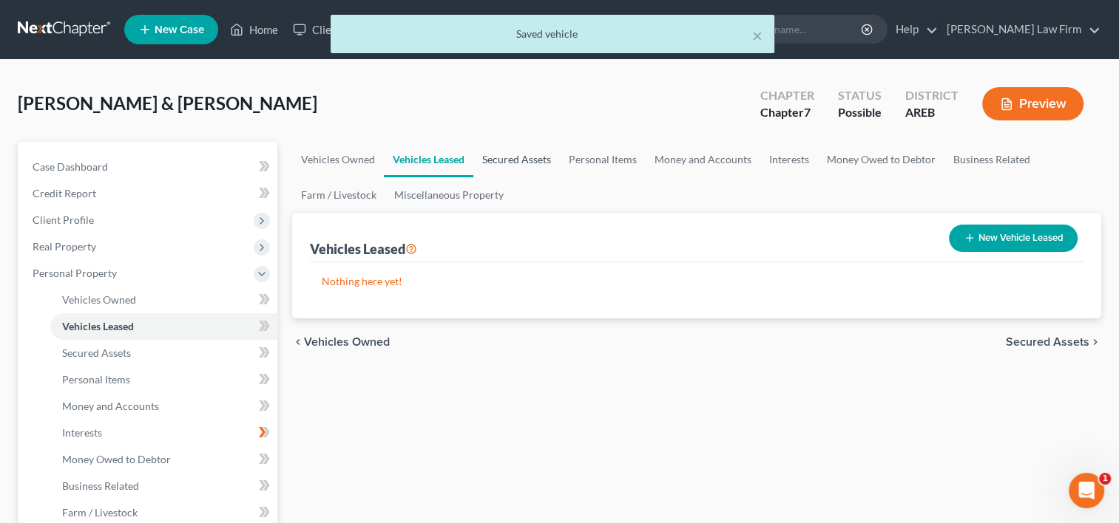
click at [515, 160] on link "Secured Assets" at bounding box center [516, 159] width 87 height 35
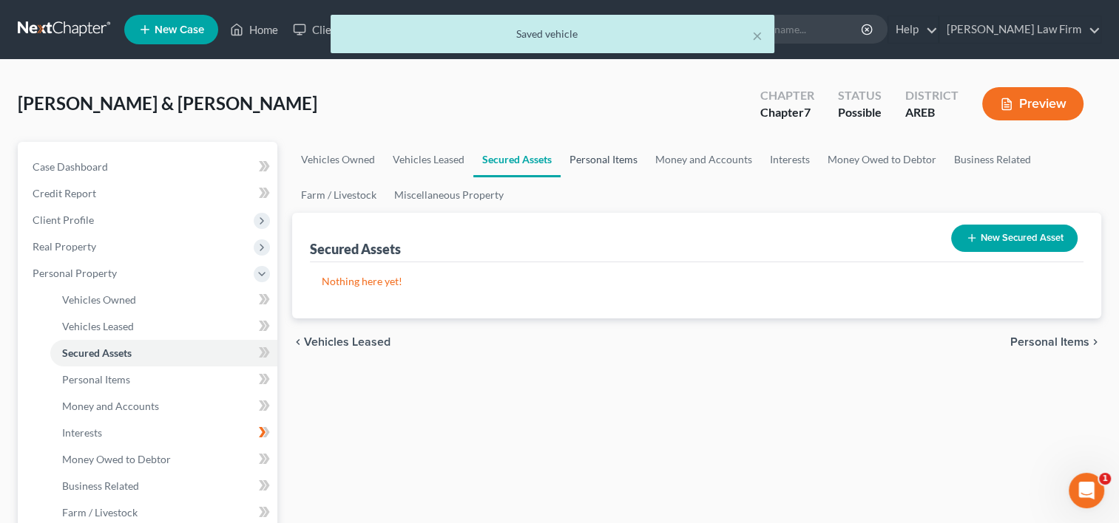
click at [597, 159] on link "Personal Items" at bounding box center [603, 159] width 86 height 35
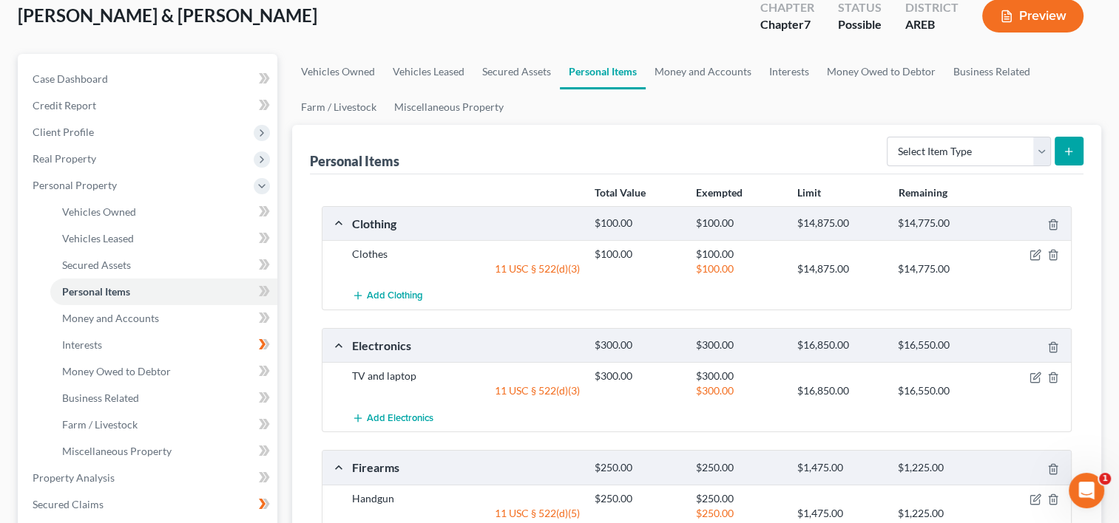
scroll to position [12, 0]
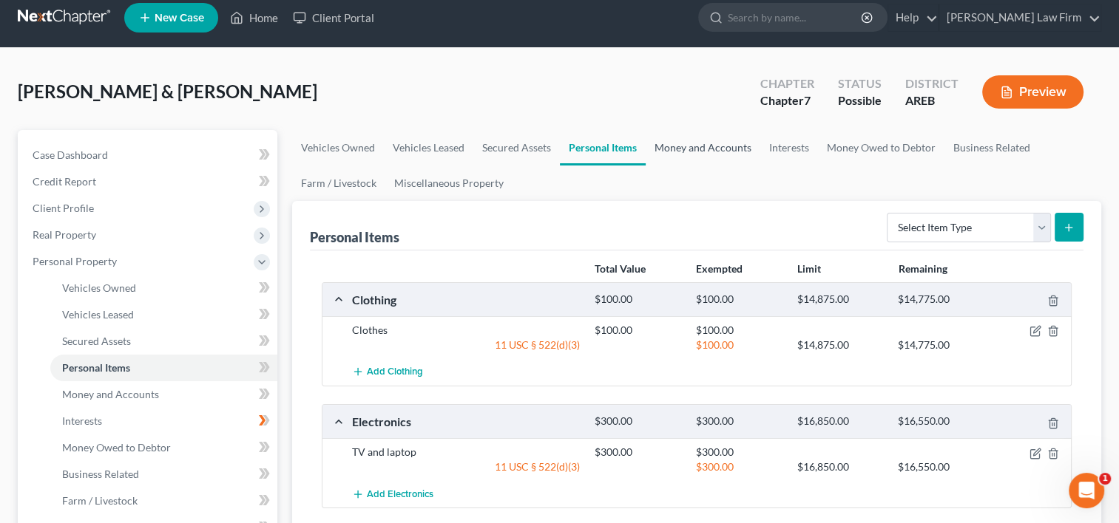
click at [676, 139] on link "Money and Accounts" at bounding box center [702, 147] width 115 height 35
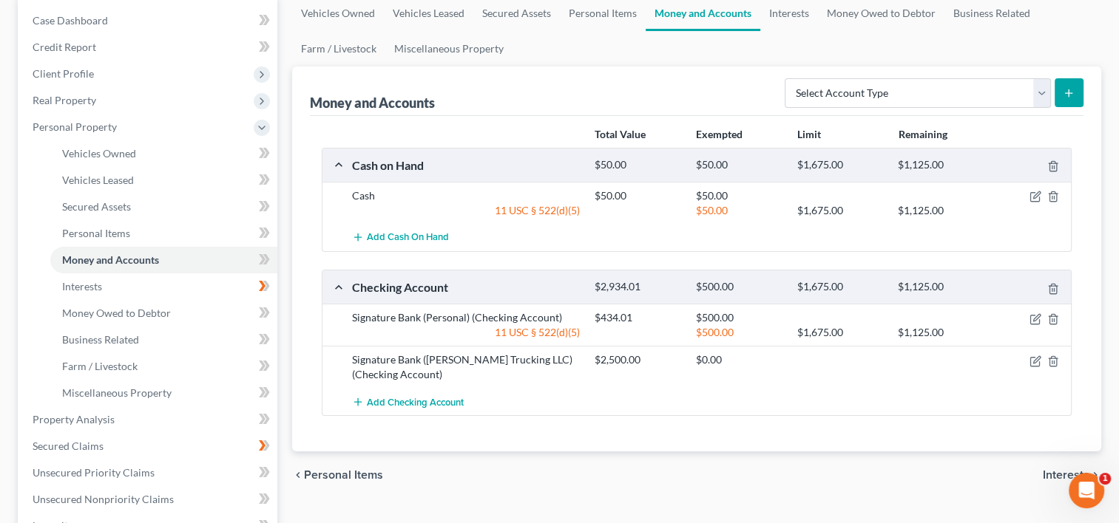
scroll to position [148, 0]
click at [609, 18] on link "Personal Items" at bounding box center [603, 11] width 86 height 35
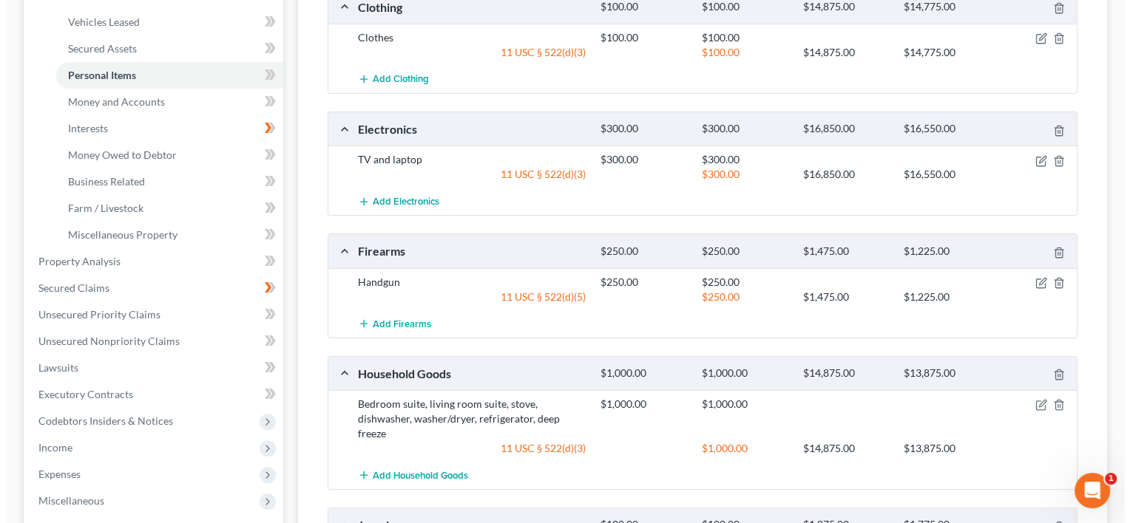
scroll to position [444, 0]
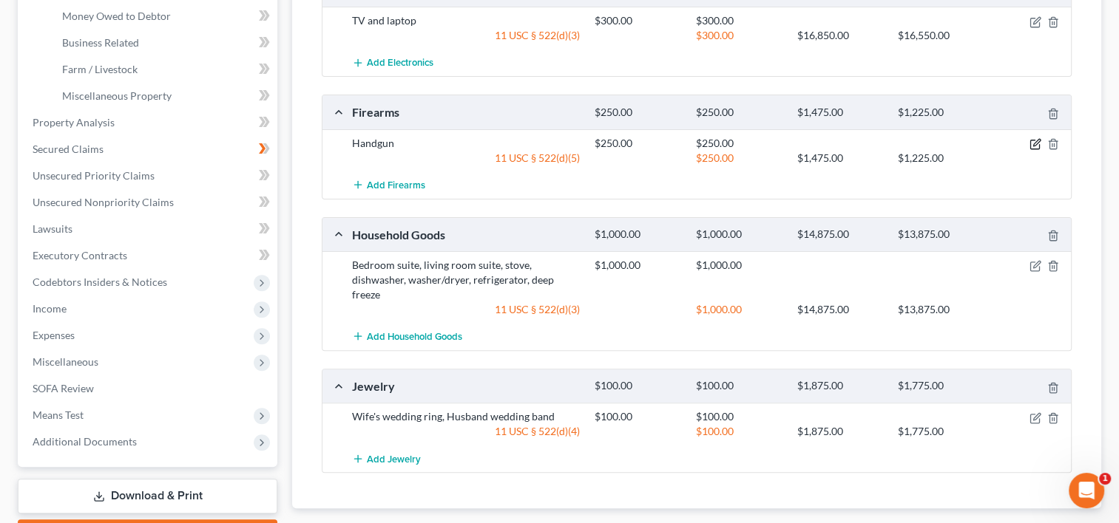
click at [1034, 142] on icon "button" at bounding box center [1036, 142] width 7 height 7
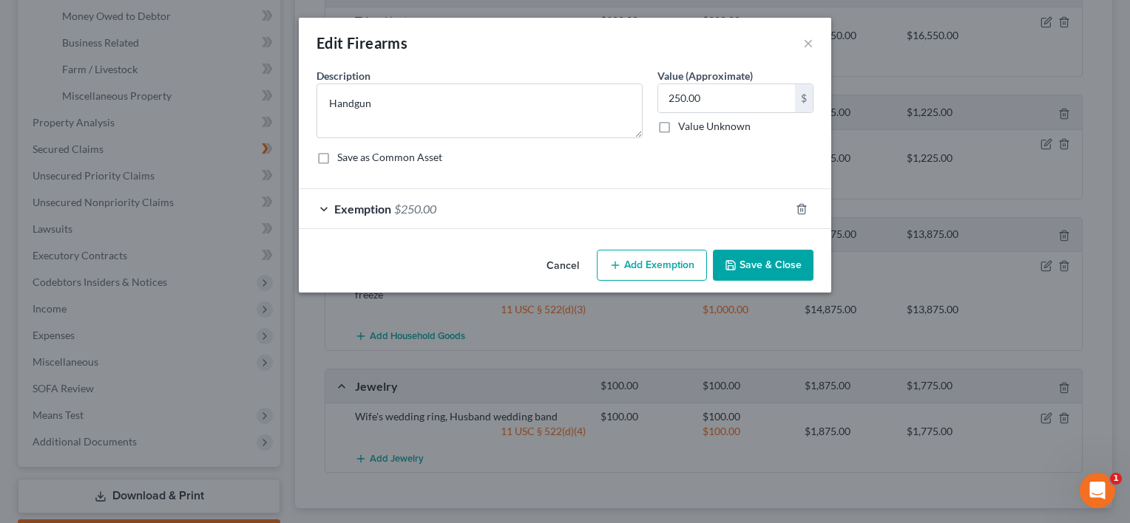
click at [364, 210] on span "Exemption" at bounding box center [362, 209] width 57 height 14
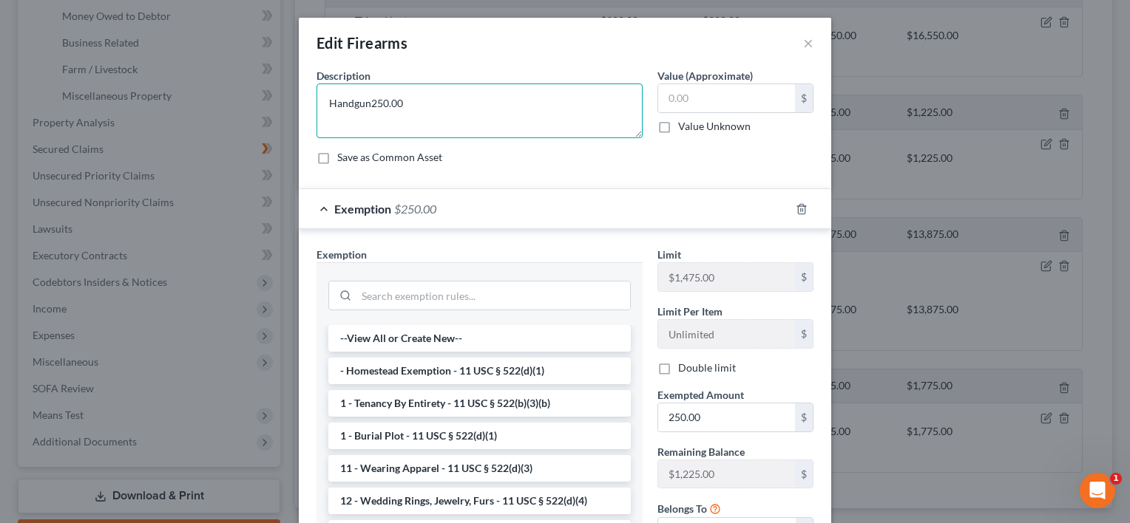
type textarea "Handgun"
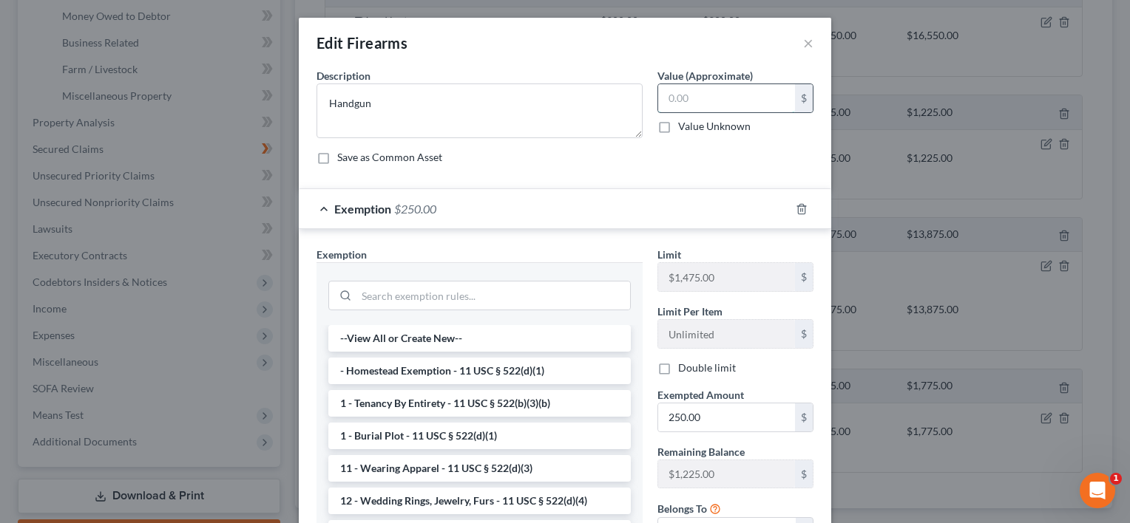
click at [693, 96] on input "text" at bounding box center [726, 98] width 137 height 28
type input "125.00"
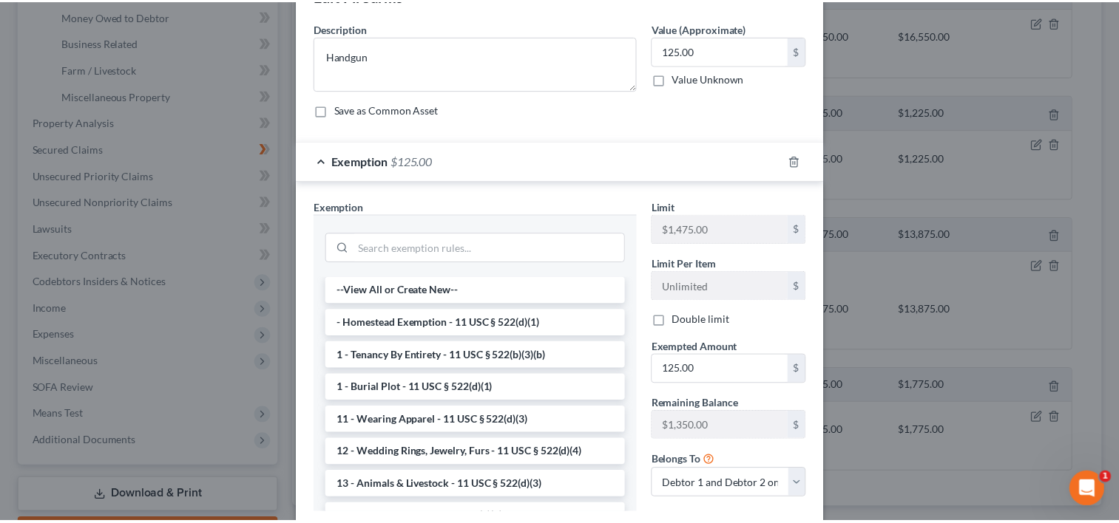
scroll to position [143, 0]
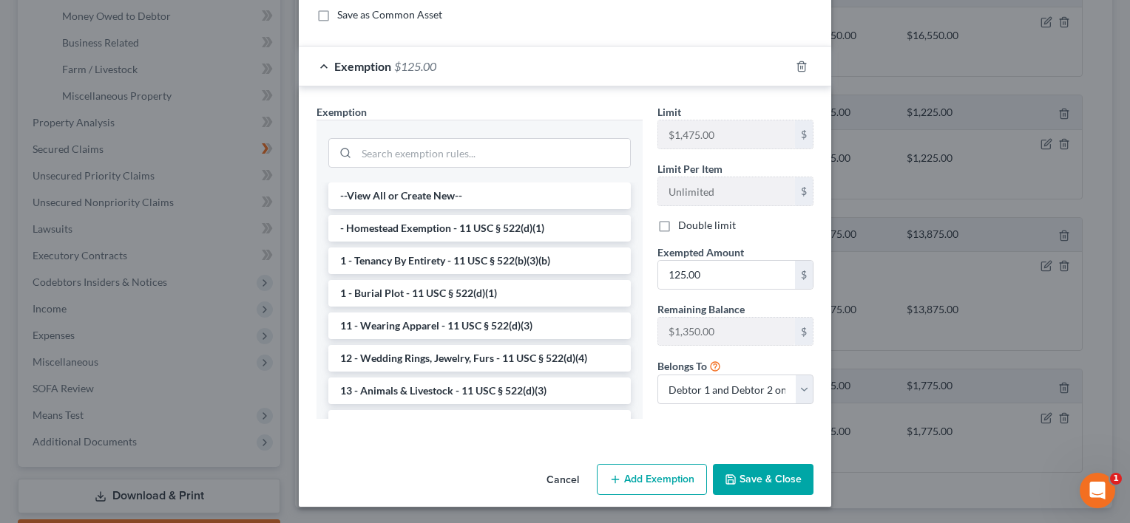
click at [751, 475] on button "Save & Close" at bounding box center [763, 479] width 101 height 31
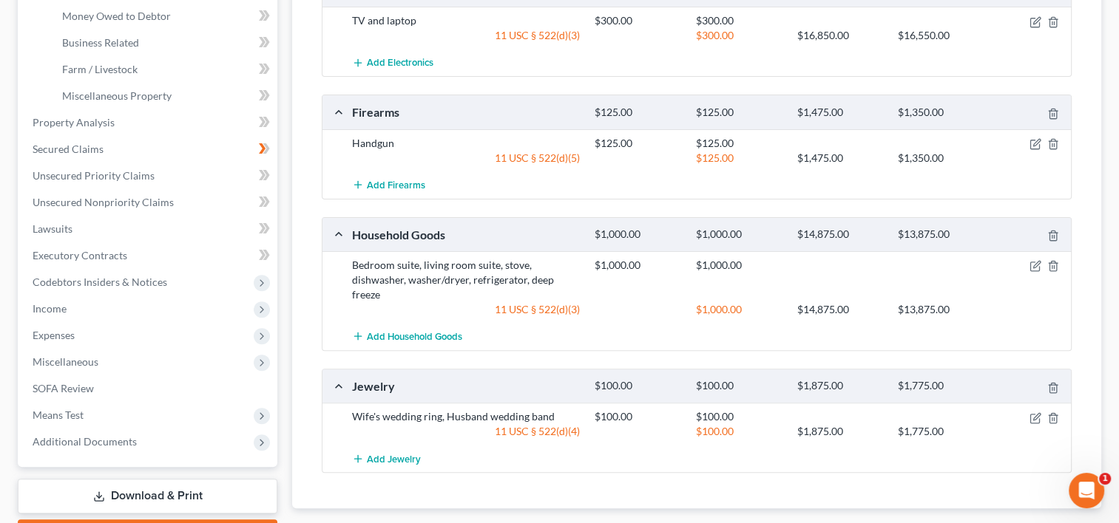
scroll to position [518, 0]
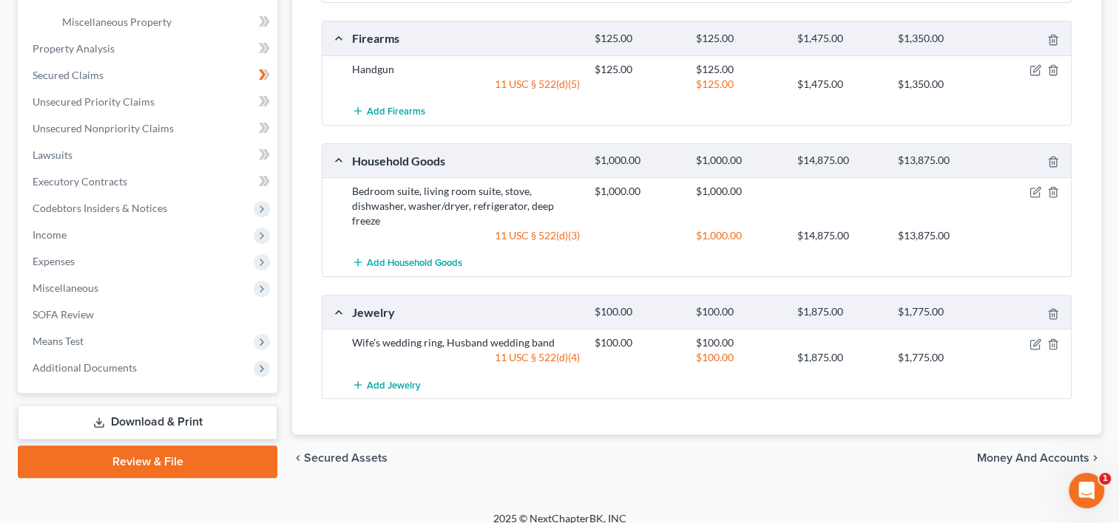
click at [996, 456] on span "Money and Accounts" at bounding box center [1033, 458] width 112 height 12
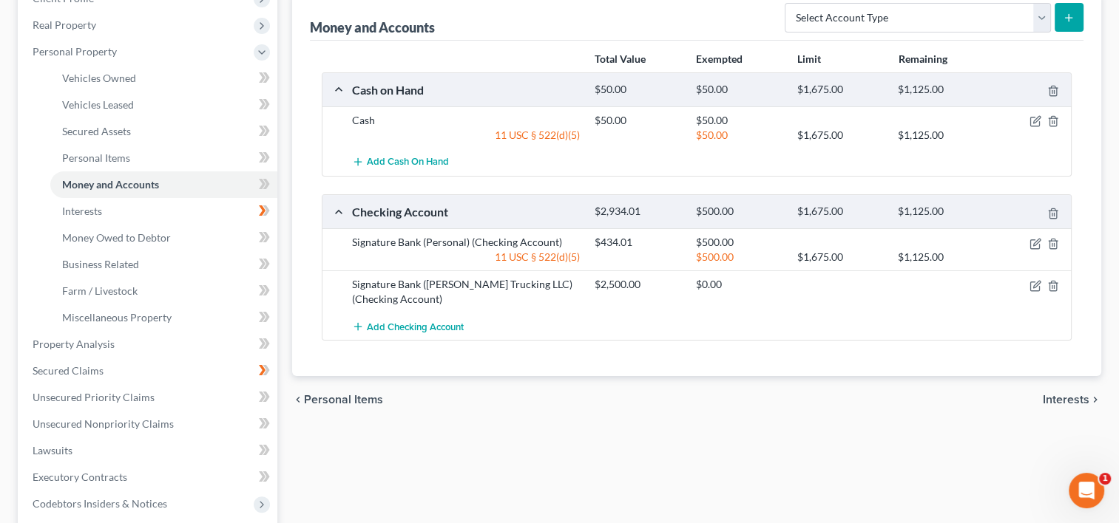
scroll to position [74, 0]
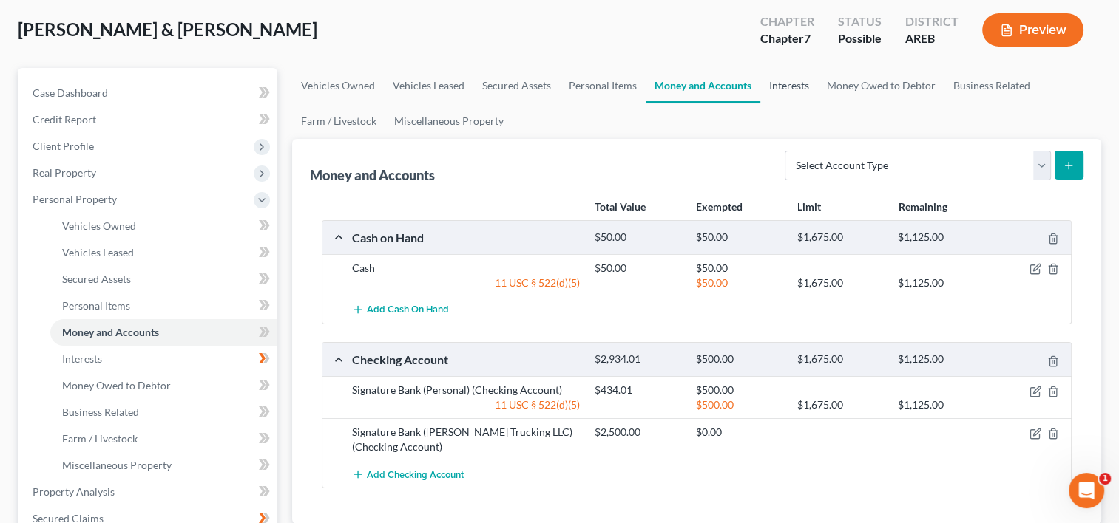
click at [787, 95] on link "Interests" at bounding box center [789, 85] width 58 height 35
click at [787, 89] on link "Interests" at bounding box center [789, 85] width 58 height 35
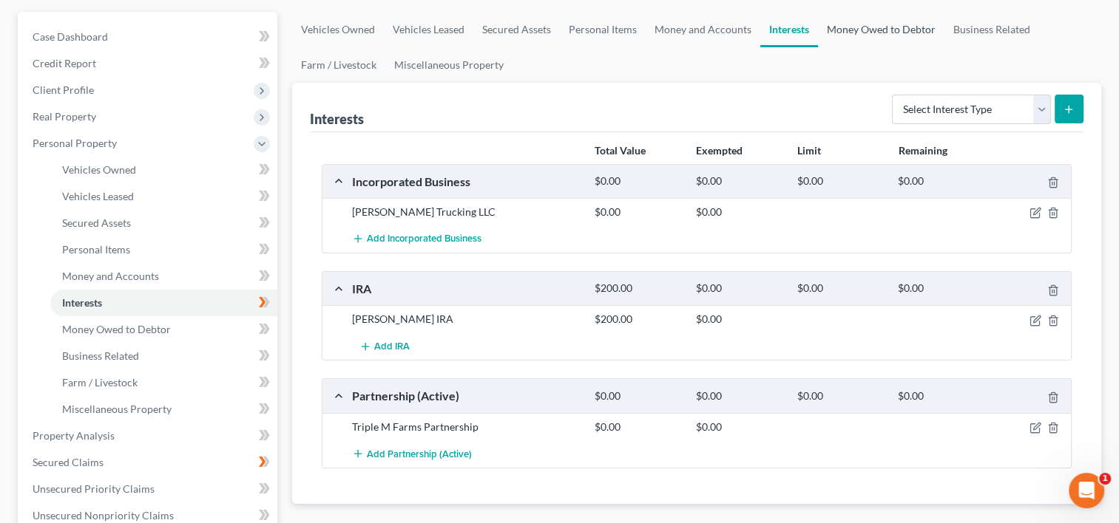
scroll to position [148, 0]
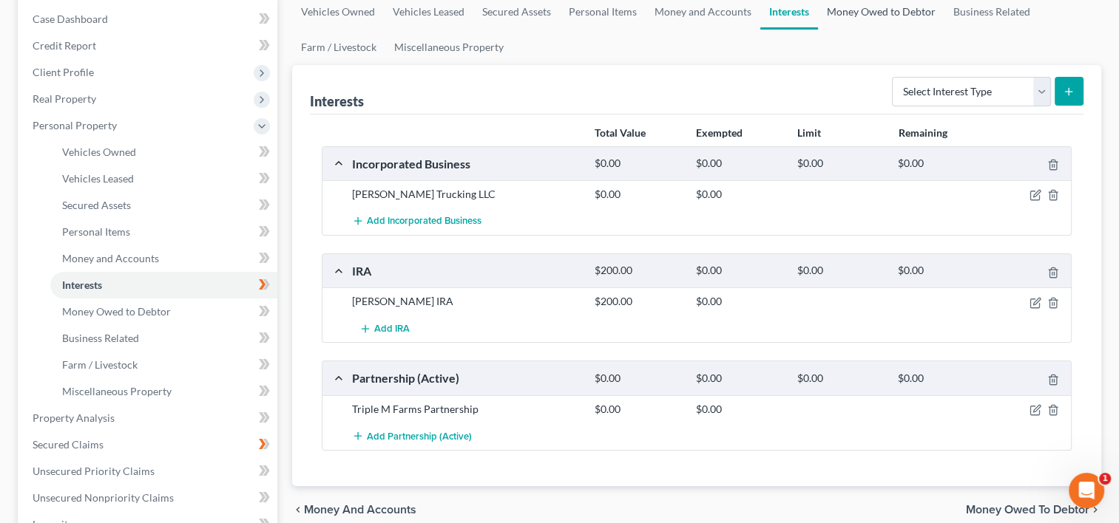
click at [875, 9] on link "Money Owed to Debtor" at bounding box center [881, 11] width 126 height 35
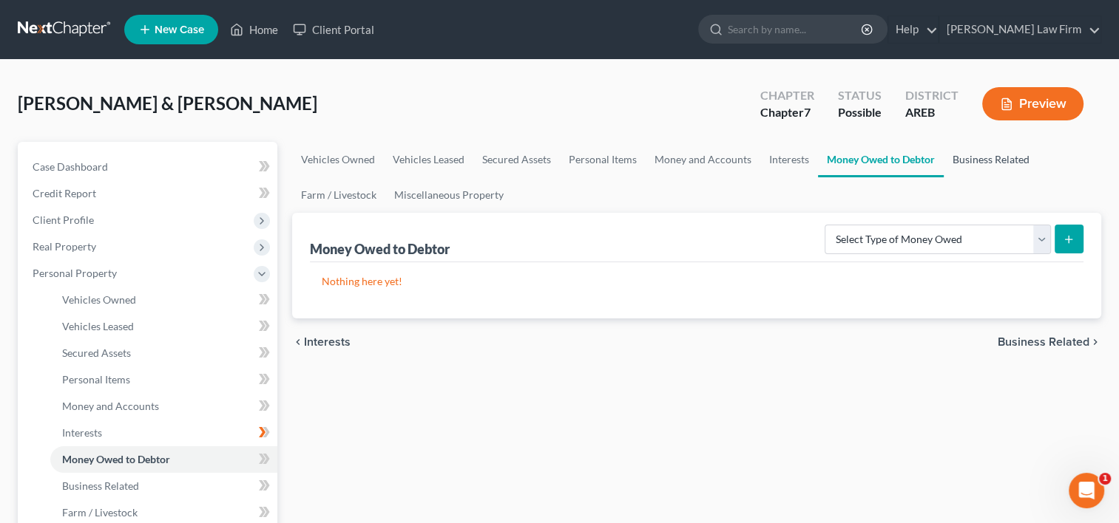
click at [978, 163] on link "Business Related" at bounding box center [990, 159] width 95 height 35
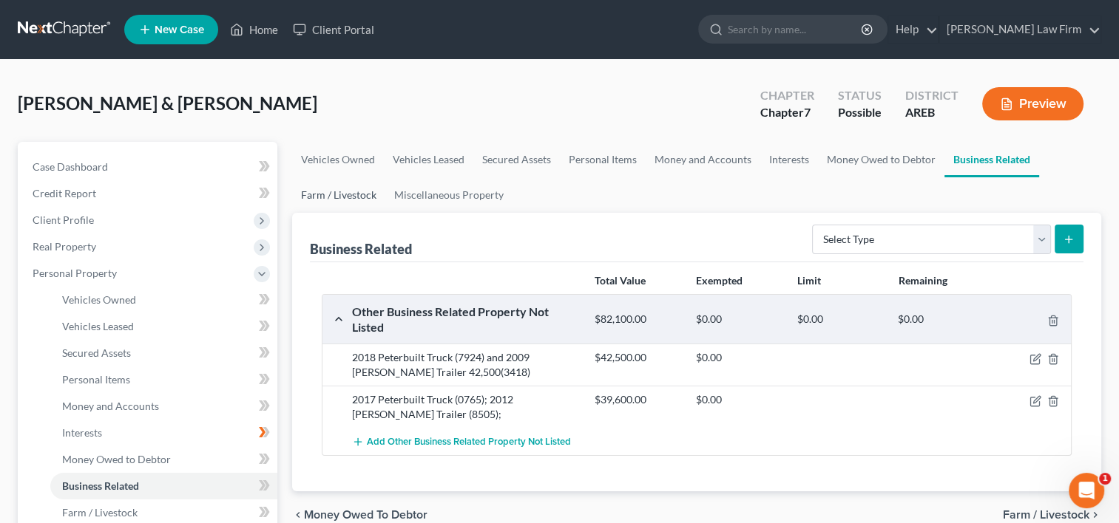
click at [335, 198] on link "Farm / Livestock" at bounding box center [338, 194] width 93 height 35
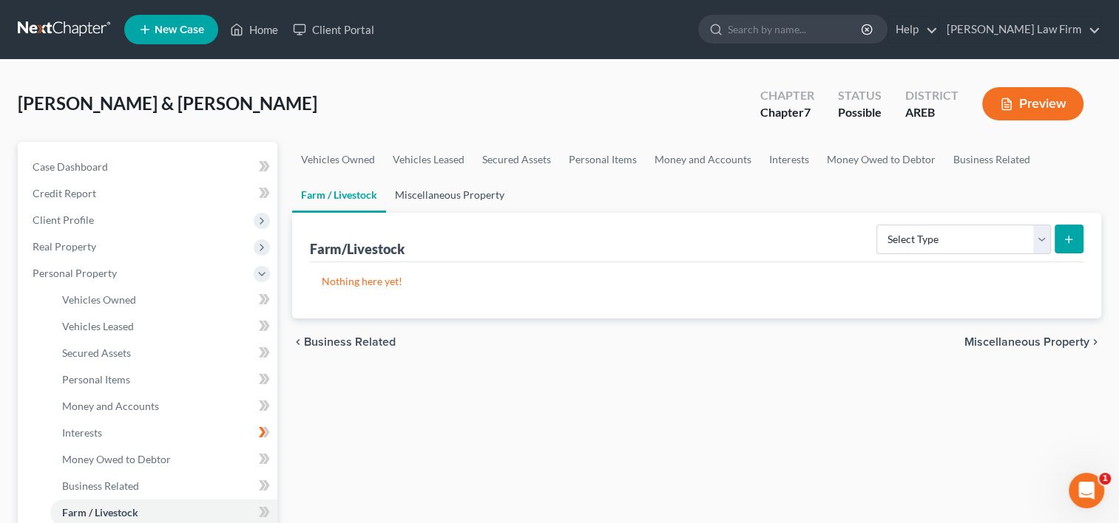
click at [431, 192] on link "Miscellaneous Property" at bounding box center [449, 194] width 127 height 35
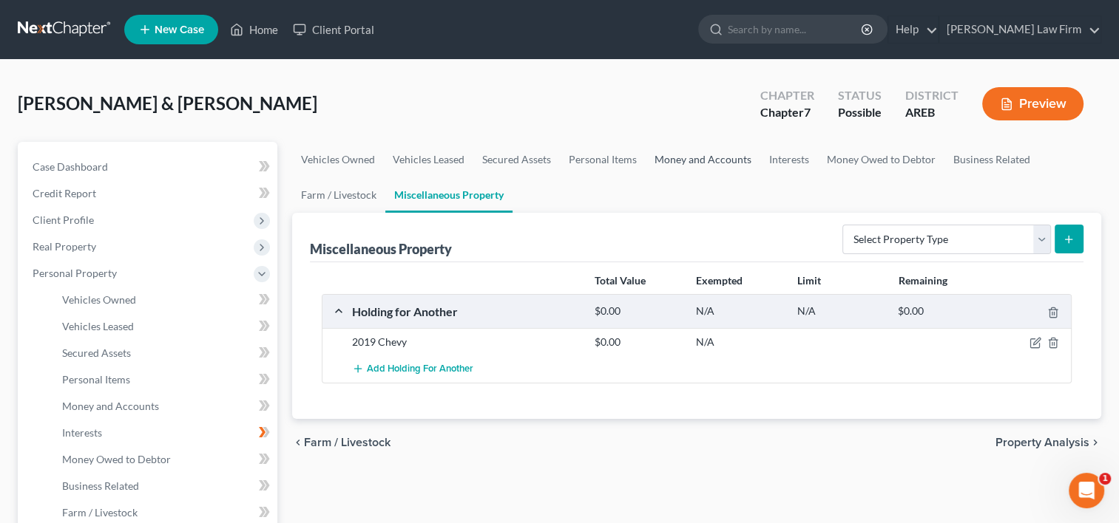
click at [677, 163] on link "Money and Accounts" at bounding box center [702, 159] width 115 height 35
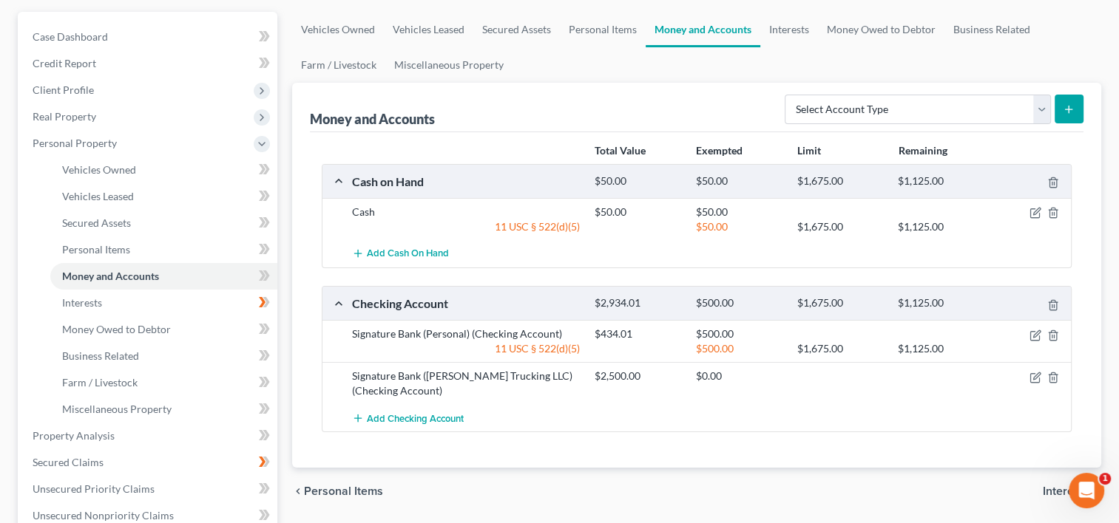
scroll to position [148, 0]
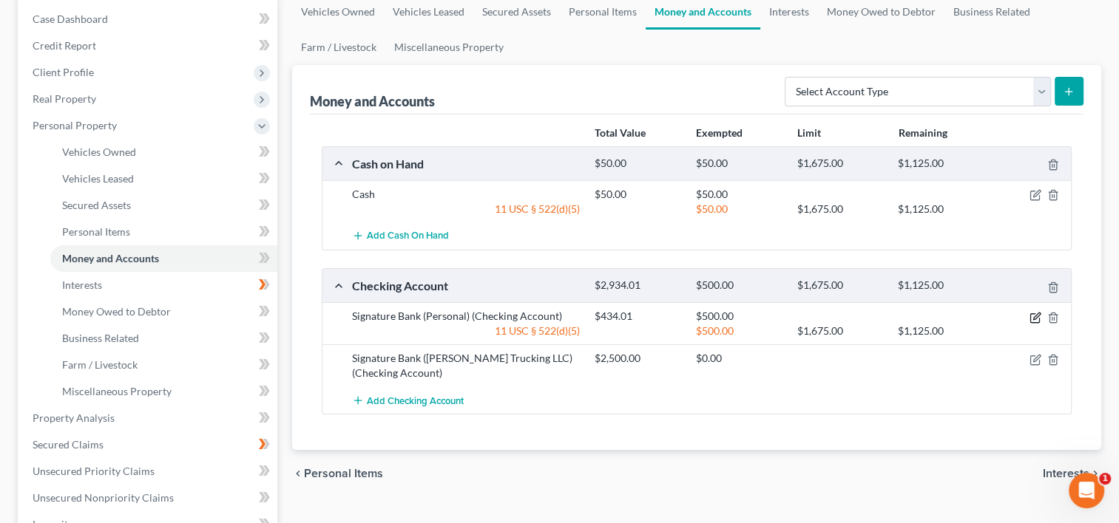
click at [1037, 316] on icon "button" at bounding box center [1035, 318] width 12 height 12
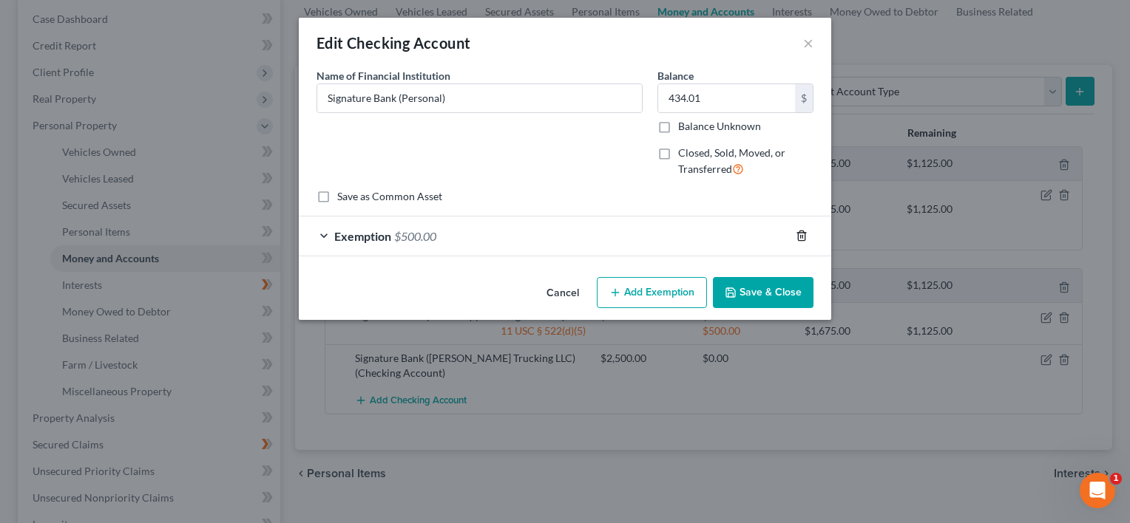
click at [801, 230] on icon "button" at bounding box center [802, 236] width 12 height 12
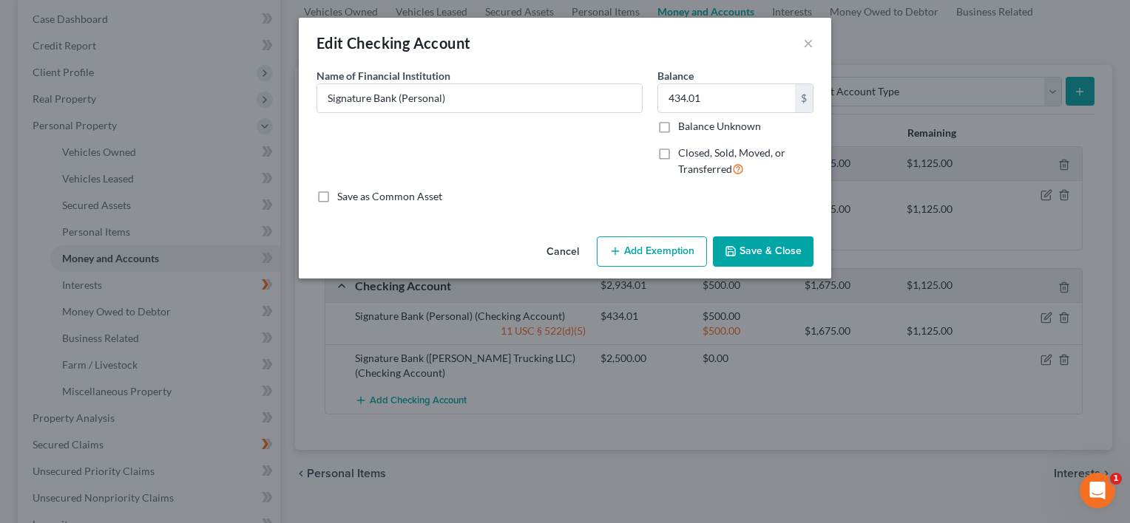
click at [787, 254] on button "Save & Close" at bounding box center [763, 252] width 101 height 31
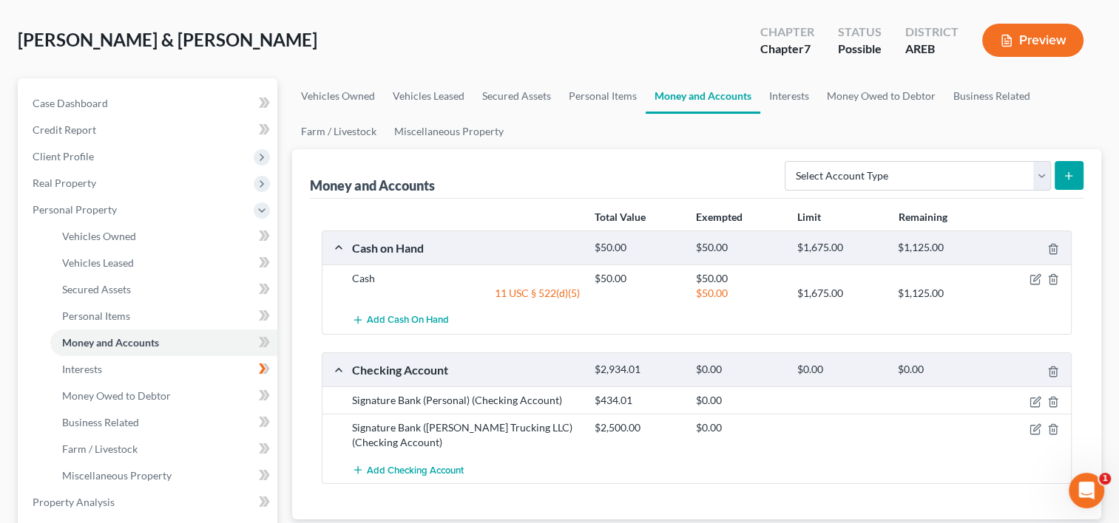
scroll to position [0, 0]
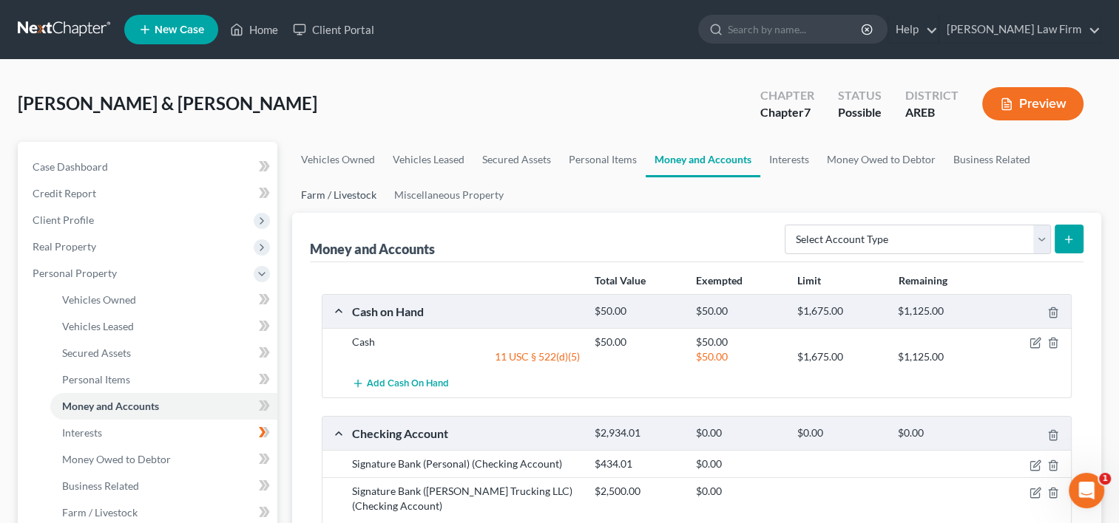
click at [340, 194] on link "Farm / Livestock" at bounding box center [338, 194] width 93 height 35
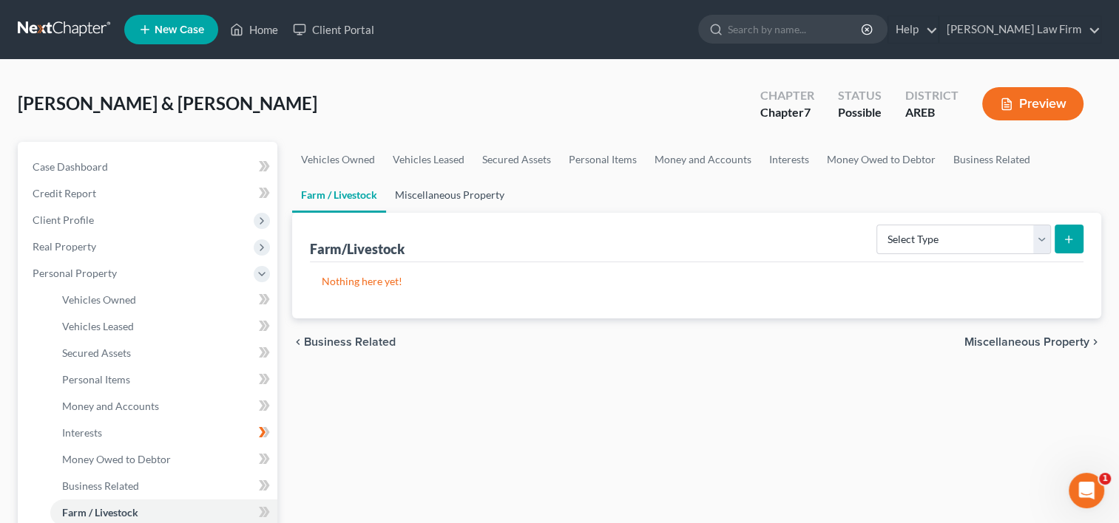
click at [435, 195] on link "Miscellaneous Property" at bounding box center [449, 194] width 127 height 35
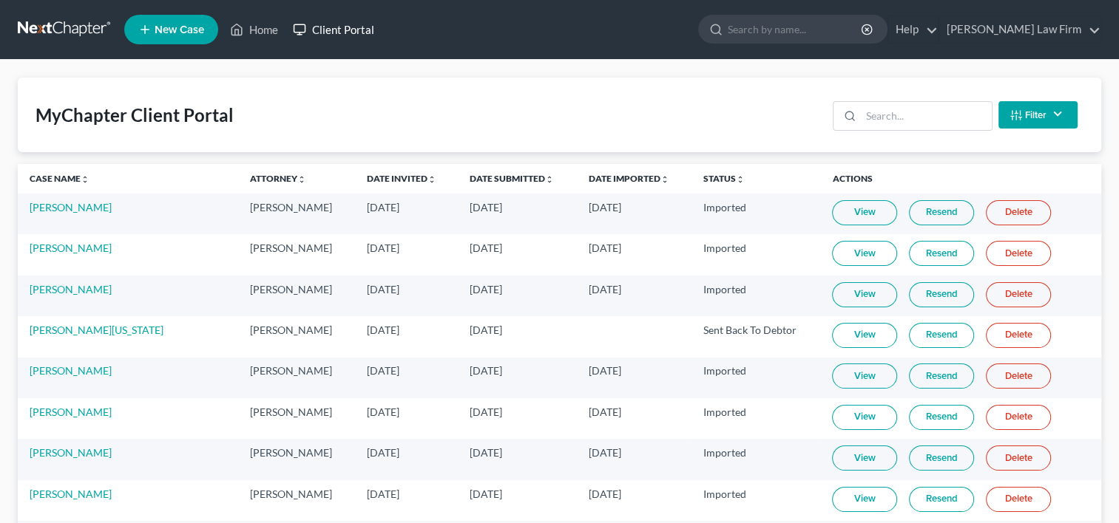
click at [341, 30] on link "Client Portal" at bounding box center [333, 29] width 96 height 27
click at [899, 117] on input "search" at bounding box center [926, 116] width 131 height 28
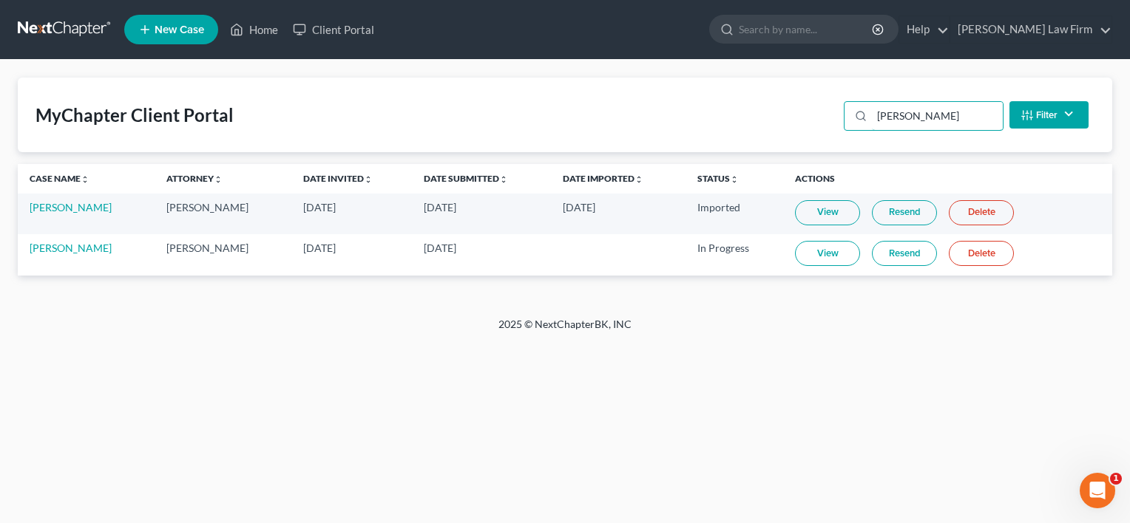
type input "[PERSON_NAME]"
click at [803, 257] on link "View" at bounding box center [827, 253] width 65 height 25
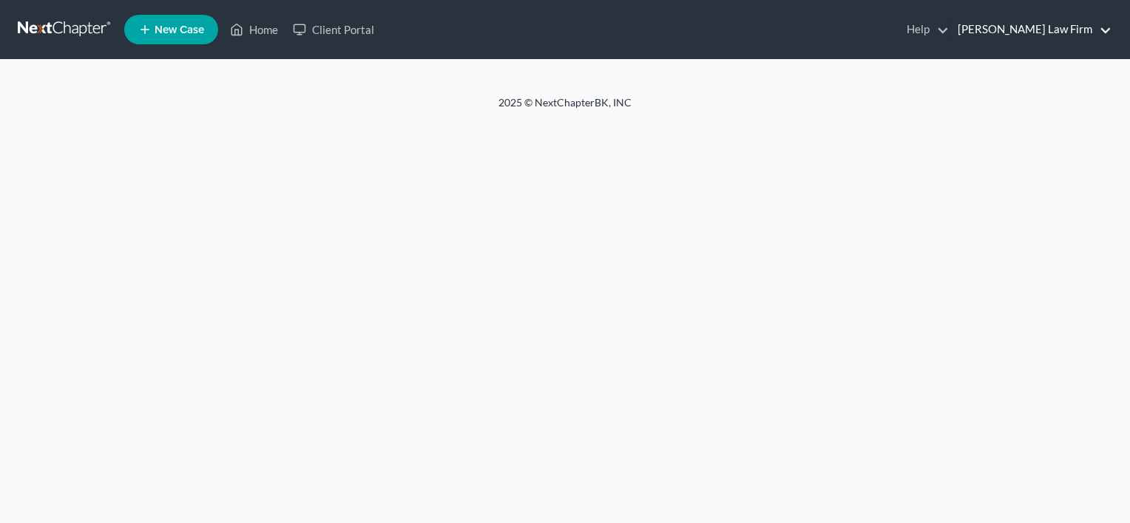
drag, startPoint x: 0, startPoint y: 0, endPoint x: 1014, endPoint y: 33, distance: 1014.1
click at [1014, 33] on link "[PERSON_NAME] Law Firm" at bounding box center [1030, 29] width 161 height 27
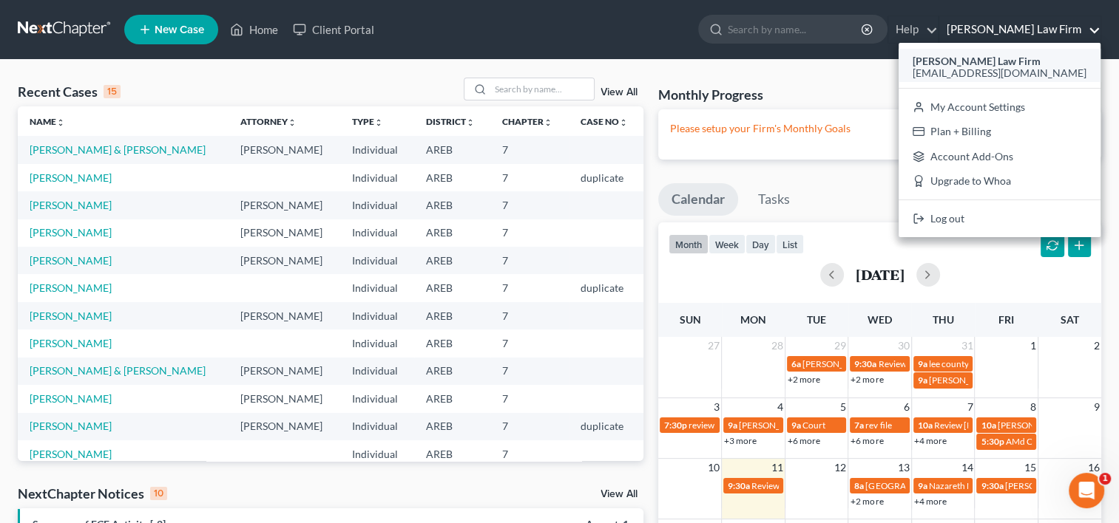
click at [1012, 68] on span "[EMAIL_ADDRESS][DOMAIN_NAME]" at bounding box center [999, 73] width 174 height 13
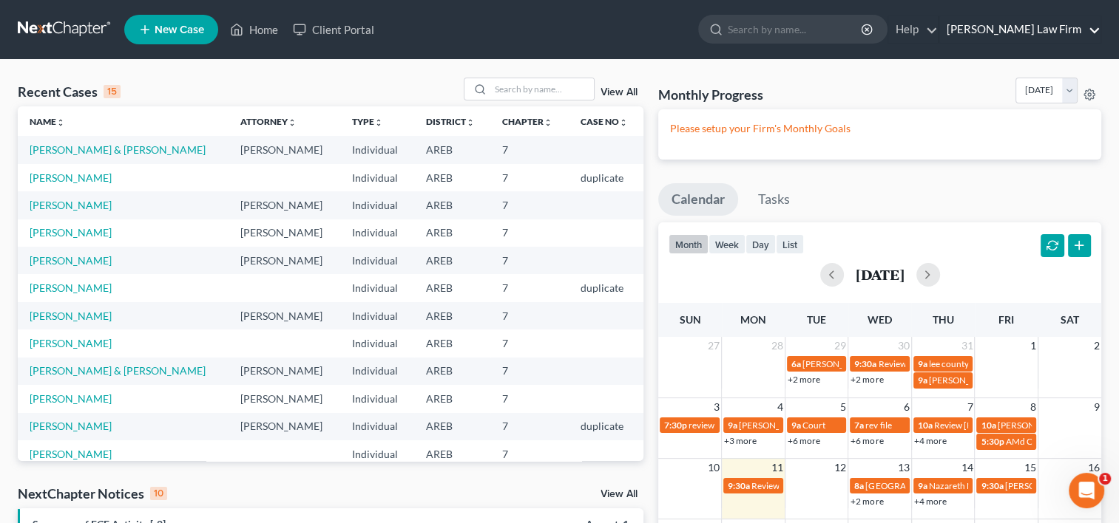
click at [1038, 33] on link "[PERSON_NAME] Law Firm" at bounding box center [1019, 29] width 161 height 27
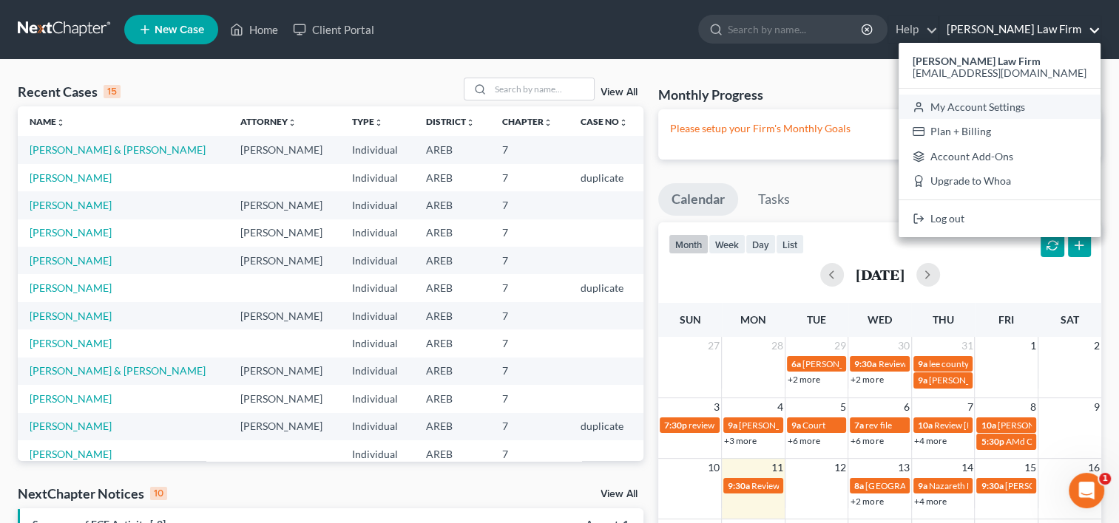
click at [1008, 104] on link "My Account Settings" at bounding box center [999, 107] width 202 height 25
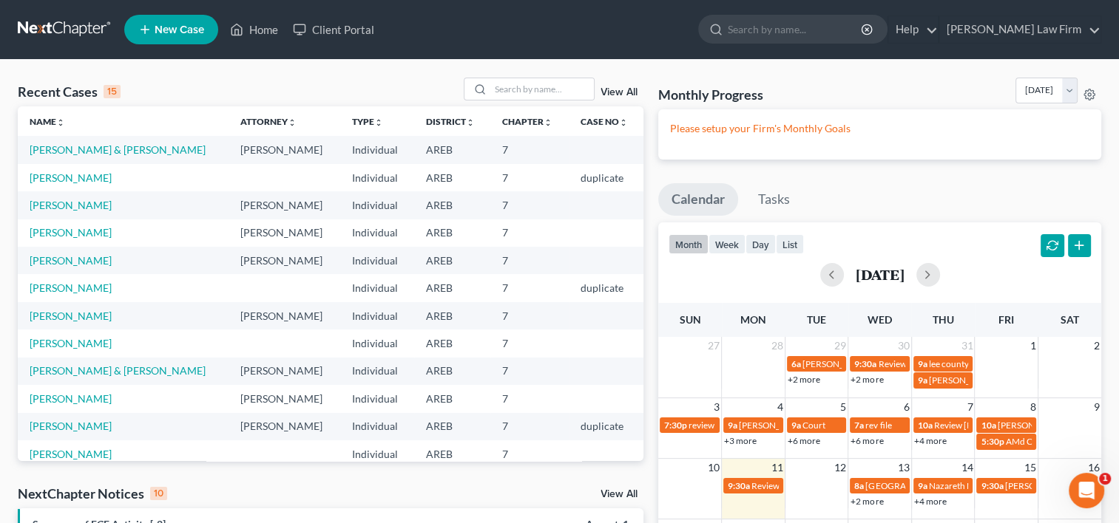
select select "23"
select select "2"
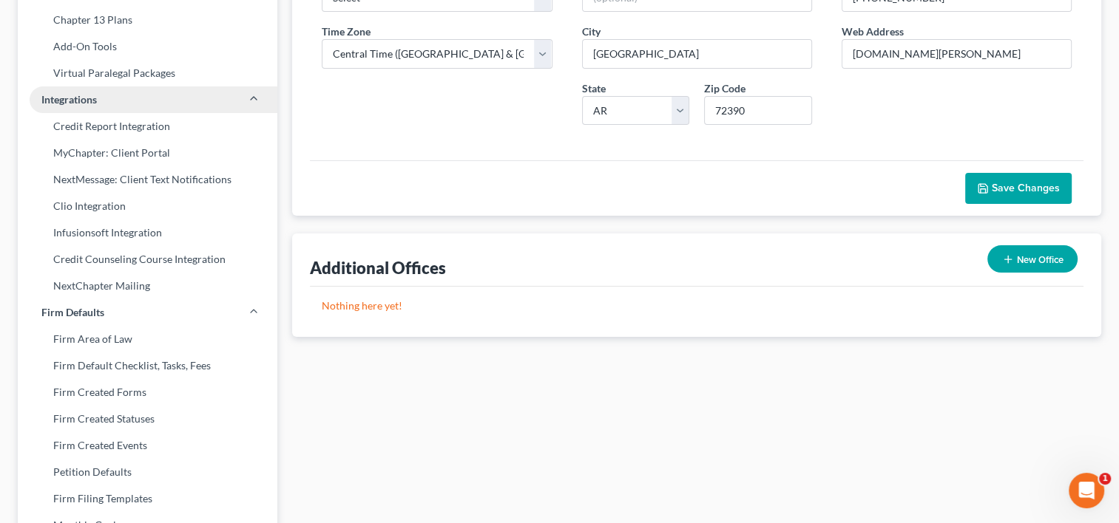
scroll to position [296, 0]
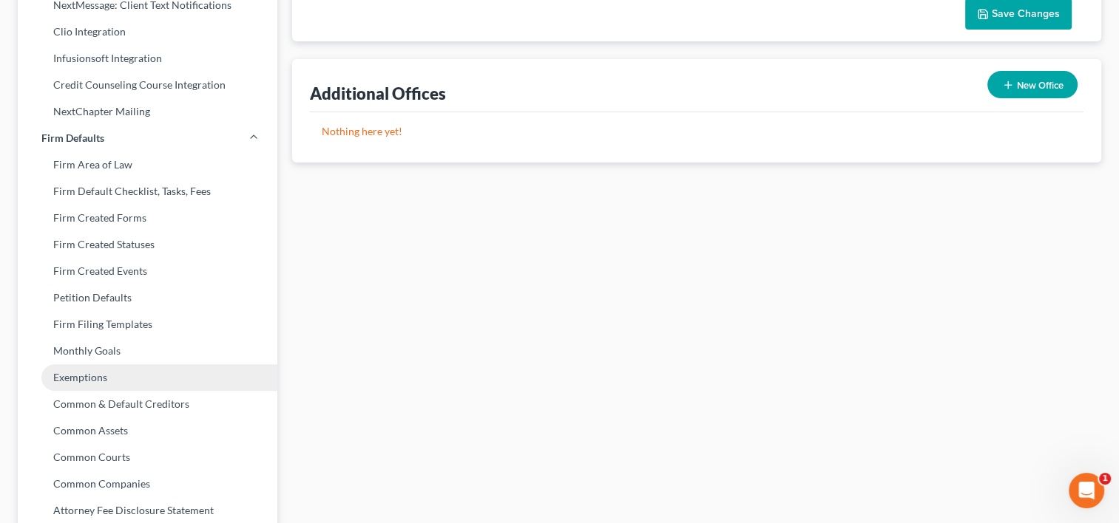
click at [86, 379] on link "Exemptions" at bounding box center [148, 377] width 260 height 27
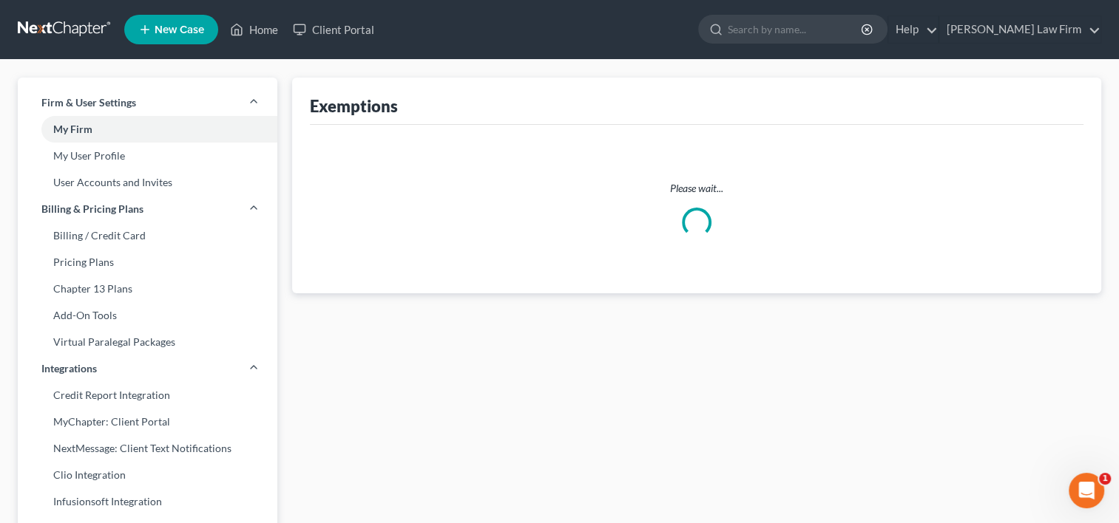
select select "0"
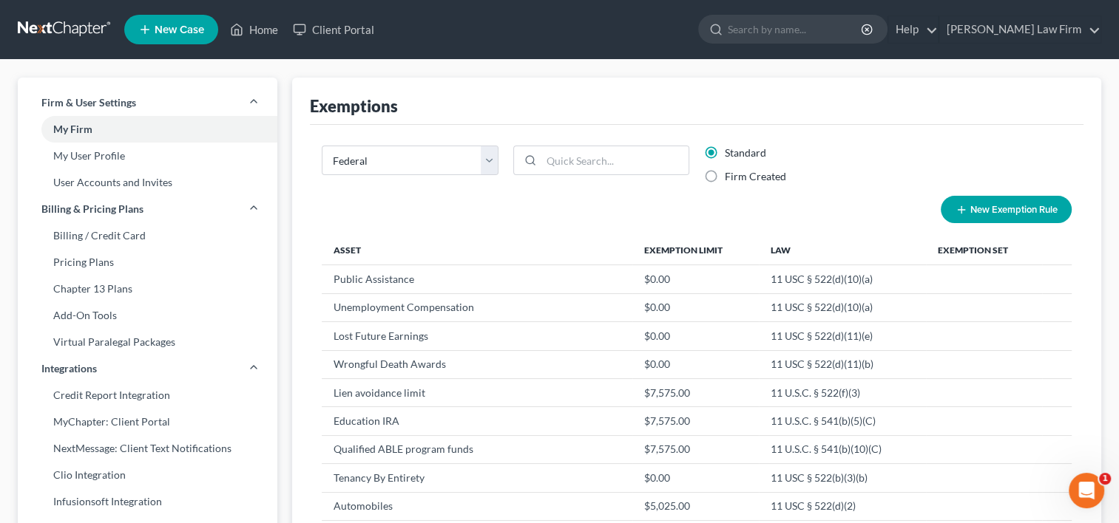
click at [455, 204] on div "New Exemption Rule" at bounding box center [696, 209] width 764 height 27
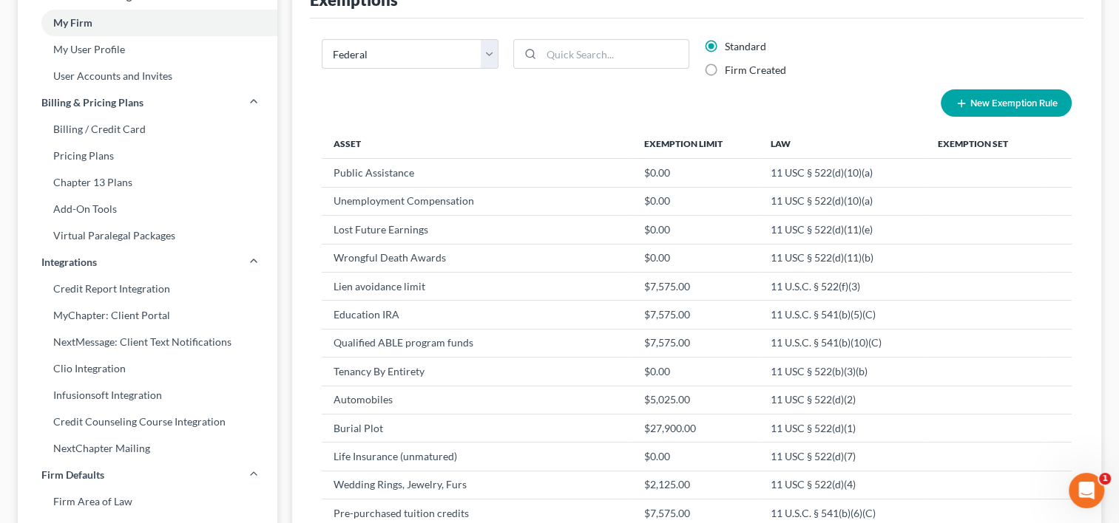
scroll to position [180, 0]
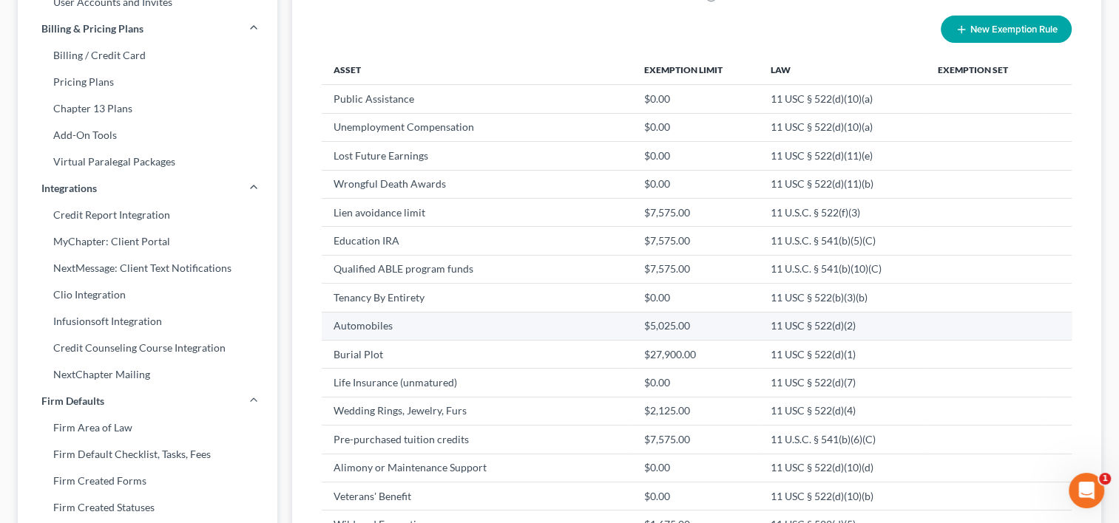
click at [374, 322] on td "Automobiles" at bounding box center [477, 326] width 310 height 28
click at [375, 322] on td "Automobiles" at bounding box center [477, 326] width 310 height 28
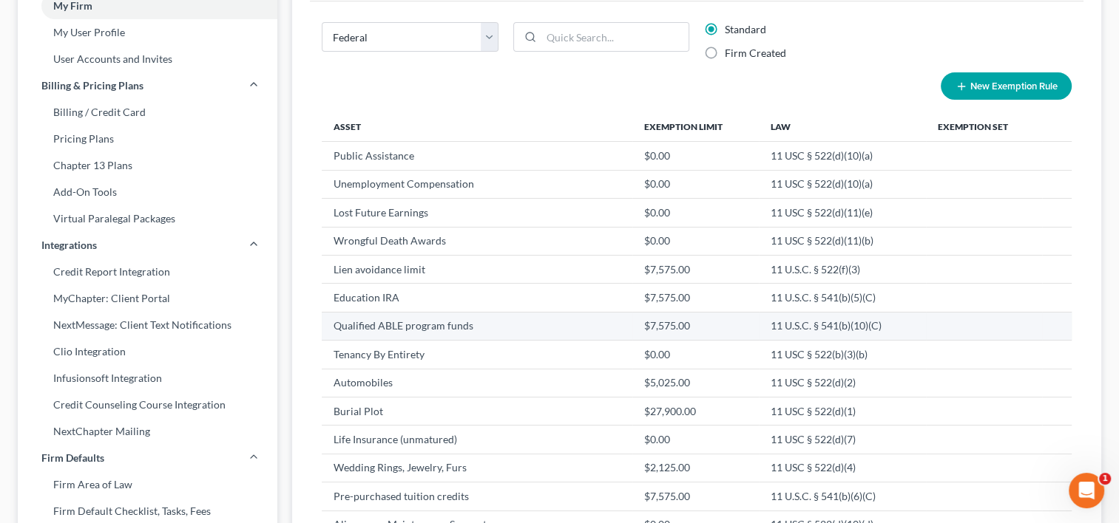
scroll to position [148, 0]
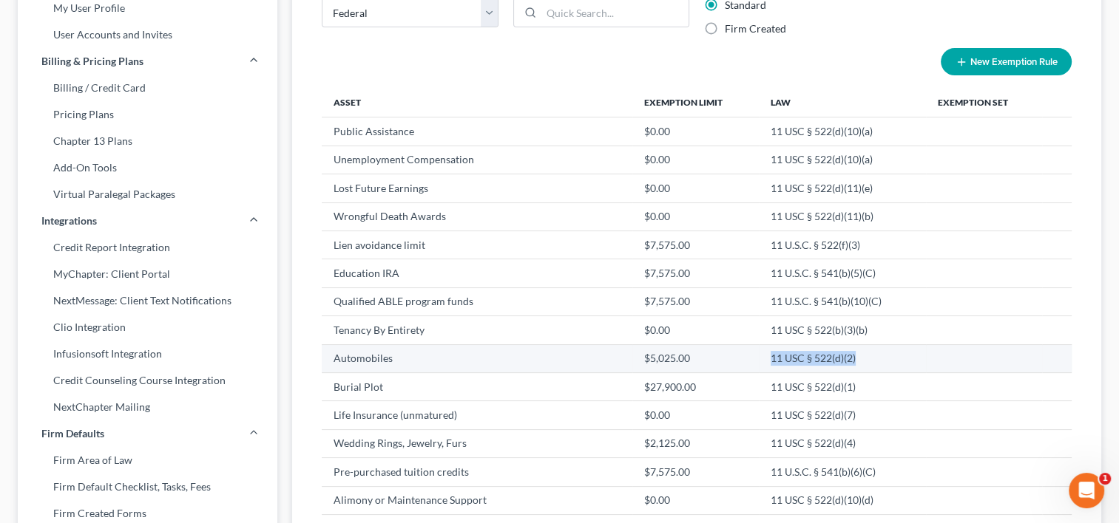
drag, startPoint x: 764, startPoint y: 357, endPoint x: 855, endPoint y: 355, distance: 91.0
click at [855, 355] on td "11 USC § 522(d)(2)" at bounding box center [842, 359] width 167 height 28
drag, startPoint x: 855, startPoint y: 355, endPoint x: 838, endPoint y: 359, distance: 17.6
copy td "11 USC § 522(d)(2)"
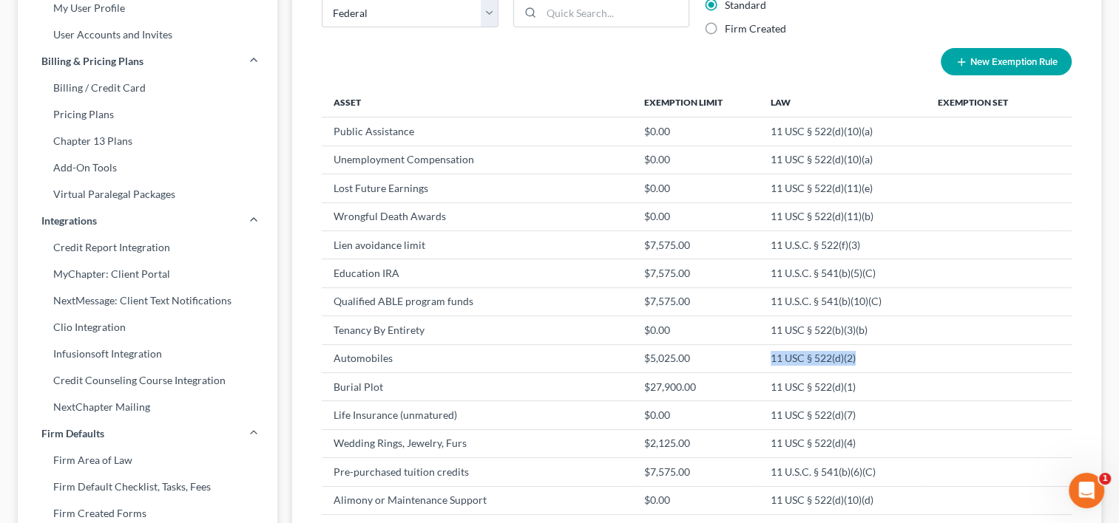
click at [982, 62] on button "New Exemption Rule" at bounding box center [1005, 61] width 131 height 27
select select "0"
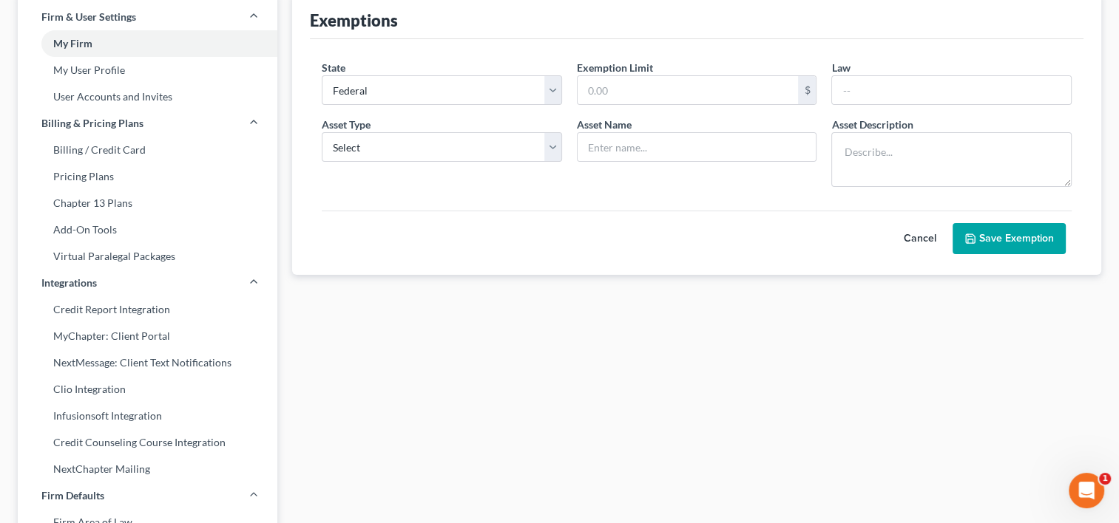
scroll to position [0, 0]
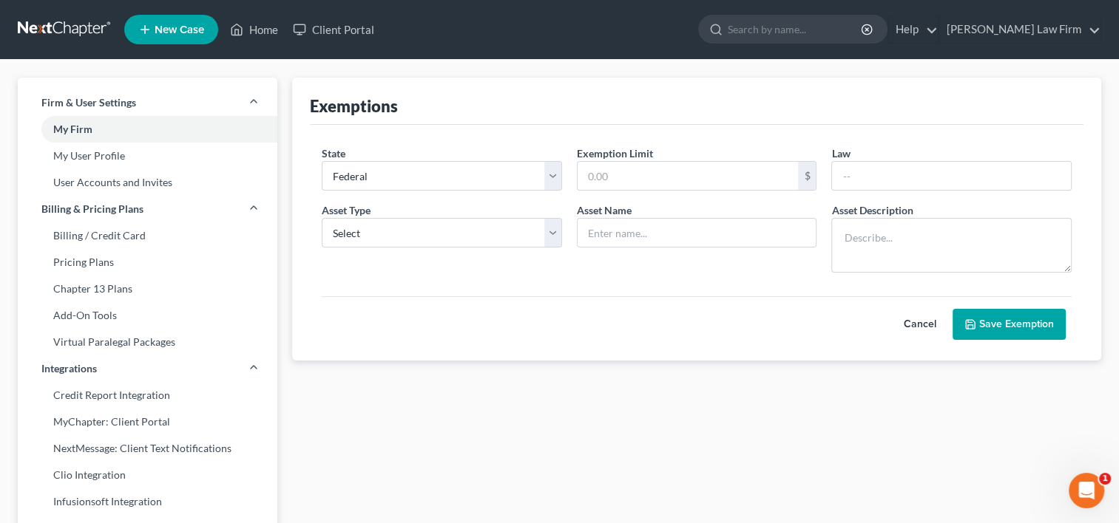
click at [920, 316] on button "Cancel" at bounding box center [919, 325] width 65 height 30
select select "0"
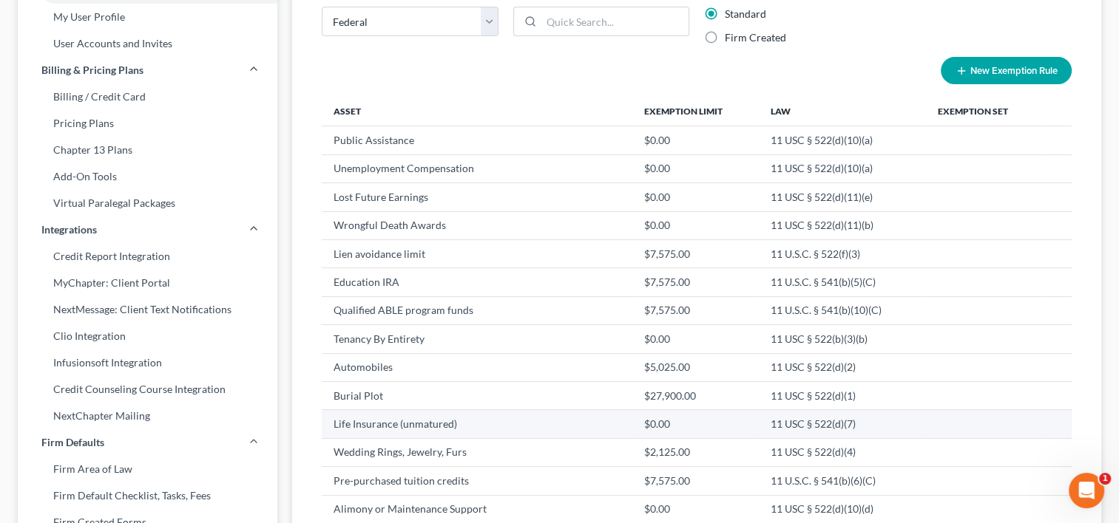
scroll to position [148, 0]
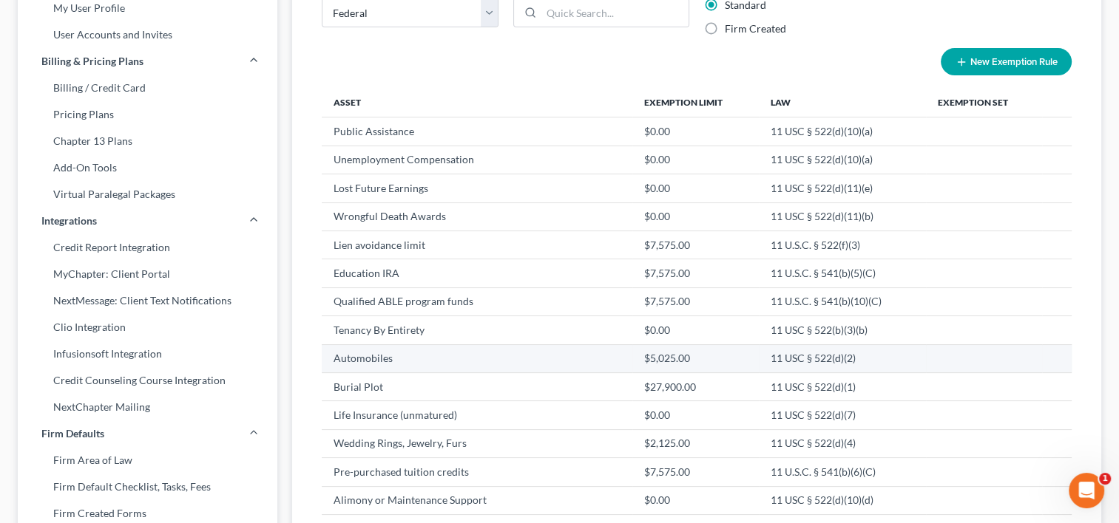
click at [374, 350] on td "Automobiles" at bounding box center [477, 359] width 310 height 28
drag, startPoint x: 374, startPoint y: 350, endPoint x: 395, endPoint y: 359, distance: 22.5
click at [395, 359] on td "Automobiles" at bounding box center [477, 359] width 310 height 28
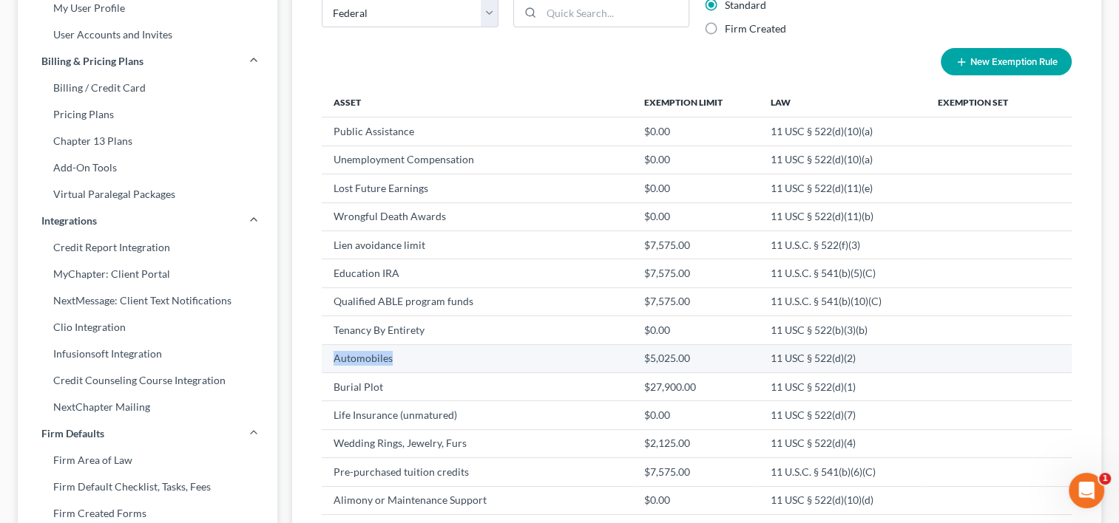
drag, startPoint x: 395, startPoint y: 359, endPoint x: 382, endPoint y: 361, distance: 12.7
click at [382, 361] on td "Automobiles" at bounding box center [477, 359] width 310 height 28
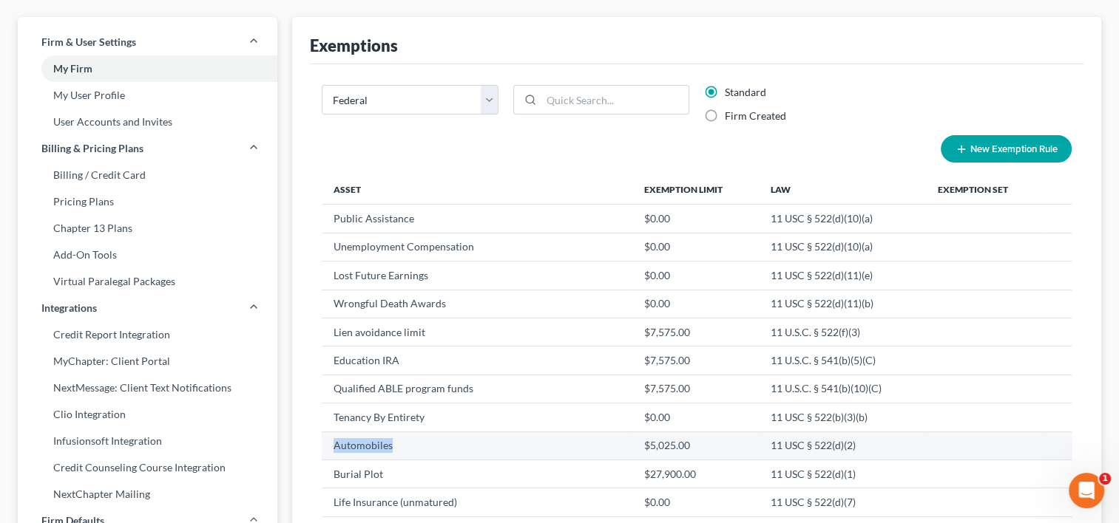
scroll to position [0, 0]
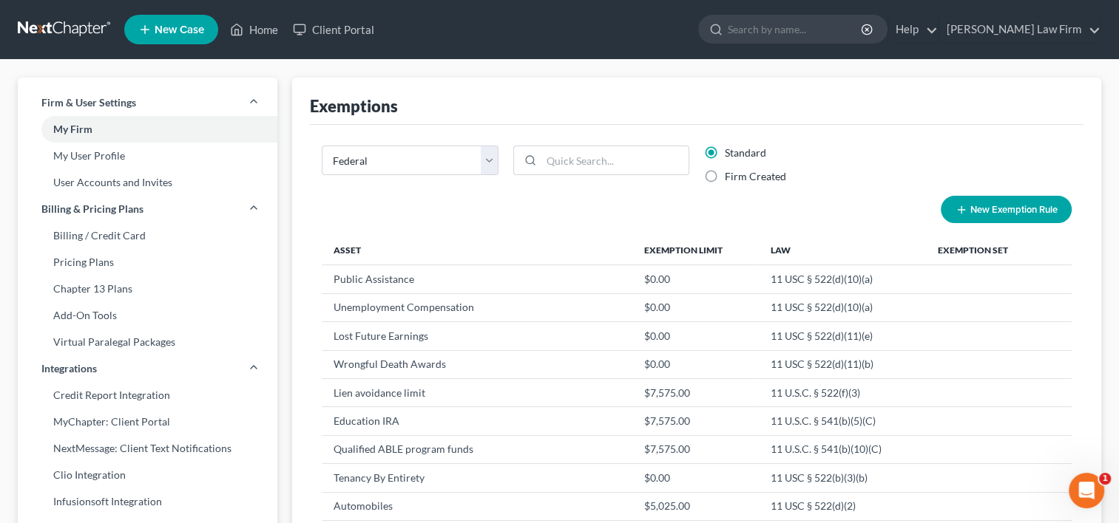
click at [725, 173] on label "Firm Created" at bounding box center [755, 176] width 61 height 15
click at [730, 173] on input "Firm Created" at bounding box center [735, 174] width 10 height 10
radio input "true"
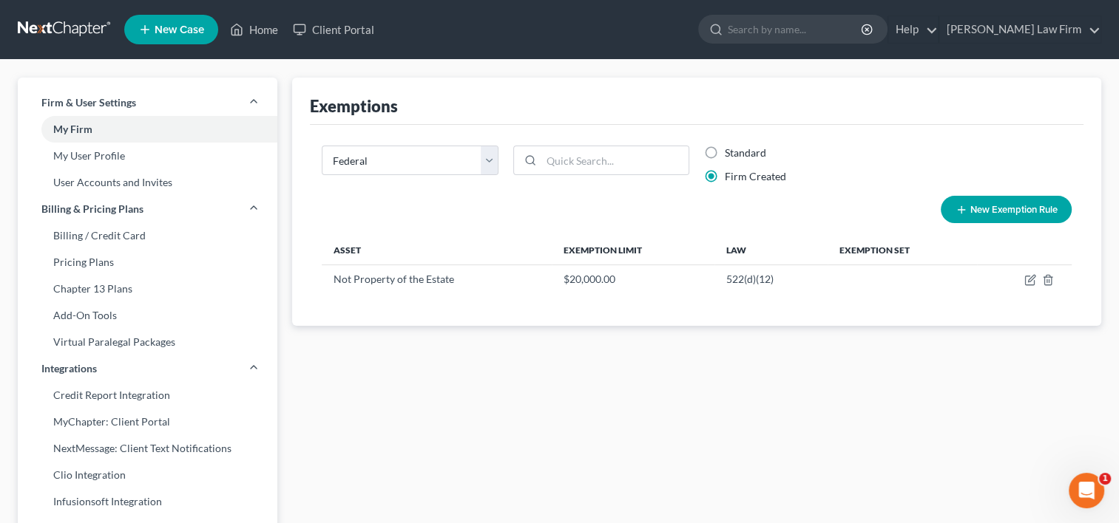
click at [725, 153] on label "Standard" at bounding box center [745, 153] width 41 height 15
click at [730, 153] on input "Standard" at bounding box center [735, 151] width 10 height 10
radio input "true"
